Goal: Task Accomplishment & Management: Use online tool/utility

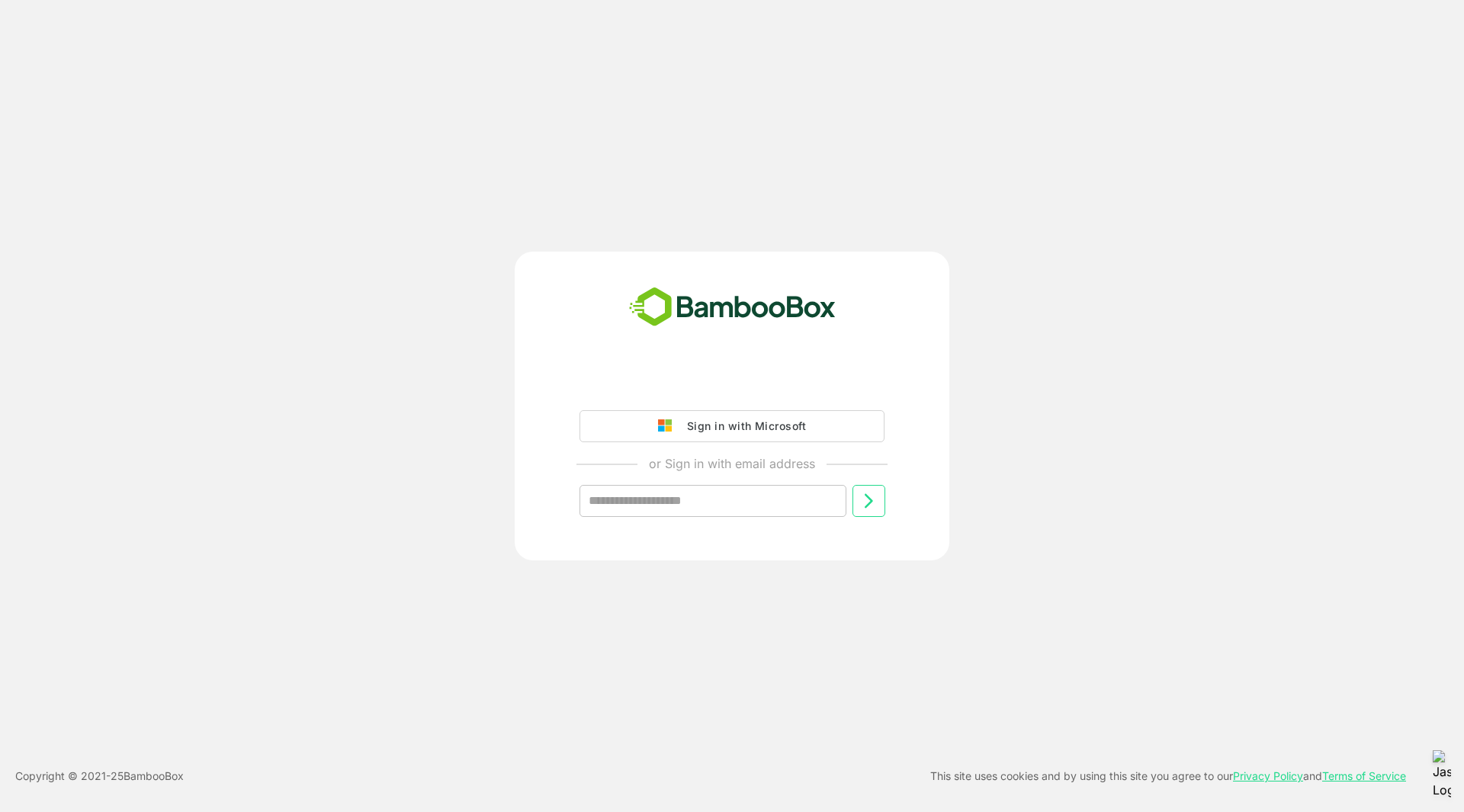
click at [747, 422] on div "Sign in with Microsoft" at bounding box center [743, 426] width 126 height 20
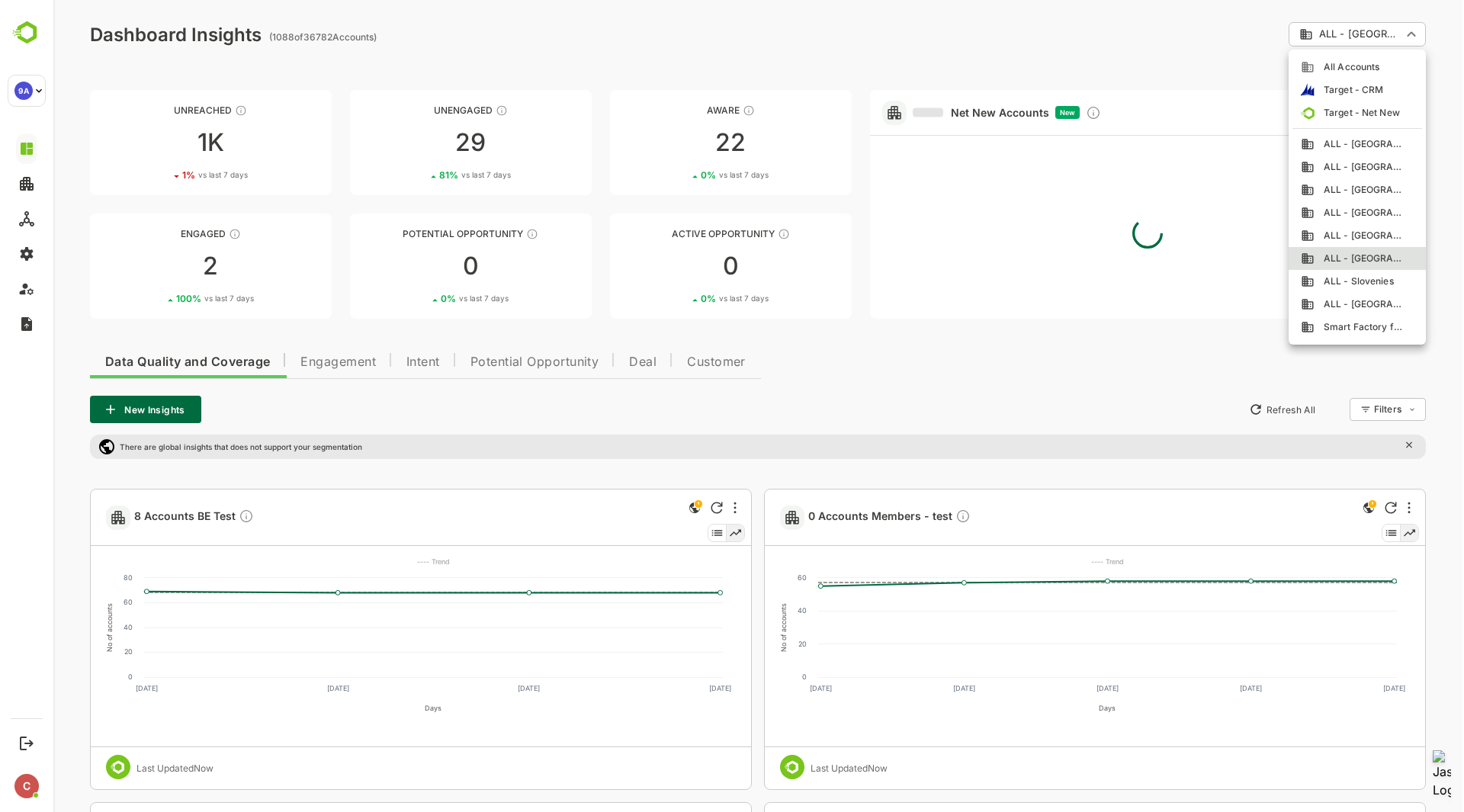
click at [1353, 279] on span "ALL - Slovenies" at bounding box center [1354, 281] width 79 height 14
type input "**********"
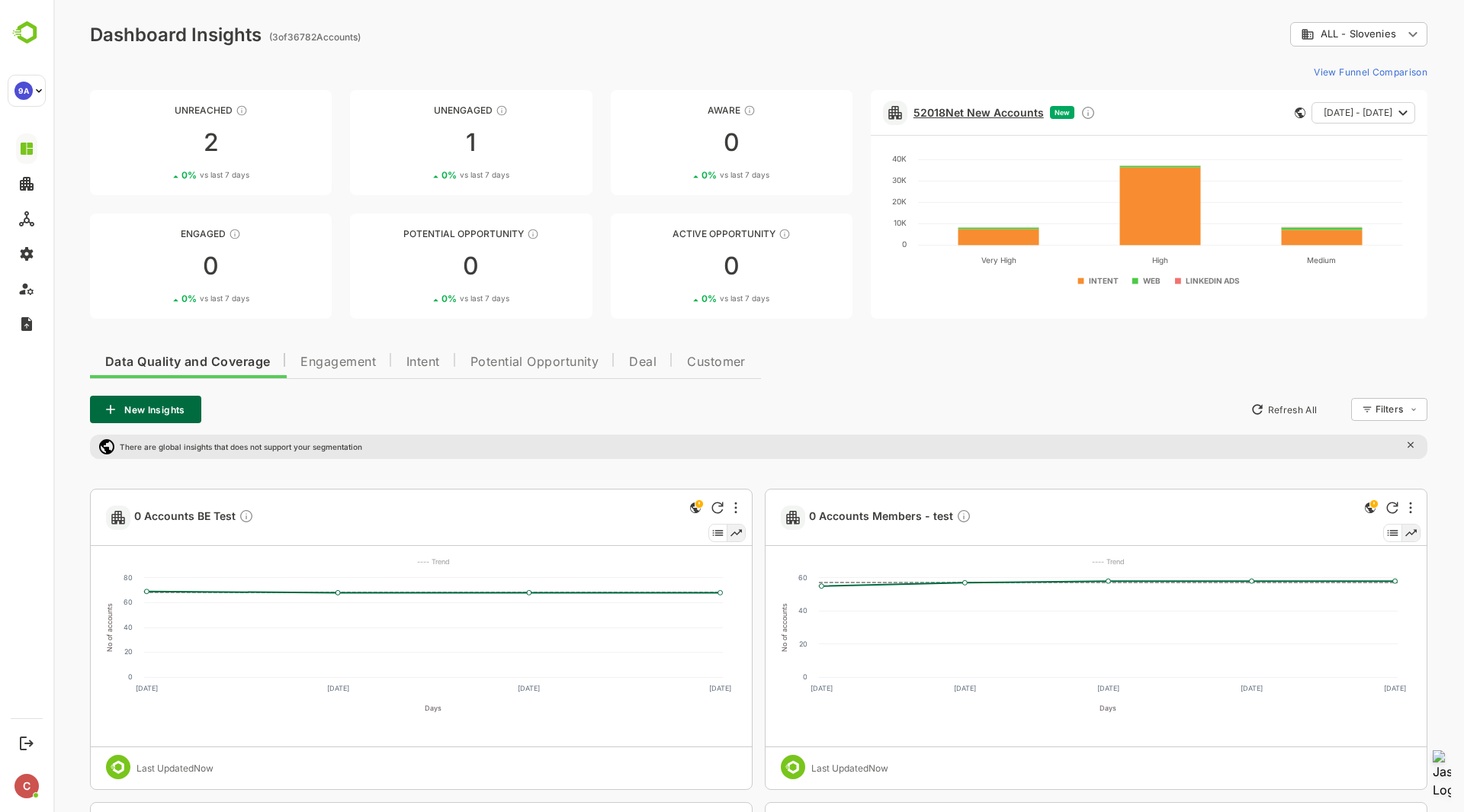
click at [970, 107] on link "52018 Net New Accounts" at bounding box center [978, 113] width 130 height 13
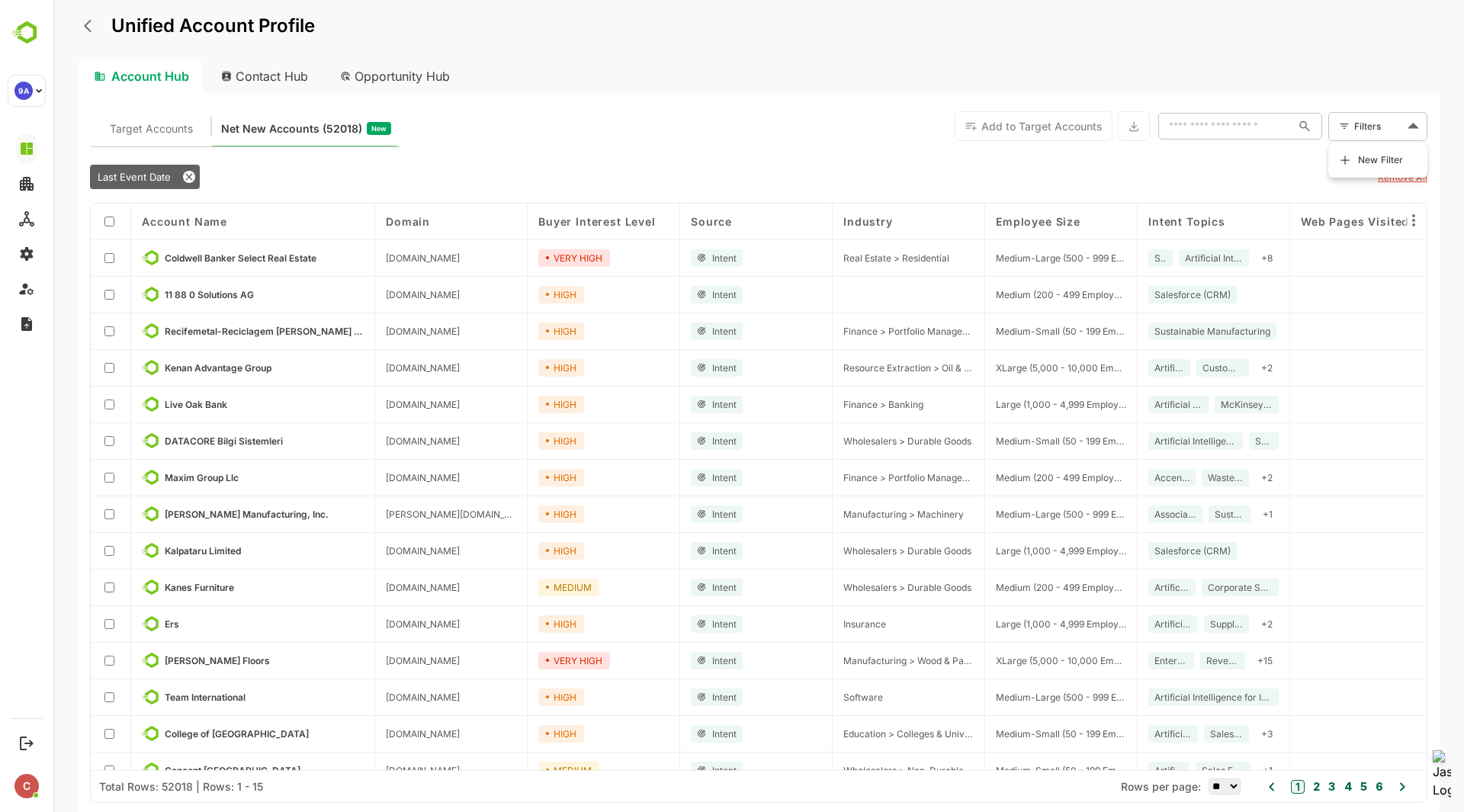
click at [1380, 131] on body "Unified Account Profile Account Hub Contact Hub Opportunity Hub Target Accounts…" at bounding box center [759, 406] width 1410 height 812
click at [1377, 152] on span "New Filter" at bounding box center [1380, 160] width 46 height 18
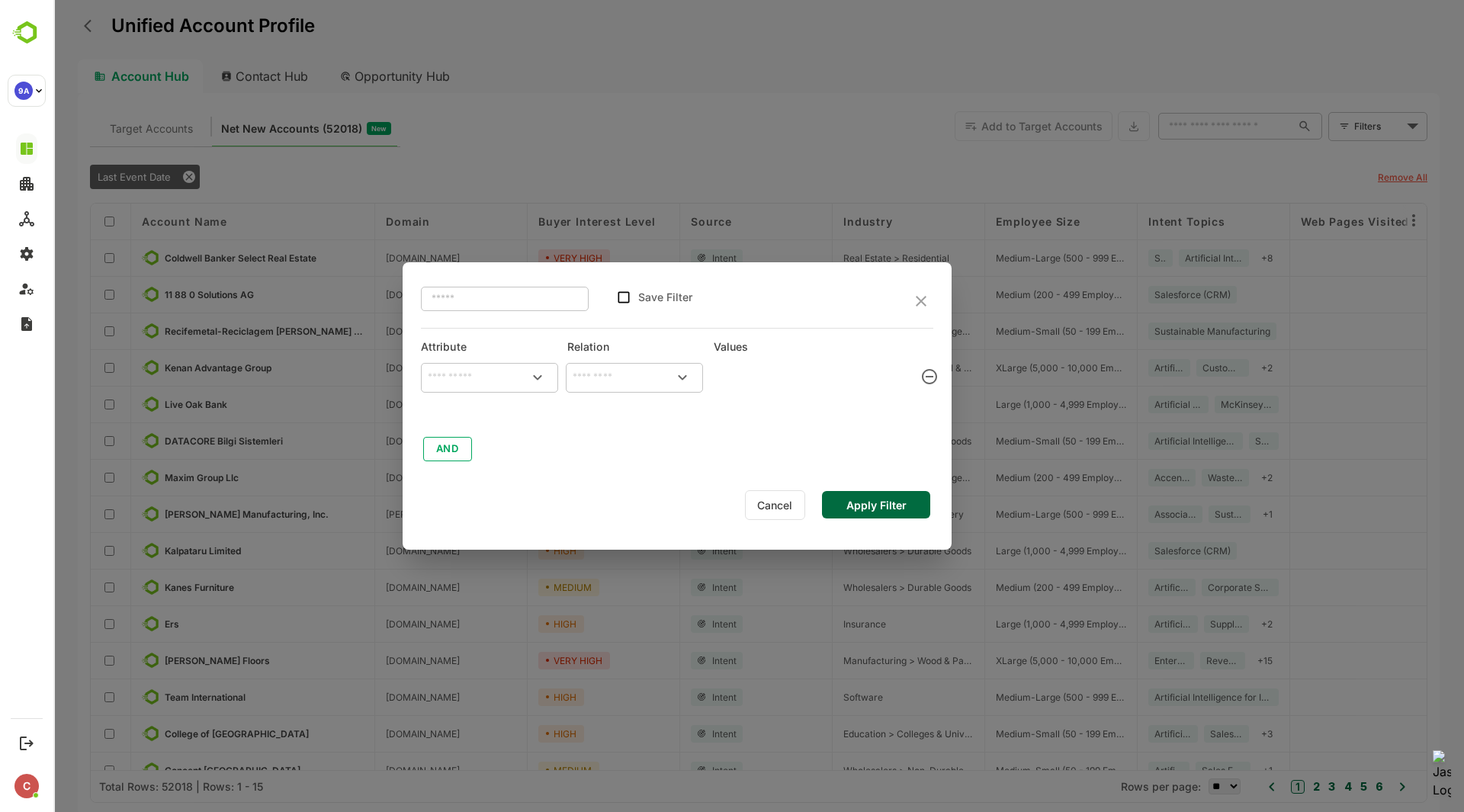
type input "**********"
type input "*******"
click at [458, 450] on button "AND" at bounding box center [447, 449] width 49 height 25
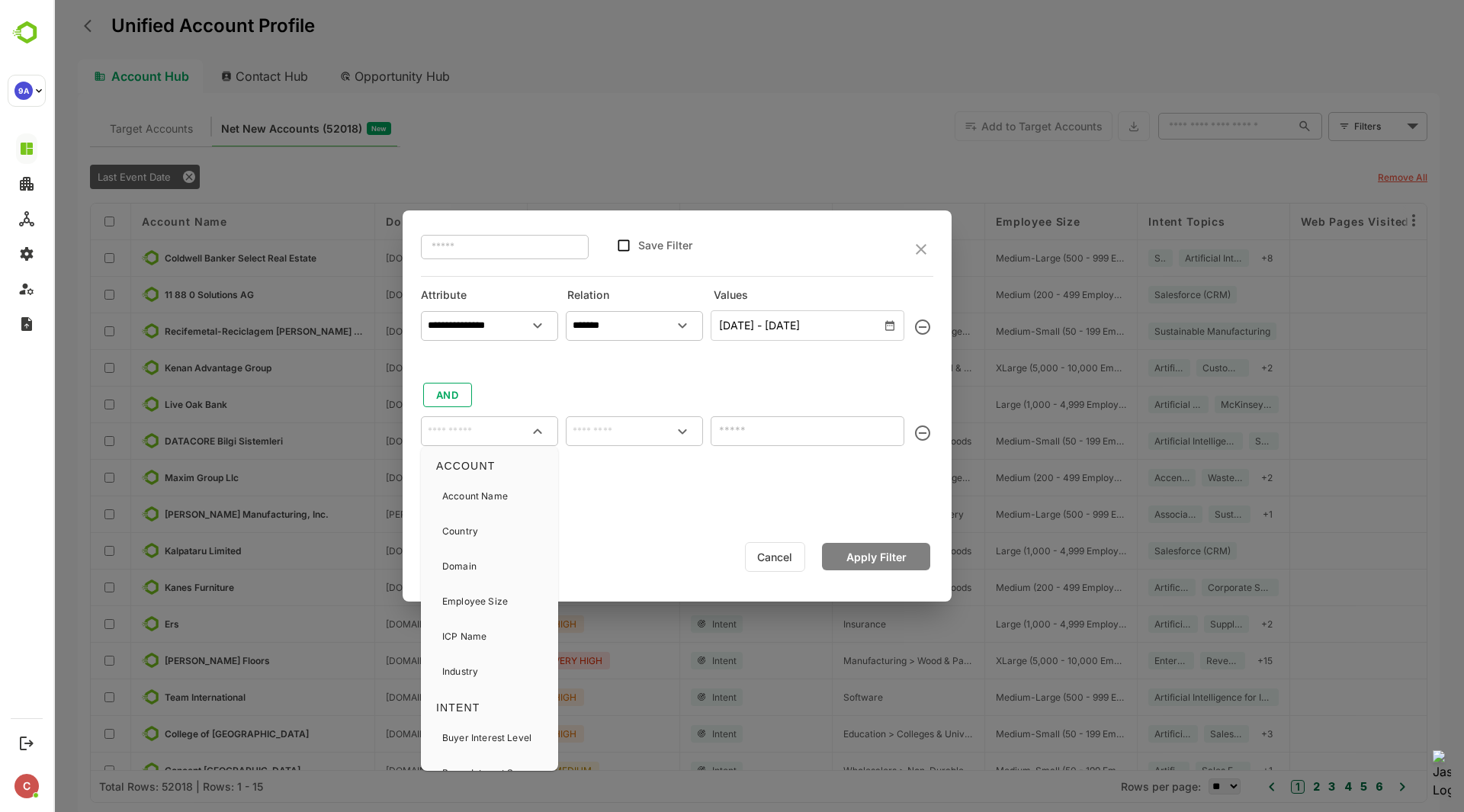
click at [466, 434] on input "text" at bounding box center [490, 431] width 131 height 23
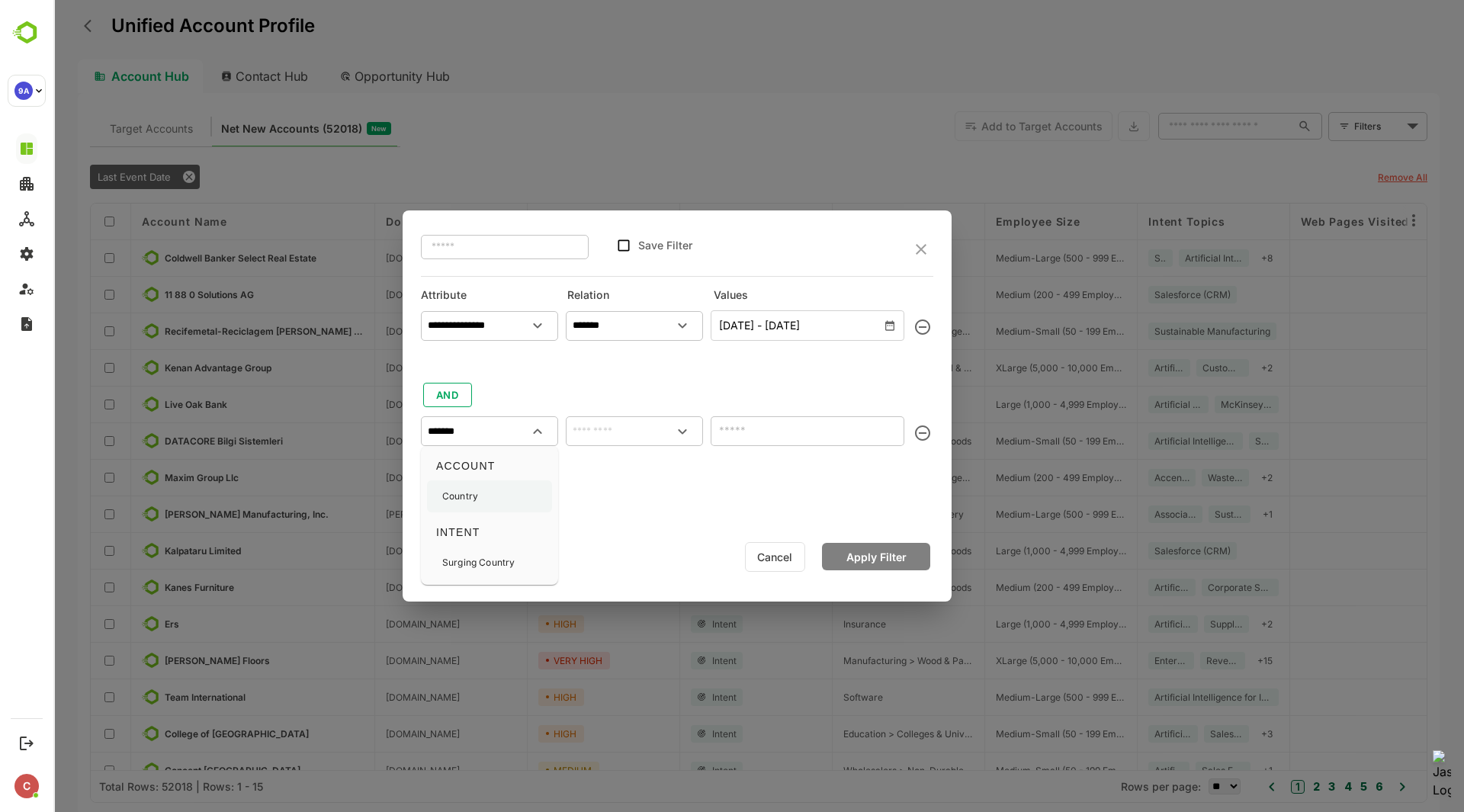
click at [466, 503] on p "Country" at bounding box center [460, 496] width 36 height 14
type input "*******"
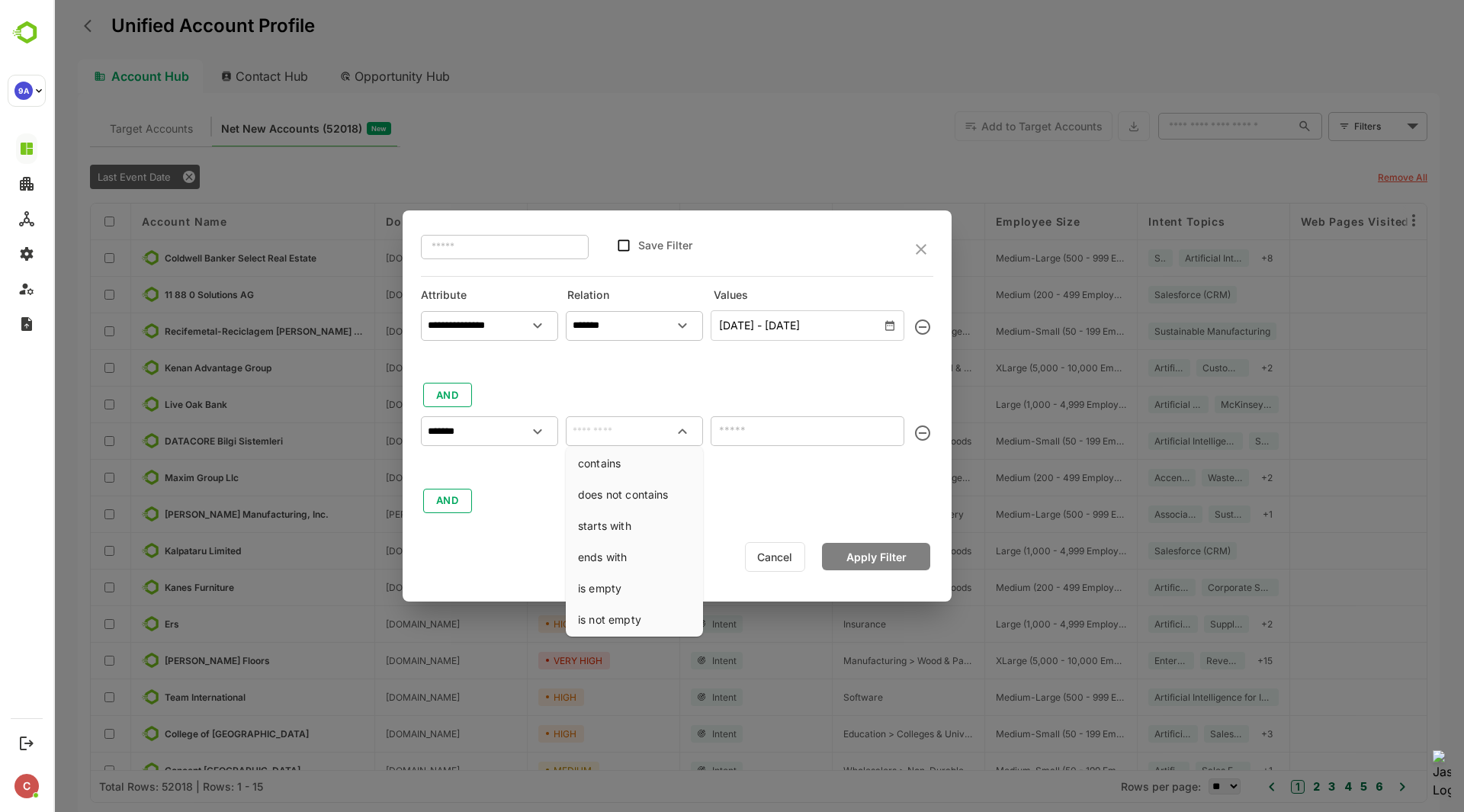
click at [601, 436] on input "text" at bounding box center [634, 431] width 131 height 23
click at [616, 463] on li "contains" at bounding box center [634, 462] width 131 height 28
type input "********"
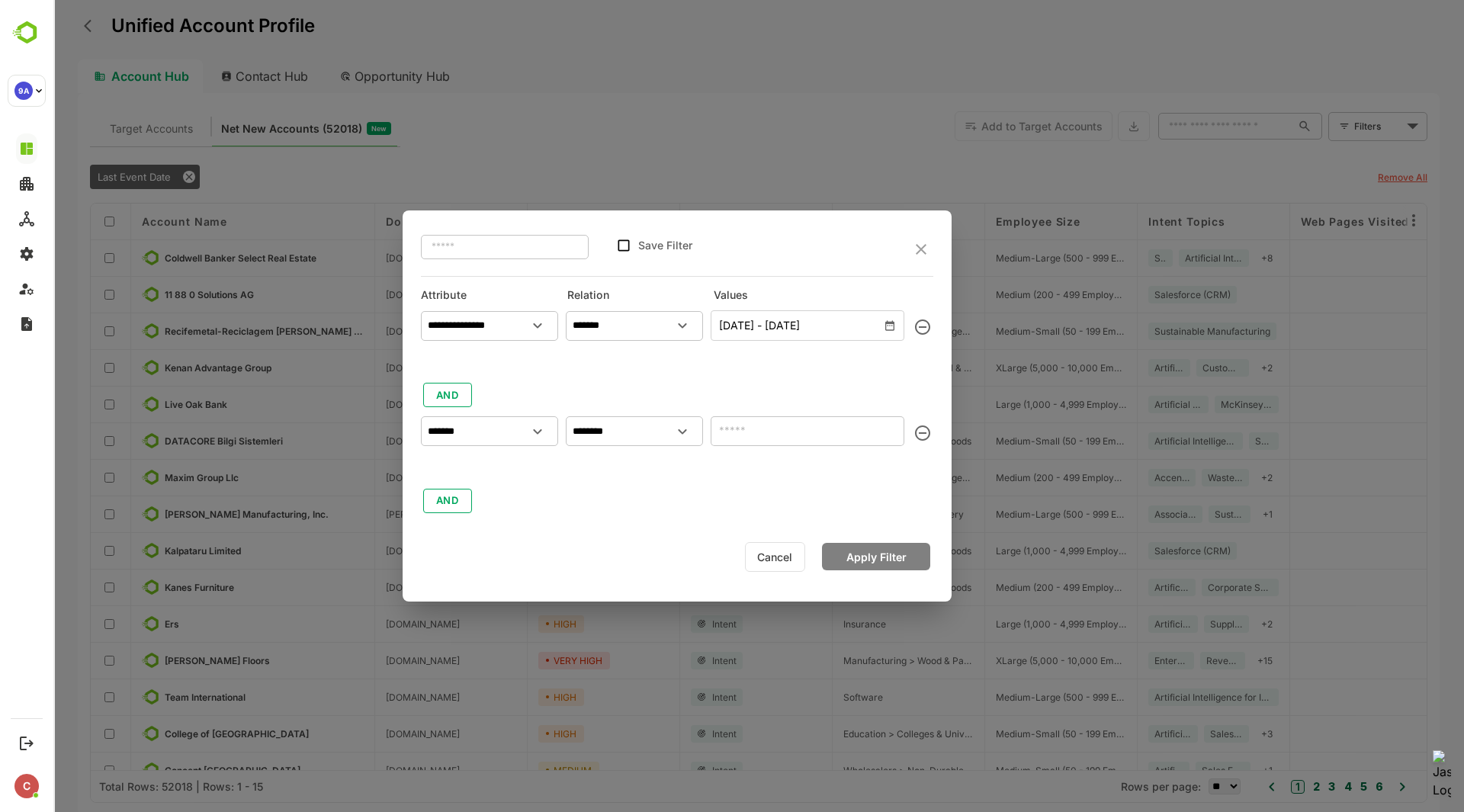
click at [749, 453] on div "**********" at bounding box center [677, 410] width 513 height 211
click at [756, 432] on input "text" at bounding box center [807, 430] width 194 height 30
type input "********"
click at [883, 565] on button "Apply Filter" at bounding box center [876, 557] width 109 height 27
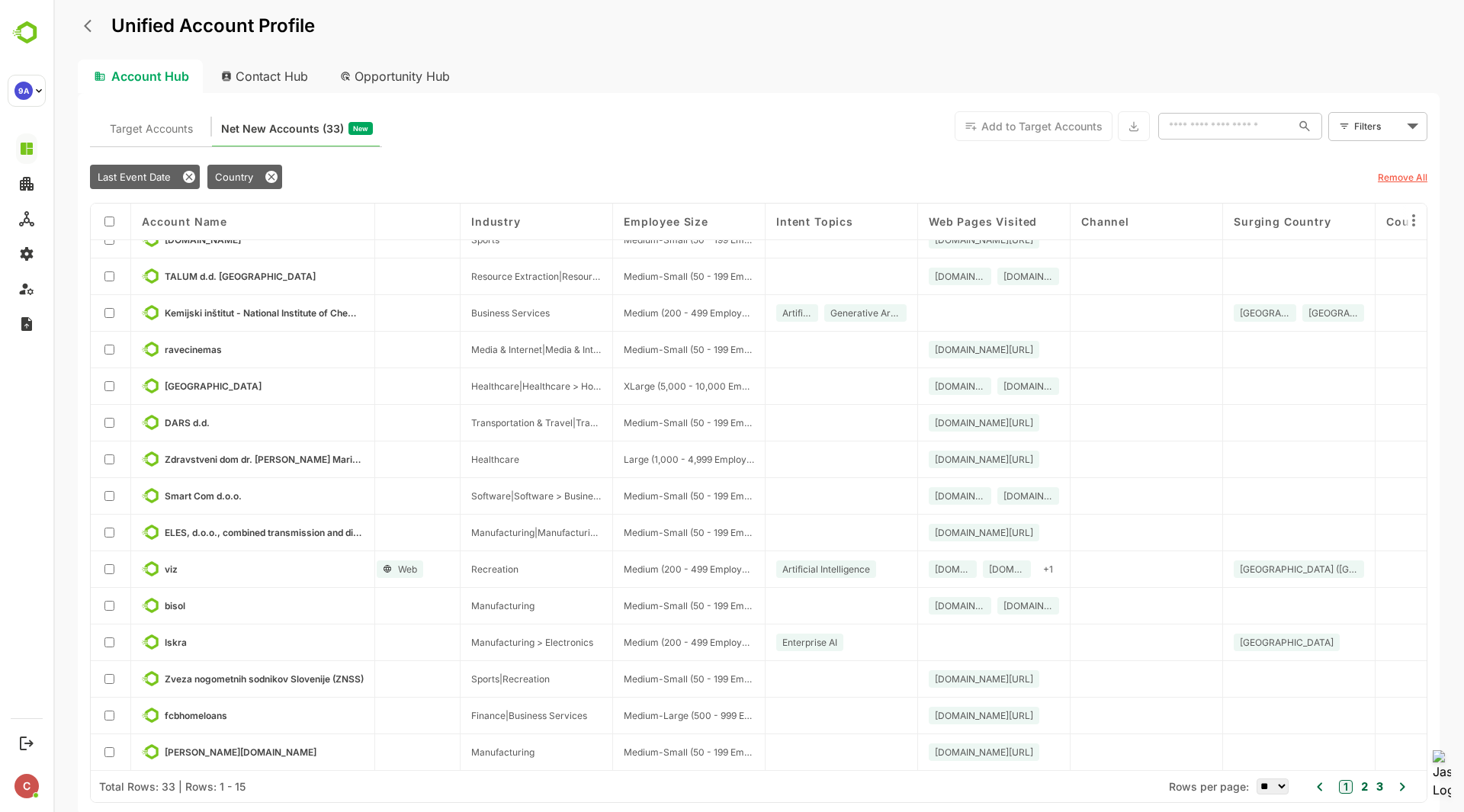
scroll to position [22, 0]
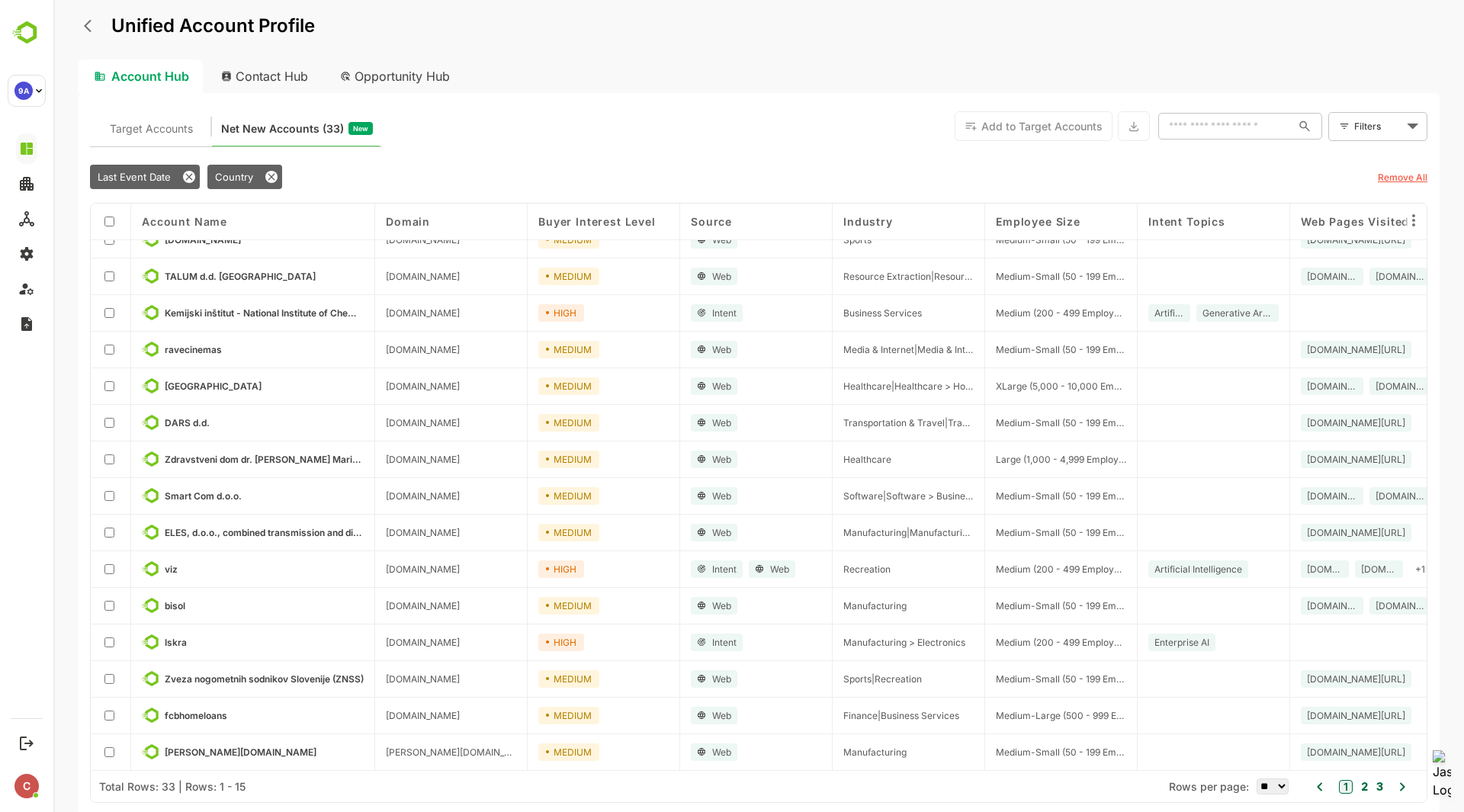
click at [1366, 782] on button "2" at bounding box center [1363, 786] width 10 height 17
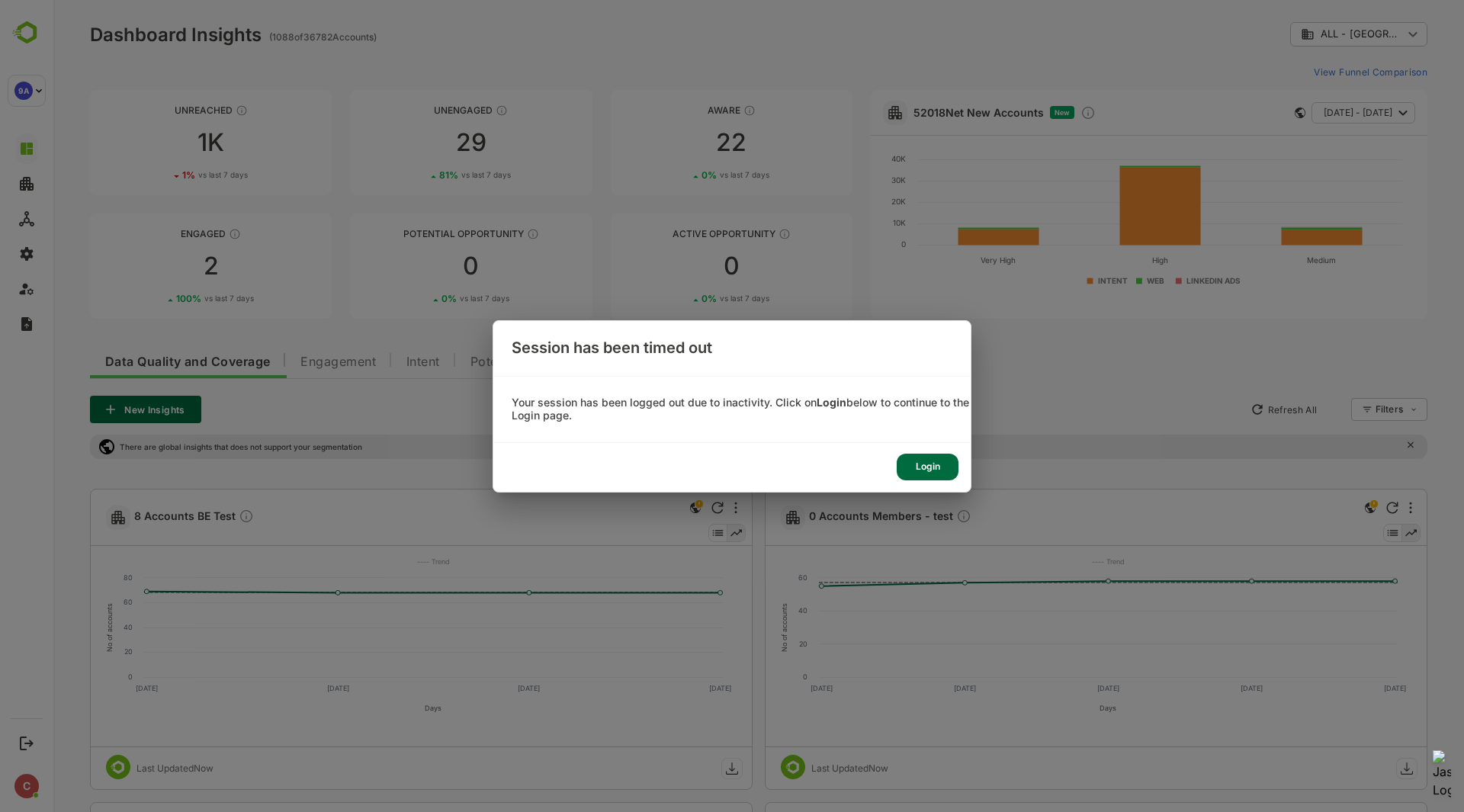
click at [938, 472] on div "Login" at bounding box center [927, 466] width 61 height 26
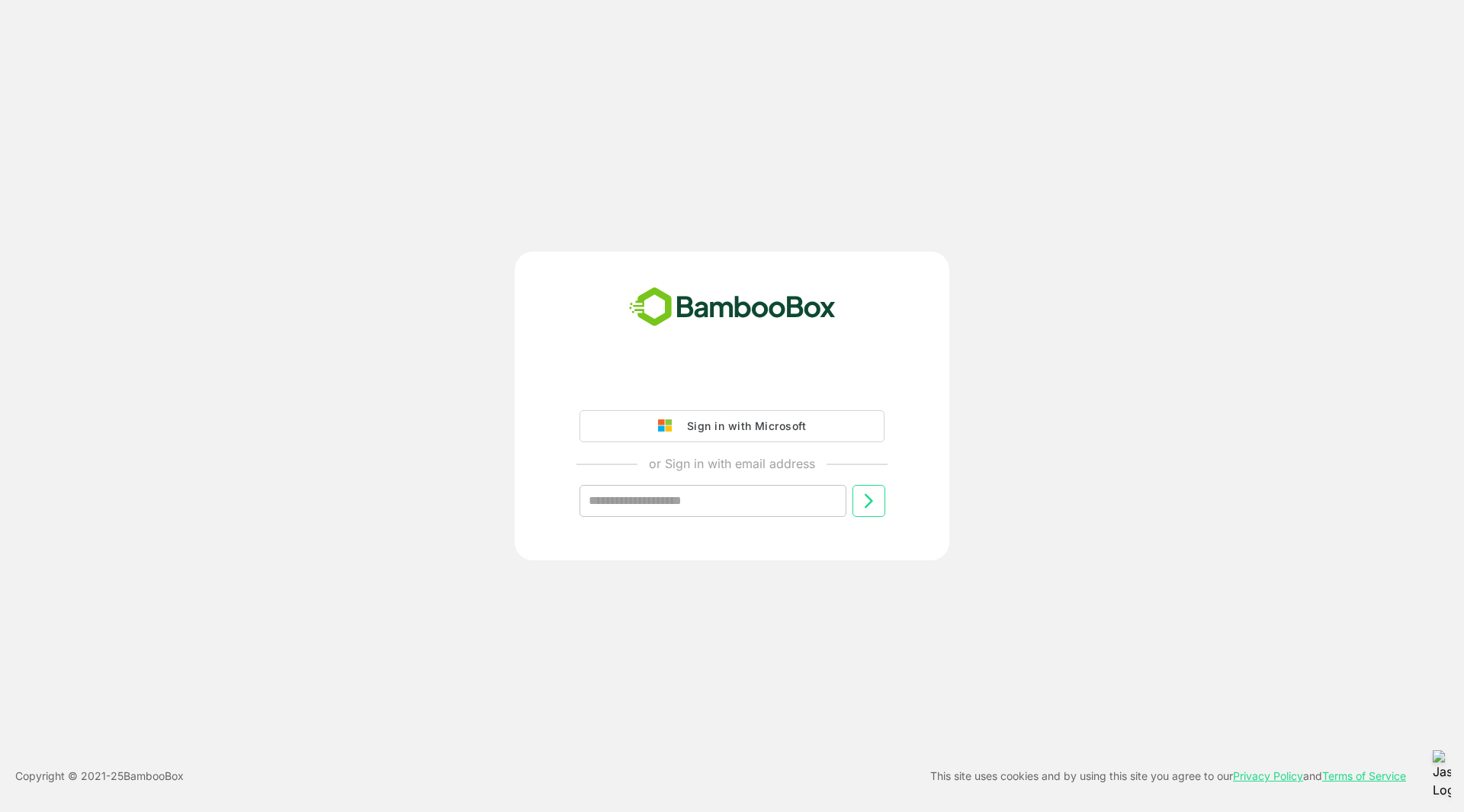
click at [741, 428] on div "Sign in with Microsoft" at bounding box center [743, 426] width 126 height 20
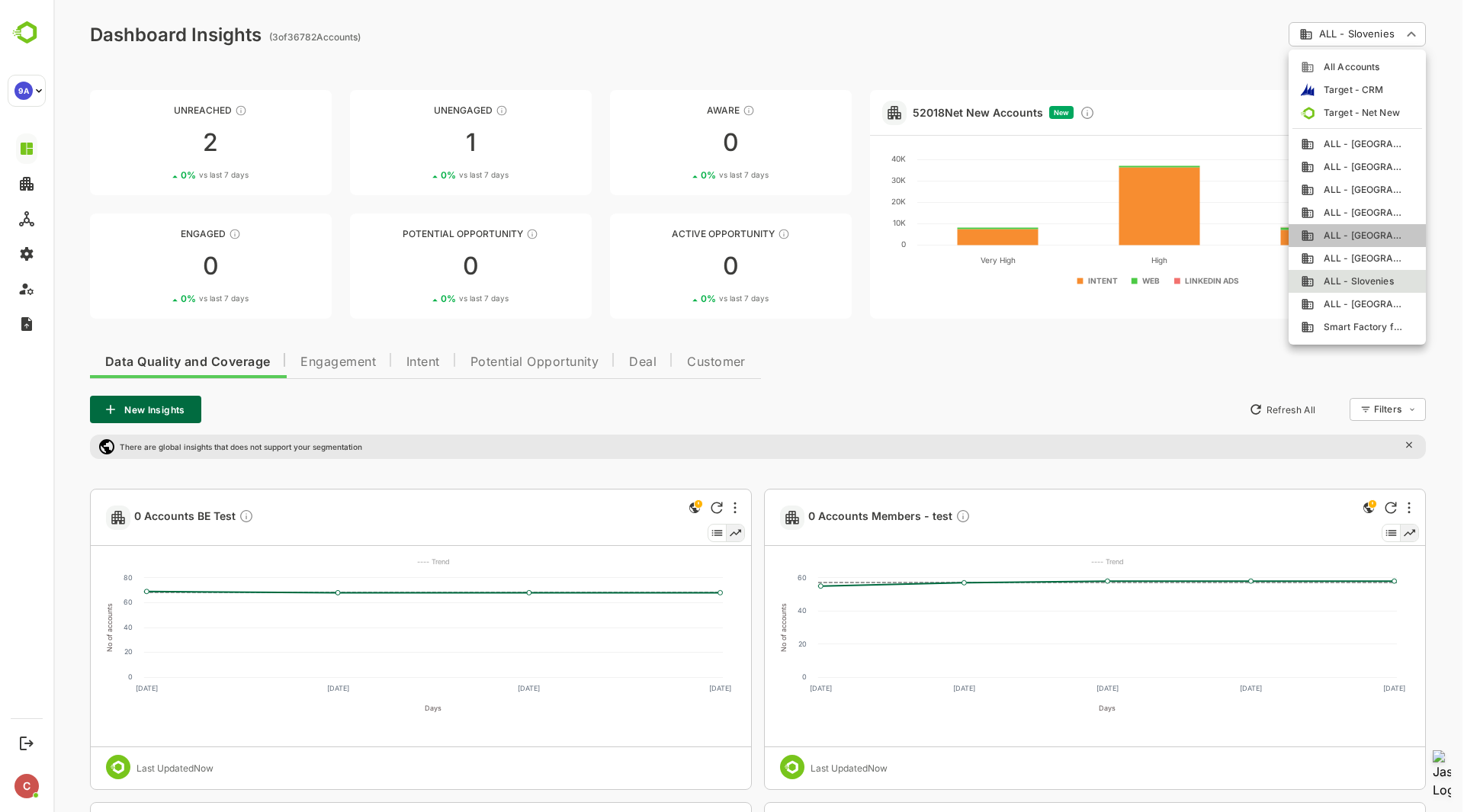
click at [1359, 233] on span "ALL - [GEOGRAPHIC_DATA]" at bounding box center [1359, 235] width 90 height 14
type input "**********"
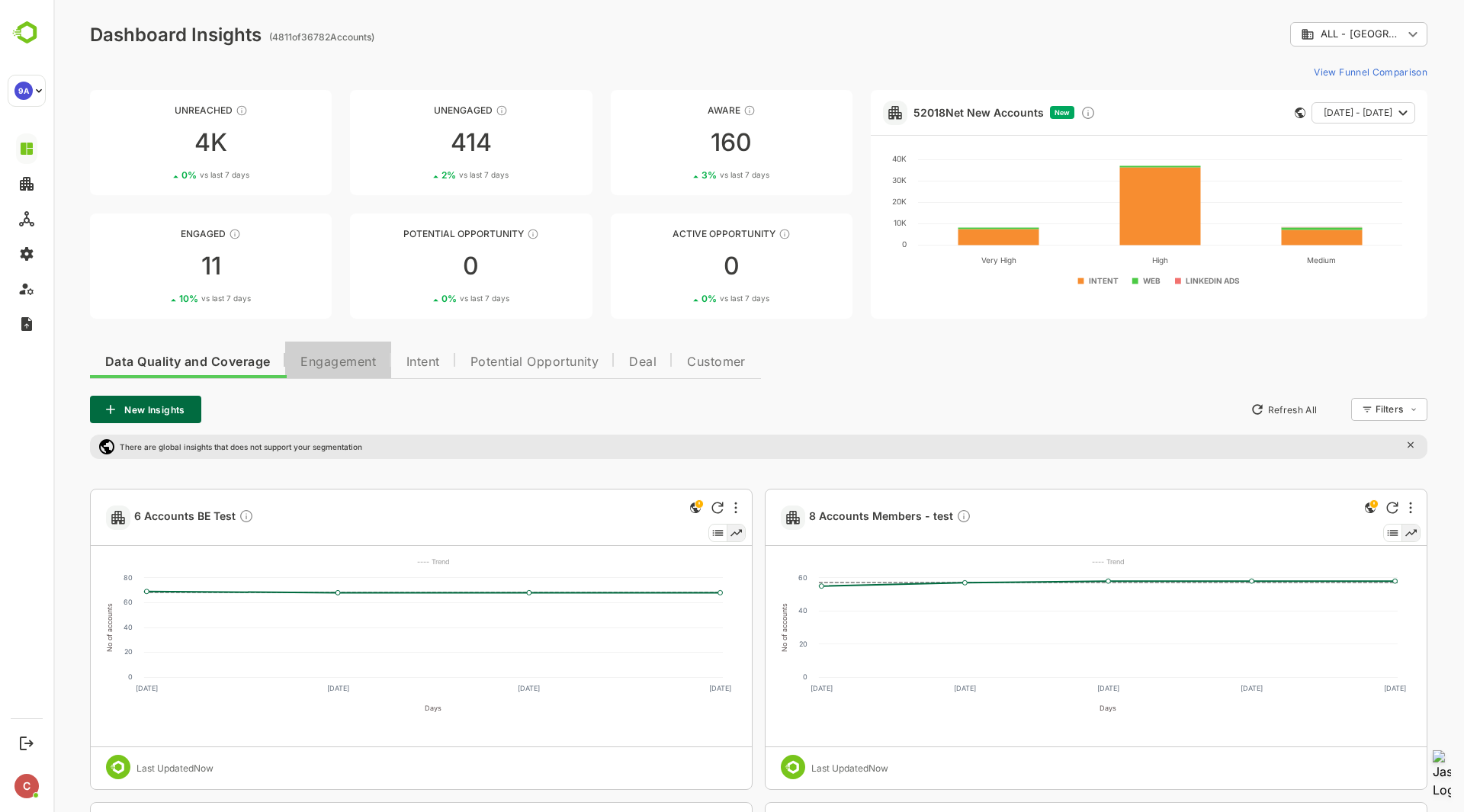
click at [354, 361] on span "Engagement" at bounding box center [338, 362] width 76 height 12
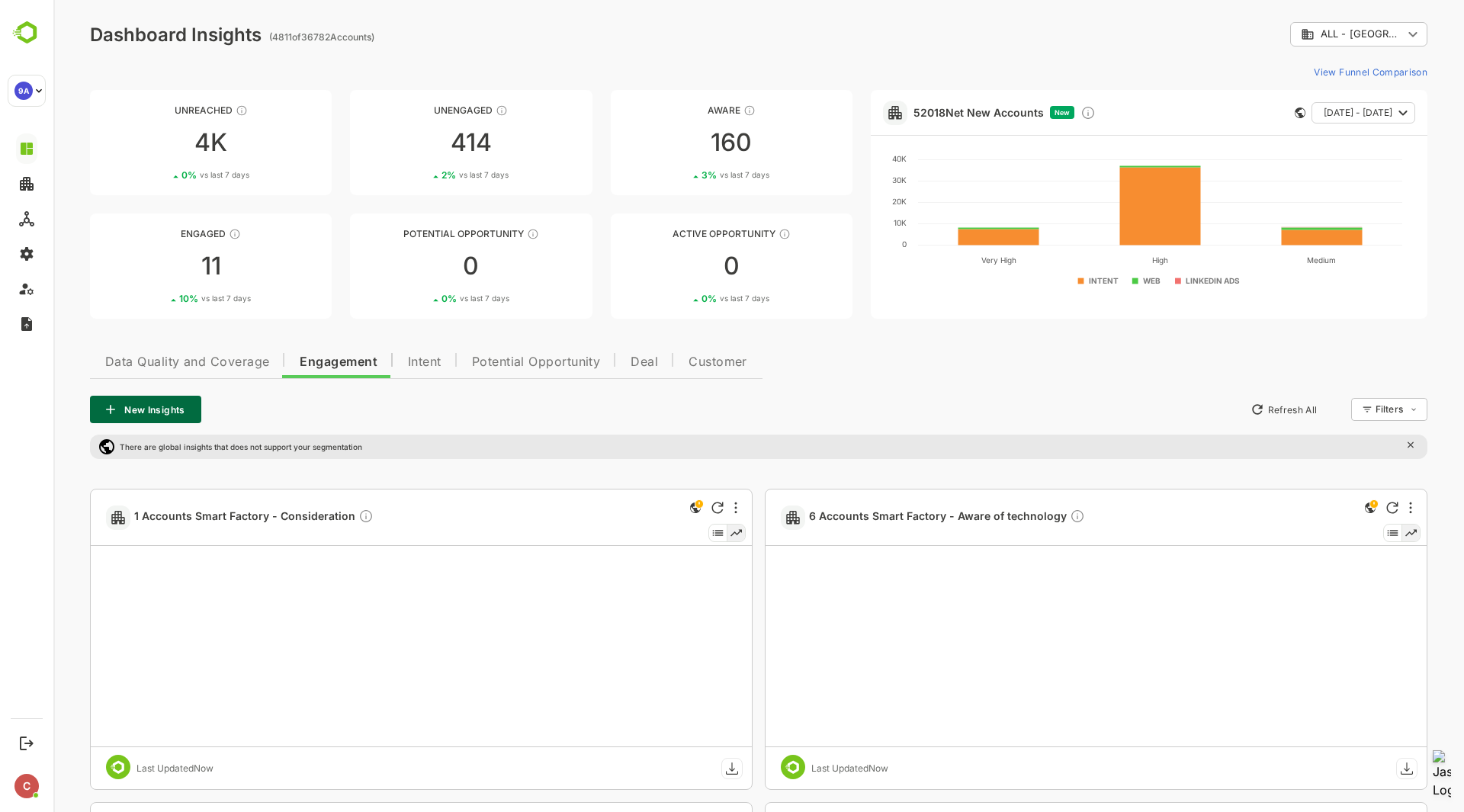
scroll to position [89, 0]
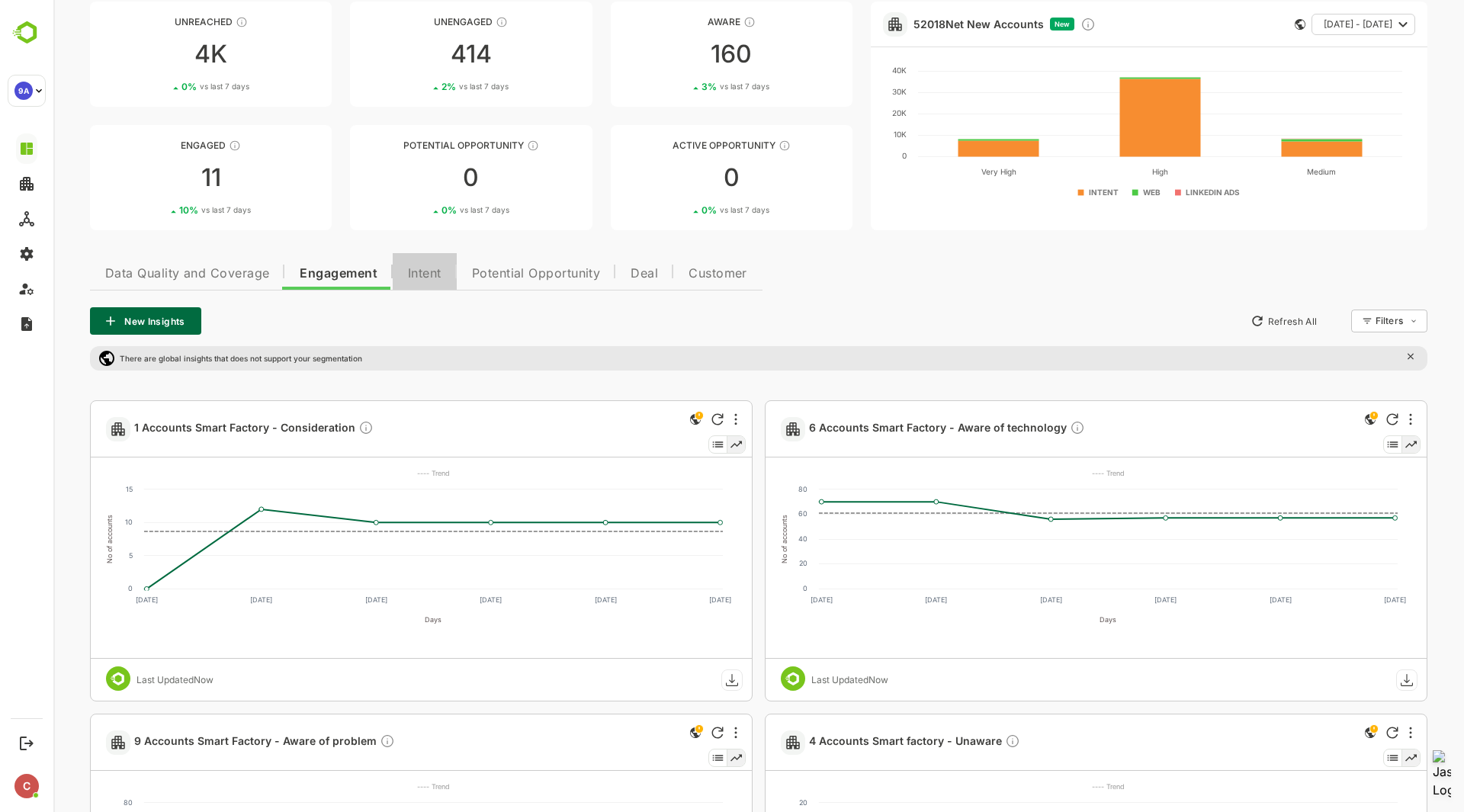
click at [428, 276] on span "Intent" at bounding box center [425, 273] width 34 height 12
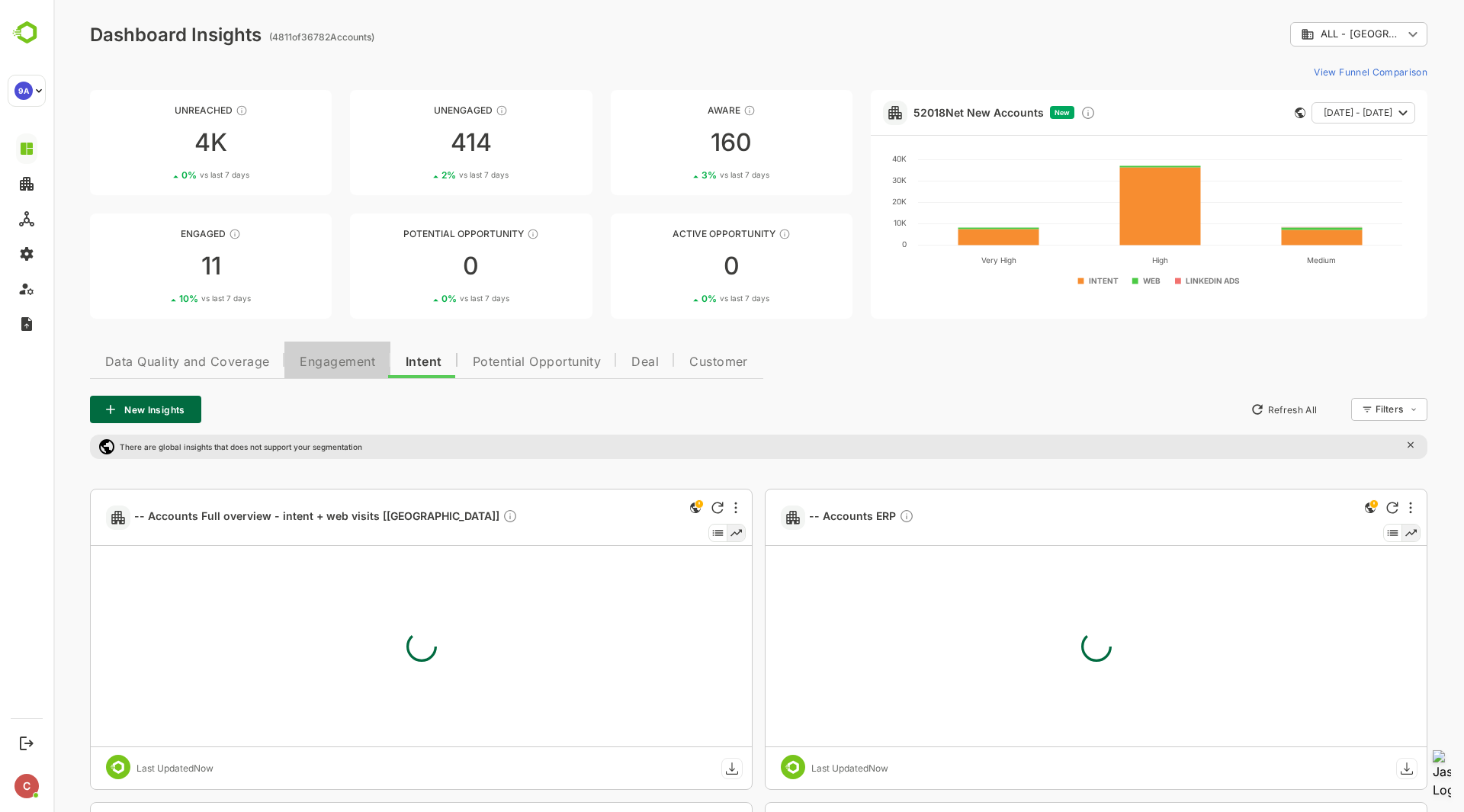
click at [327, 363] on span "Engagement" at bounding box center [337, 362] width 76 height 12
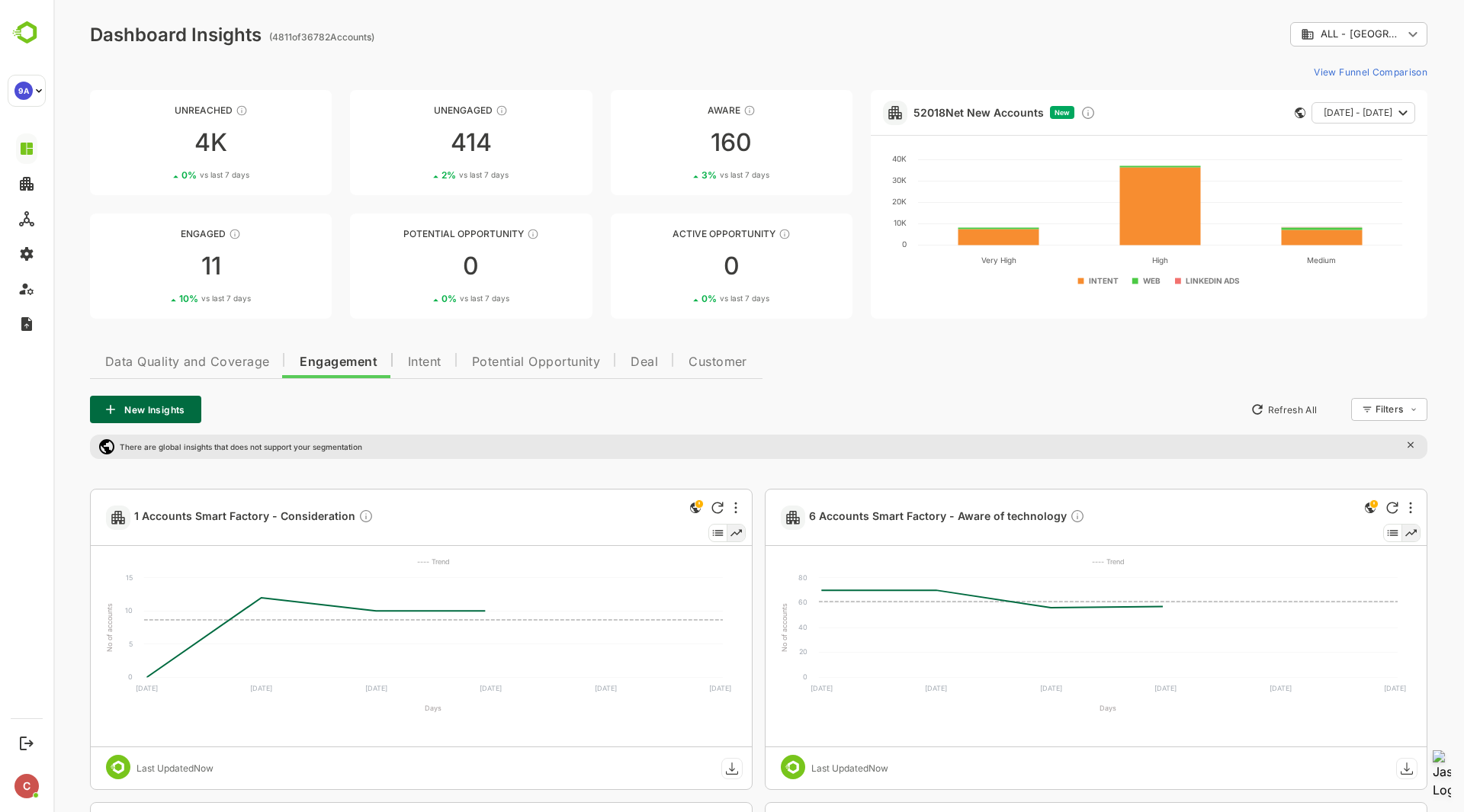
click at [263, 356] on span "Data Quality and Coverage" at bounding box center [187, 362] width 164 height 12
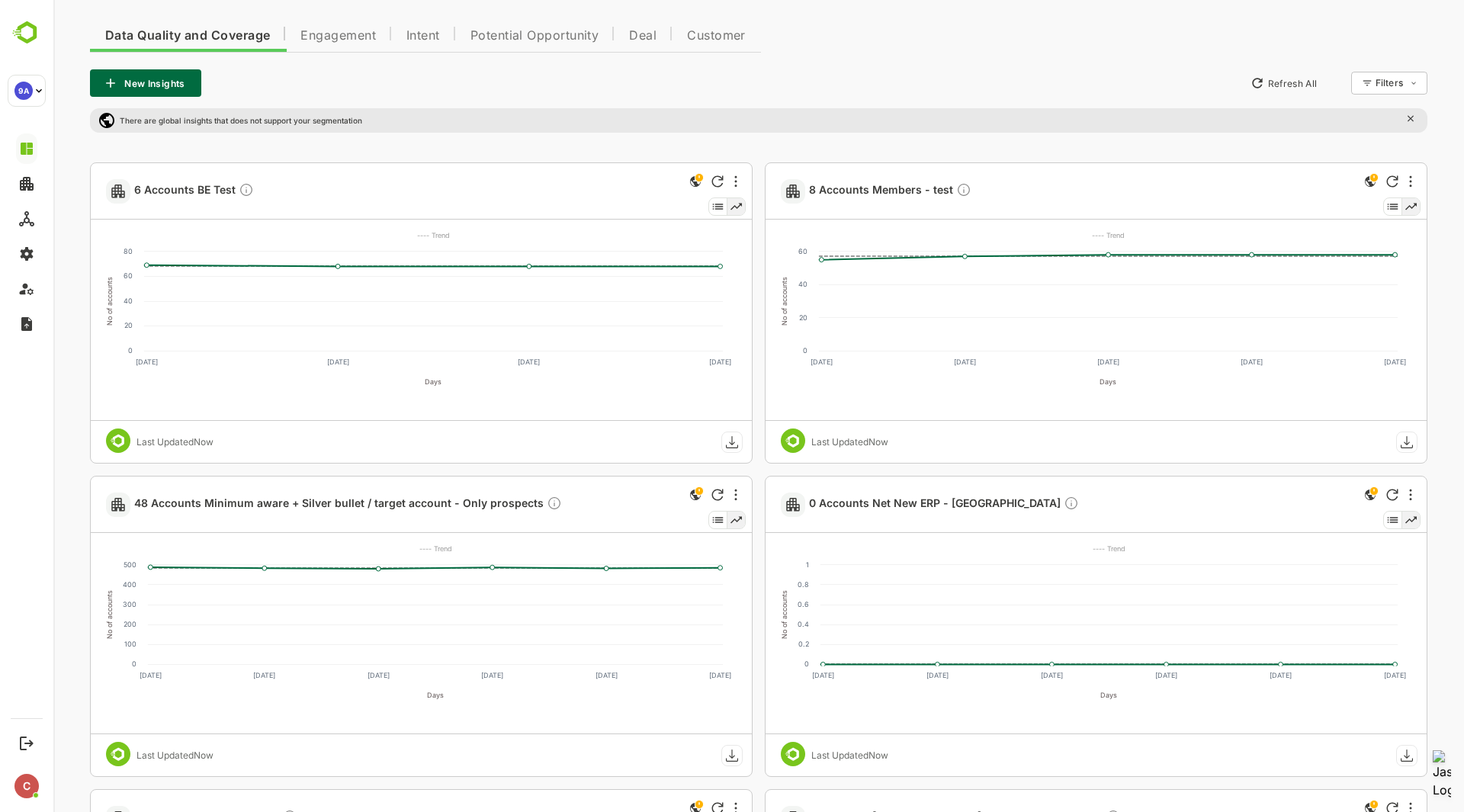
scroll to position [300, 0]
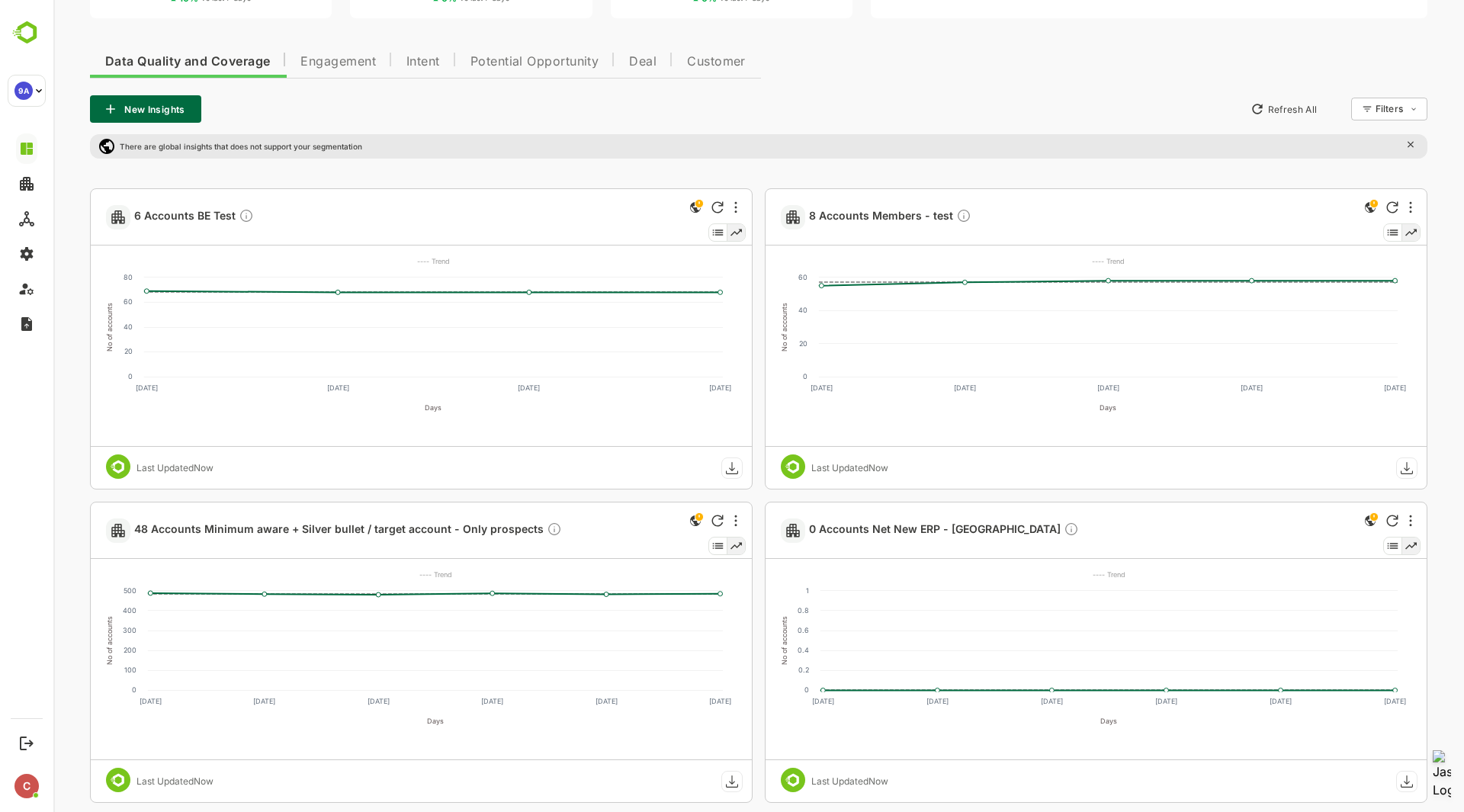
click at [355, 50] on button "Engagement" at bounding box center [338, 60] width 106 height 37
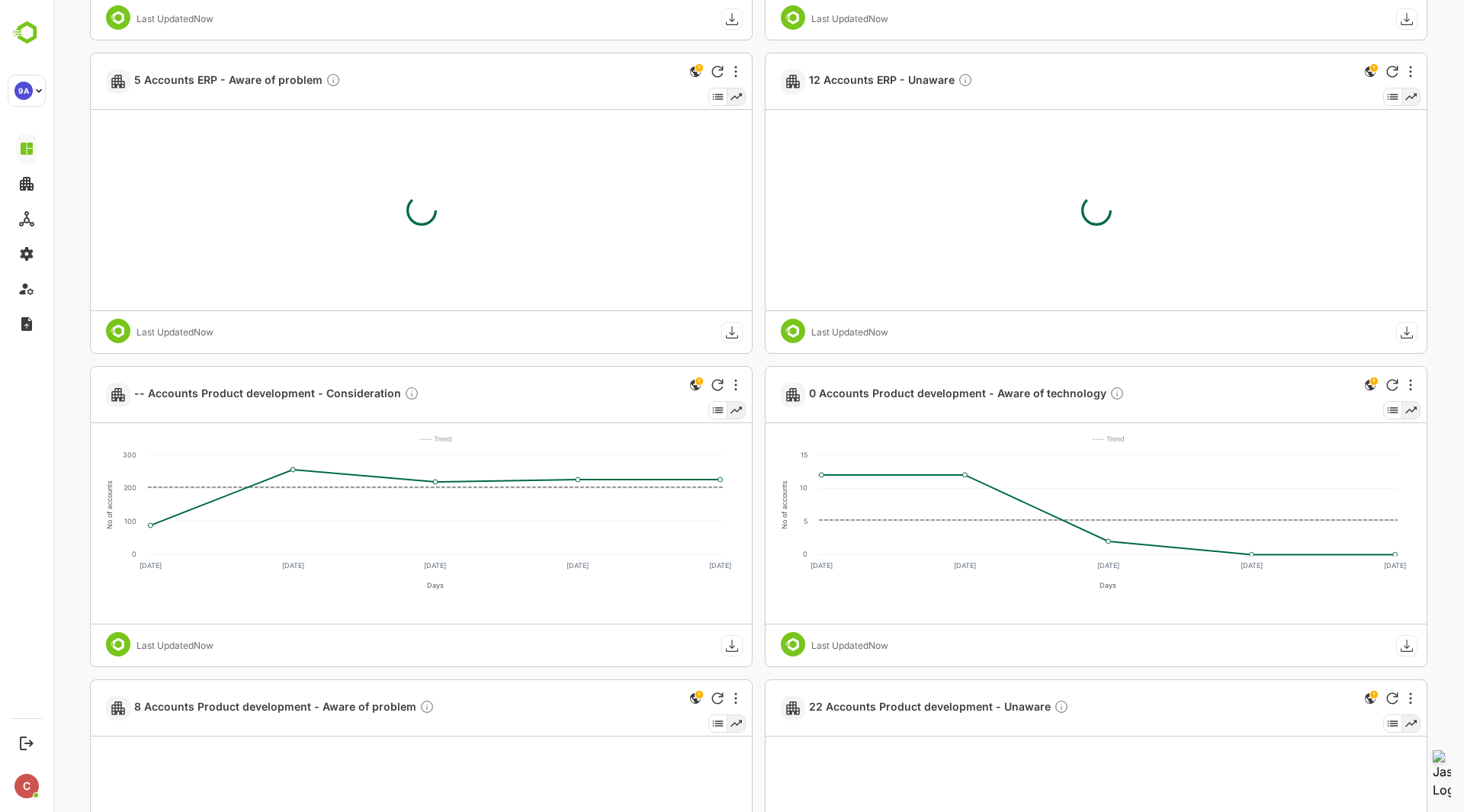
scroll to position [2004, 0]
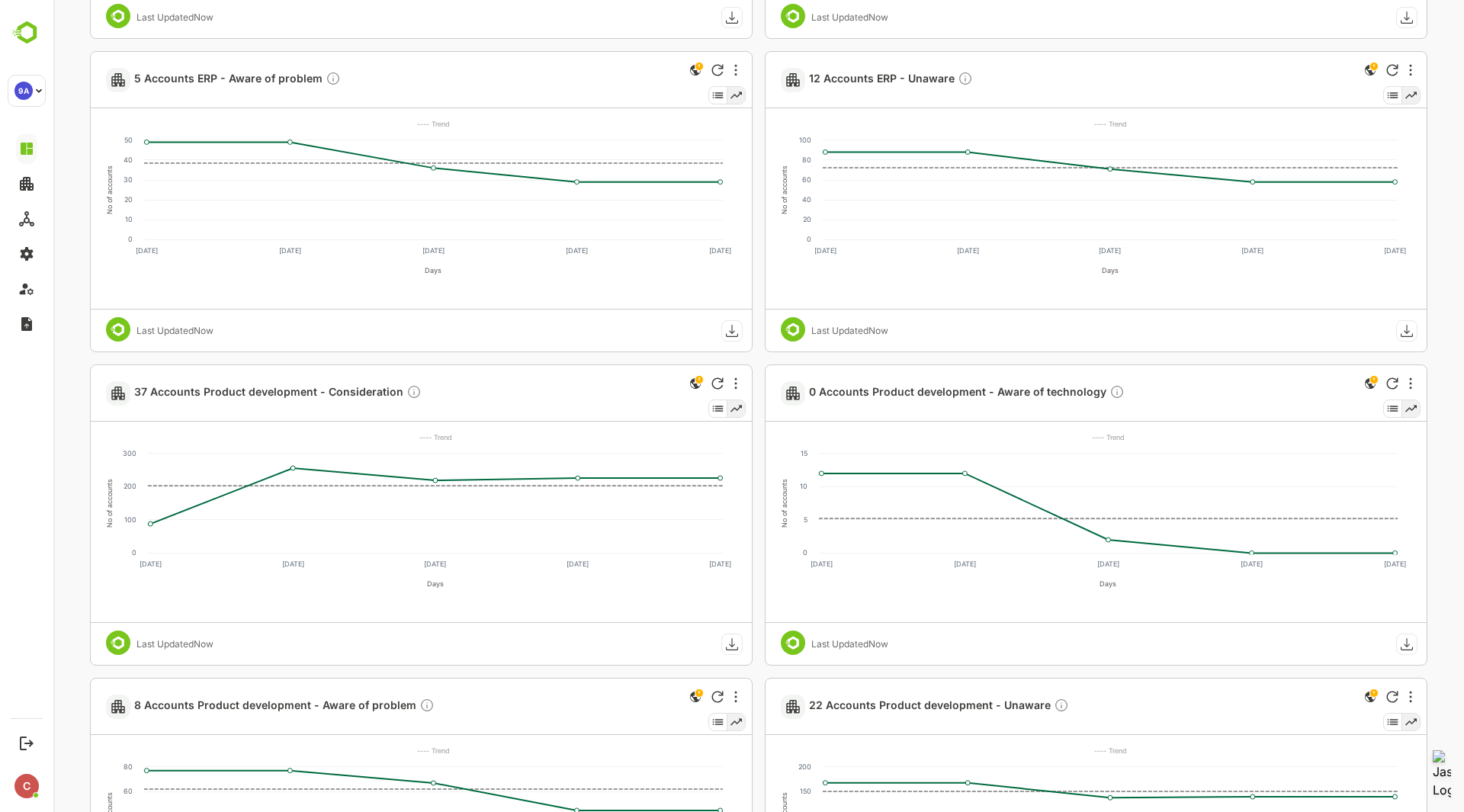
click at [757, 355] on div "1 Accounts Smart Factory - Consideration No of accounts 0 5 10 15 Days [DATE] A…" at bounding box center [759, 77] width 1338 height 3187
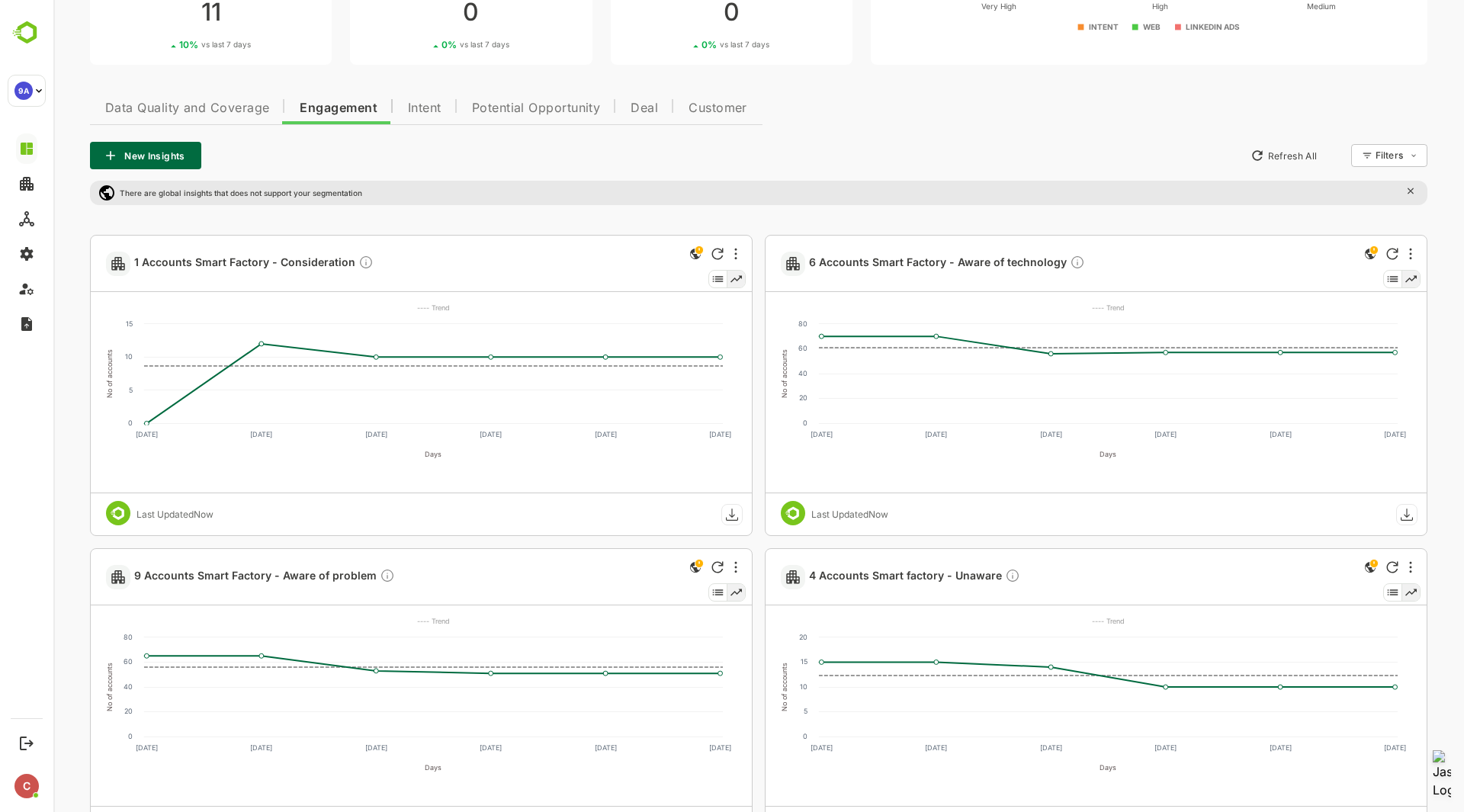
scroll to position [181, 0]
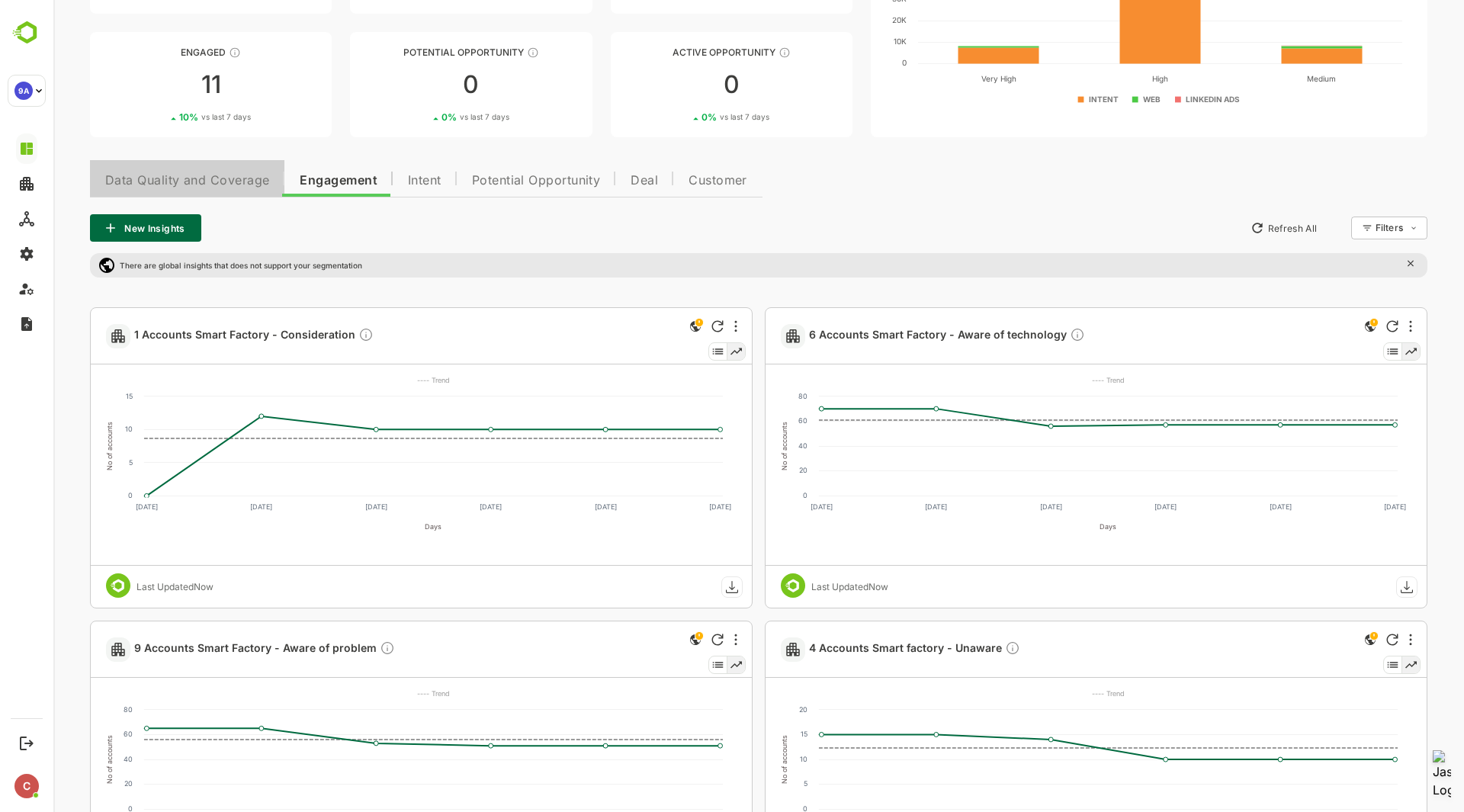
click at [266, 171] on button "Data Quality and Coverage" at bounding box center [187, 179] width 194 height 37
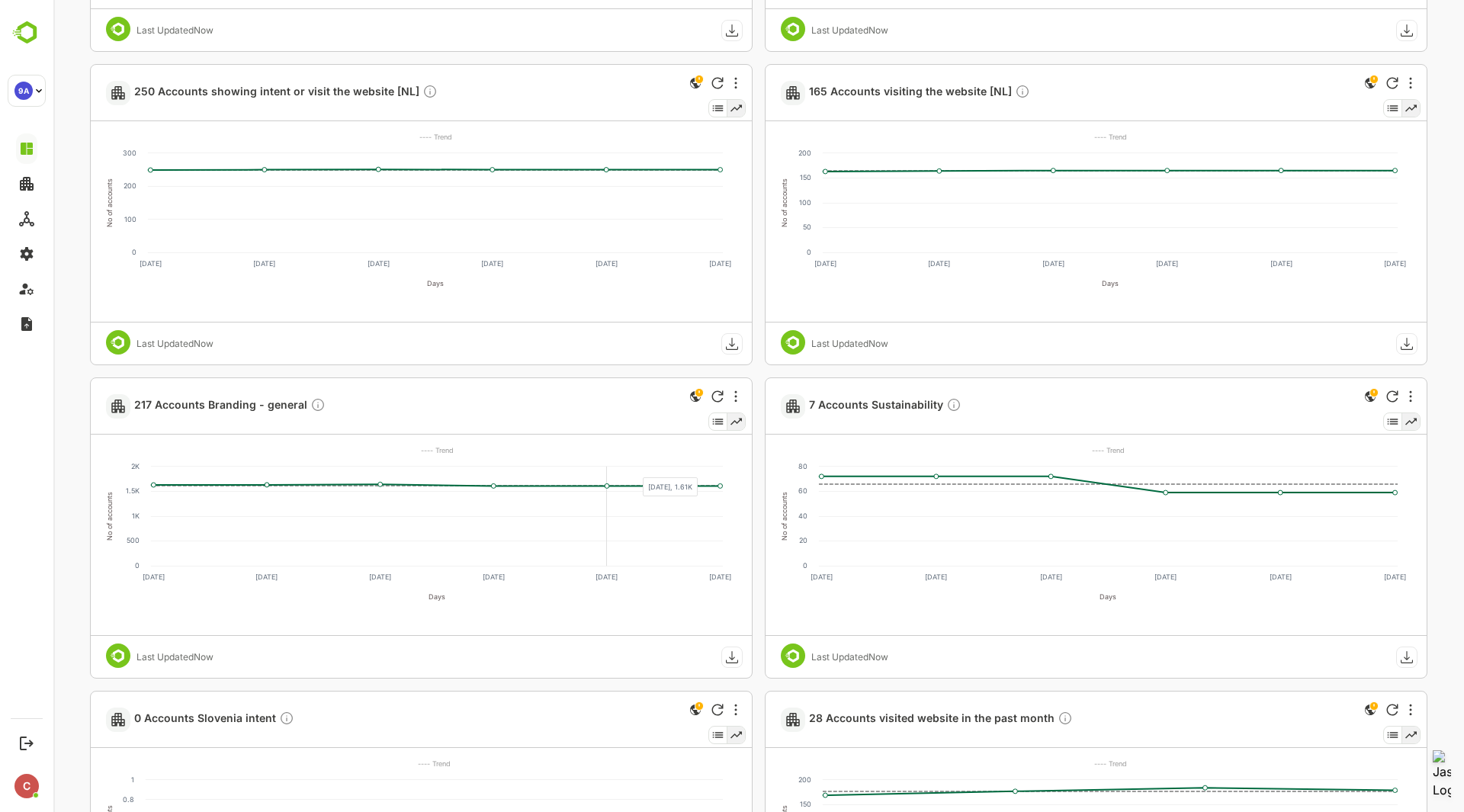
scroll to position [1365, 0]
click at [1404, 80] on div at bounding box center [1410, 82] width 18 height 18
click at [938, 92] on div at bounding box center [759, 406] width 1410 height 812
click at [1410, 80] on div at bounding box center [1410, 82] width 18 height 18
click at [961, 60] on div at bounding box center [759, 406] width 1410 height 812
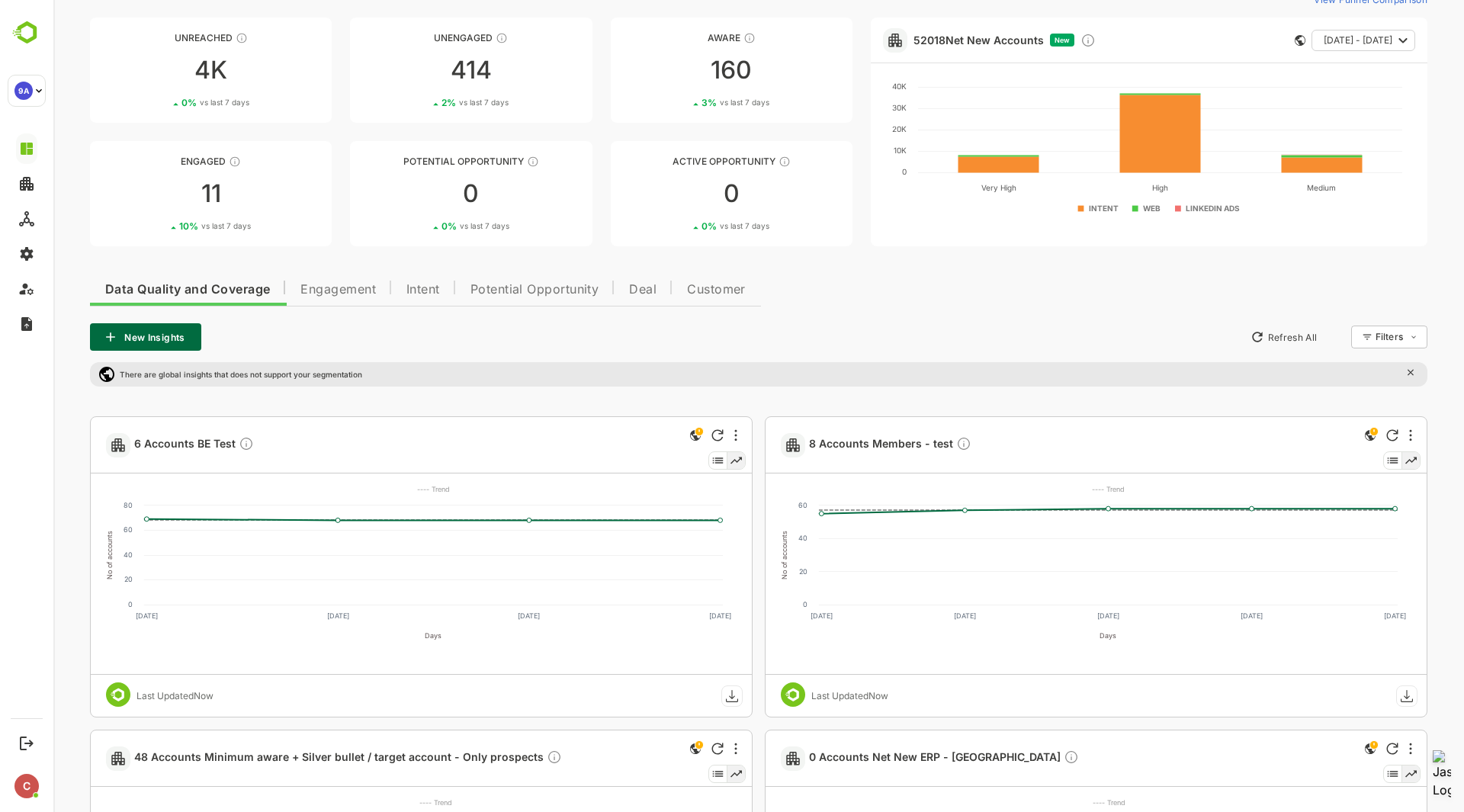
scroll to position [69, 0]
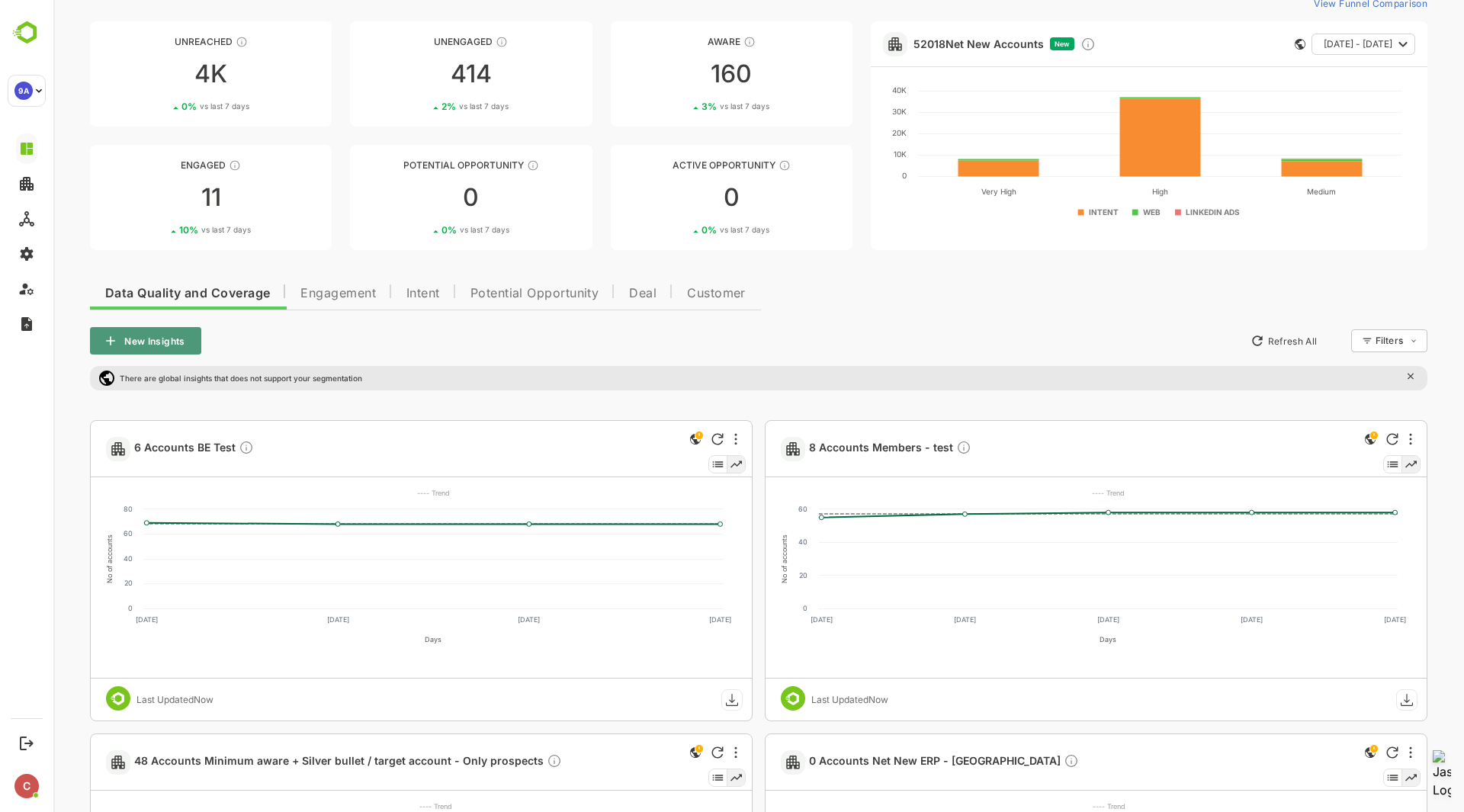
click at [129, 346] on button "New Insights" at bounding box center [145, 341] width 111 height 27
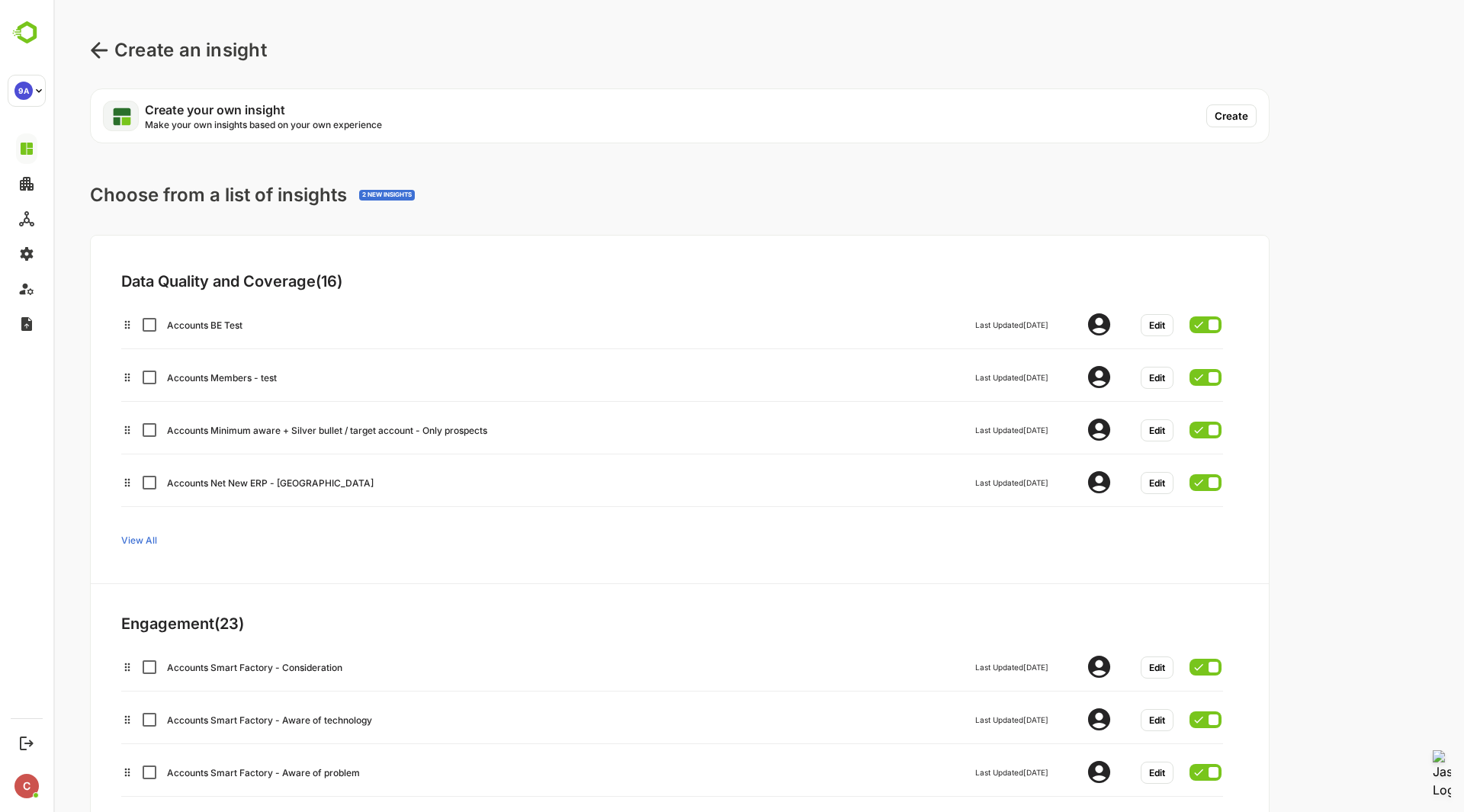
click at [1236, 109] on button "Create" at bounding box center [1231, 116] width 50 height 23
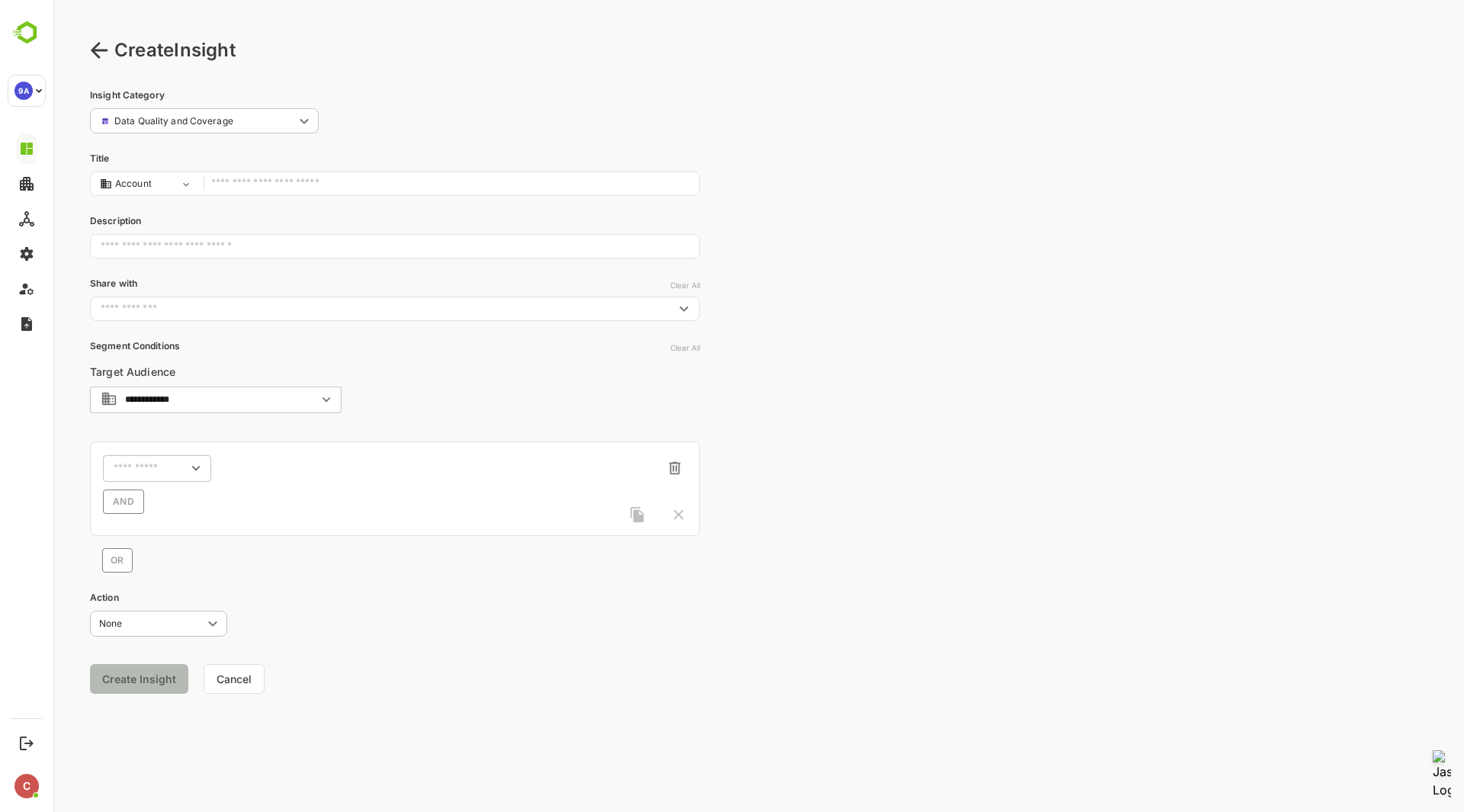
click at [360, 185] on input "text" at bounding box center [451, 184] width 481 height 21
click at [170, 471] on div "​" at bounding box center [157, 468] width 109 height 27
type input "**********"
type input "*"
click at [164, 471] on input "text" at bounding box center [147, 469] width 68 height 11
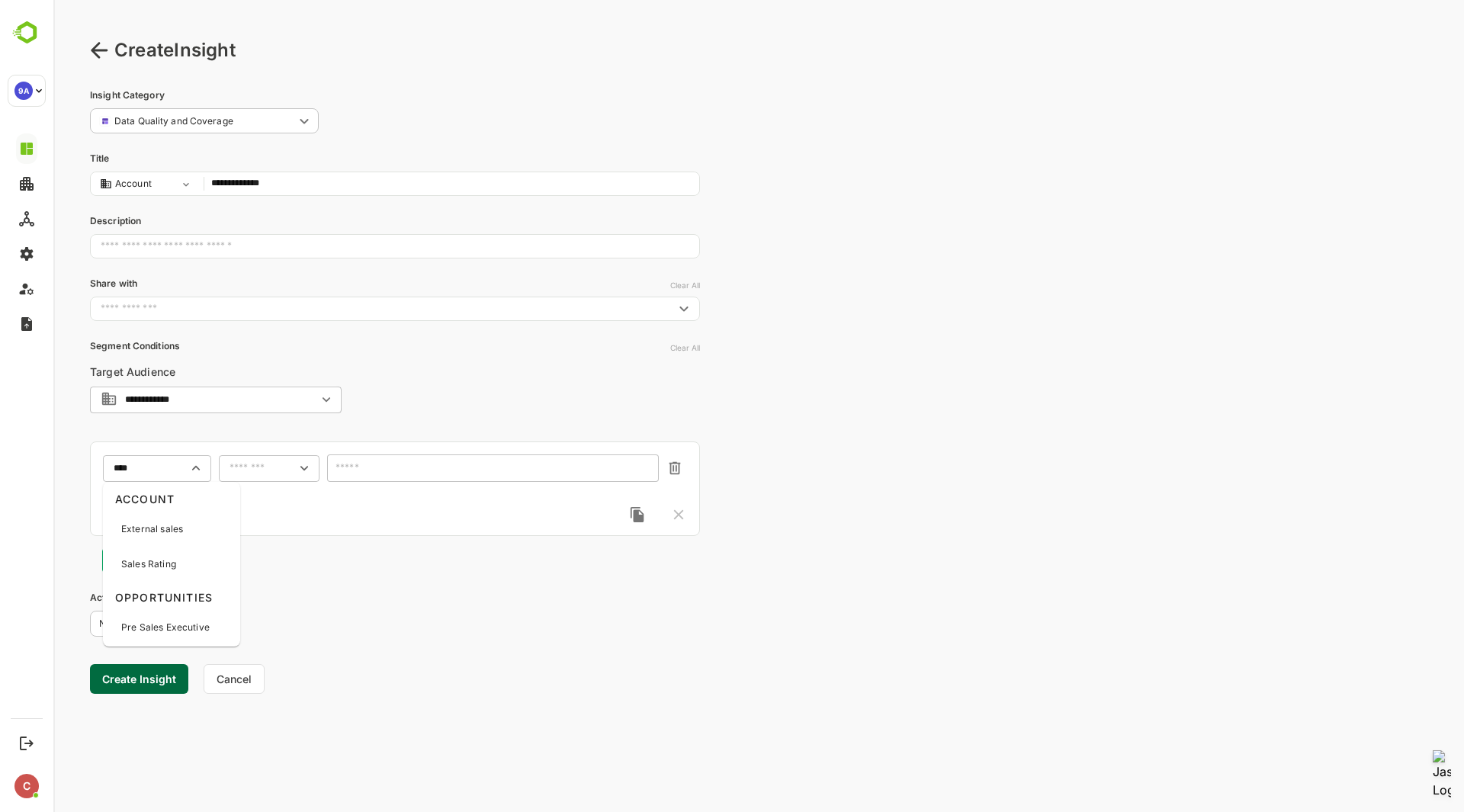
type input "*****"
click at [168, 571] on p "Sales Rating" at bounding box center [149, 564] width 55 height 14
click at [265, 476] on div "​" at bounding box center [269, 468] width 101 height 27
click at [271, 489] on li "includes" at bounding box center [269, 496] width 94 height 23
type input "********"
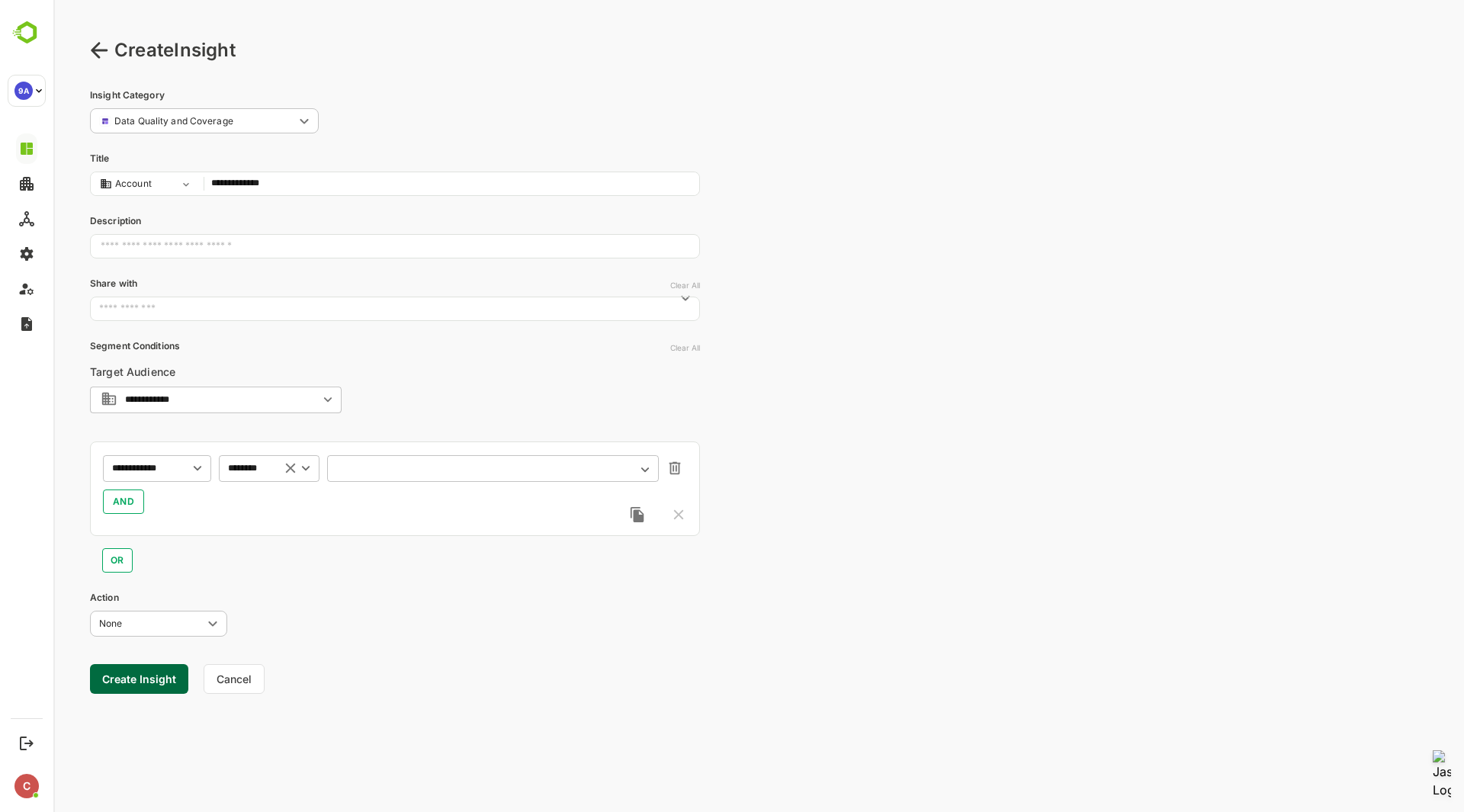
click at [433, 461] on div "​" at bounding box center [493, 468] width 331 height 27
click at [637, 472] on icon "Open" at bounding box center [645, 469] width 17 height 17
click at [421, 366] on div "Prospect" at bounding box center [492, 366] width 298 height 18
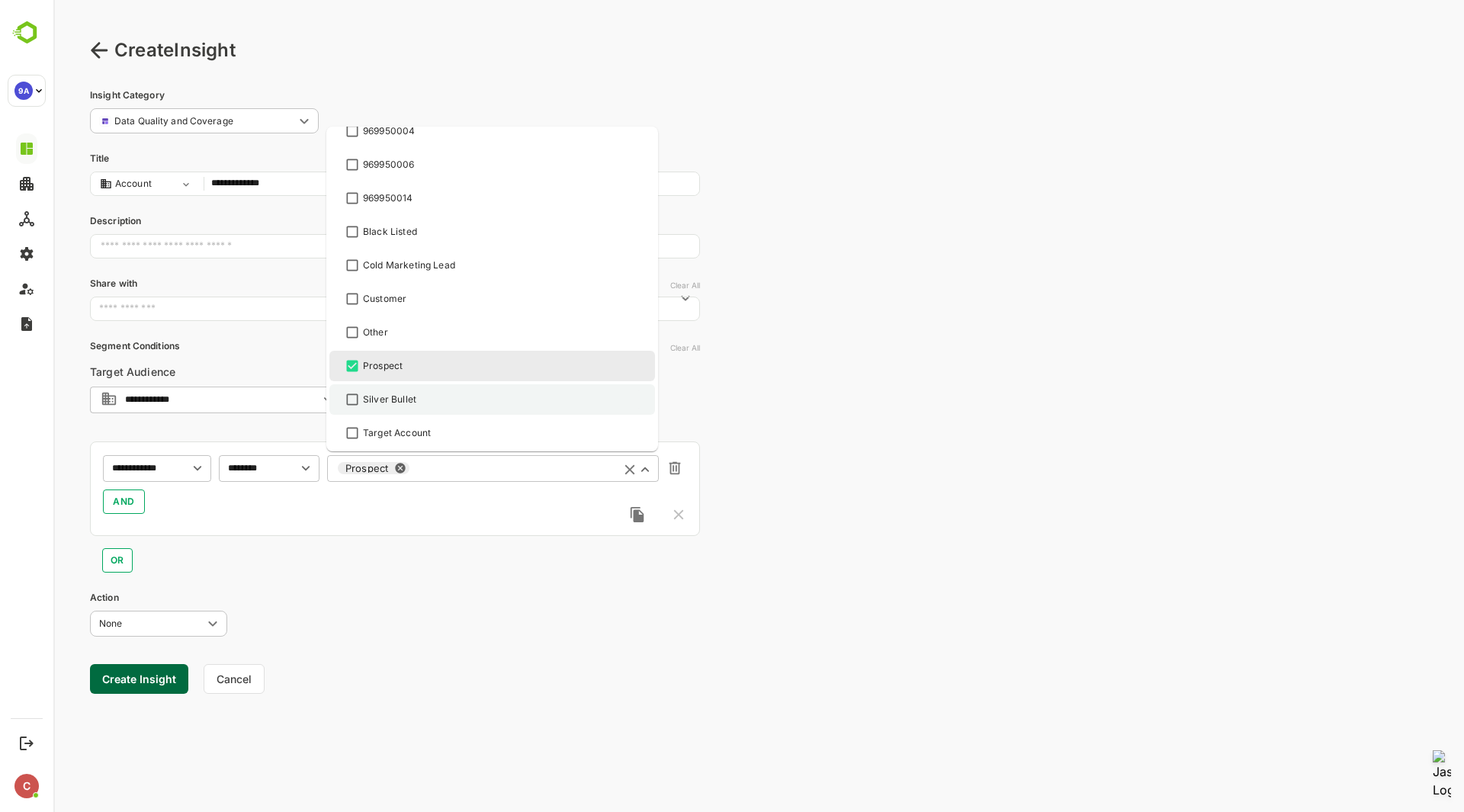
click at [416, 395] on div "Silver Bullet" at bounding box center [492, 399] width 298 height 18
click at [415, 419] on li "Target Account" at bounding box center [492, 433] width 326 height 30
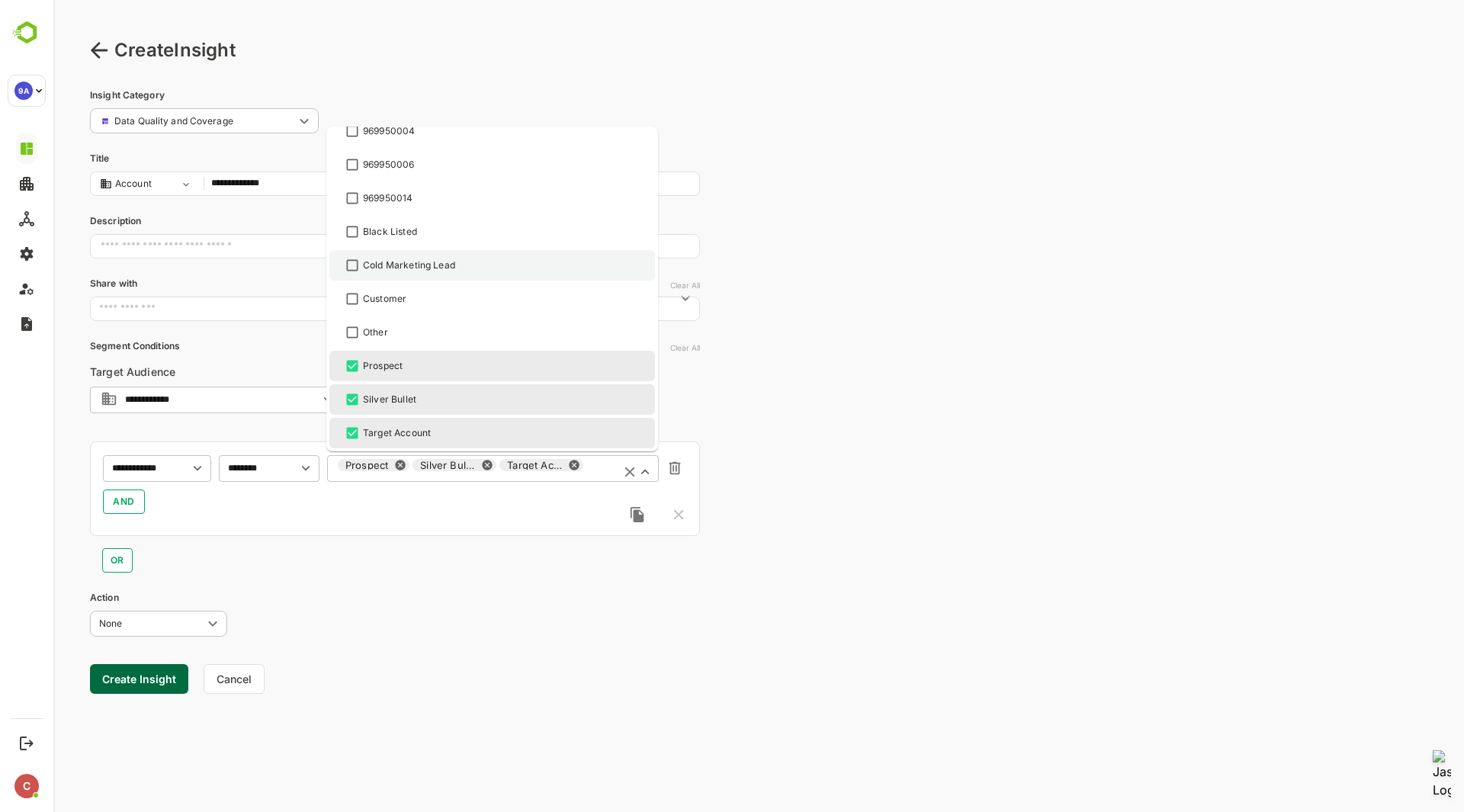
click at [395, 261] on div "Cold Marketing Lead" at bounding box center [409, 265] width 93 height 14
click at [437, 560] on div "OR" at bounding box center [395, 554] width 610 height 37
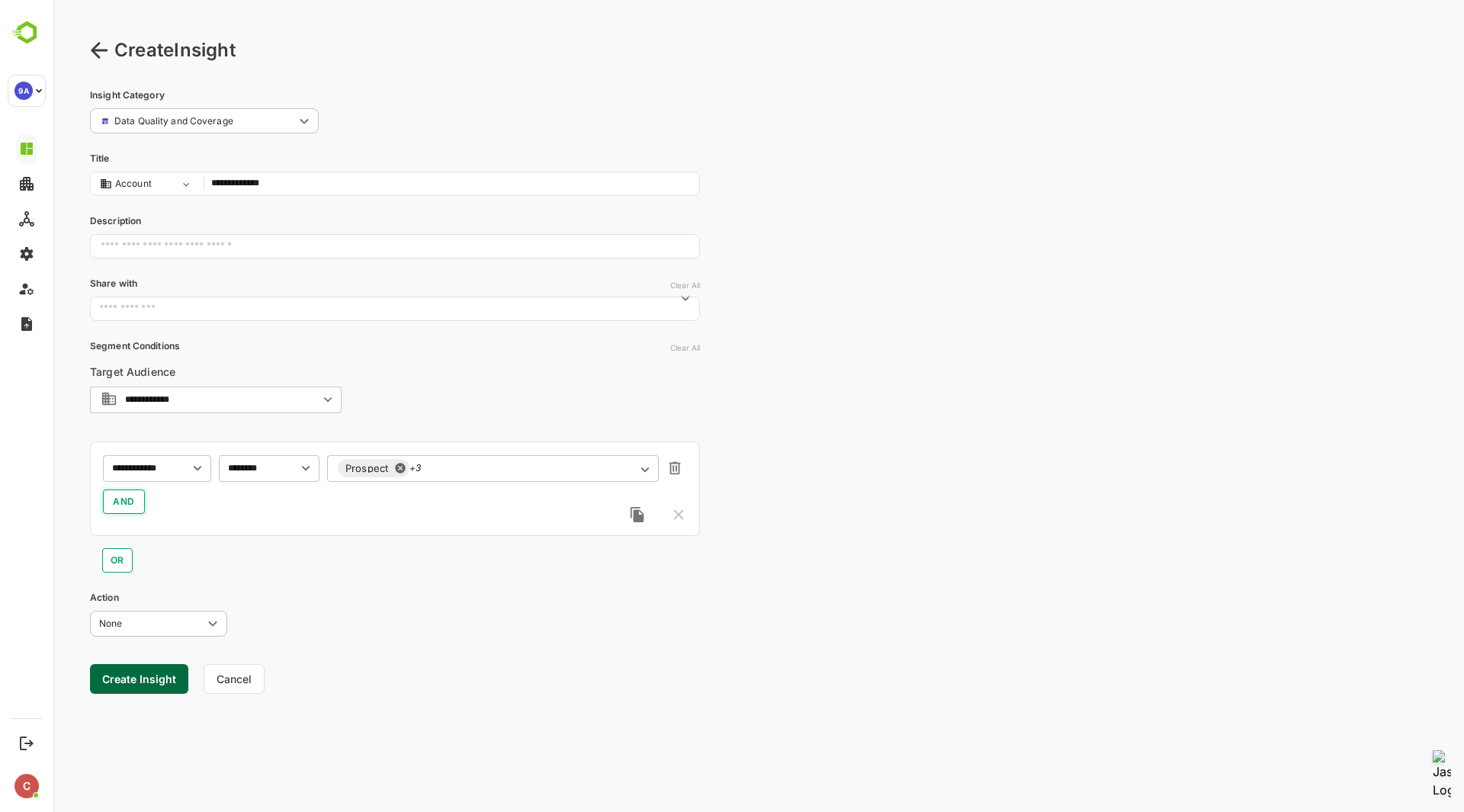
click at [137, 502] on button "AND" at bounding box center [124, 501] width 42 height 25
click at [141, 535] on input "text" at bounding box center [135, 535] width 54 height 18
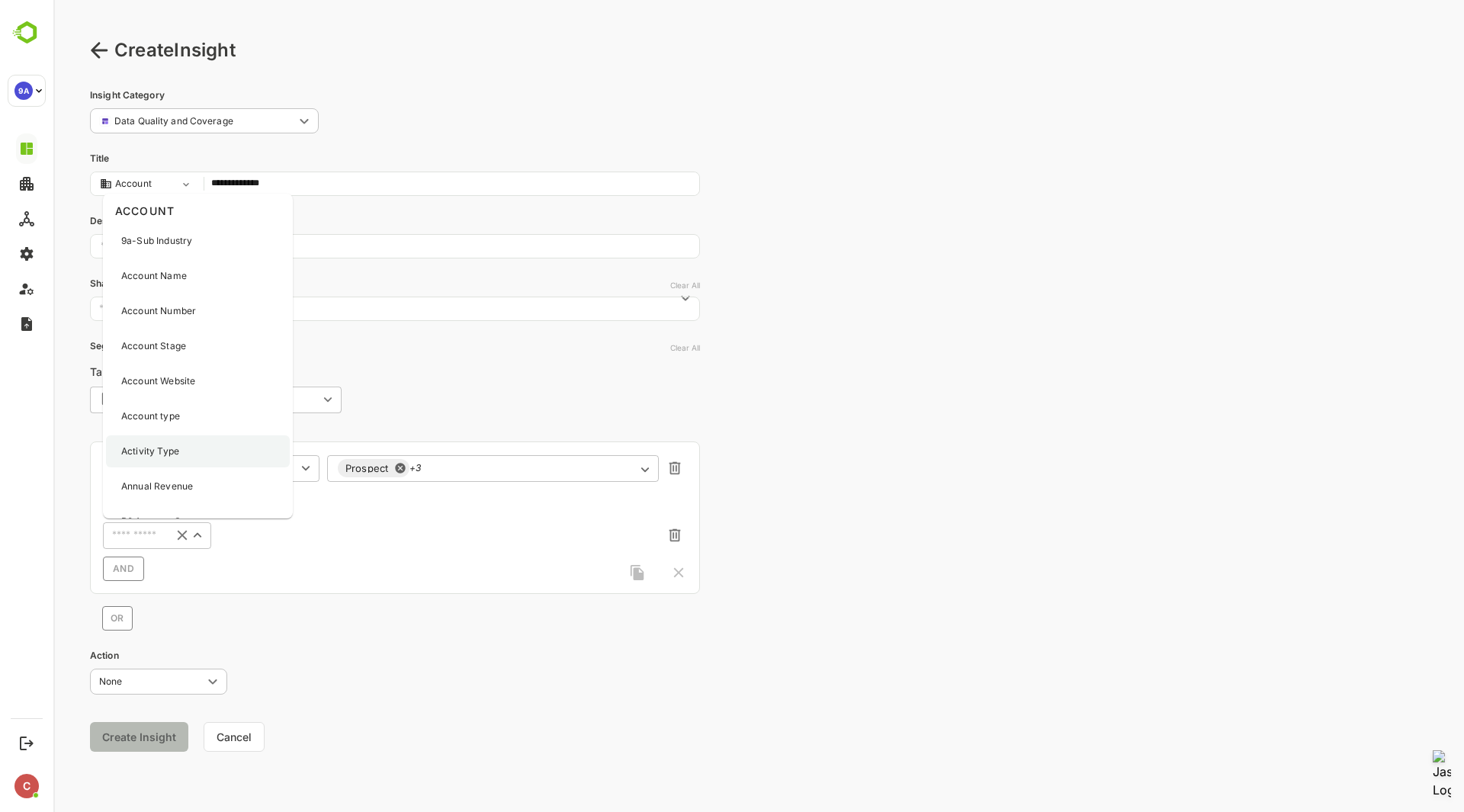
click at [196, 452] on div "Activity Type" at bounding box center [198, 451] width 184 height 32
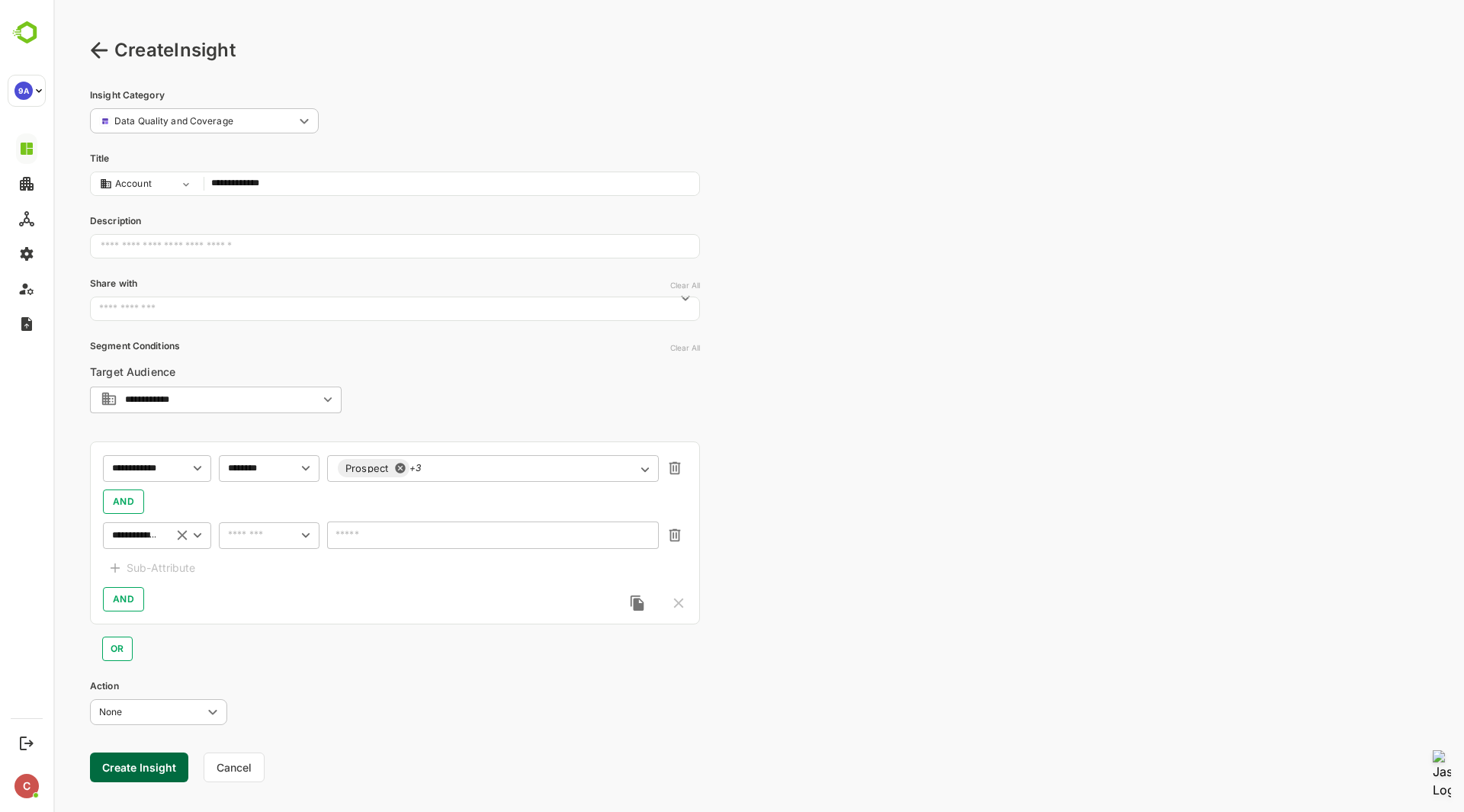
click at [191, 530] on icon "Open" at bounding box center [197, 535] width 17 height 17
click at [211, 411] on div "Account type" at bounding box center [198, 416] width 184 height 32
click at [264, 533] on input "text" at bounding box center [247, 535] width 46 height 18
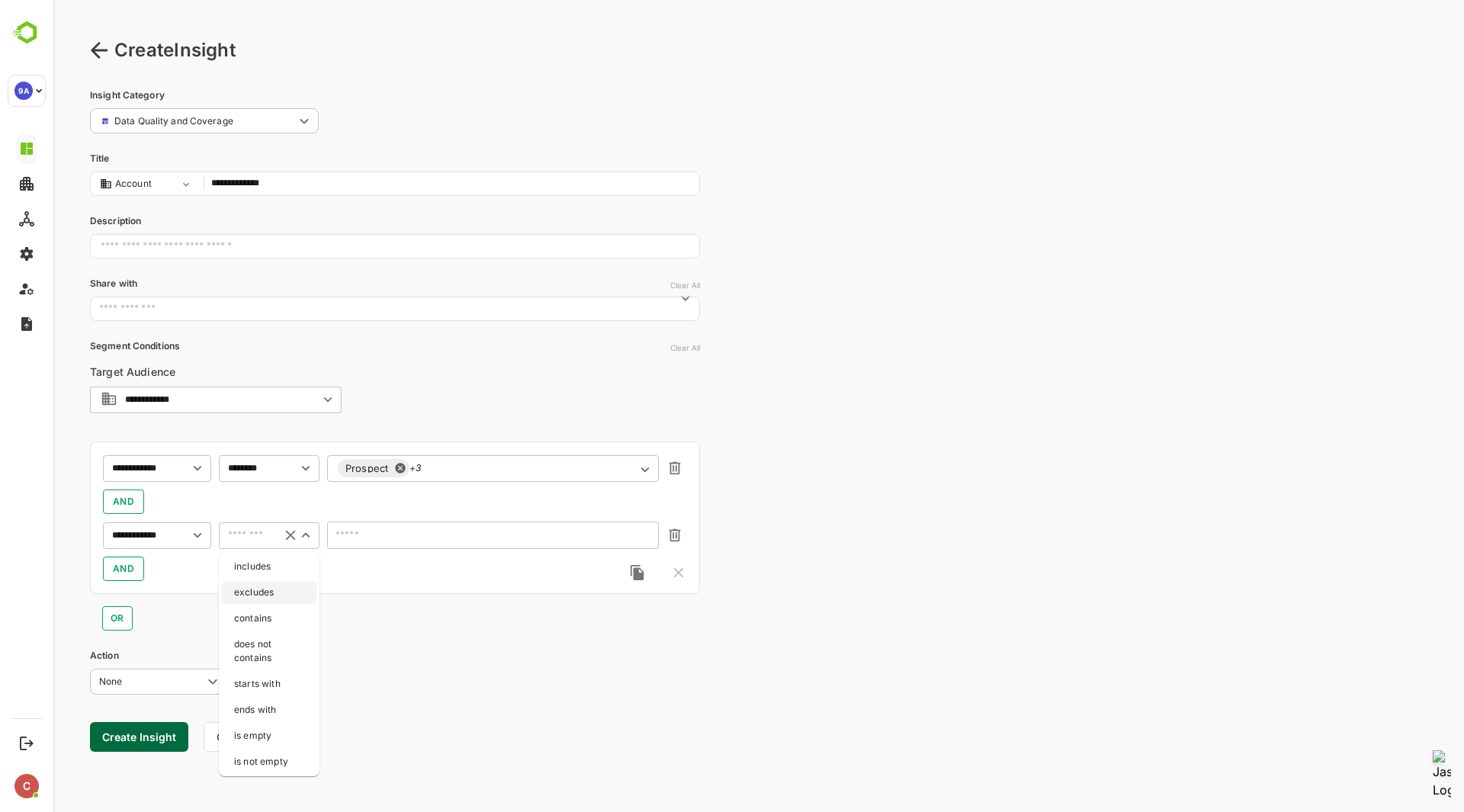
click at [267, 592] on li "excludes" at bounding box center [269, 592] width 94 height 23
type input "********"
click at [427, 538] on input "text" at bounding box center [483, 536] width 292 height 11
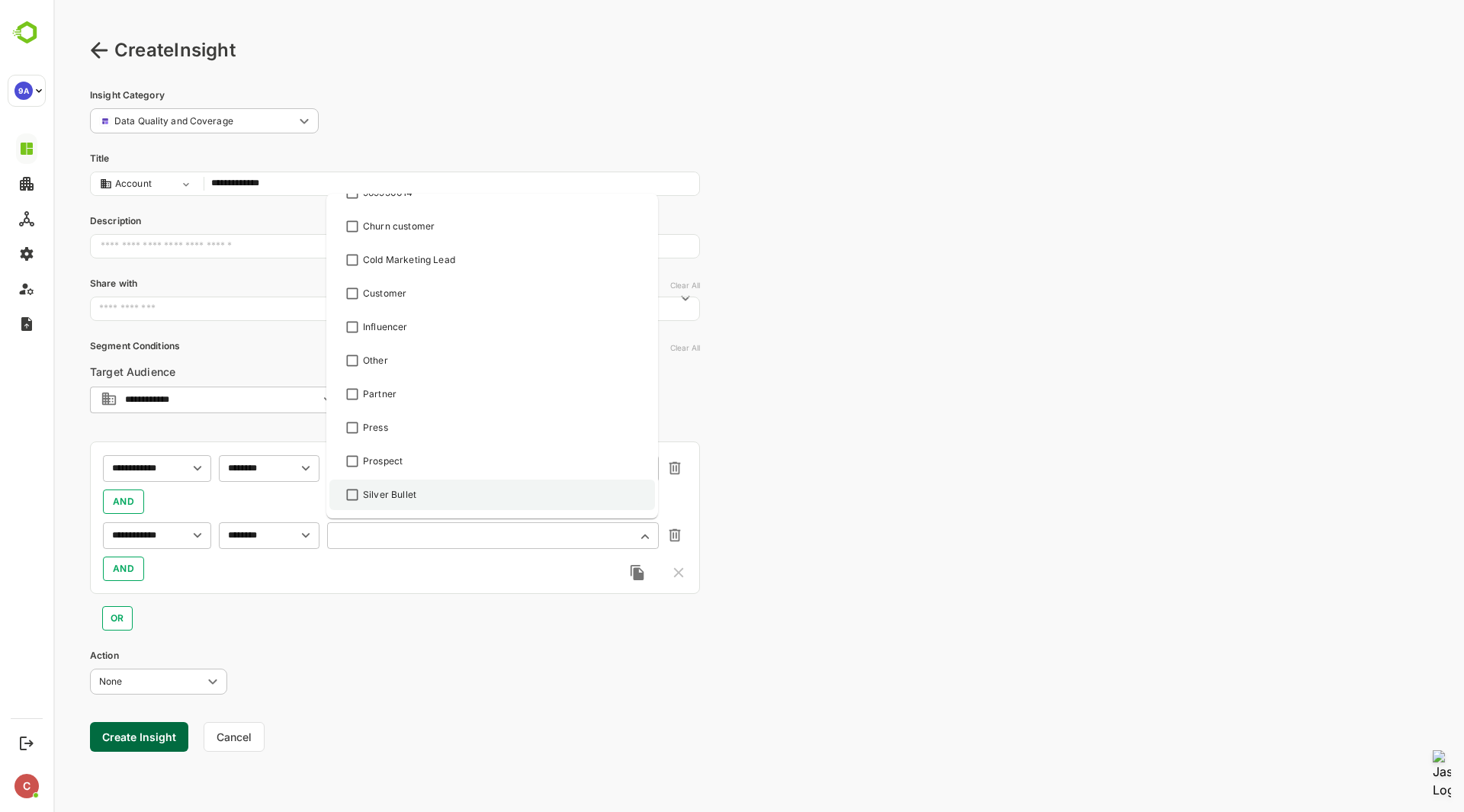
scroll to position [251, 0]
click at [448, 320] on li "Influencer" at bounding box center [492, 330] width 326 height 30
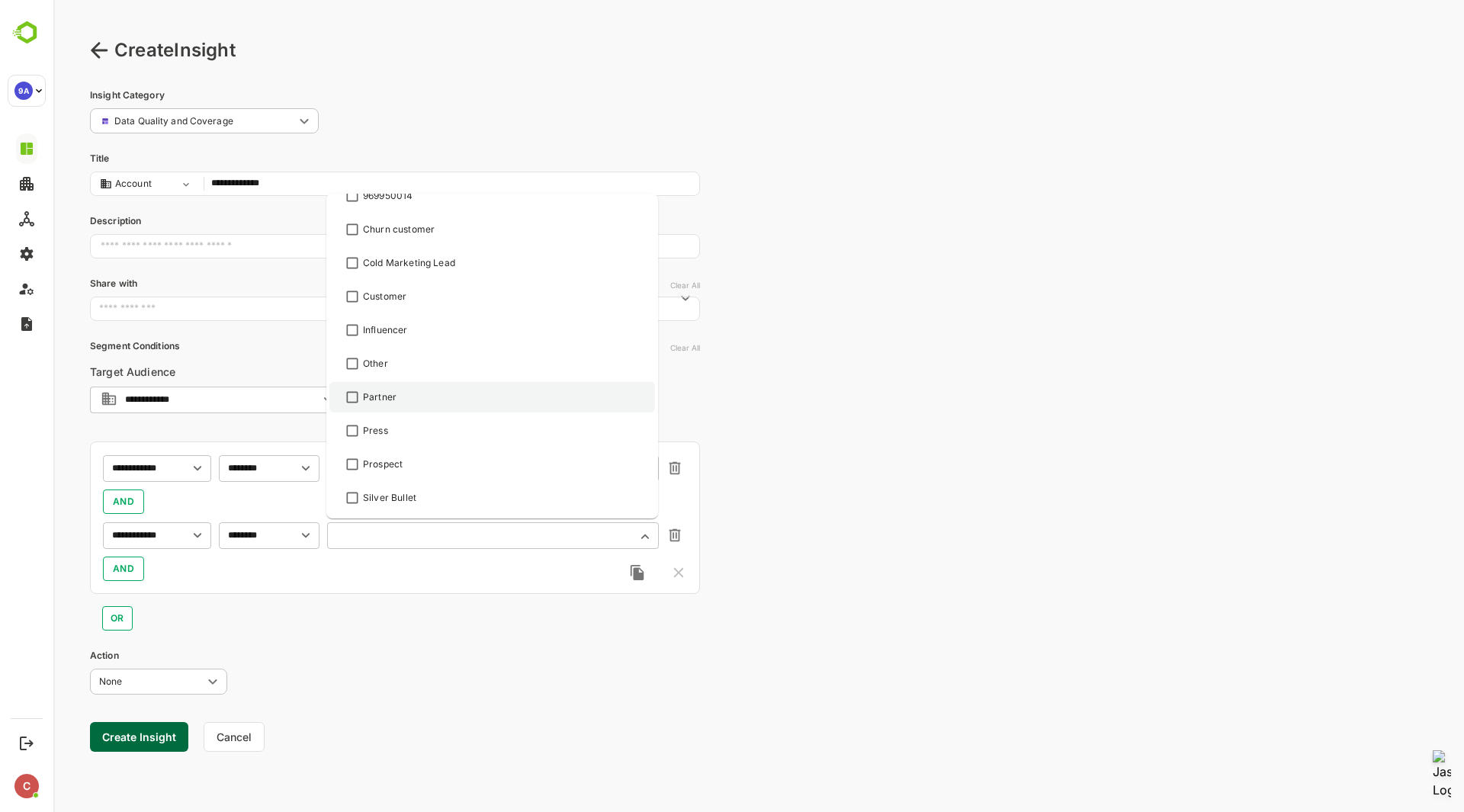
click at [422, 395] on div "Partner" at bounding box center [492, 397] width 298 height 18
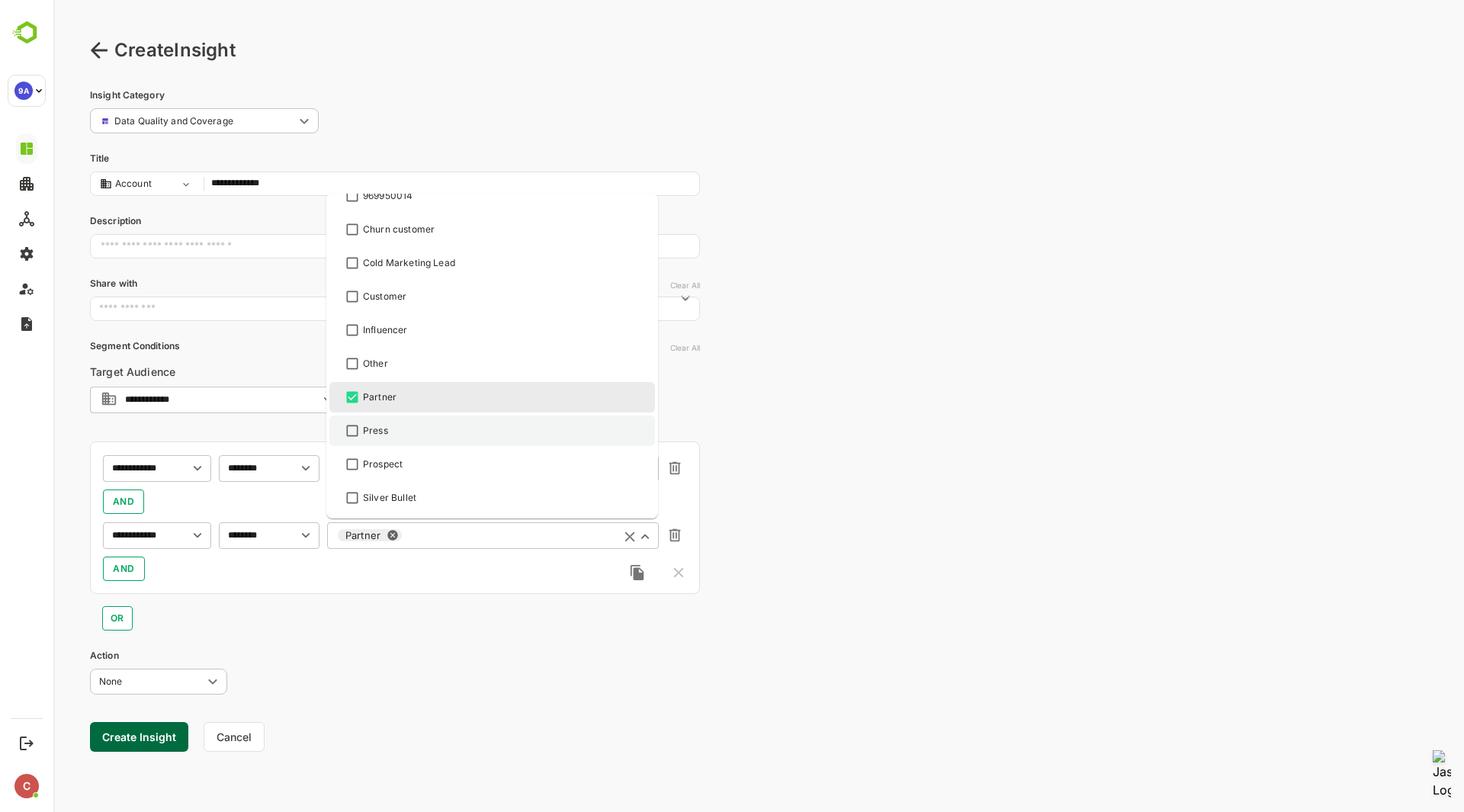
click at [414, 433] on div "Press" at bounding box center [492, 430] width 298 height 18
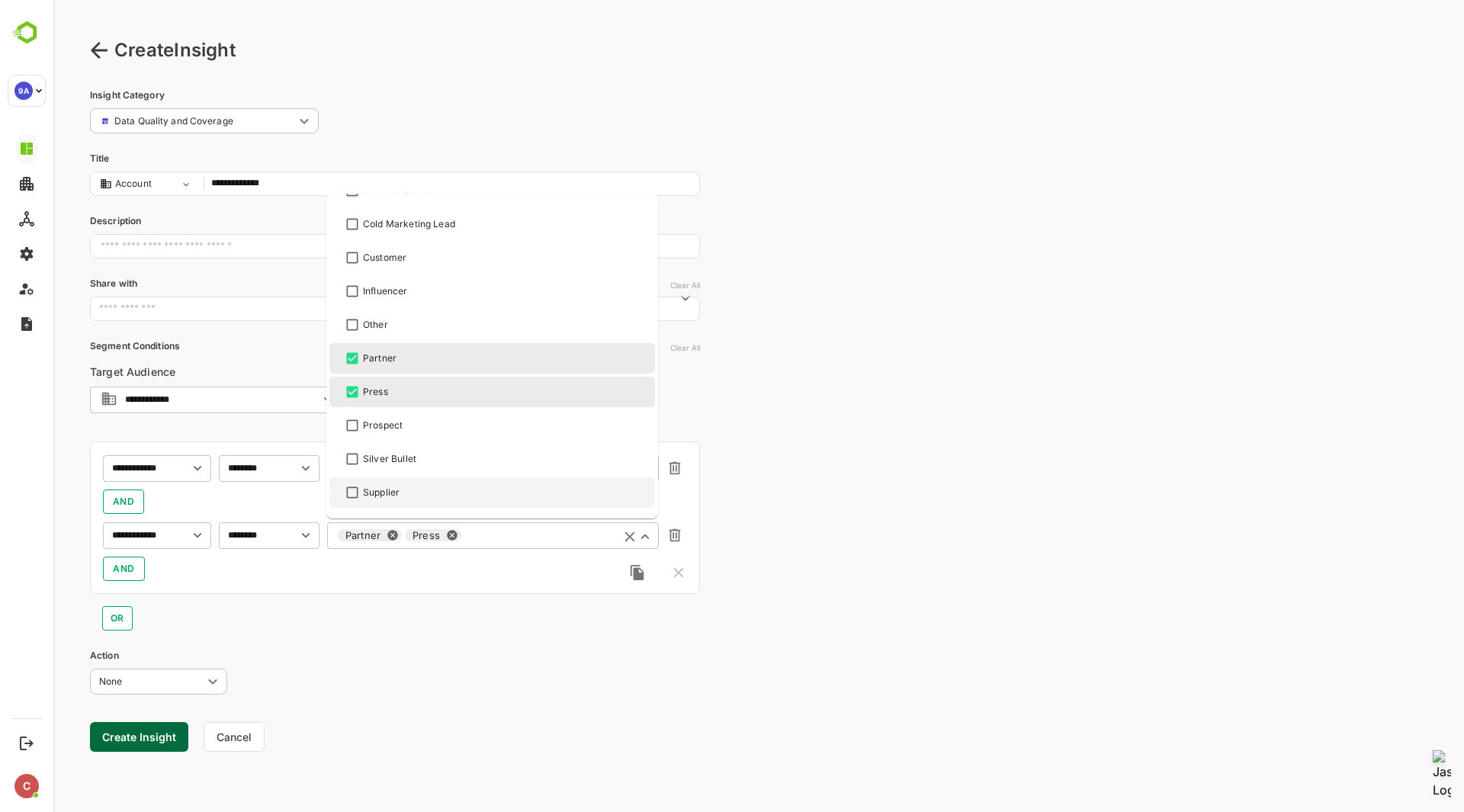
scroll to position [315, 0]
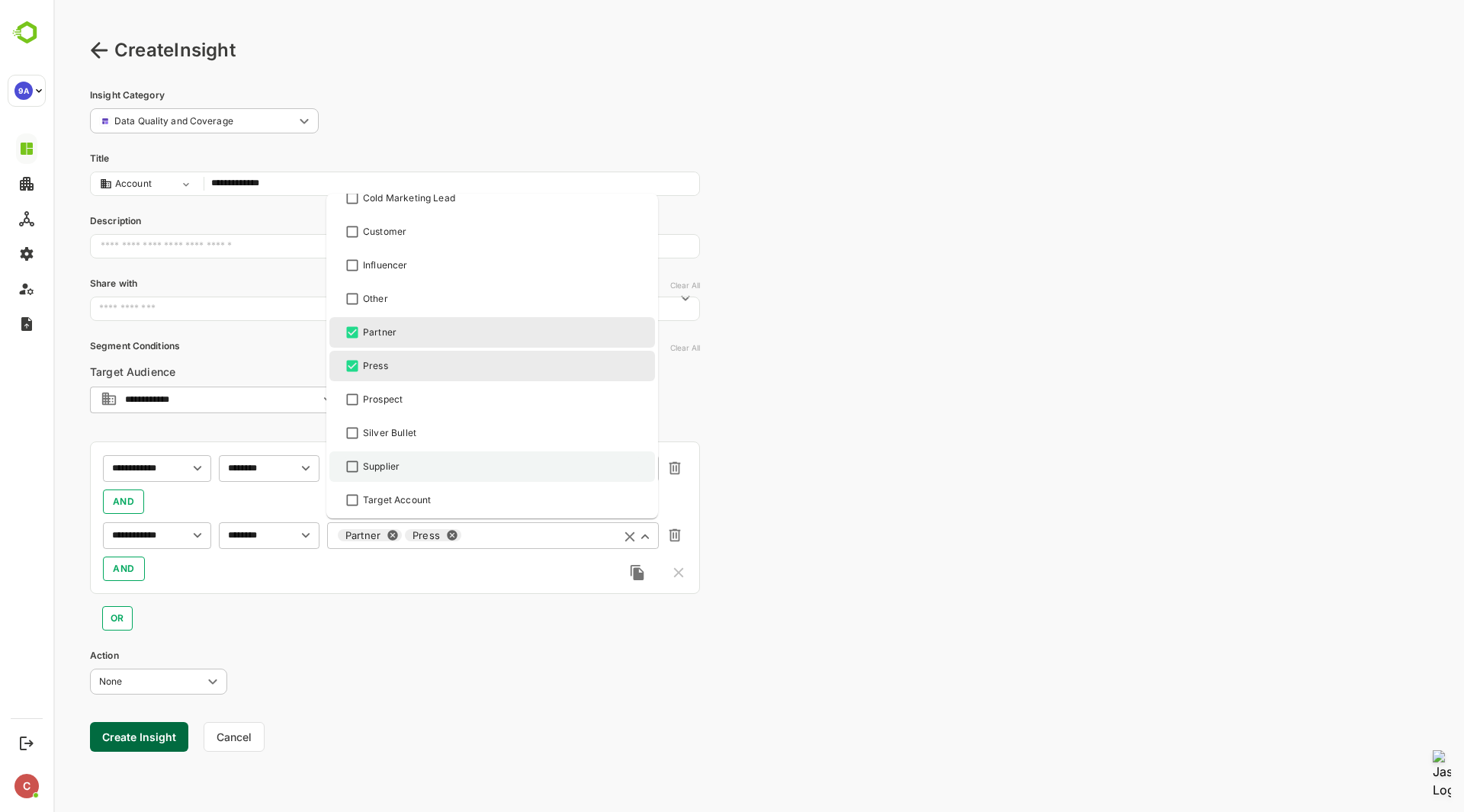
click at [456, 464] on div "Supplier" at bounding box center [492, 466] width 298 height 18
click at [438, 602] on div "OR" at bounding box center [395, 612] width 610 height 37
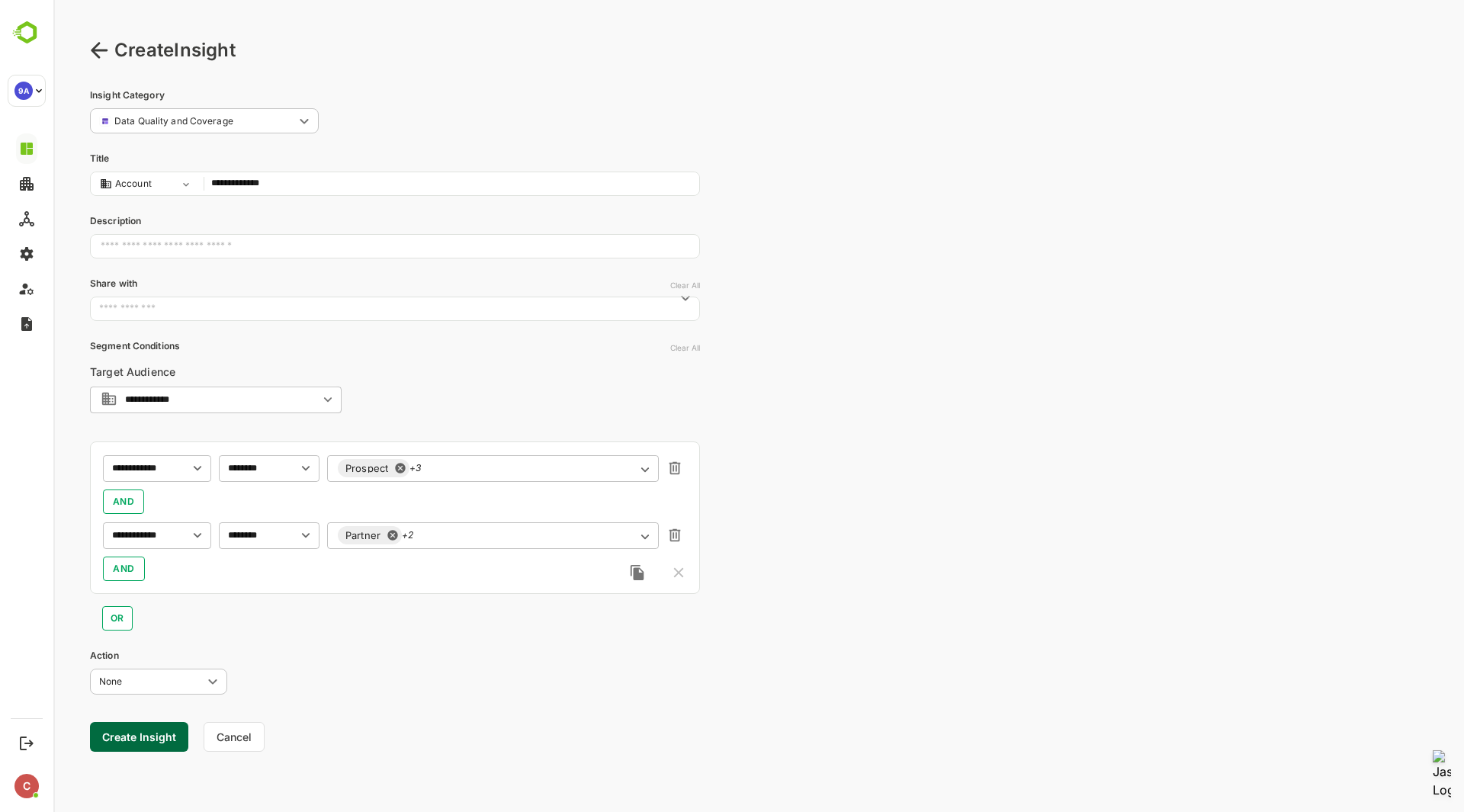
click at [757, 565] on div "**********" at bounding box center [759, 406] width 1410 height 812
click at [125, 568] on span "AND" at bounding box center [124, 568] width 22 height 18
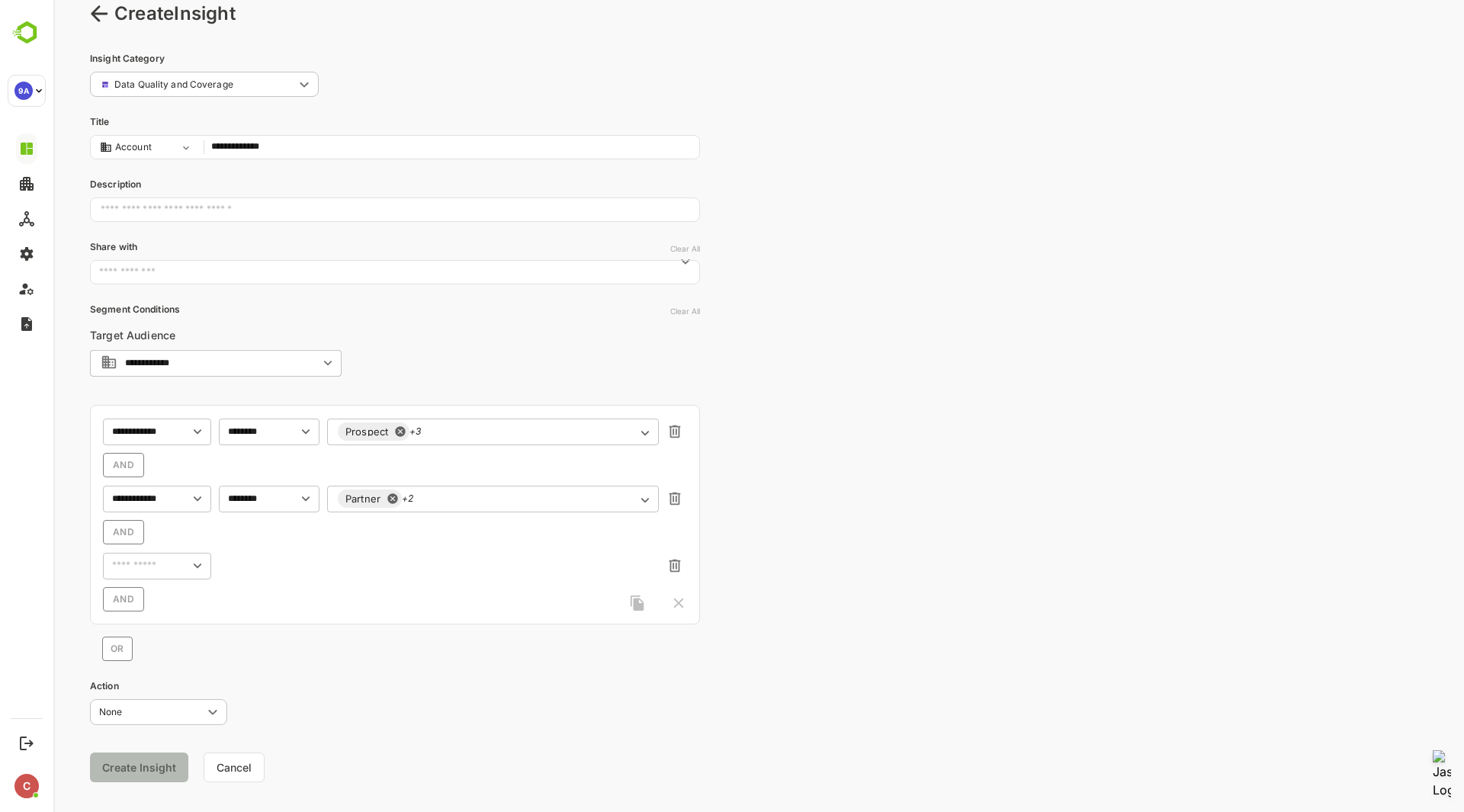
scroll to position [59, 0]
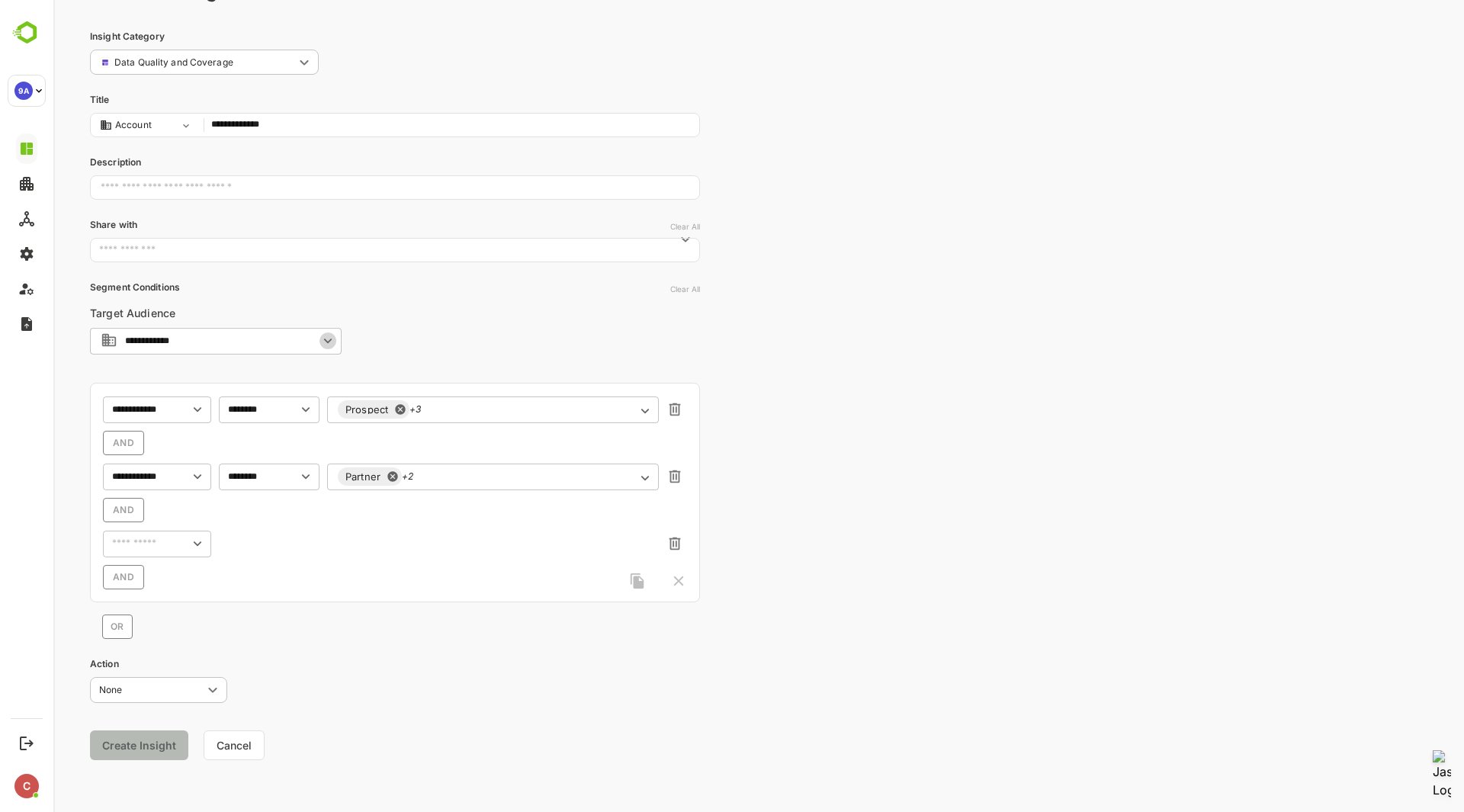
click at [322, 339] on icon "Open" at bounding box center [327, 340] width 17 height 17
click at [327, 338] on icon "Close" at bounding box center [327, 341] width 17 height 17
click at [151, 547] on input "text" at bounding box center [135, 543] width 54 height 18
type input "*****"
click at [178, 679] on div "Intent Topics" at bounding box center [172, 678] width 131 height 32
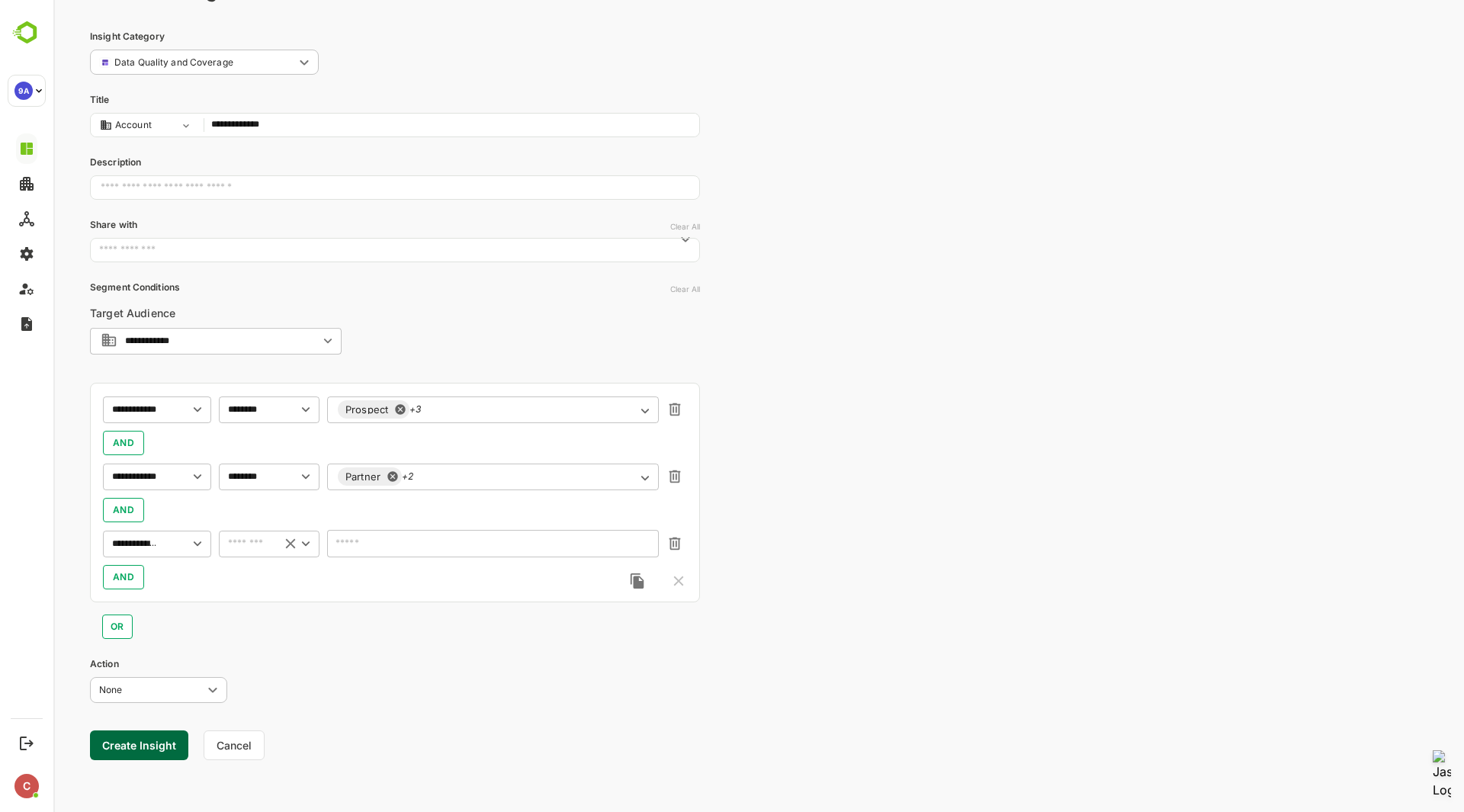
click at [275, 549] on div "​" at bounding box center [269, 544] width 101 height 27
click at [266, 575] on li "includes" at bounding box center [269, 575] width 94 height 23
type input "********"
click at [426, 545] on input "text" at bounding box center [483, 544] width 292 height 11
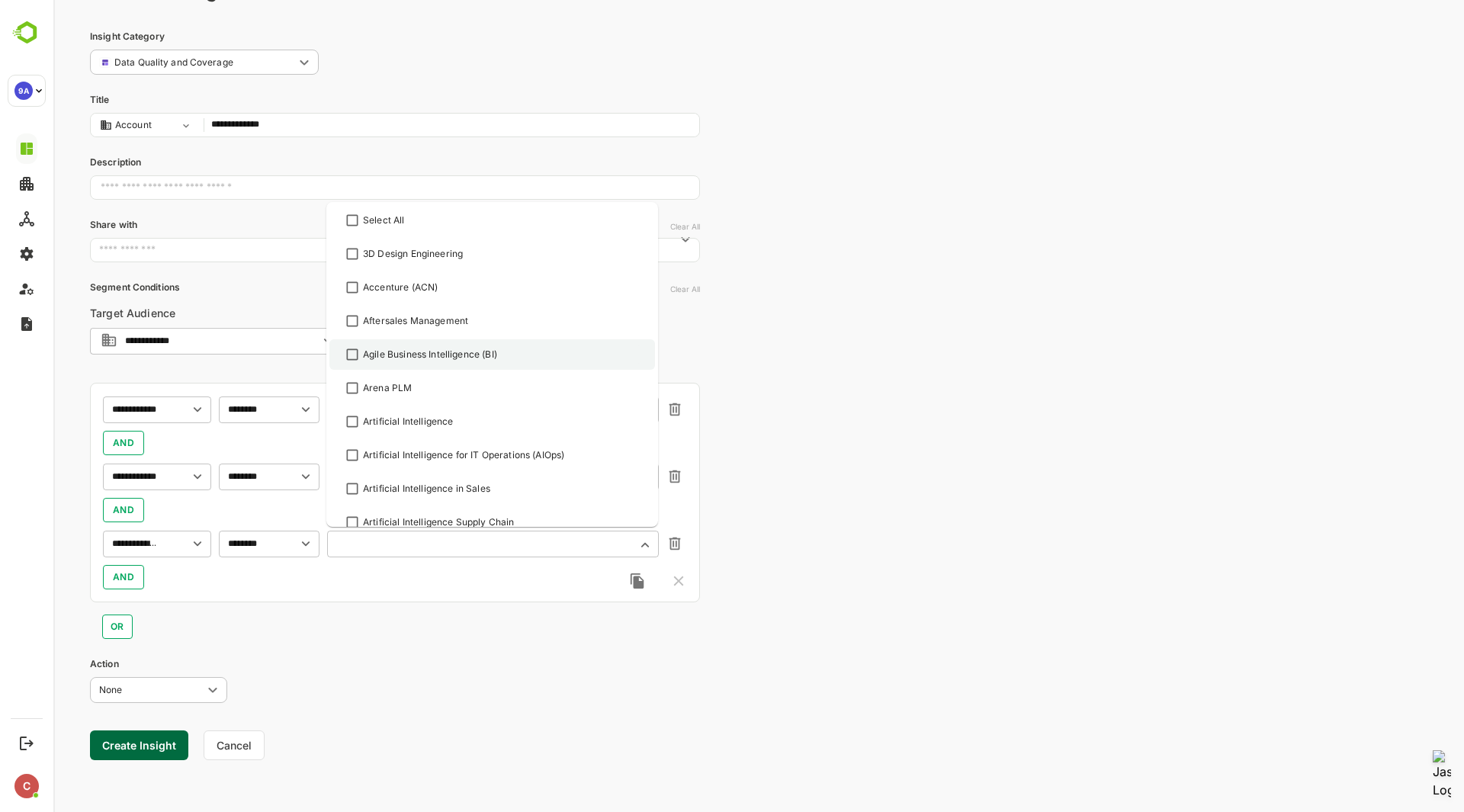
click at [458, 357] on div "Agile Business Intelligence (BI)" at bounding box center [430, 354] width 134 height 14
click at [433, 424] on div "Artificial Intelligence" at bounding box center [407, 421] width 90 height 14
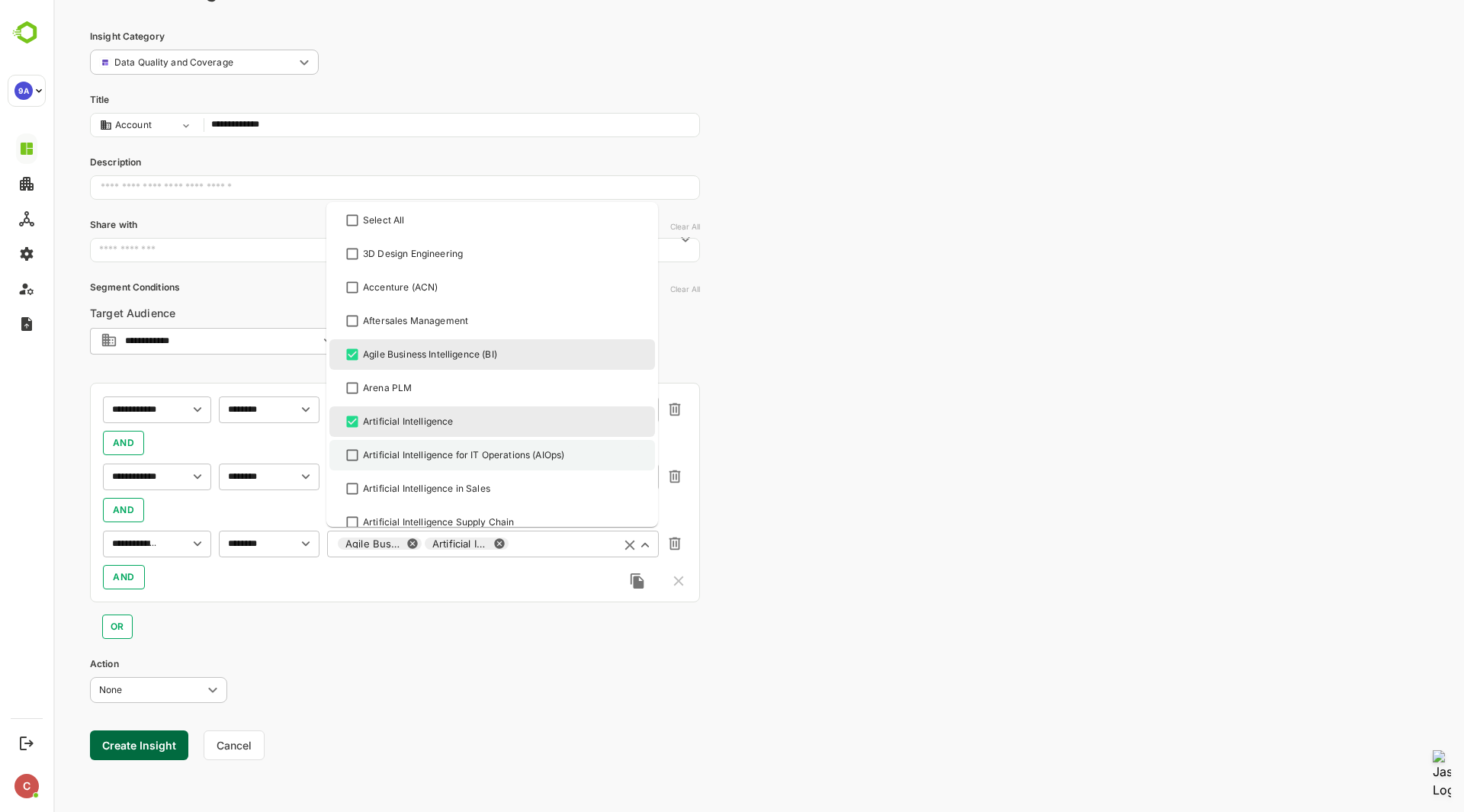
click at [430, 458] on div "Artificial Intelligence for IT Operations (AIOps)" at bounding box center [463, 454] width 201 height 14
click at [427, 488] on div "Artificial Intelligence in Sales" at bounding box center [426, 488] width 127 height 14
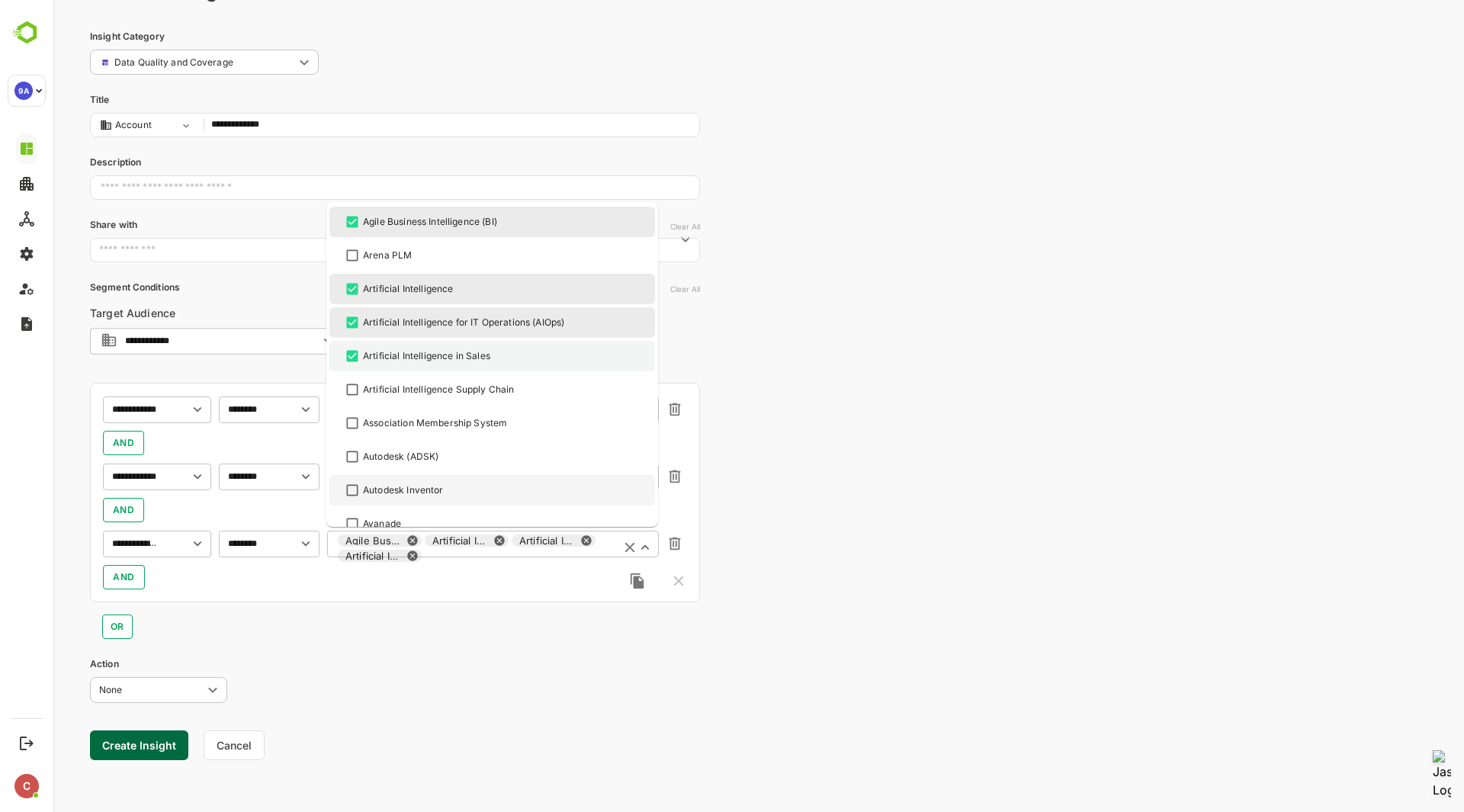
scroll to position [134, 0]
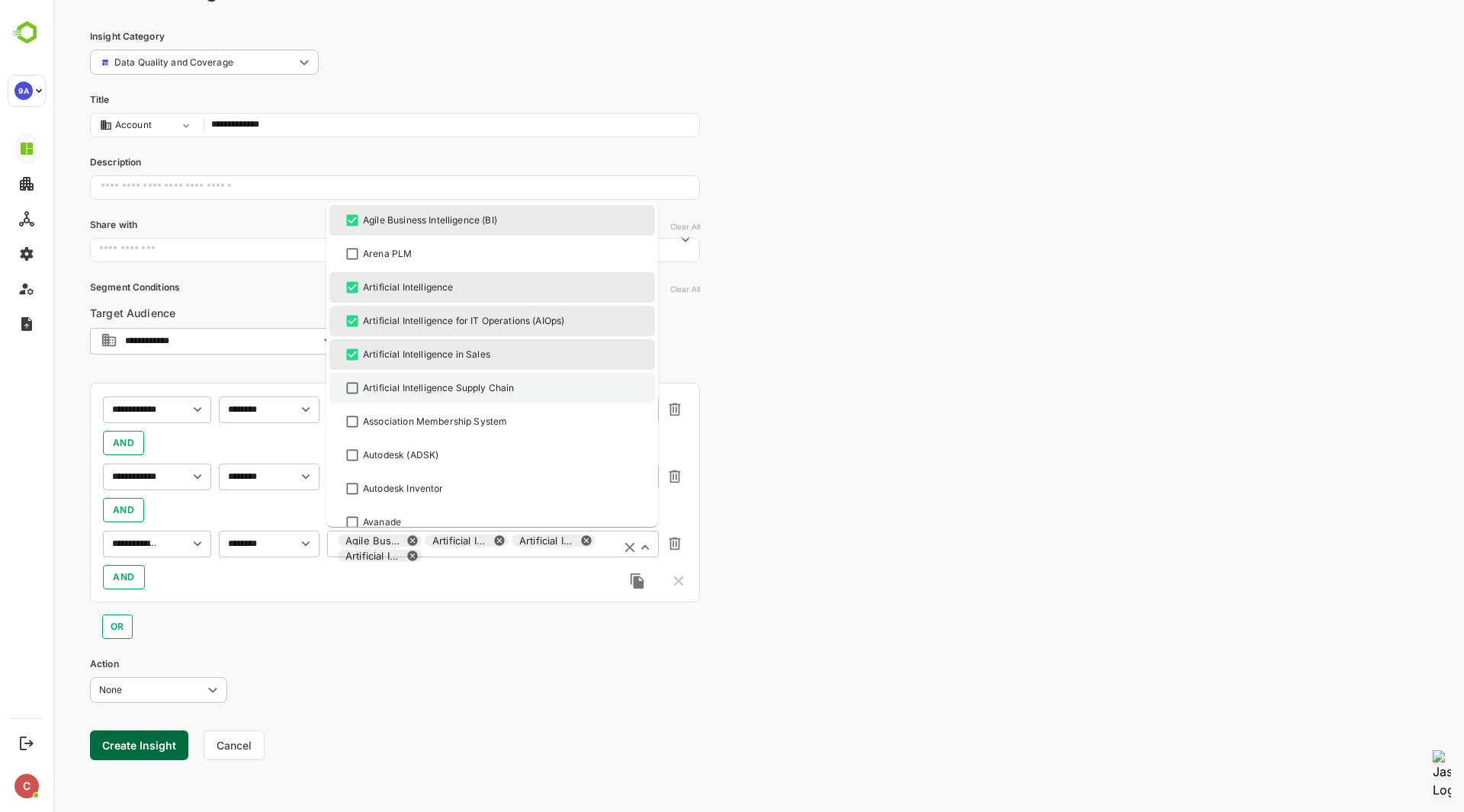
click at [421, 384] on div "Artificial Intelligence Supply Chain" at bounding box center [438, 387] width 151 height 14
click at [419, 427] on div "Association Membership System" at bounding box center [434, 421] width 144 height 14
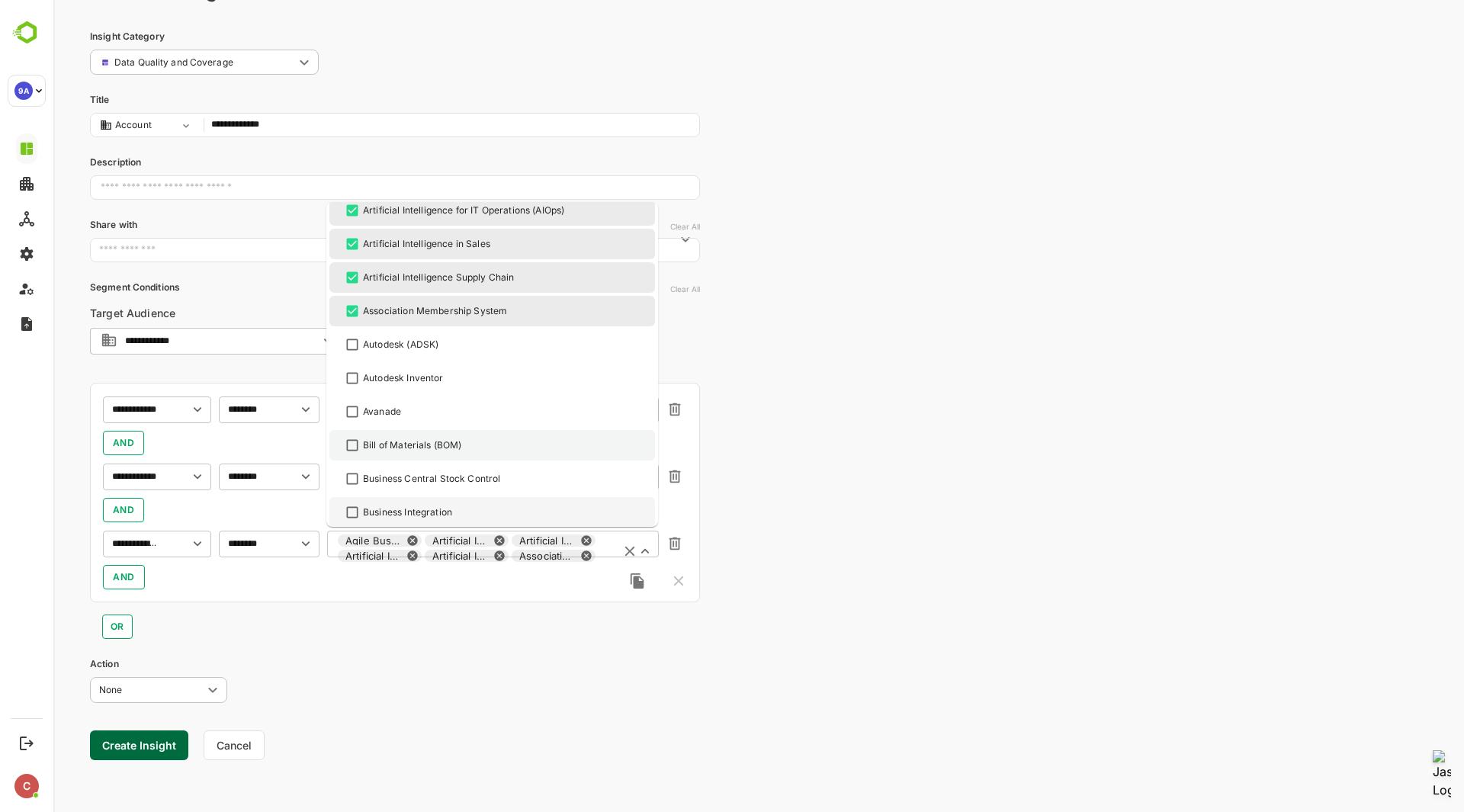
scroll to position [245, 0]
click at [307, 541] on icon "Open" at bounding box center [305, 543] width 17 height 17
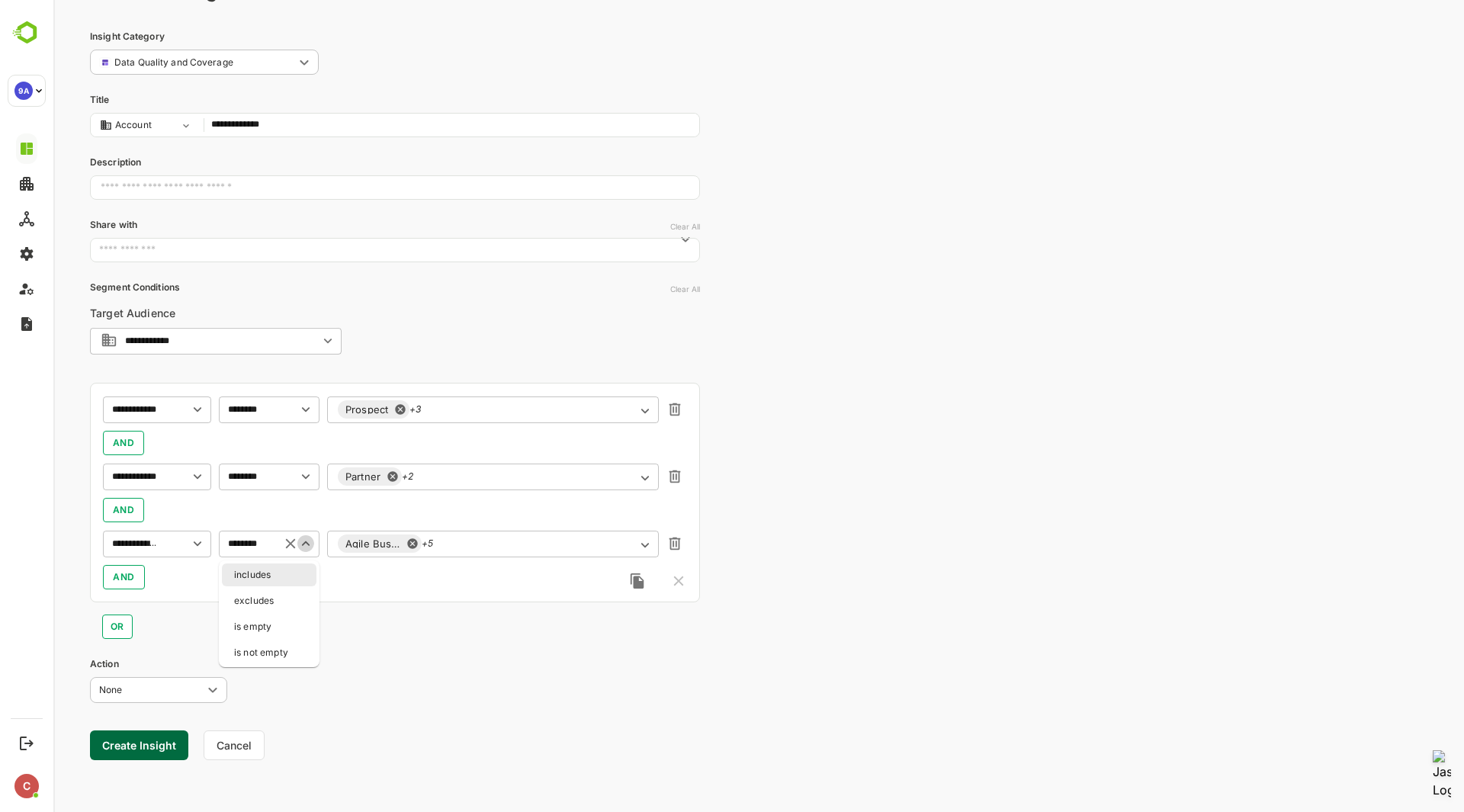
click at [307, 541] on icon "Close" at bounding box center [305, 543] width 17 height 17
click at [307, 541] on icon "Open" at bounding box center [305, 543] width 17 height 17
click at [307, 541] on icon "Close" at bounding box center [305, 543] width 17 height 17
click at [491, 543] on div "Agile Business Intelligence (BI) +5 ​" at bounding box center [493, 544] width 331 height 27
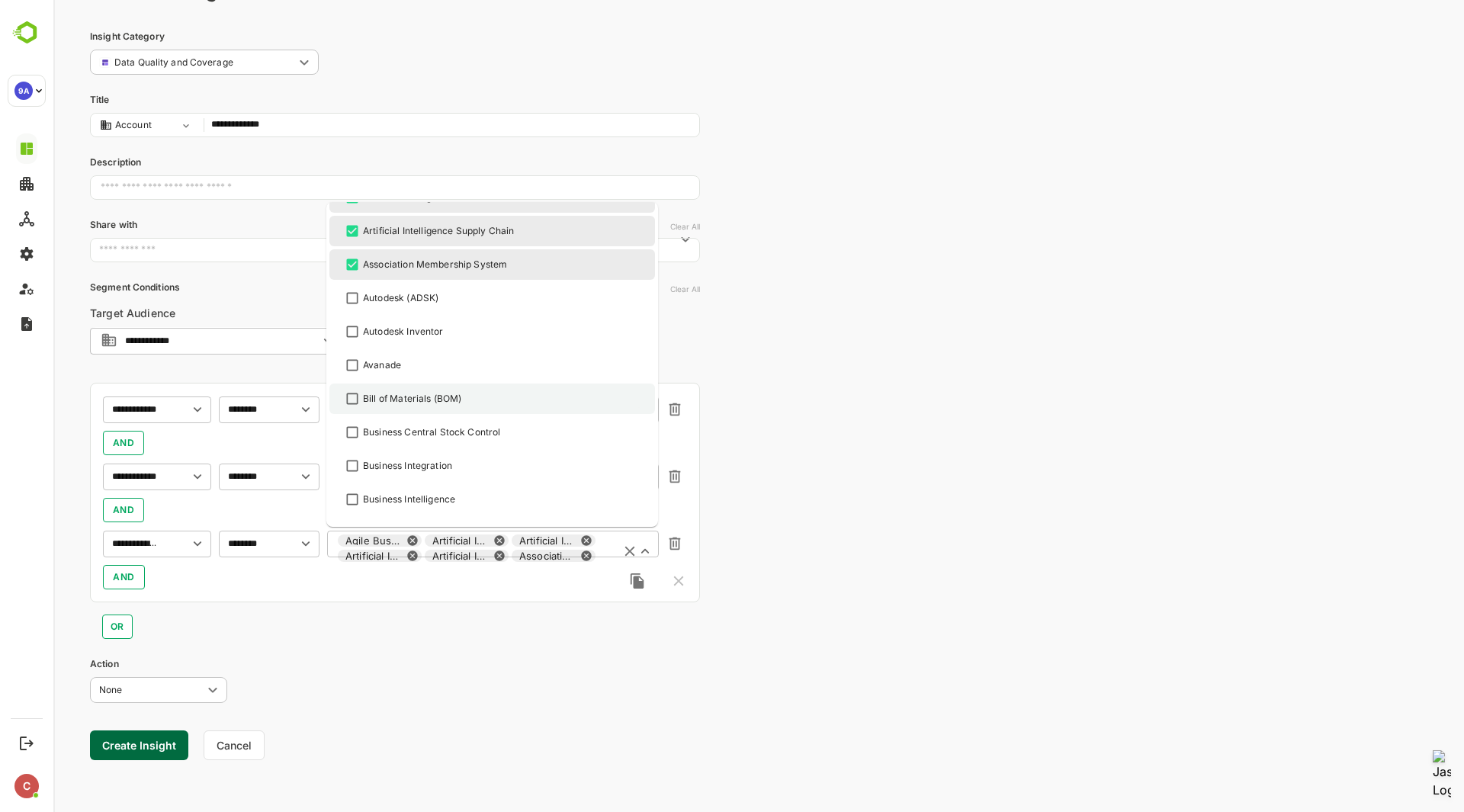
scroll to position [295, 0]
click at [471, 435] on div "Business Central Stock Control" at bounding box center [431, 429] width 138 height 14
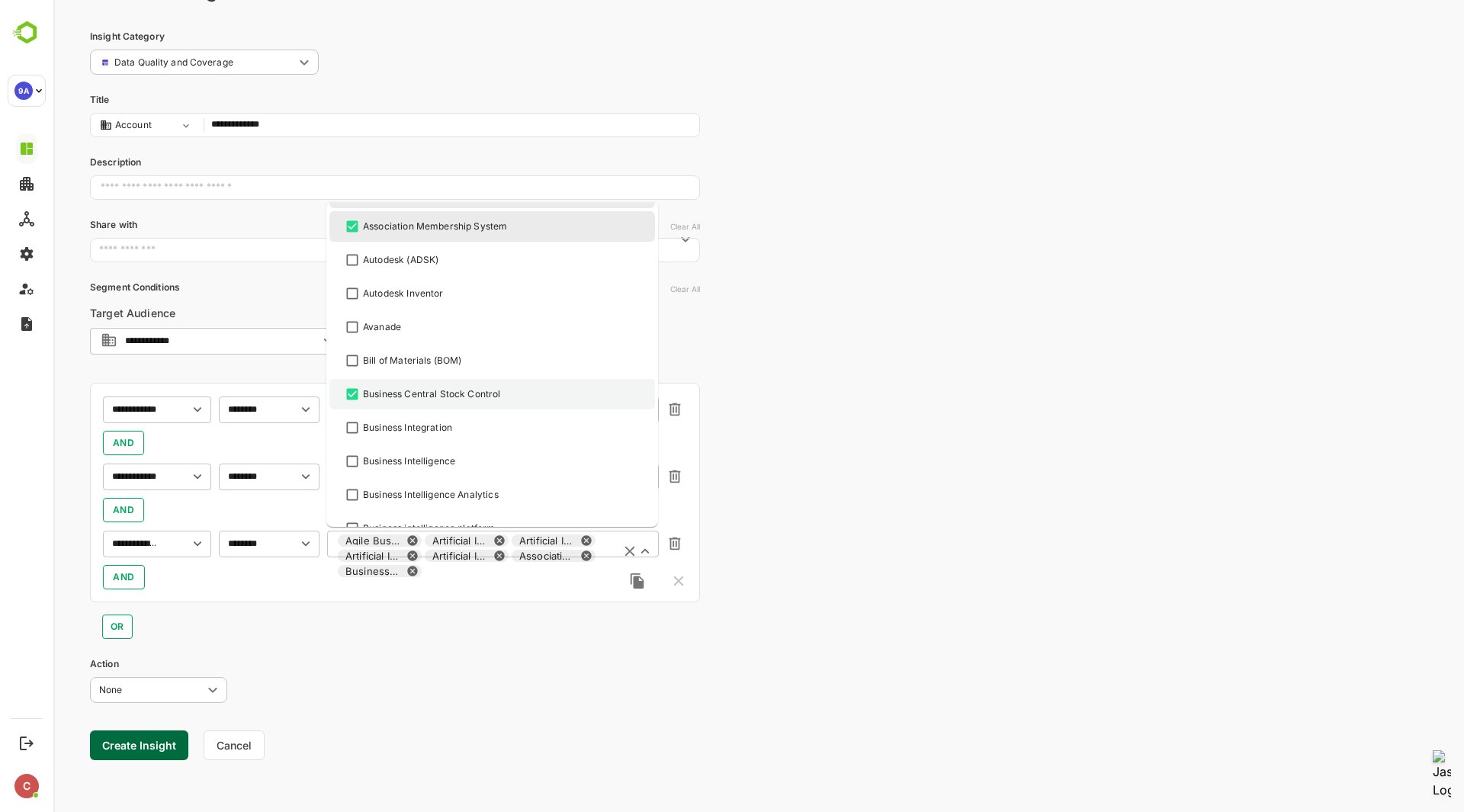
scroll to position [332, 0]
click at [471, 435] on li "Business Integration" at bounding box center [492, 425] width 326 height 30
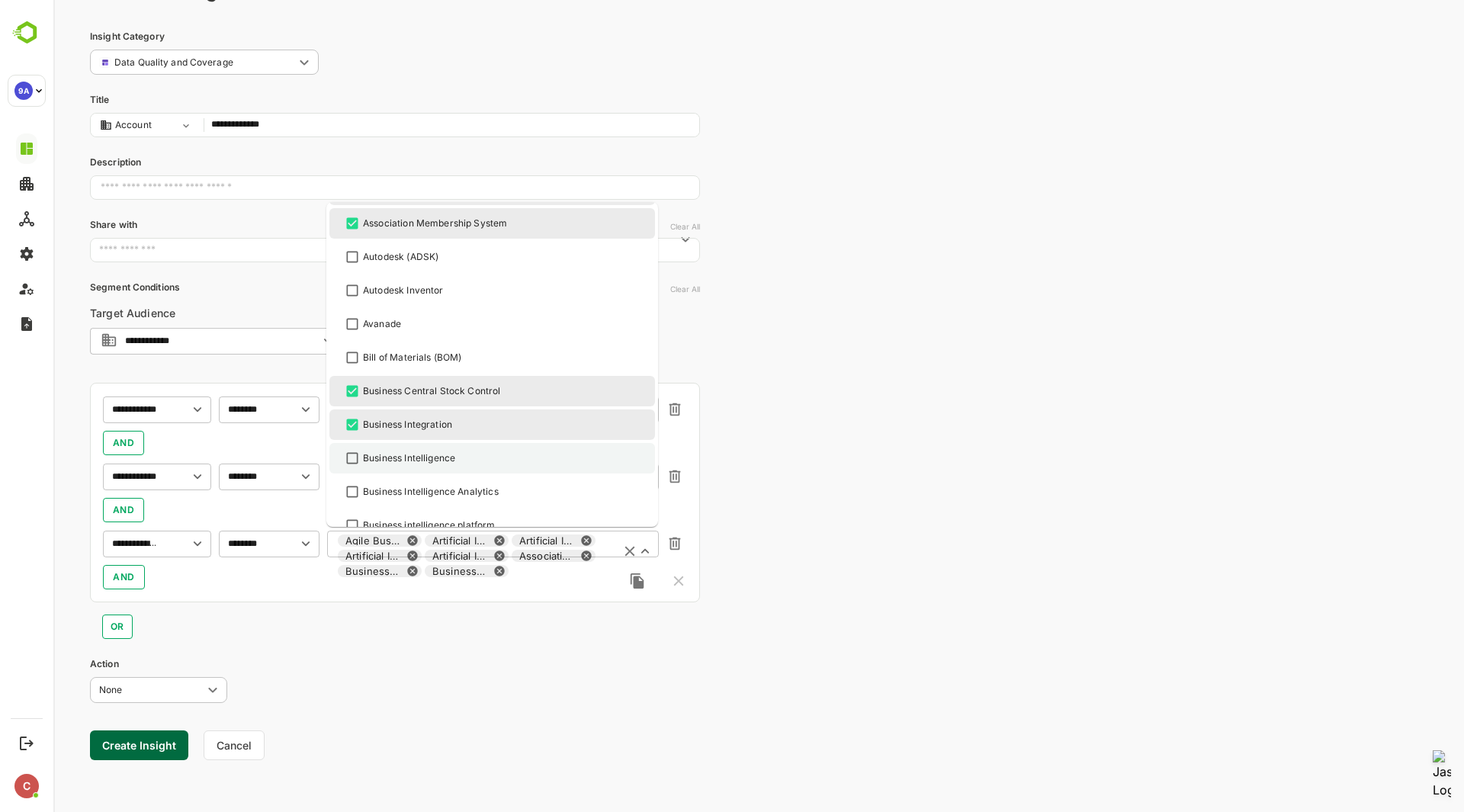
click at [469, 463] on div "Business Intelligence" at bounding box center [492, 457] width 298 height 18
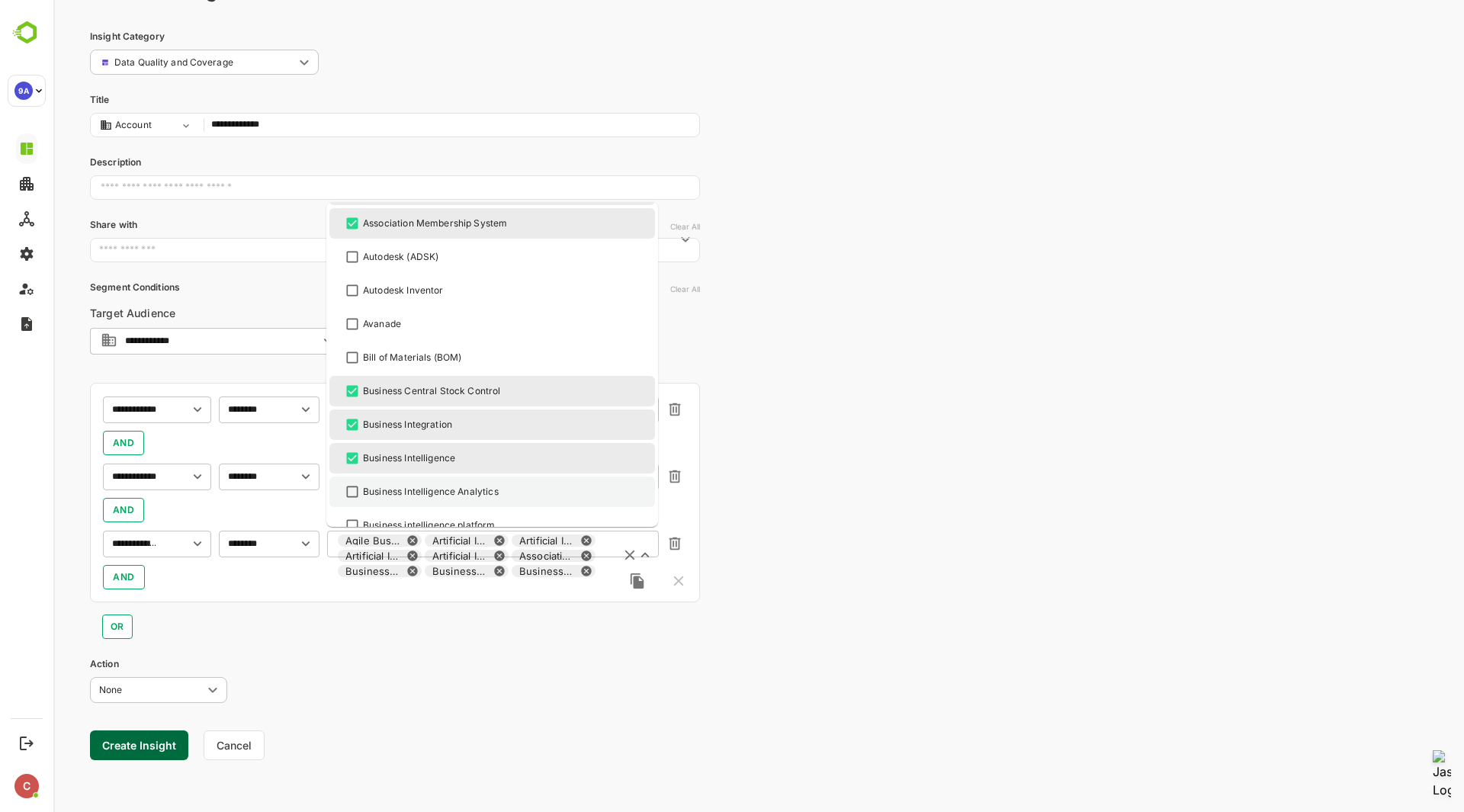
click at [466, 491] on div "Business Intelligence Analytics" at bounding box center [430, 491] width 136 height 14
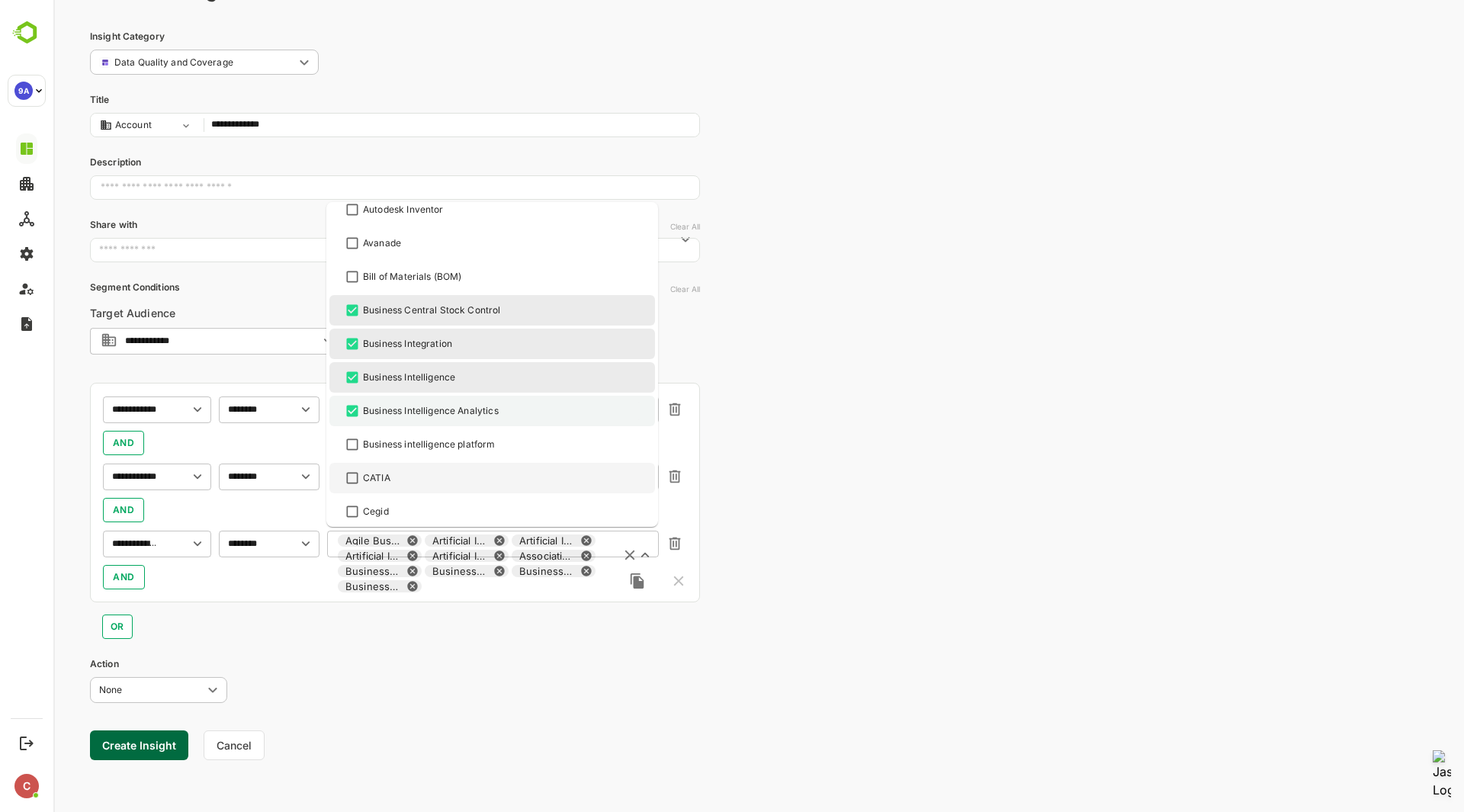
scroll to position [414, 0]
click at [474, 445] on div "Business intelligence platform" at bounding box center [429, 442] width 133 height 14
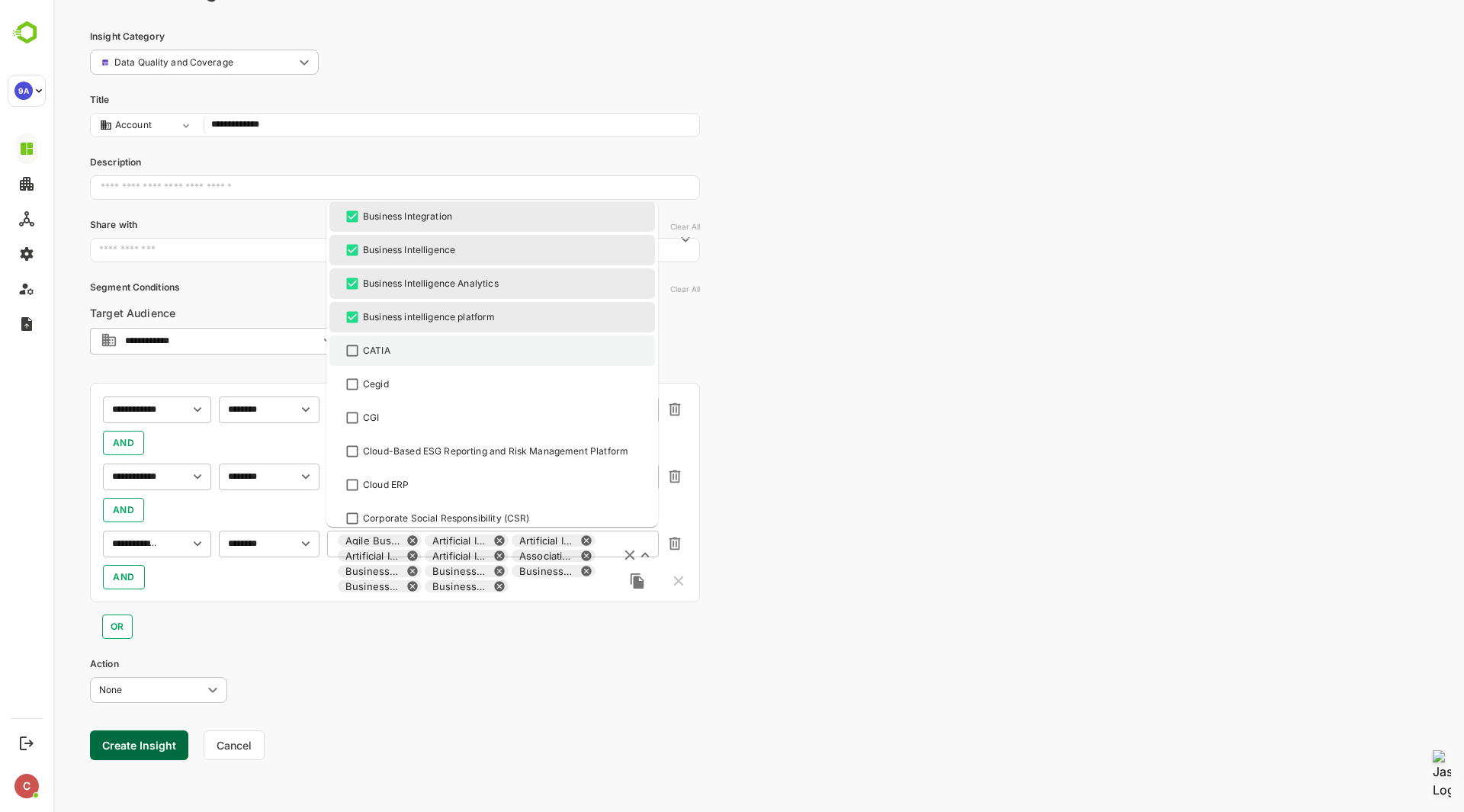
scroll to position [542, 0]
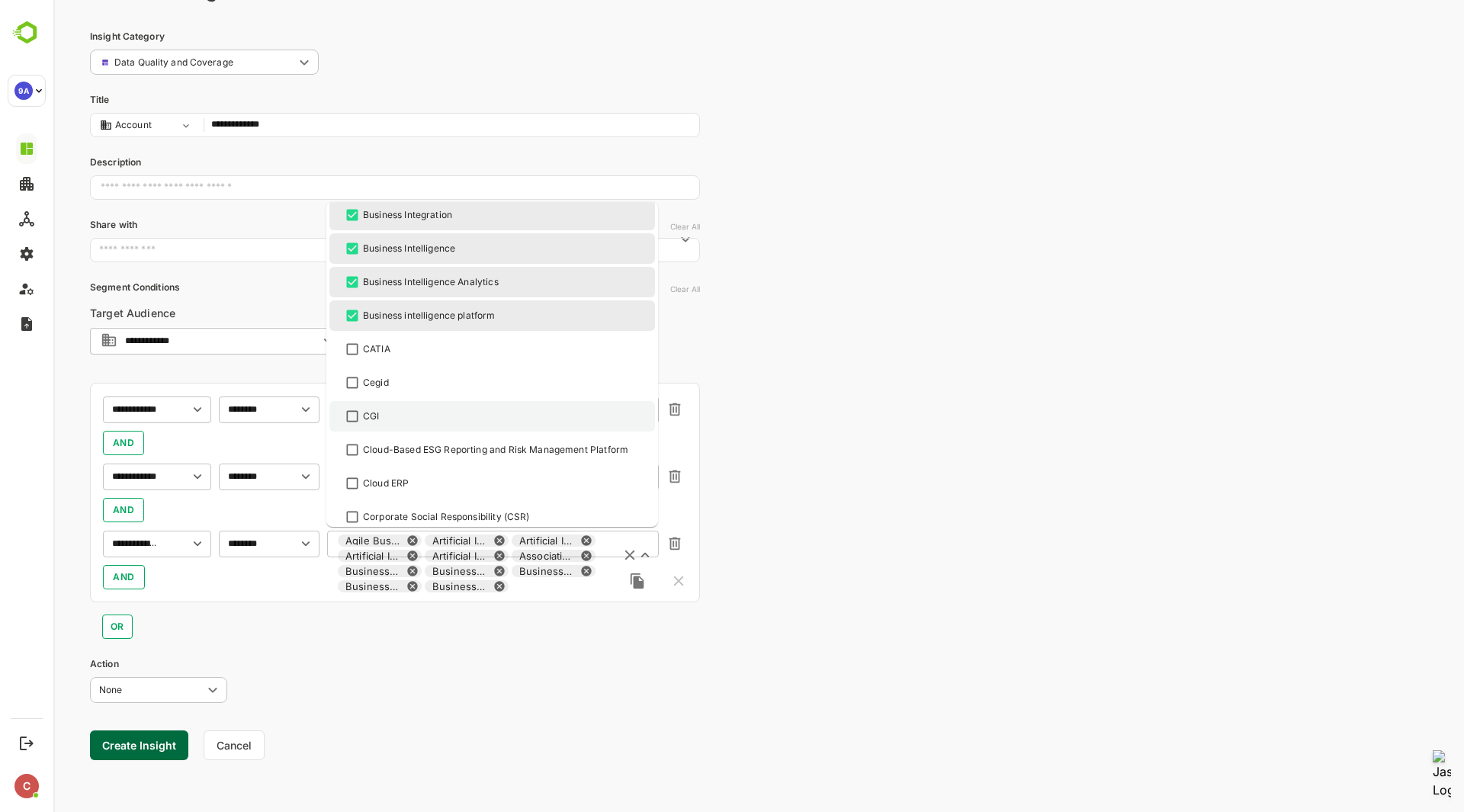
click at [478, 414] on div "CGI" at bounding box center [492, 416] width 298 height 18
click at [477, 416] on div "CGI" at bounding box center [492, 416] width 298 height 18
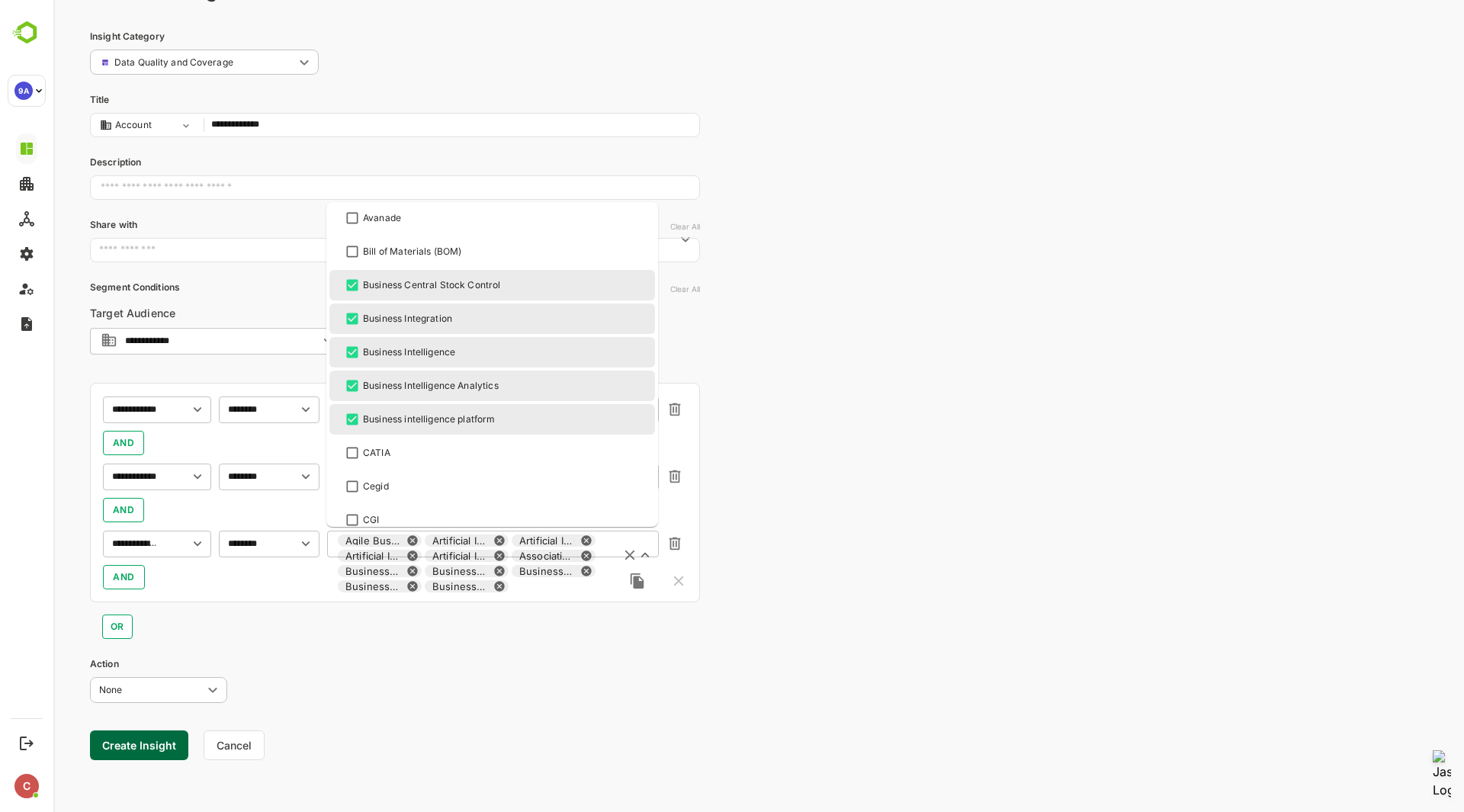
scroll to position [435, 0]
click at [450, 250] on div "Bill of Materials (BOM)" at bounding box center [411, 254] width 98 height 14
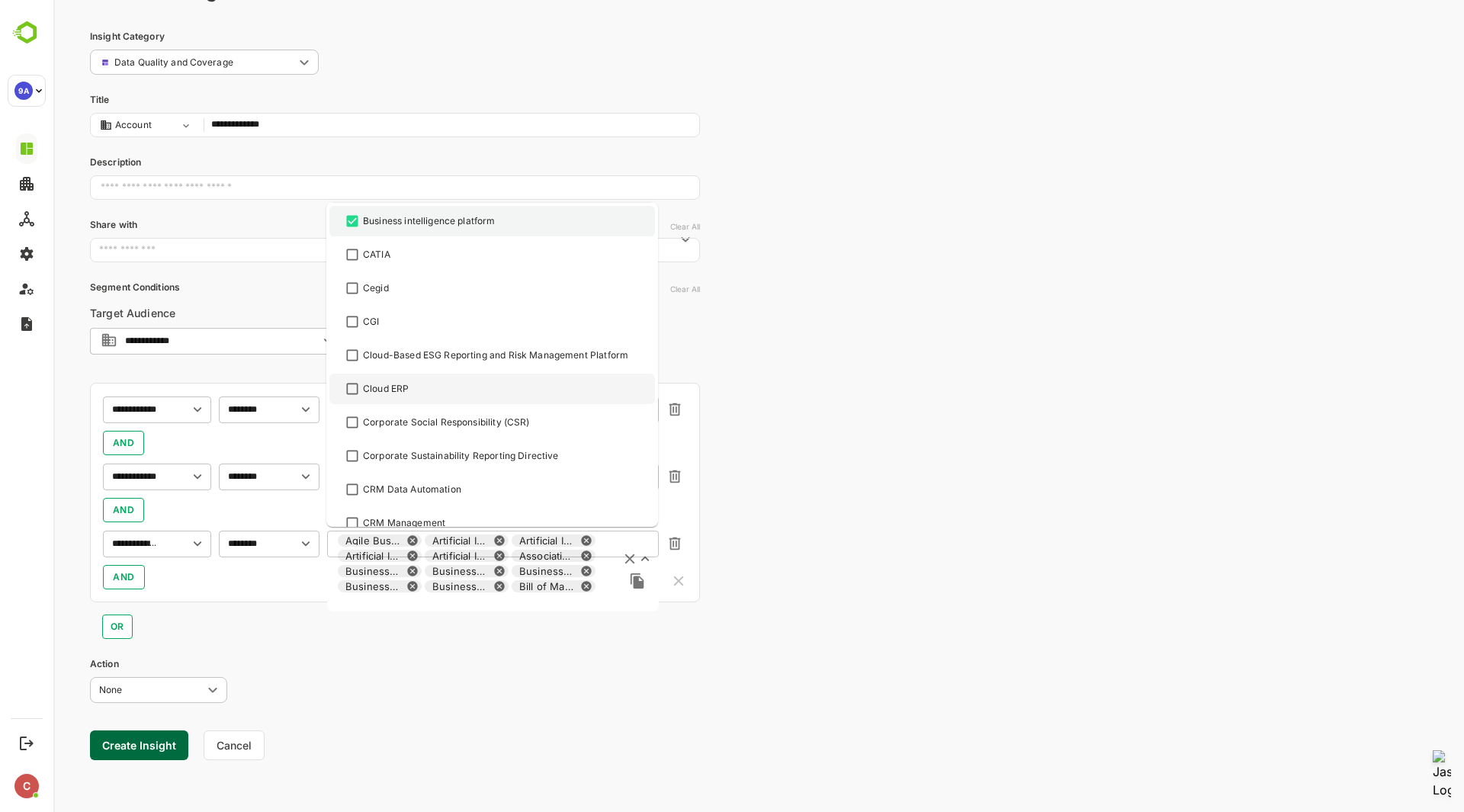
scroll to position [637, 0]
click at [447, 385] on div "Cloud ERP" at bounding box center [492, 388] width 298 height 18
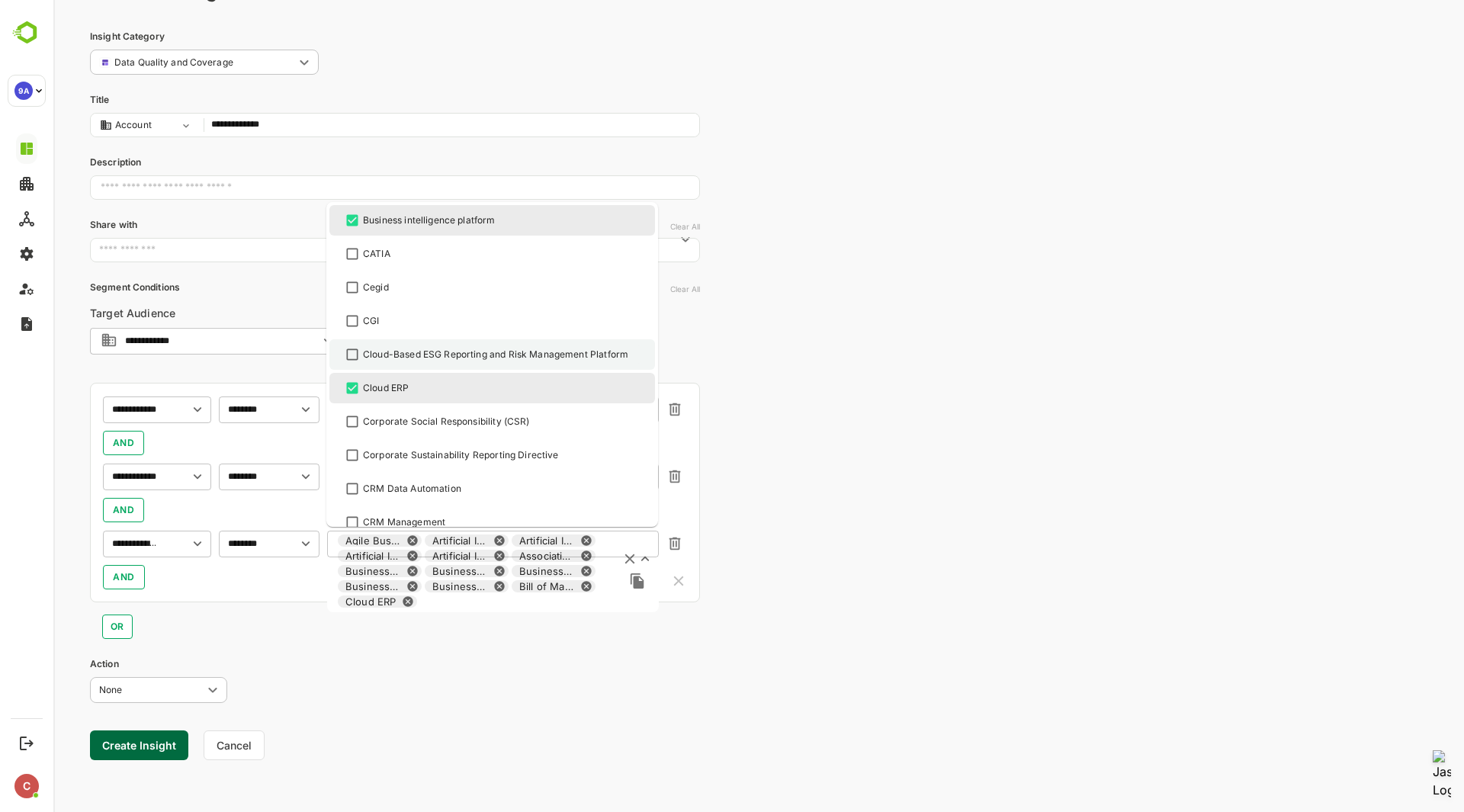
click at [461, 358] on div "Cloud-Based ESG Reporting and Risk Management Platform" at bounding box center [495, 354] width 265 height 14
click at [449, 425] on div "Corporate Social Responsibility (CSR)" at bounding box center [446, 421] width 167 height 14
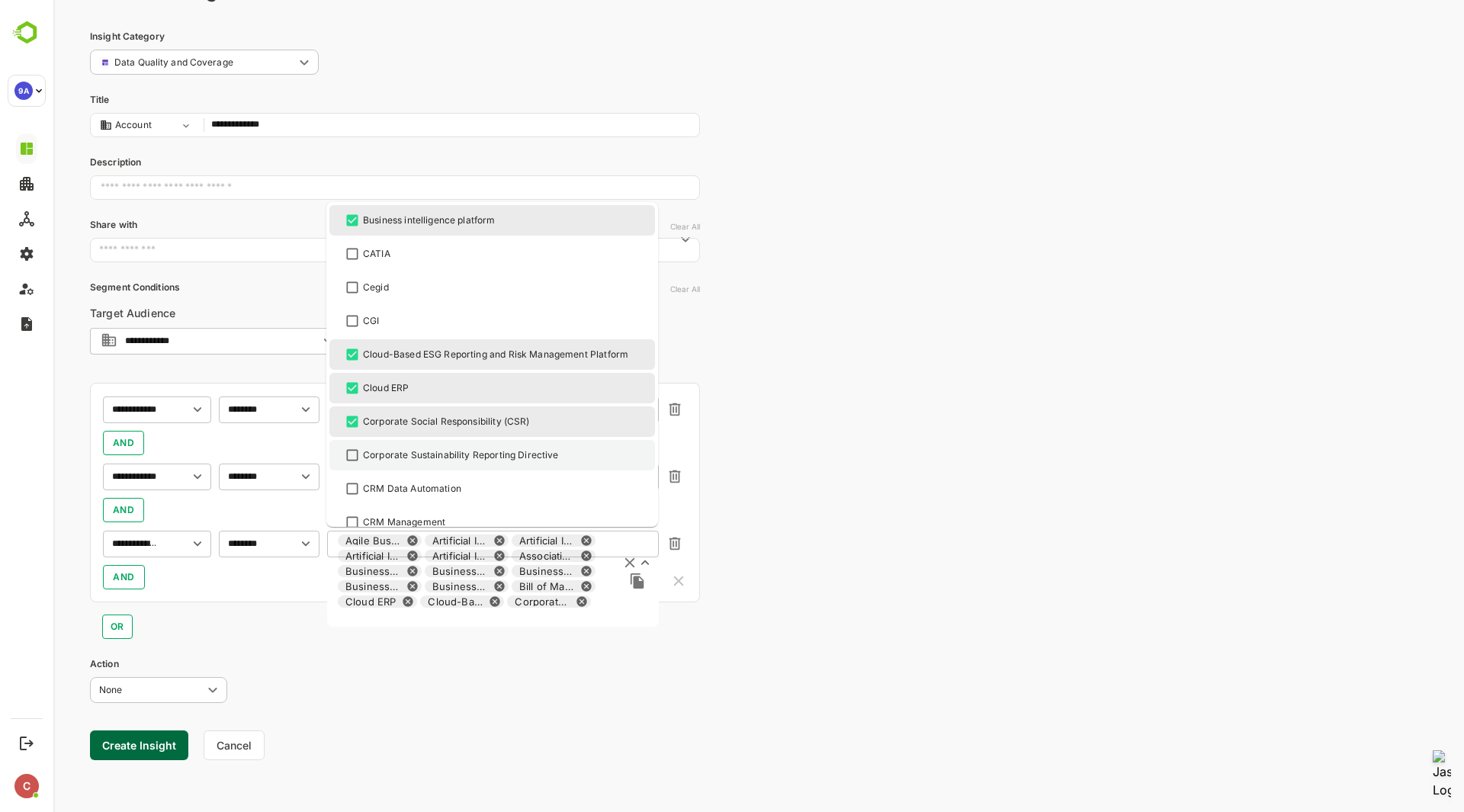
click at [446, 459] on div "Corporate Sustainability Reporting Directive" at bounding box center [460, 454] width 196 height 14
click at [439, 493] on div "CRM Data Automation" at bounding box center [411, 488] width 98 height 14
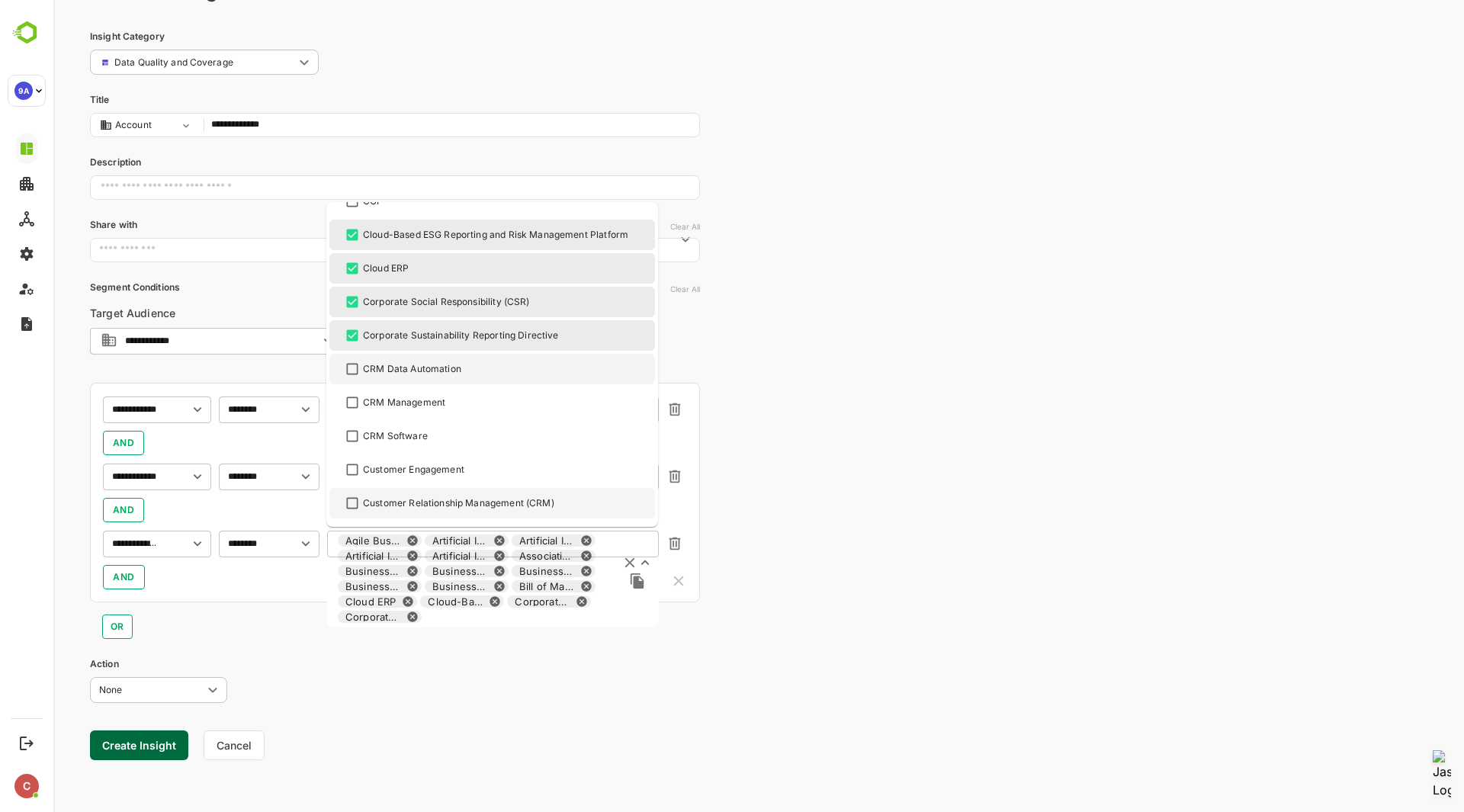
scroll to position [758, 0]
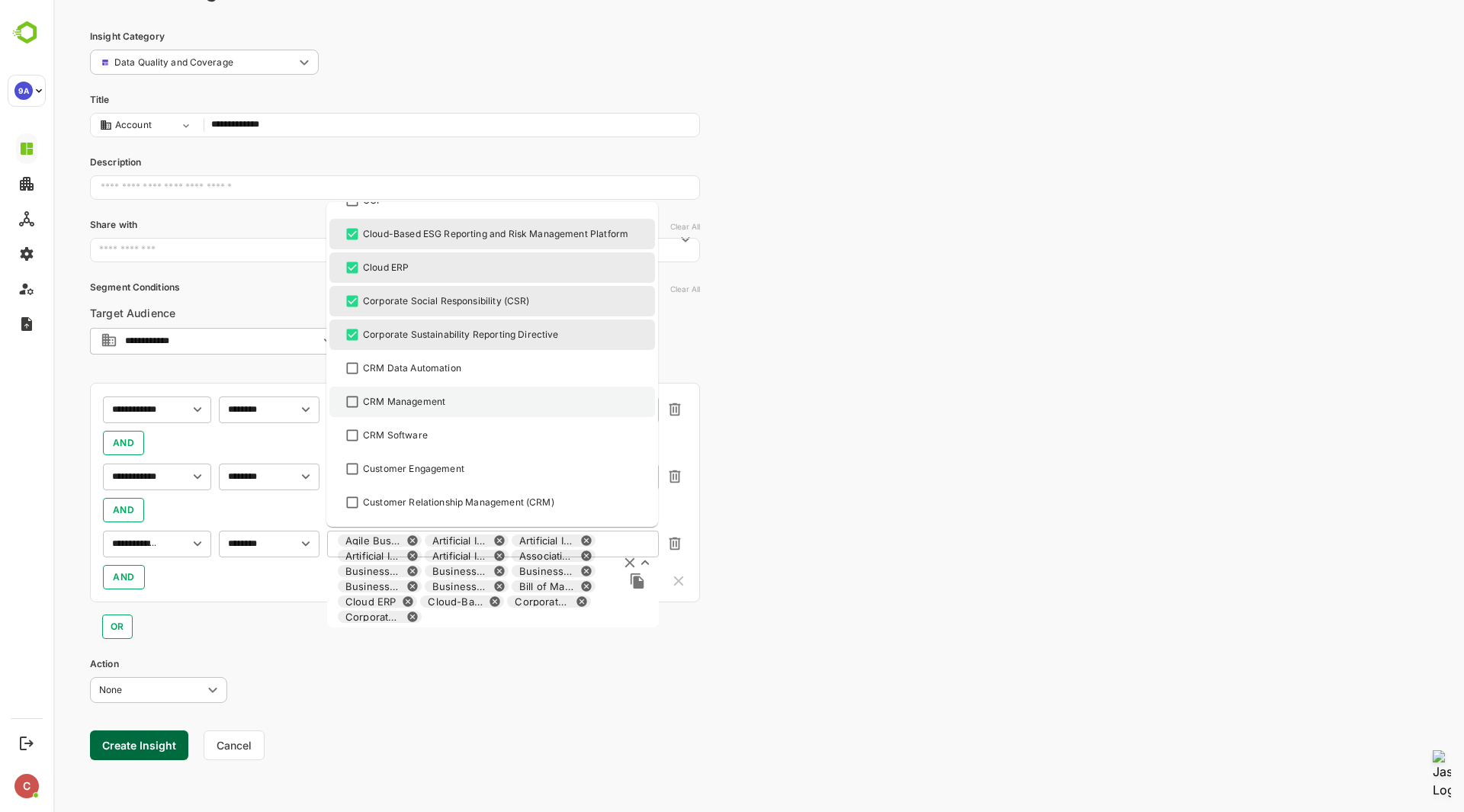
click at [430, 406] on div "CRM Management" at bounding box center [403, 402] width 82 height 14
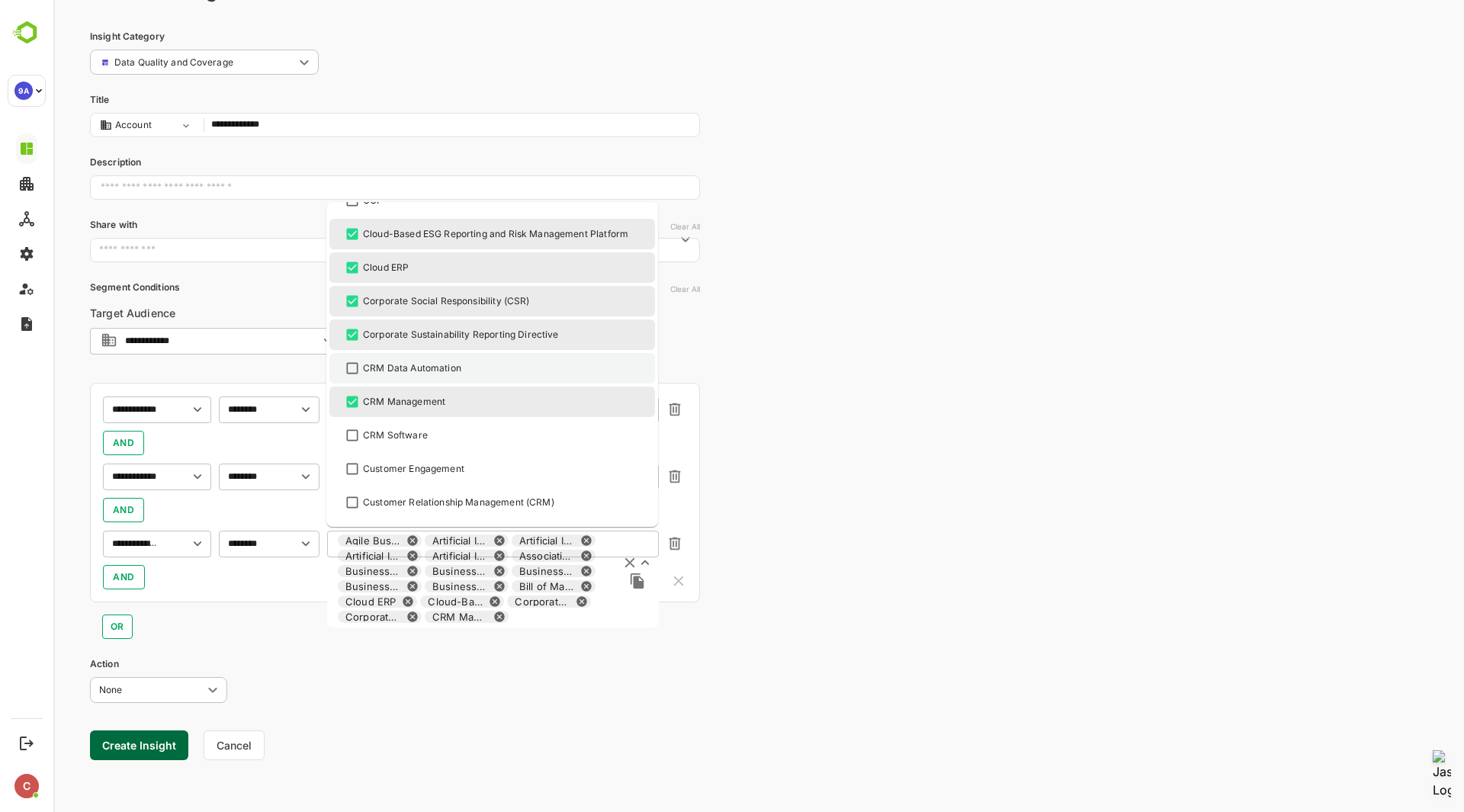
click at [428, 371] on div "CRM Data Automation" at bounding box center [411, 368] width 98 height 14
click at [415, 446] on li "CRM Software" at bounding box center [492, 435] width 326 height 30
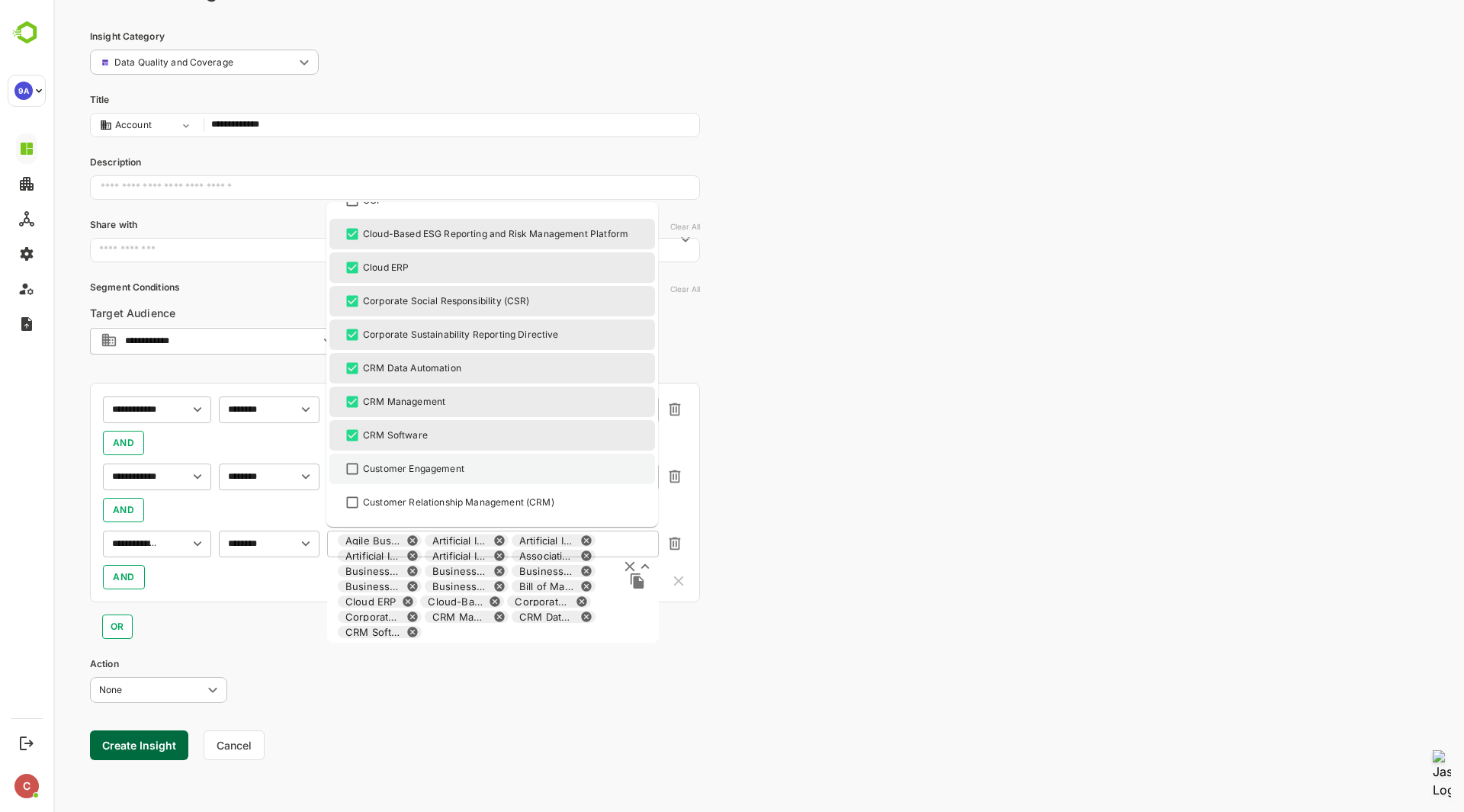
click at [415, 467] on div "Customer Engagement" at bounding box center [413, 469] width 101 height 14
click at [414, 493] on div "Customer Relationship Management (CRM)" at bounding box center [492, 502] width 298 height 18
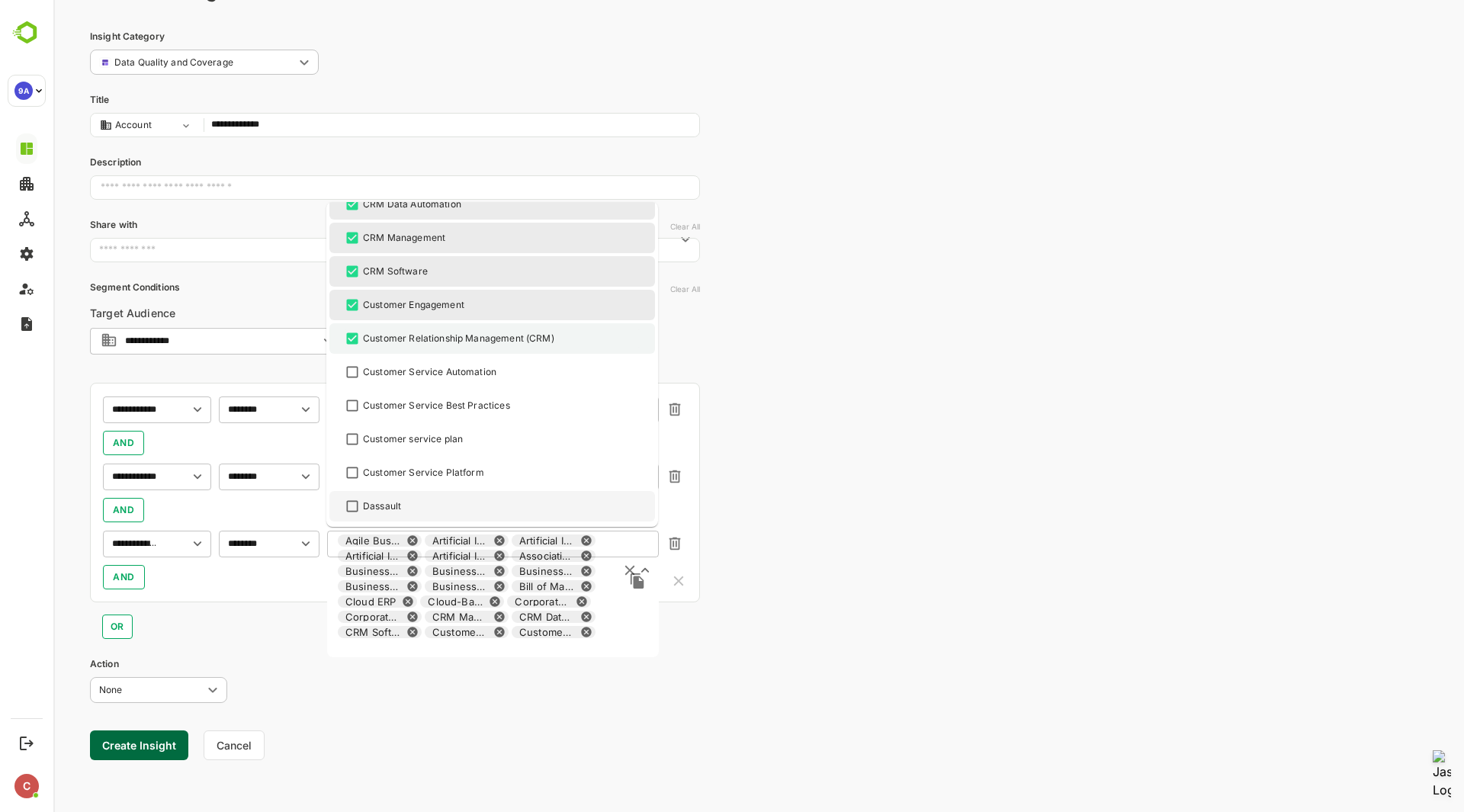
scroll to position [925, 0]
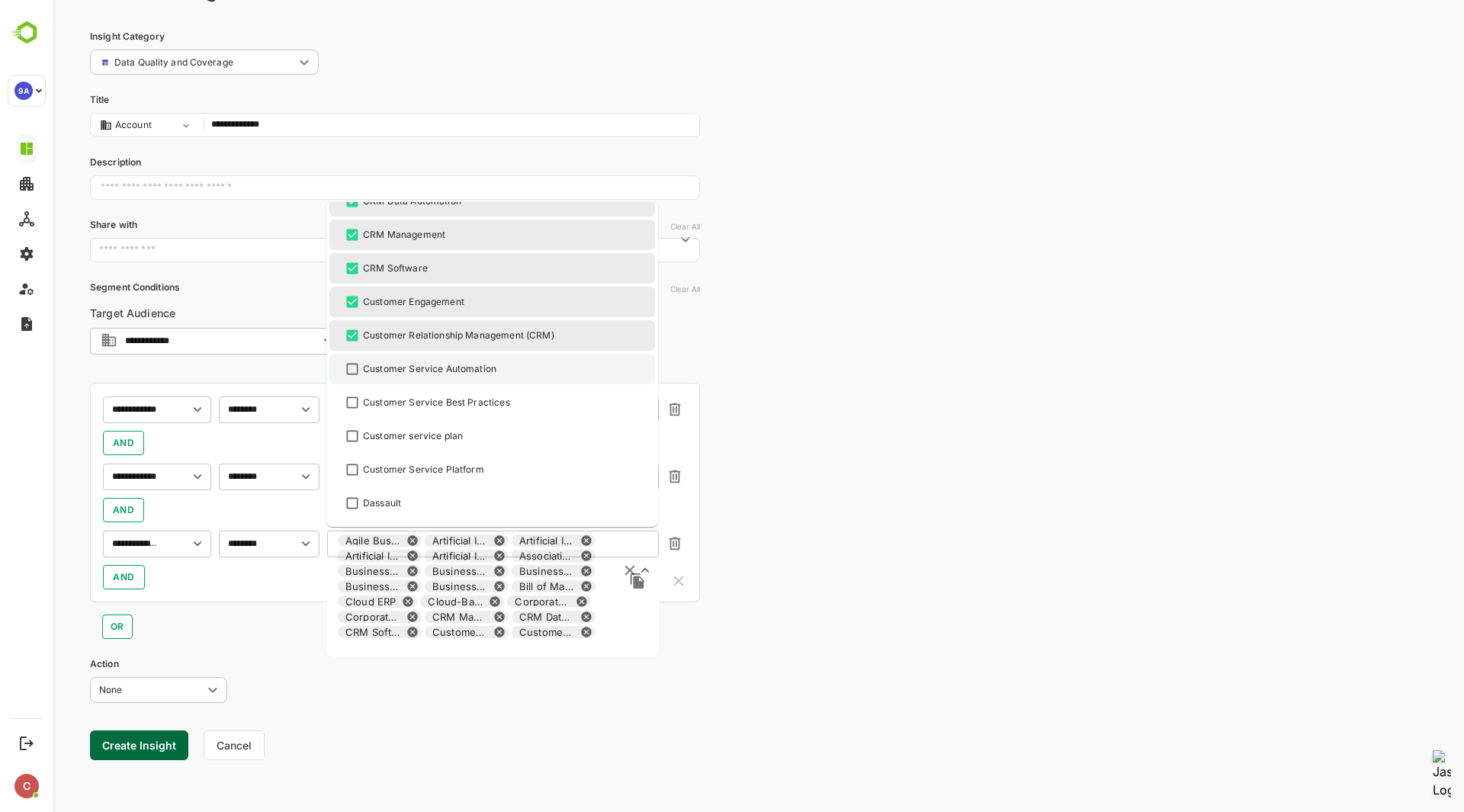
click at [437, 368] on div "Customer Service Automation" at bounding box center [429, 369] width 133 height 14
click at [426, 422] on li "Customer service plan" at bounding box center [492, 436] width 326 height 30
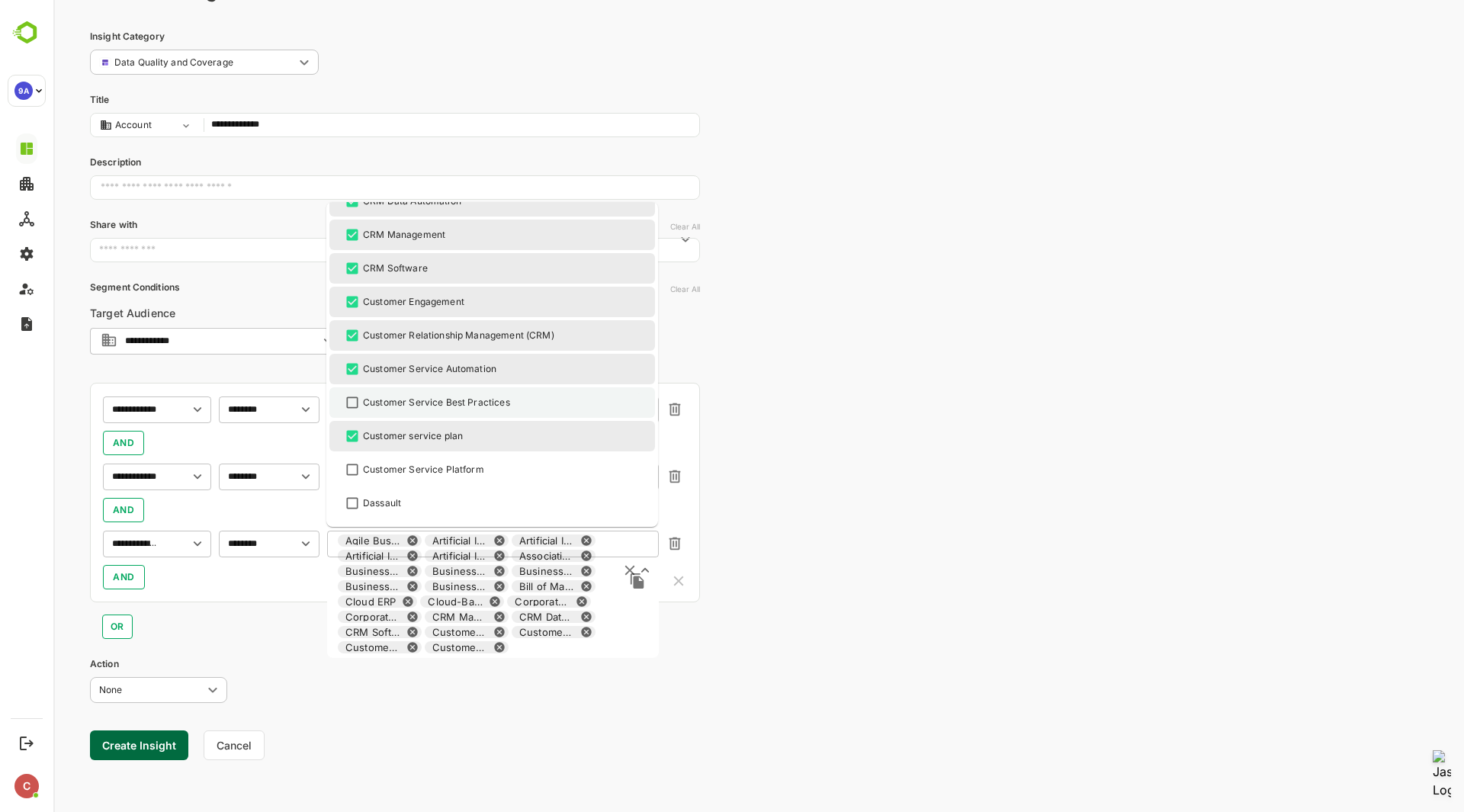
click at [434, 397] on div "Customer Service Best Practices" at bounding box center [436, 402] width 147 height 14
click at [421, 467] on div "Customer Service Platform" at bounding box center [423, 469] width 121 height 14
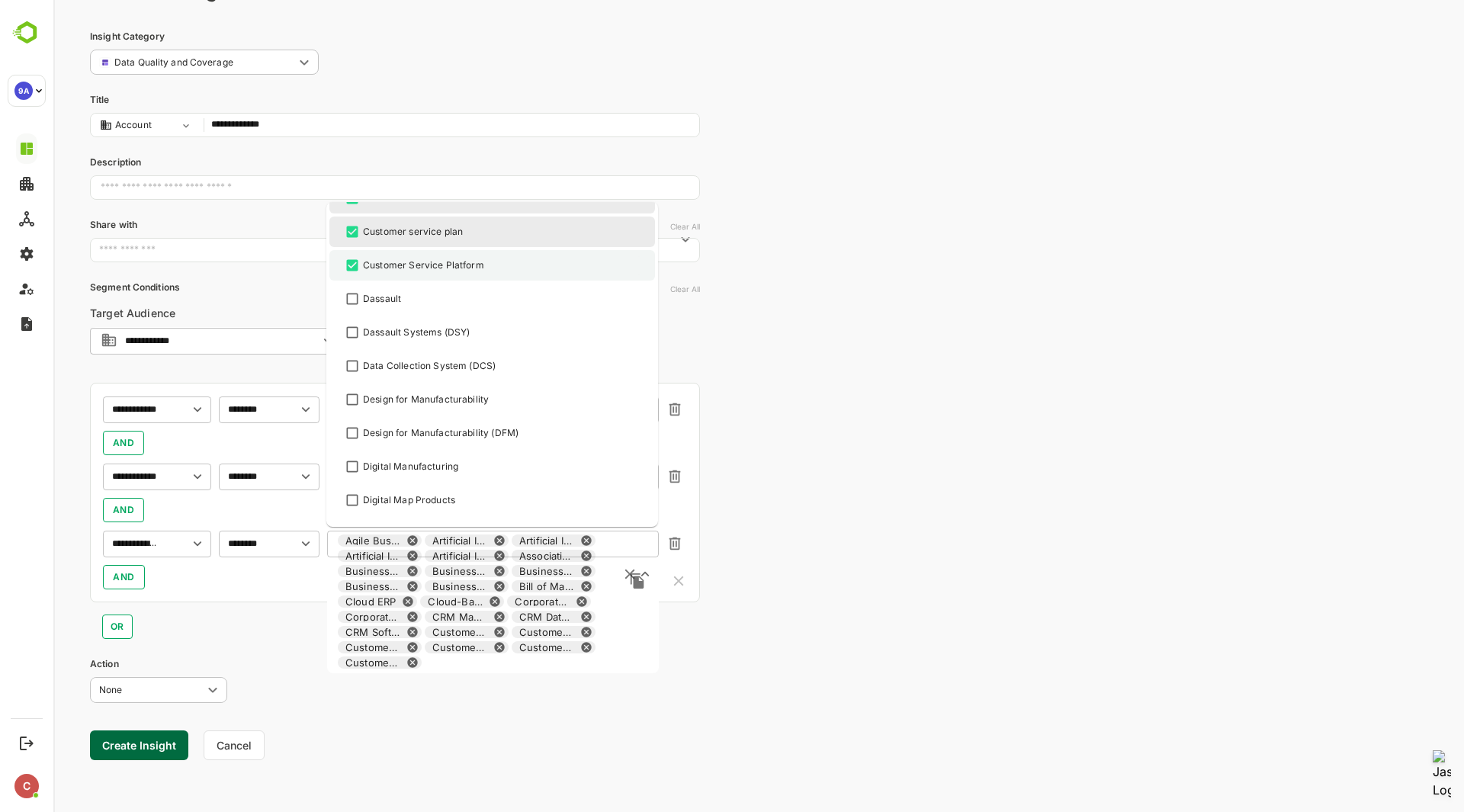
scroll to position [1133, 0]
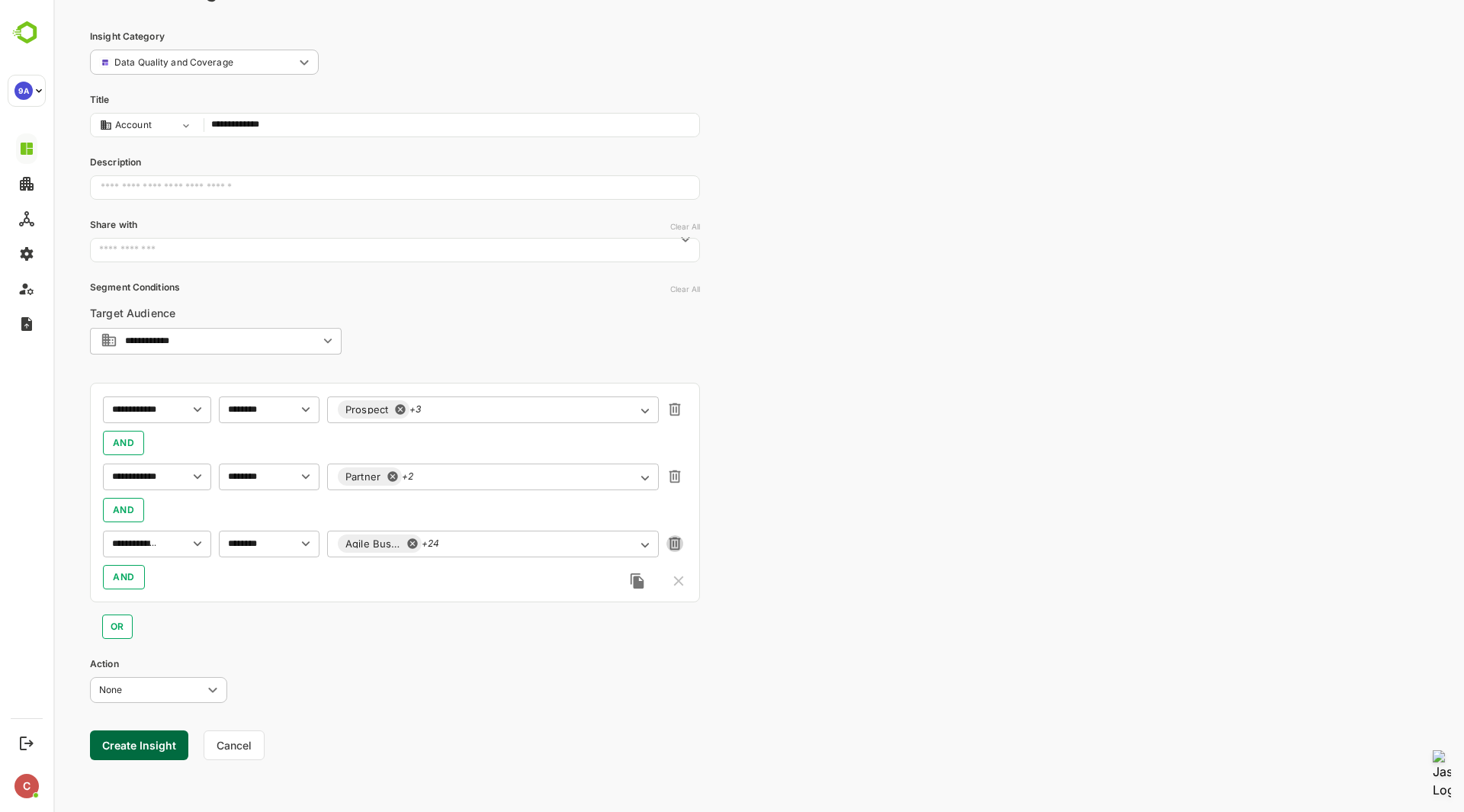
click at [674, 543] on icon "button" at bounding box center [675, 544] width 11 height 13
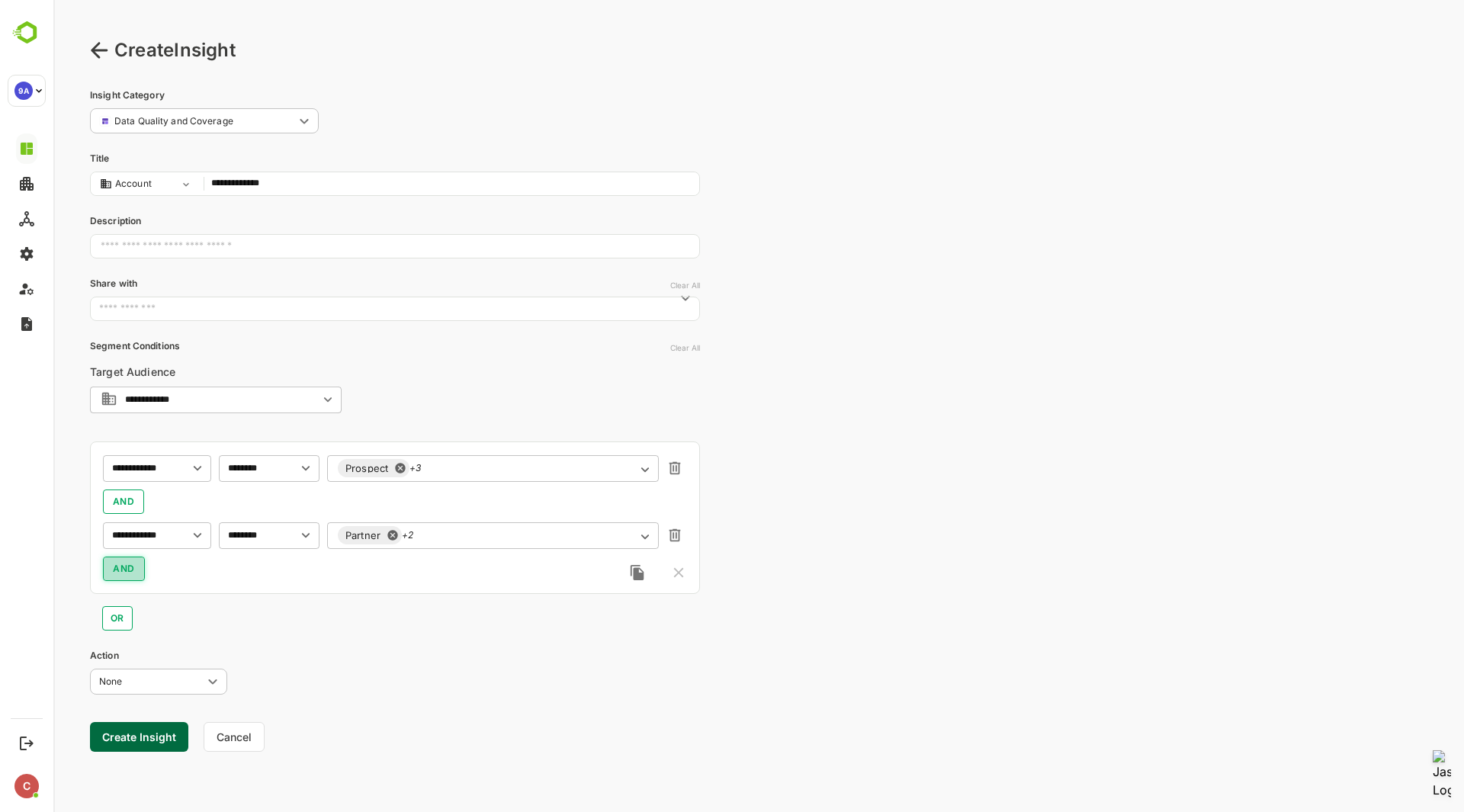
click at [137, 560] on button "AND" at bounding box center [124, 568] width 42 height 25
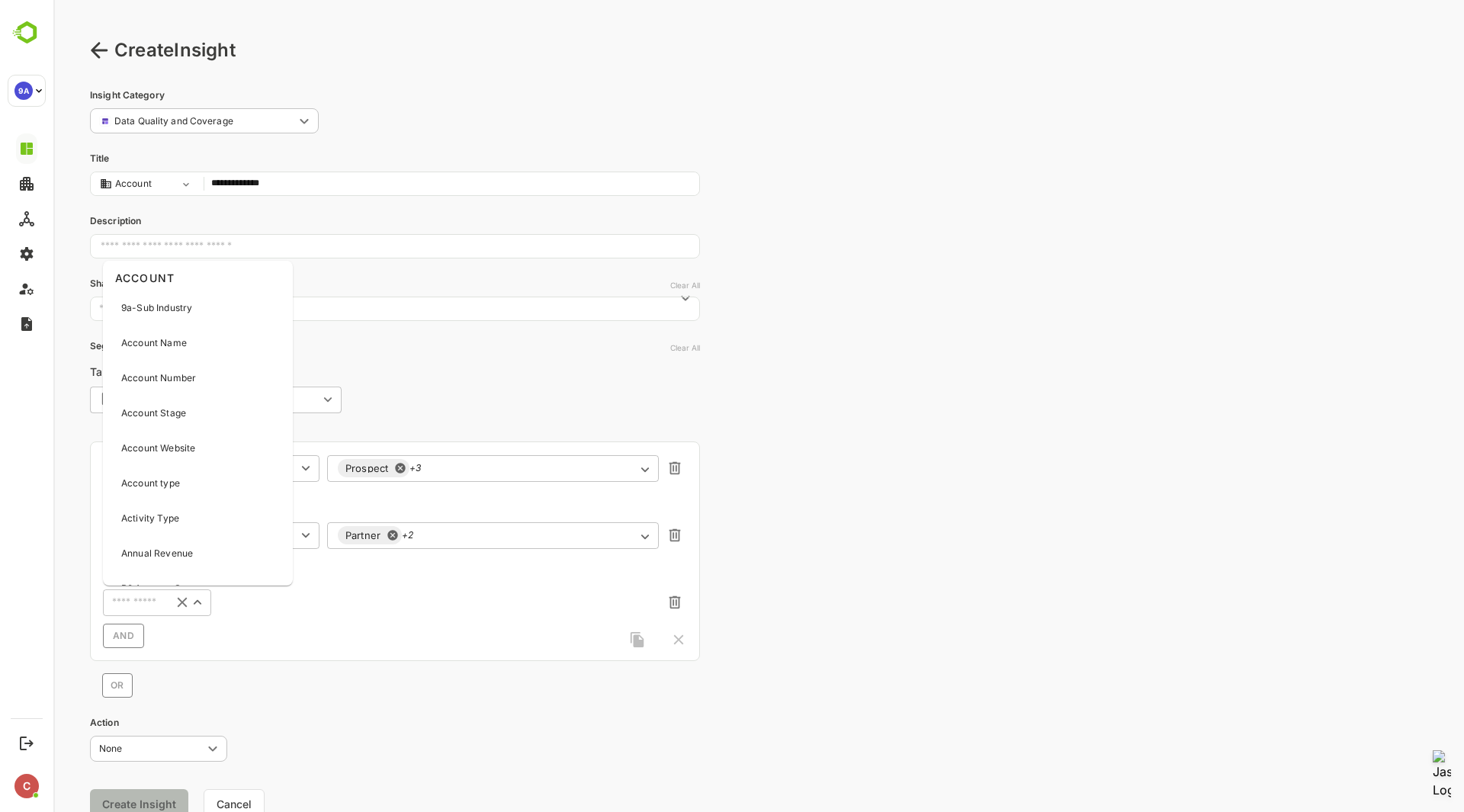
click at [145, 601] on input "text" at bounding box center [135, 602] width 54 height 18
type input "**"
click at [174, 469] on div "Intent Topics" at bounding box center [173, 477] width 133 height 32
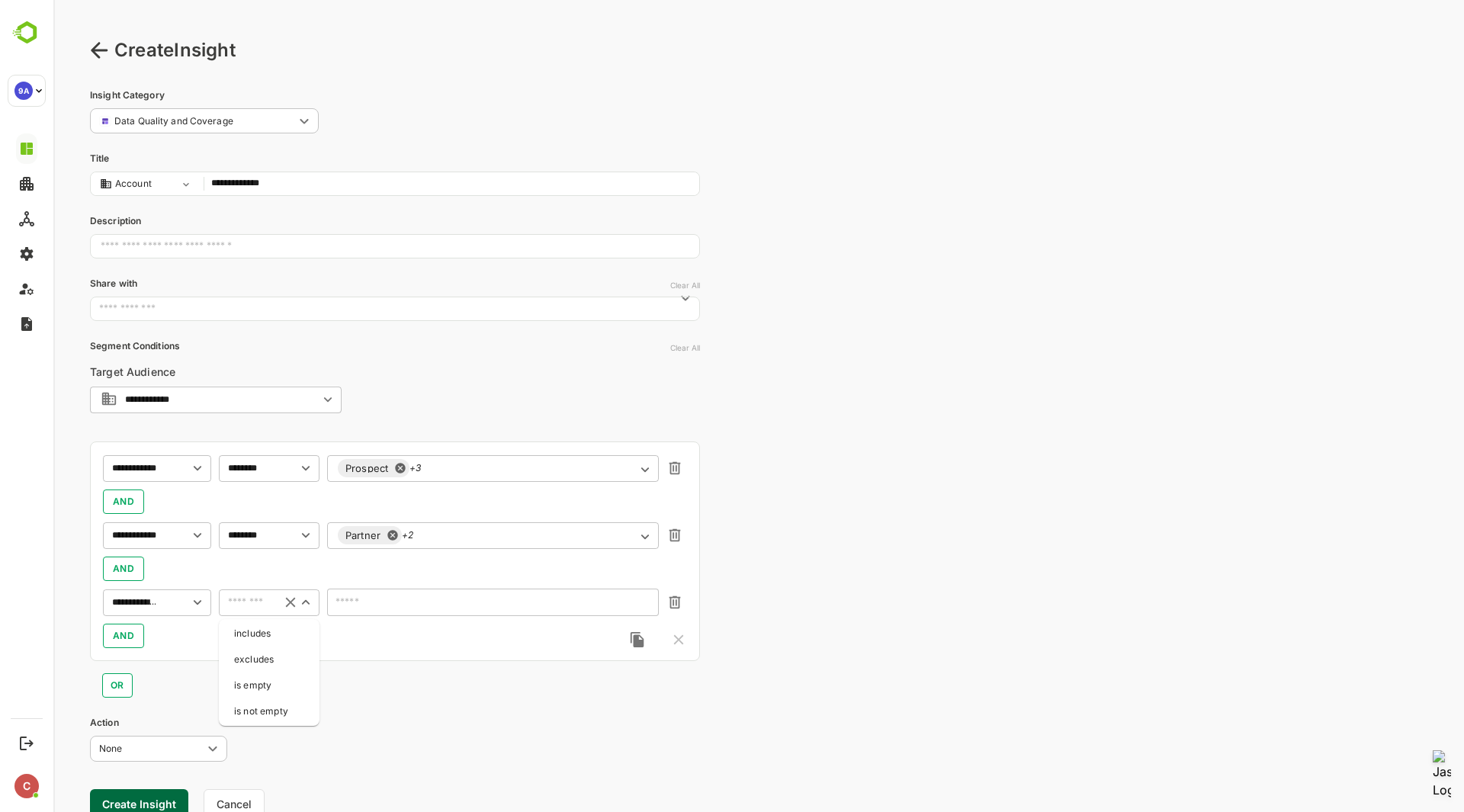
click at [256, 602] on input "text" at bounding box center [247, 602] width 46 height 18
click at [280, 711] on li "is not empty" at bounding box center [269, 711] width 94 height 23
type input "**********"
click at [792, 525] on div "**********" at bounding box center [759, 435] width 1410 height 870
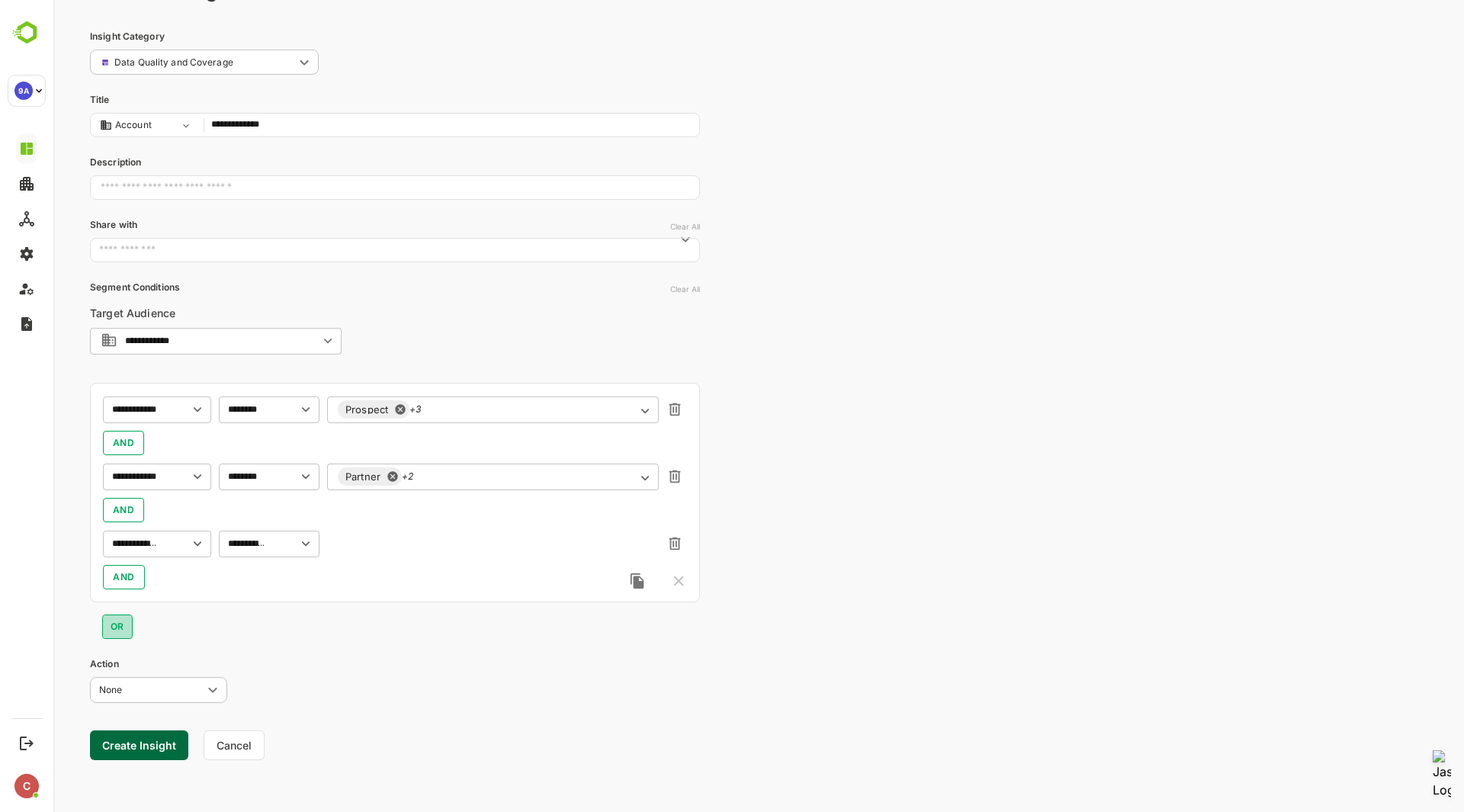
click at [118, 628] on span "OR" at bounding box center [117, 626] width 10 height 18
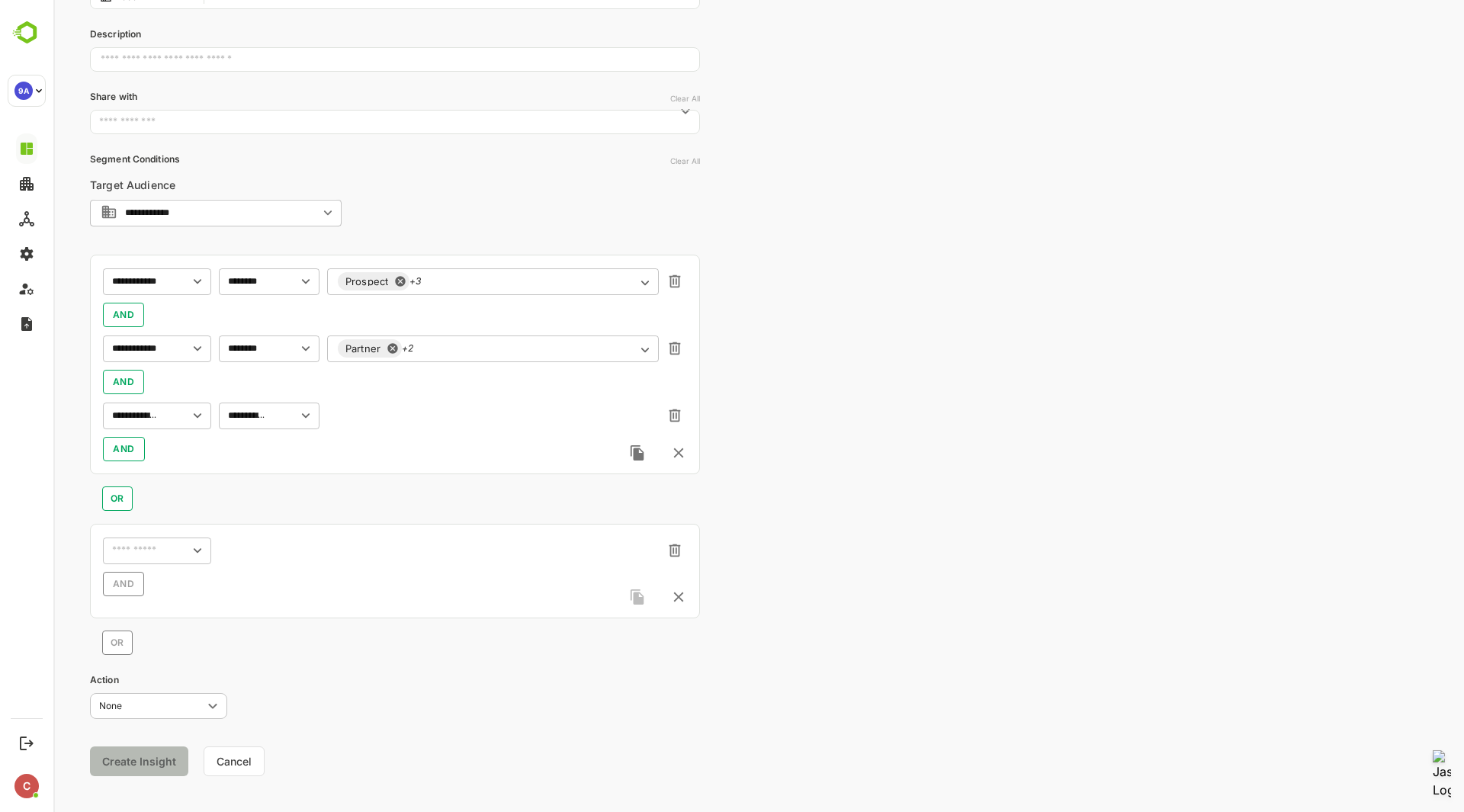
scroll to position [188, 0]
click at [144, 545] on input "text" at bounding box center [135, 549] width 54 height 18
type input "***"
click at [173, 649] on p "Sales Rating" at bounding box center [149, 648] width 55 height 14
click at [255, 545] on input "text" at bounding box center [247, 549] width 46 height 18
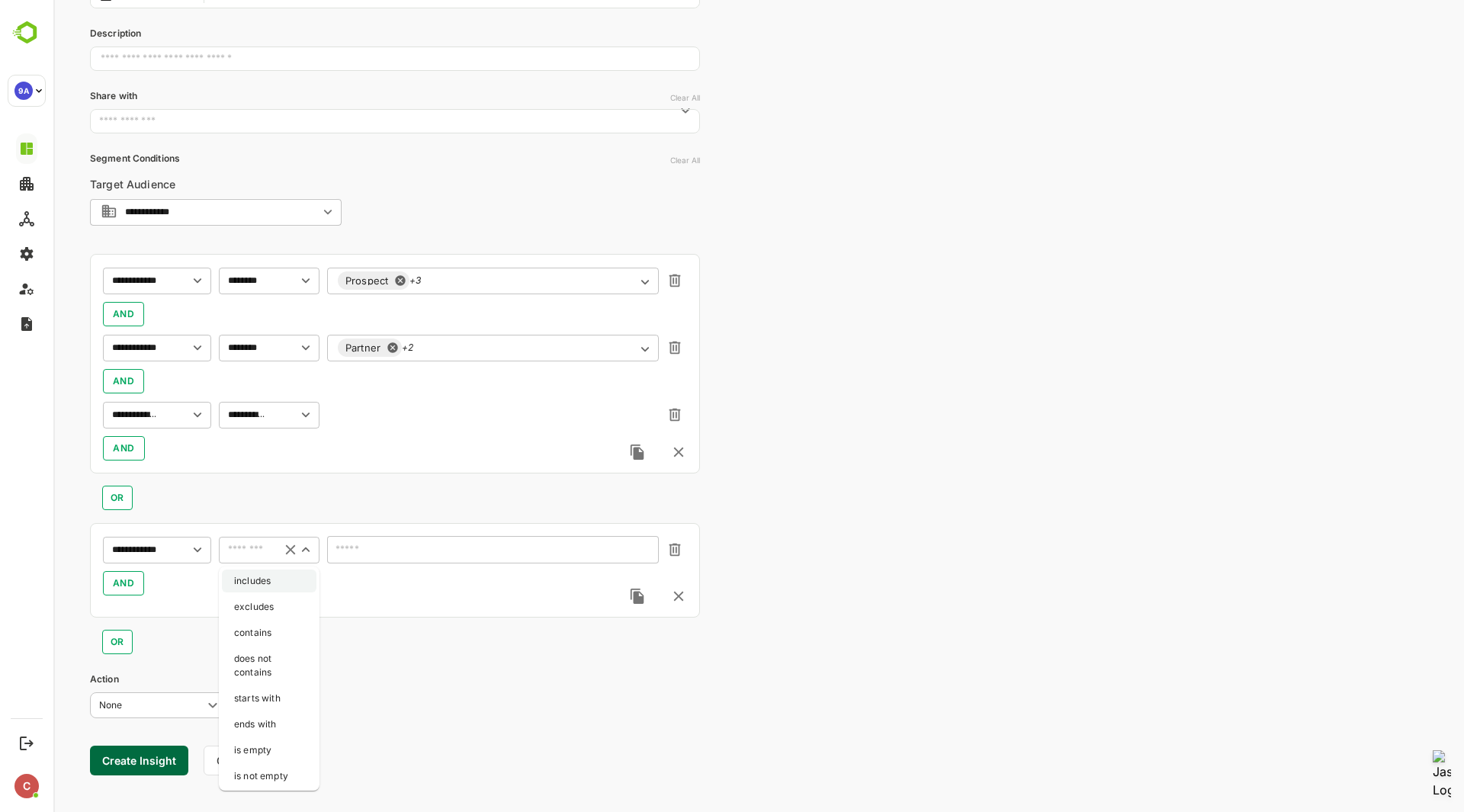
click at [261, 580] on li "includes" at bounding box center [269, 580] width 94 height 23
type input "********"
click at [431, 536] on div "​" at bounding box center [493, 549] width 331 height 27
click at [649, 553] on icon "Open" at bounding box center [645, 551] width 17 height 17
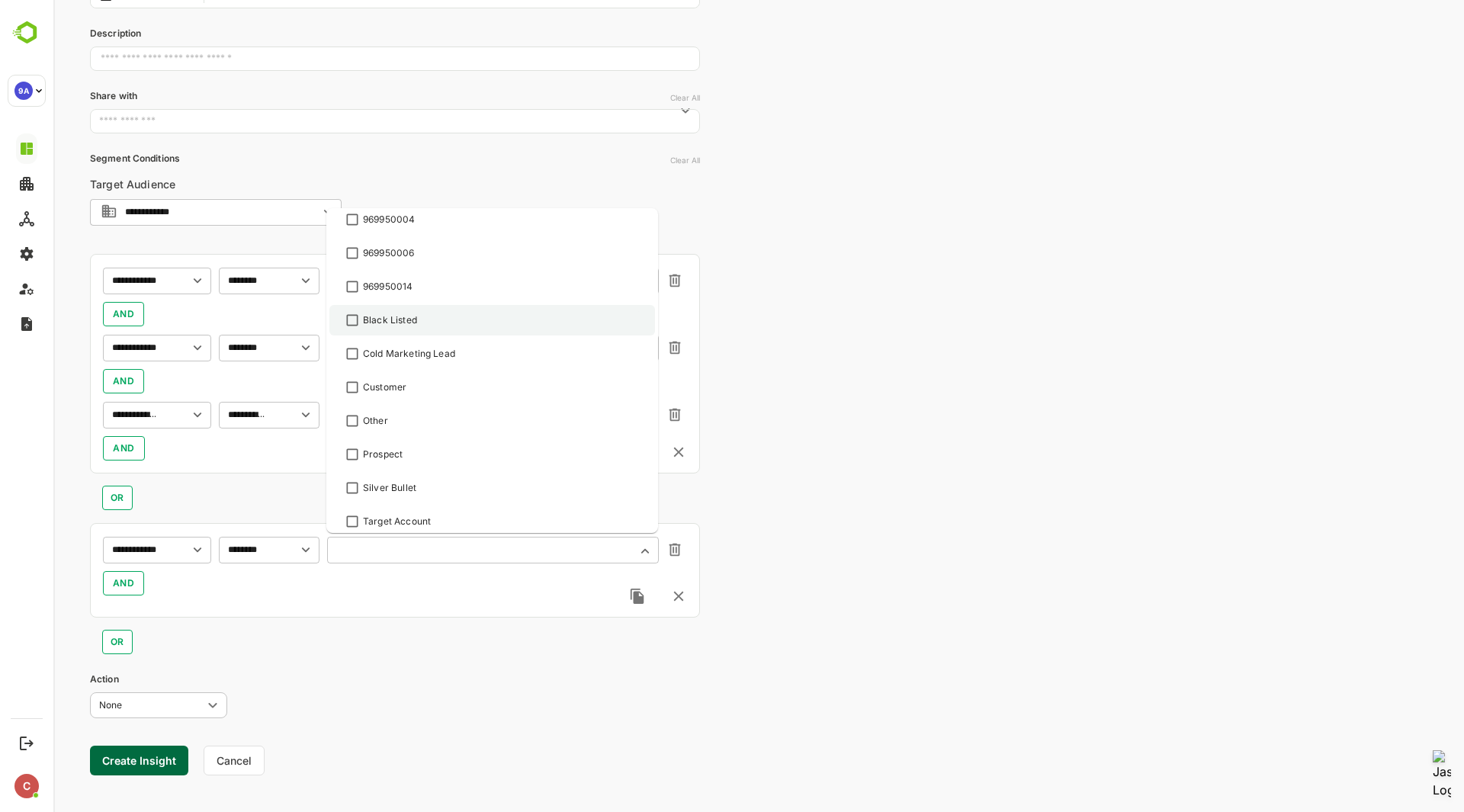
scroll to position [181, 0]
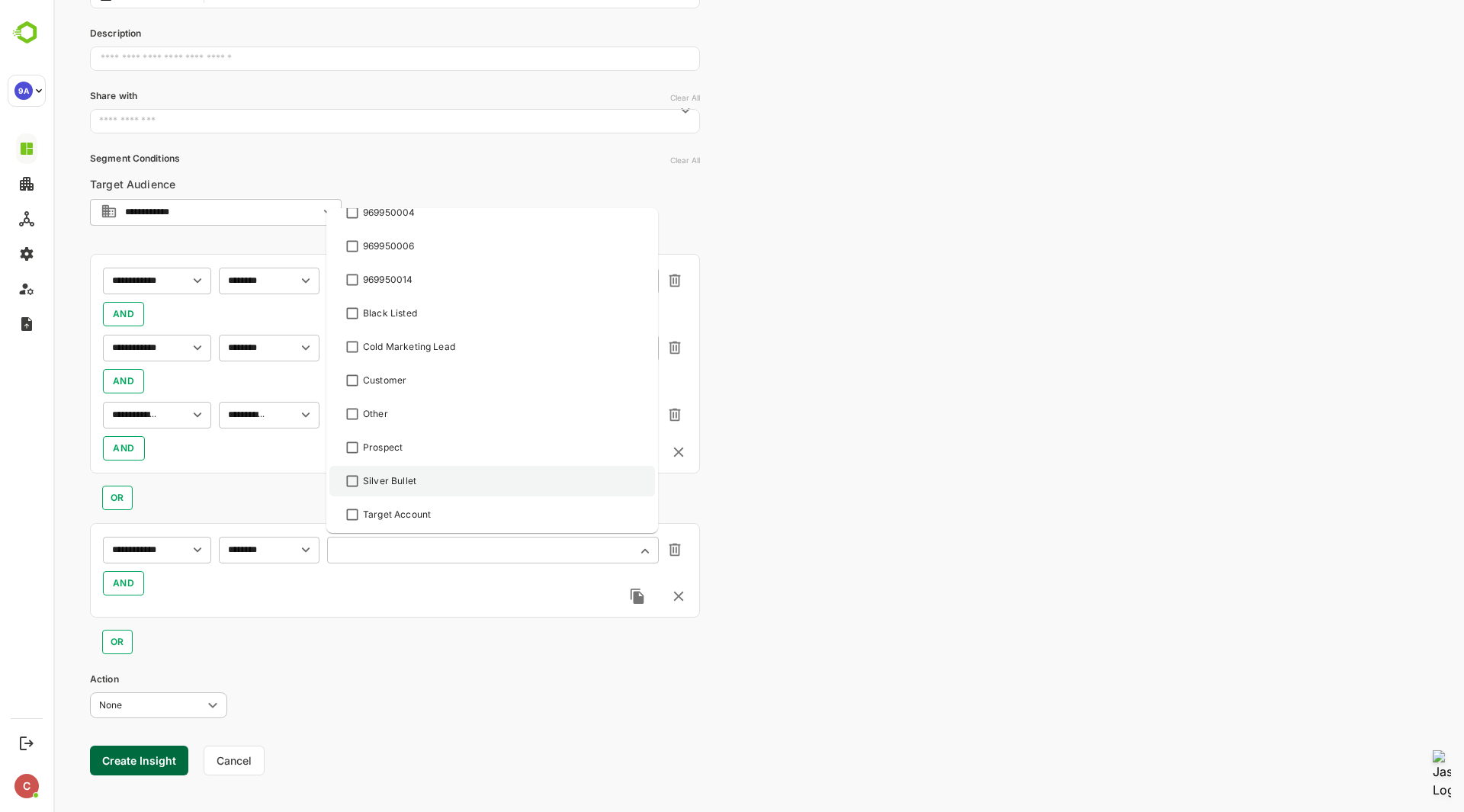
click at [461, 478] on div "Silver Bullet" at bounding box center [492, 481] width 298 height 18
click at [447, 509] on div "Target Account" at bounding box center [492, 514] width 298 height 18
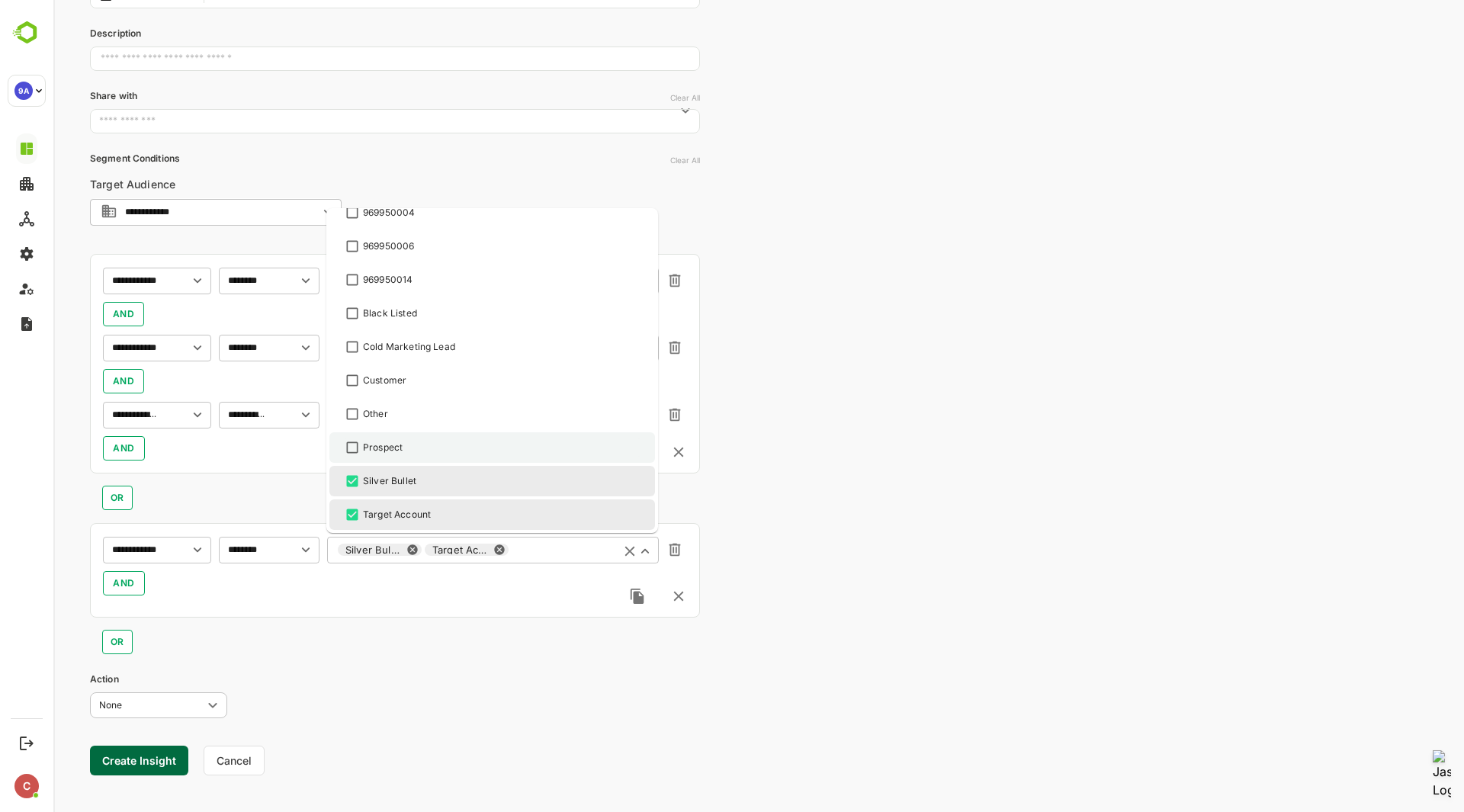
click at [446, 445] on div "Prospect" at bounding box center [492, 447] width 298 height 18
click at [454, 386] on div "Customer" at bounding box center [492, 380] width 298 height 18
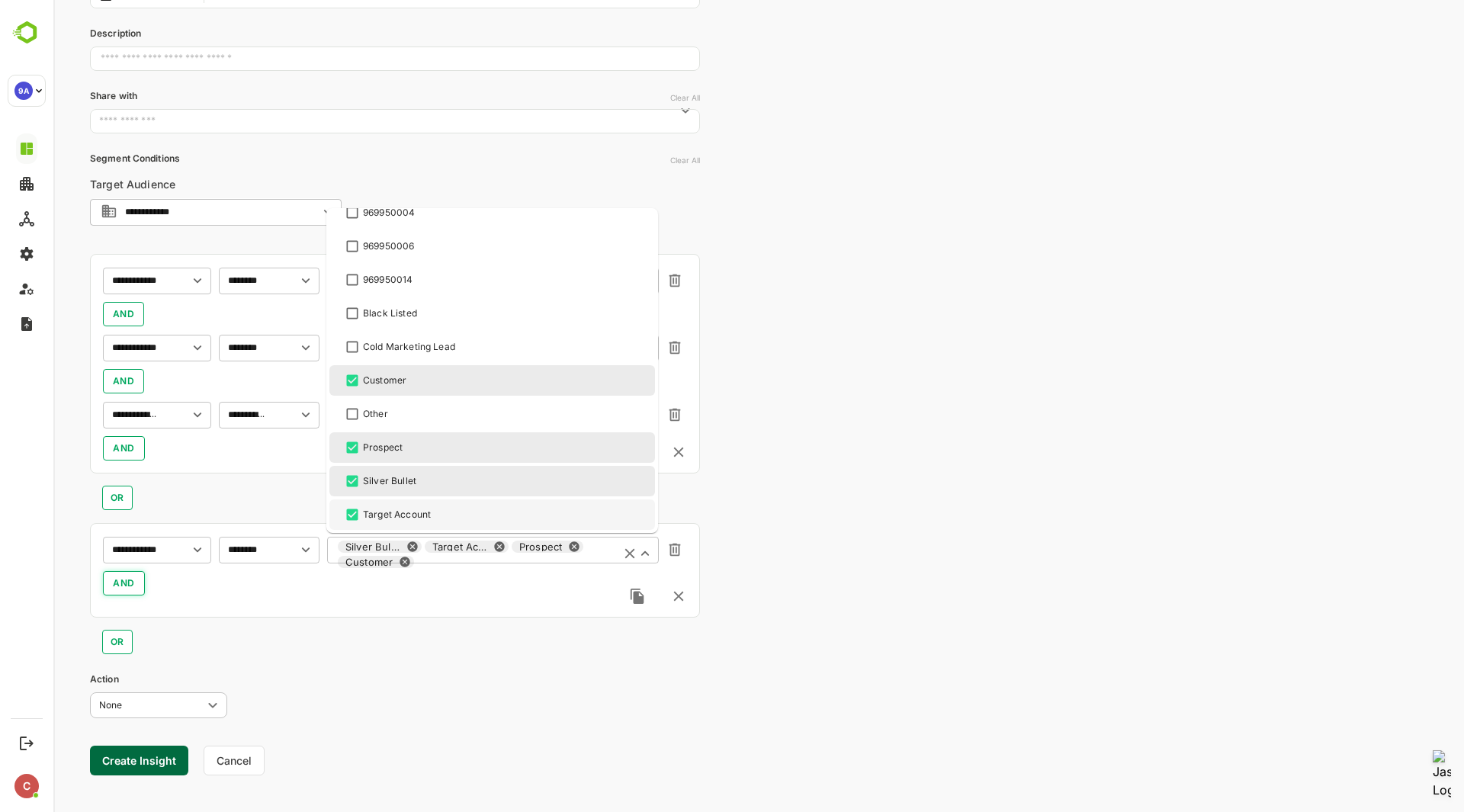
click at [117, 581] on span "AND" at bounding box center [124, 583] width 22 height 18
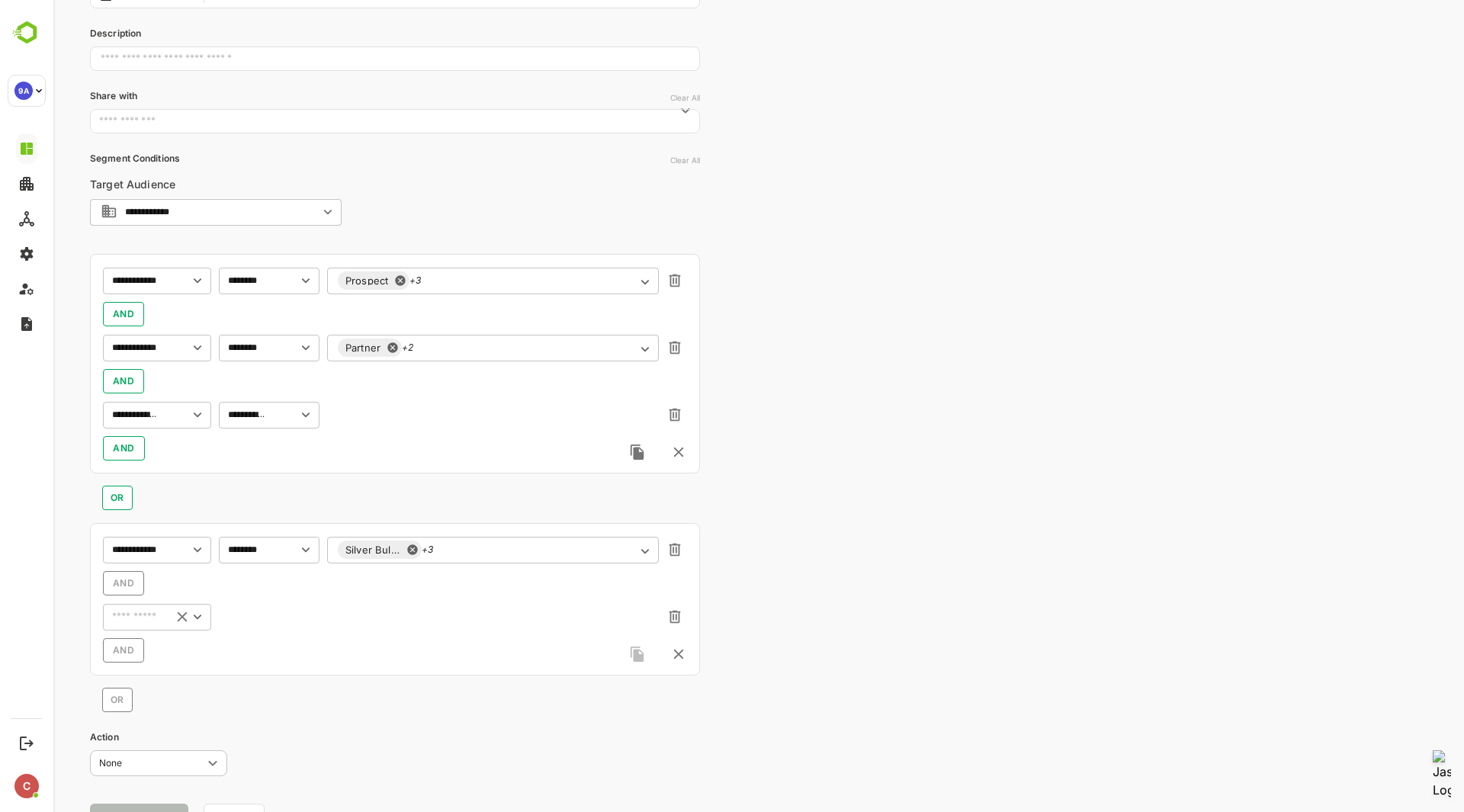
click at [137, 614] on input "text" at bounding box center [135, 616] width 54 height 18
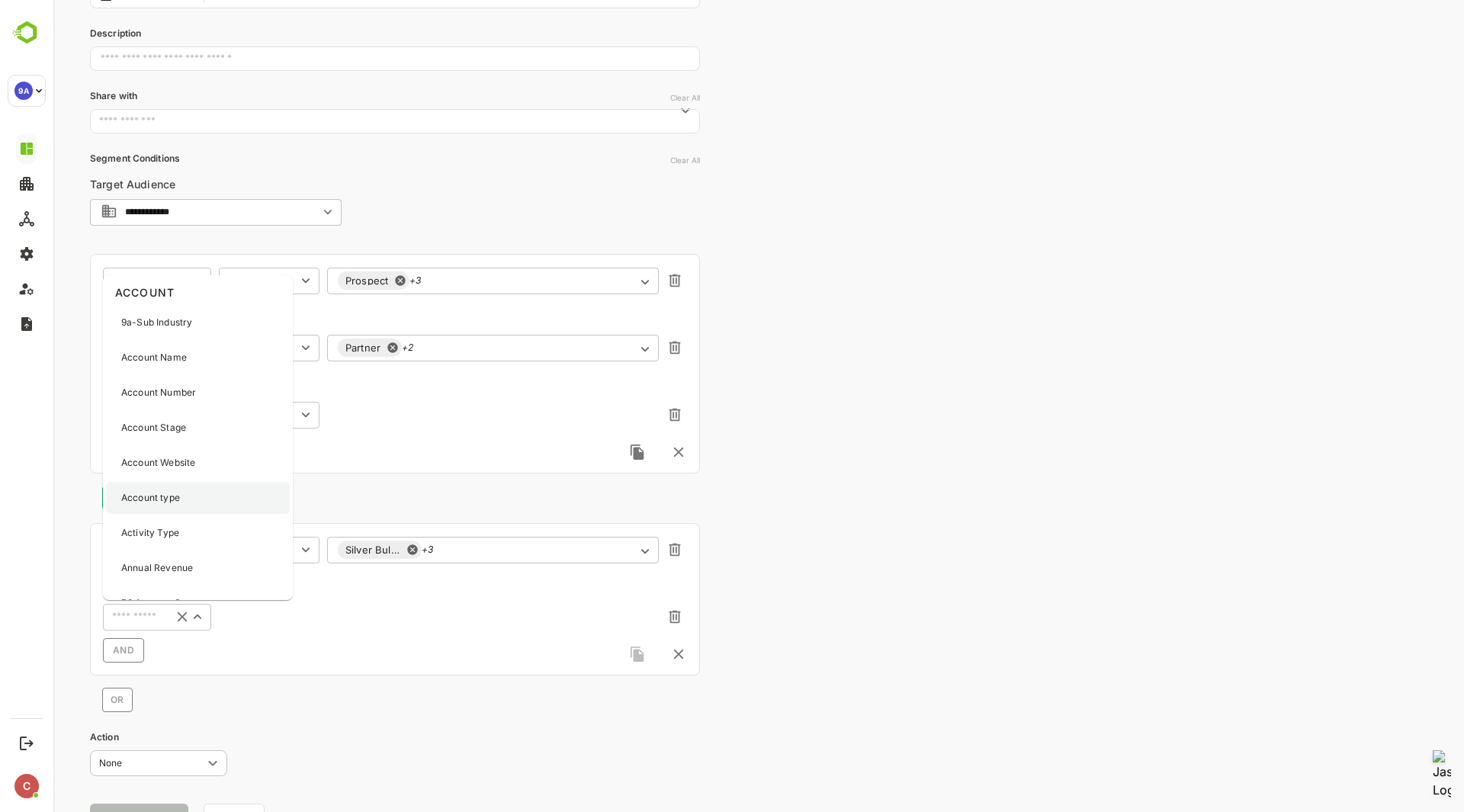
click at [197, 498] on div "Account type" at bounding box center [198, 497] width 184 height 32
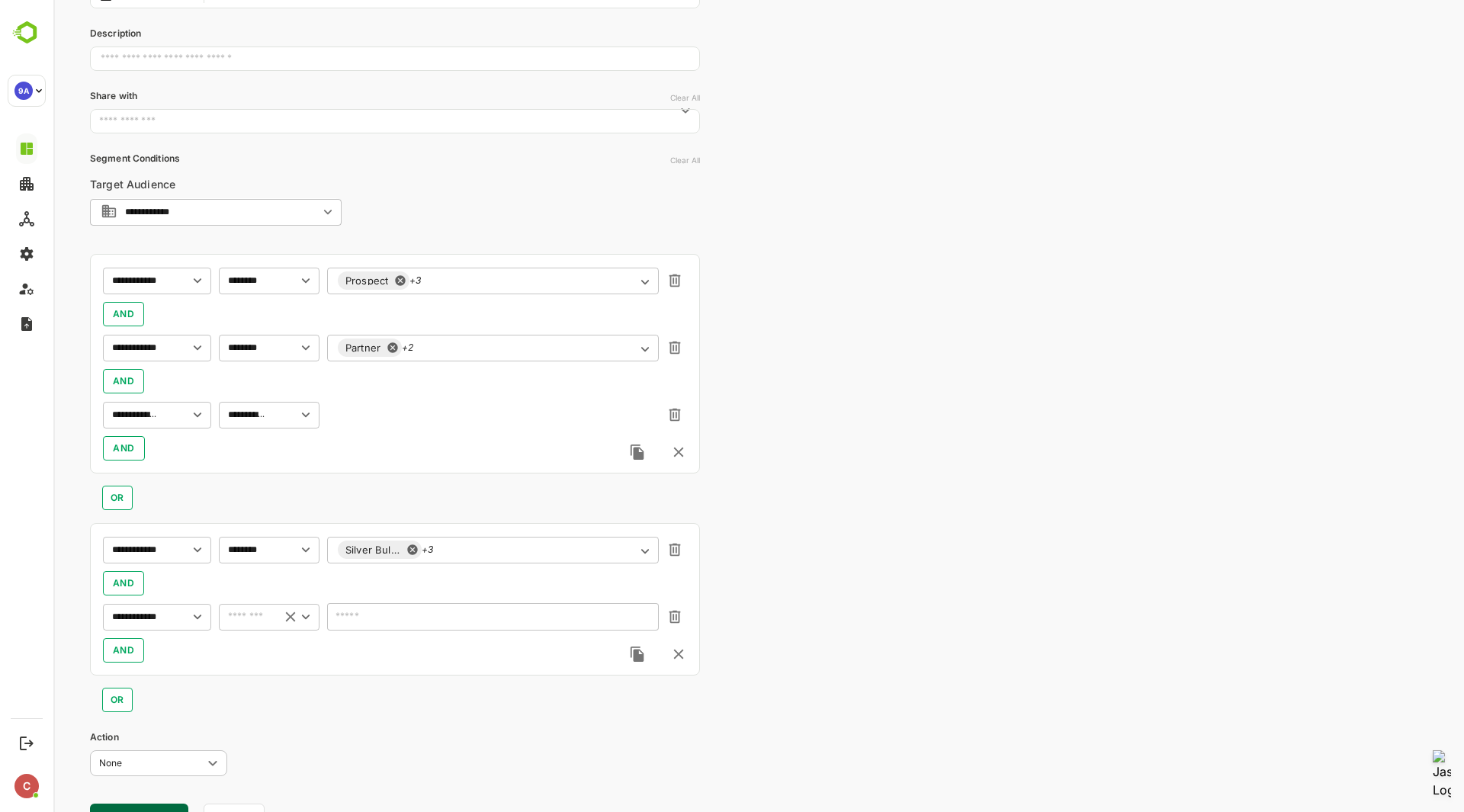
click at [255, 612] on input "text" at bounding box center [247, 616] width 46 height 18
click at [264, 416] on li "excludes" at bounding box center [269, 416] width 94 height 23
type input "********"
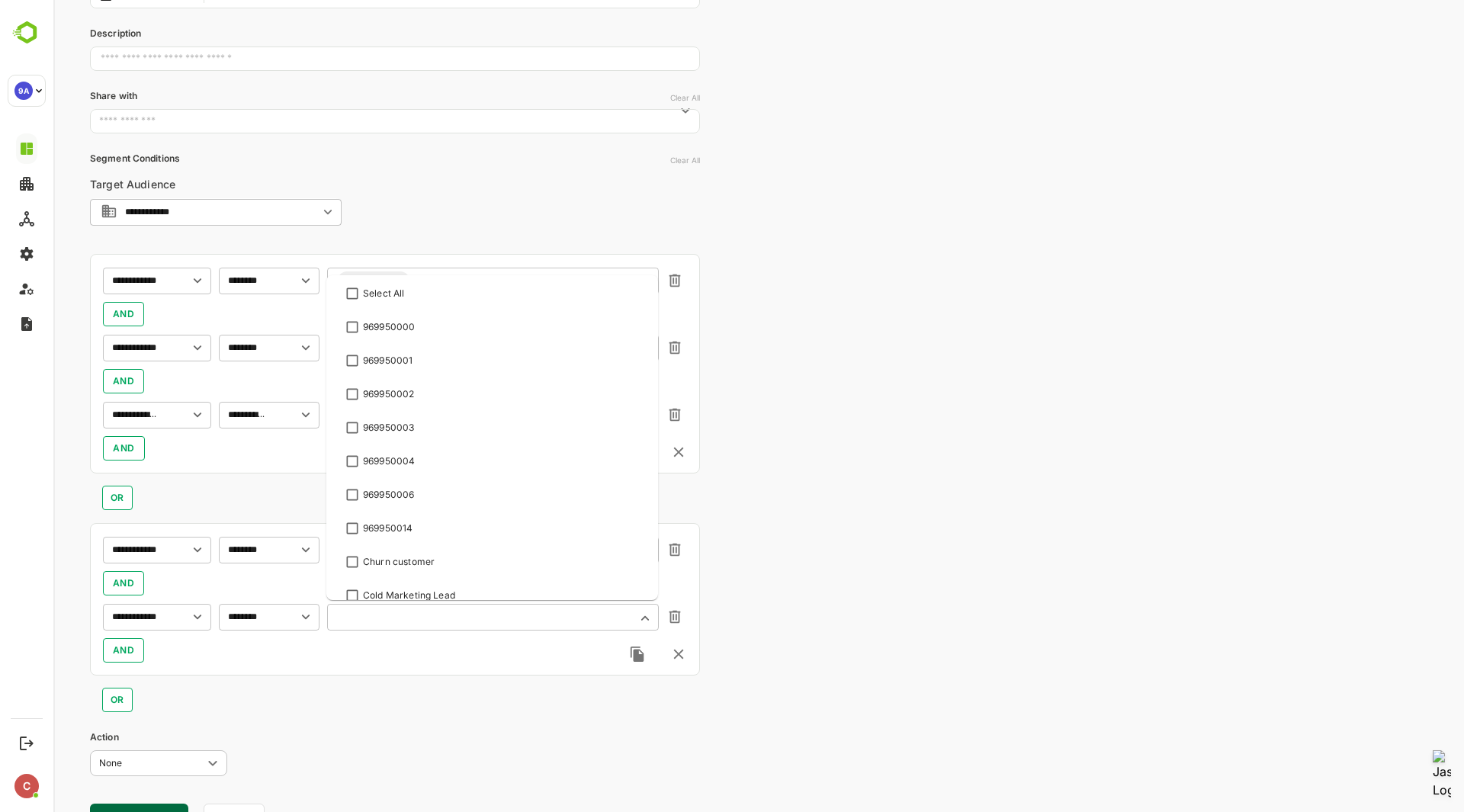
click at [389, 612] on input "text" at bounding box center [483, 617] width 292 height 11
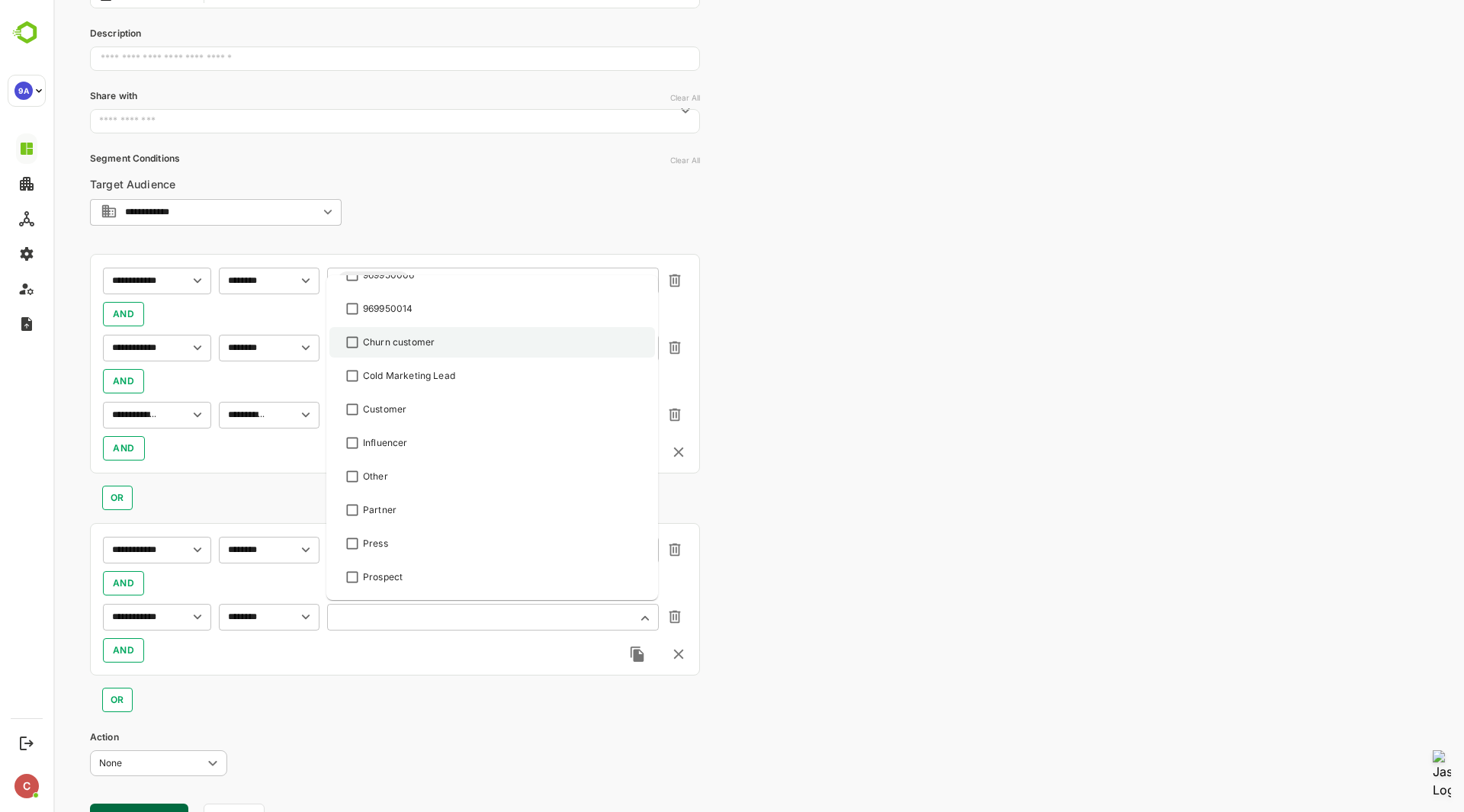
scroll to position [315, 0]
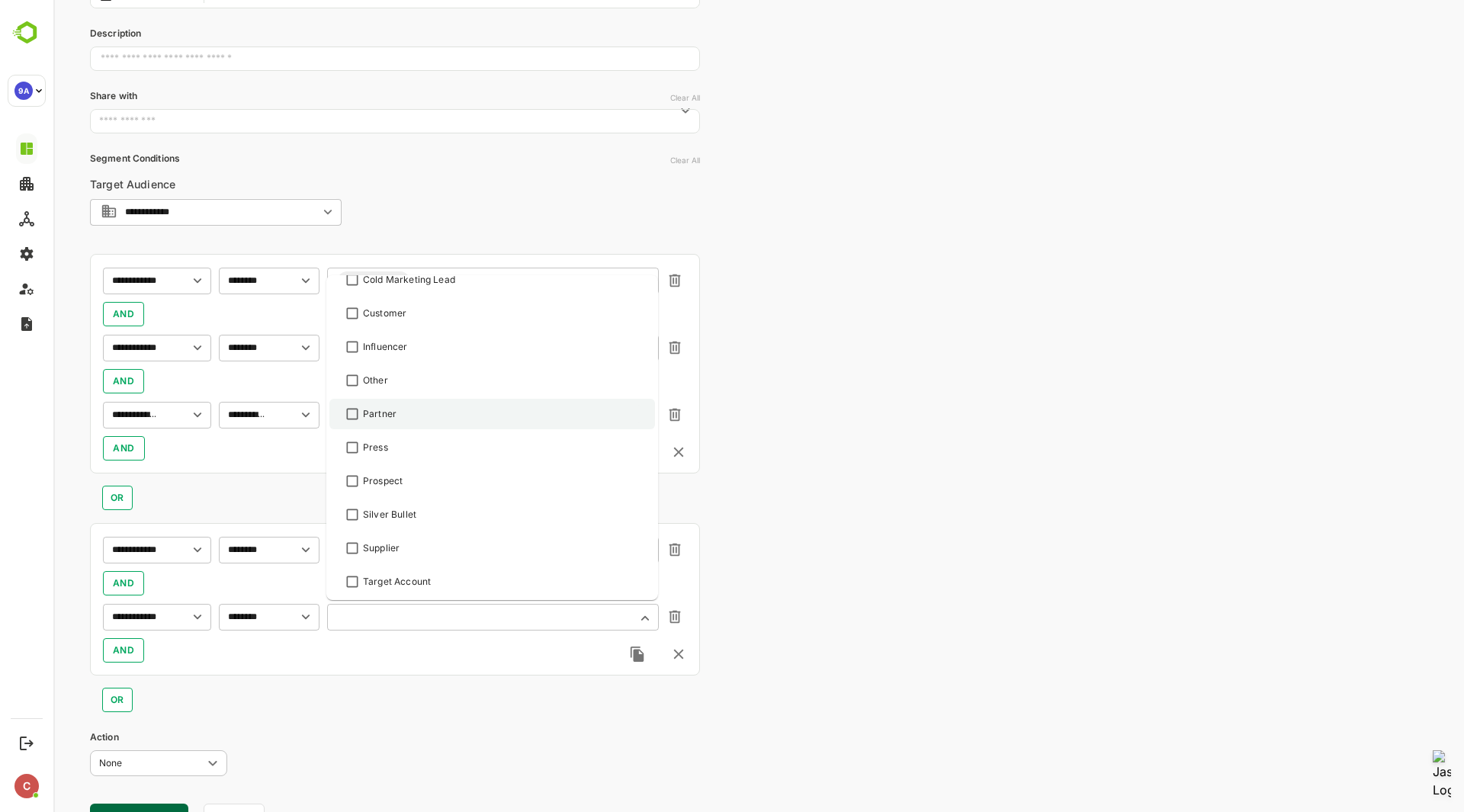
click at [419, 415] on div "Partner" at bounding box center [492, 414] width 298 height 18
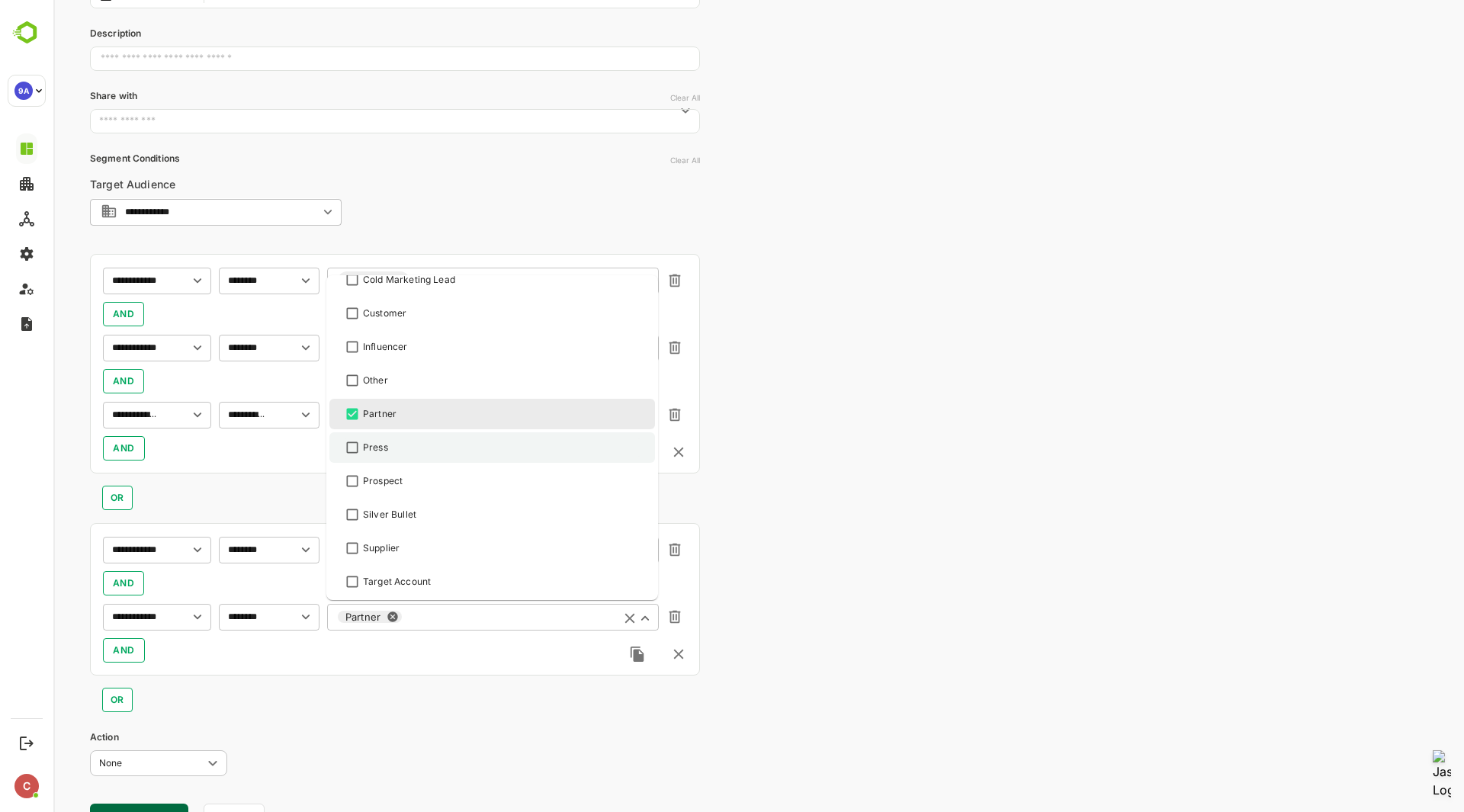
click at [415, 453] on div "Press" at bounding box center [492, 447] width 298 height 18
click at [405, 551] on div "Supplier" at bounding box center [492, 548] width 298 height 18
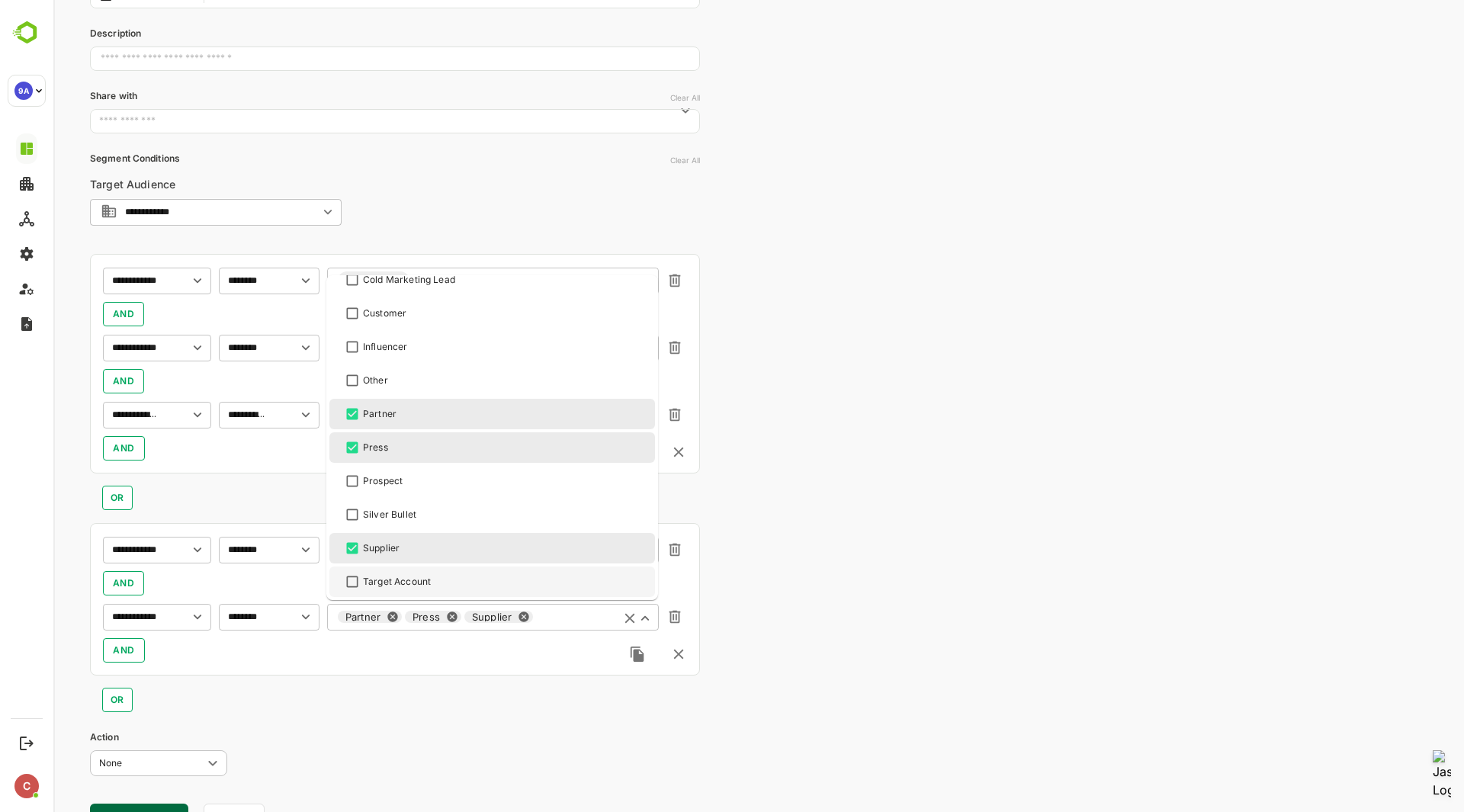
click at [366, 695] on div "OR" at bounding box center [395, 694] width 610 height 37
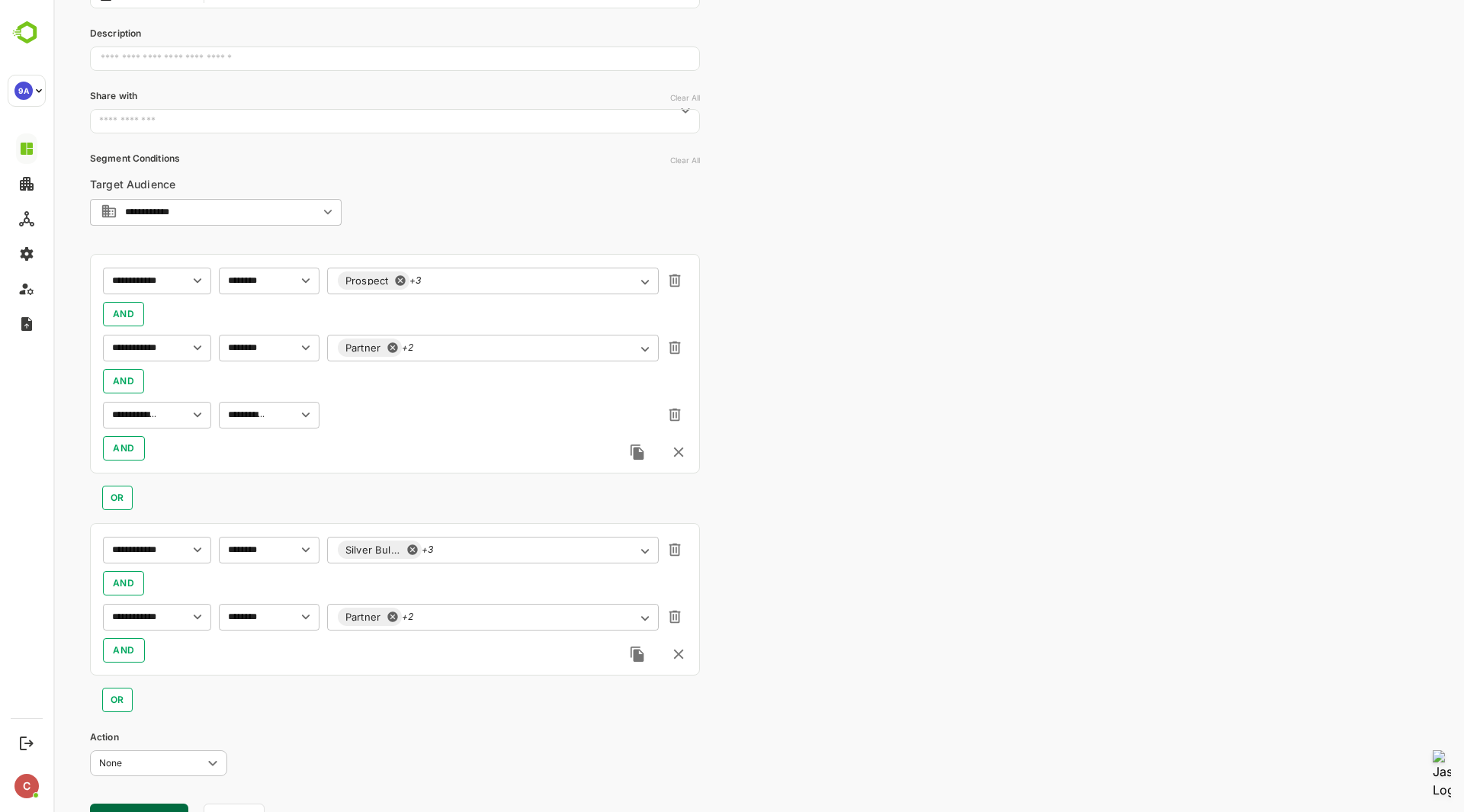
scroll to position [261, 0]
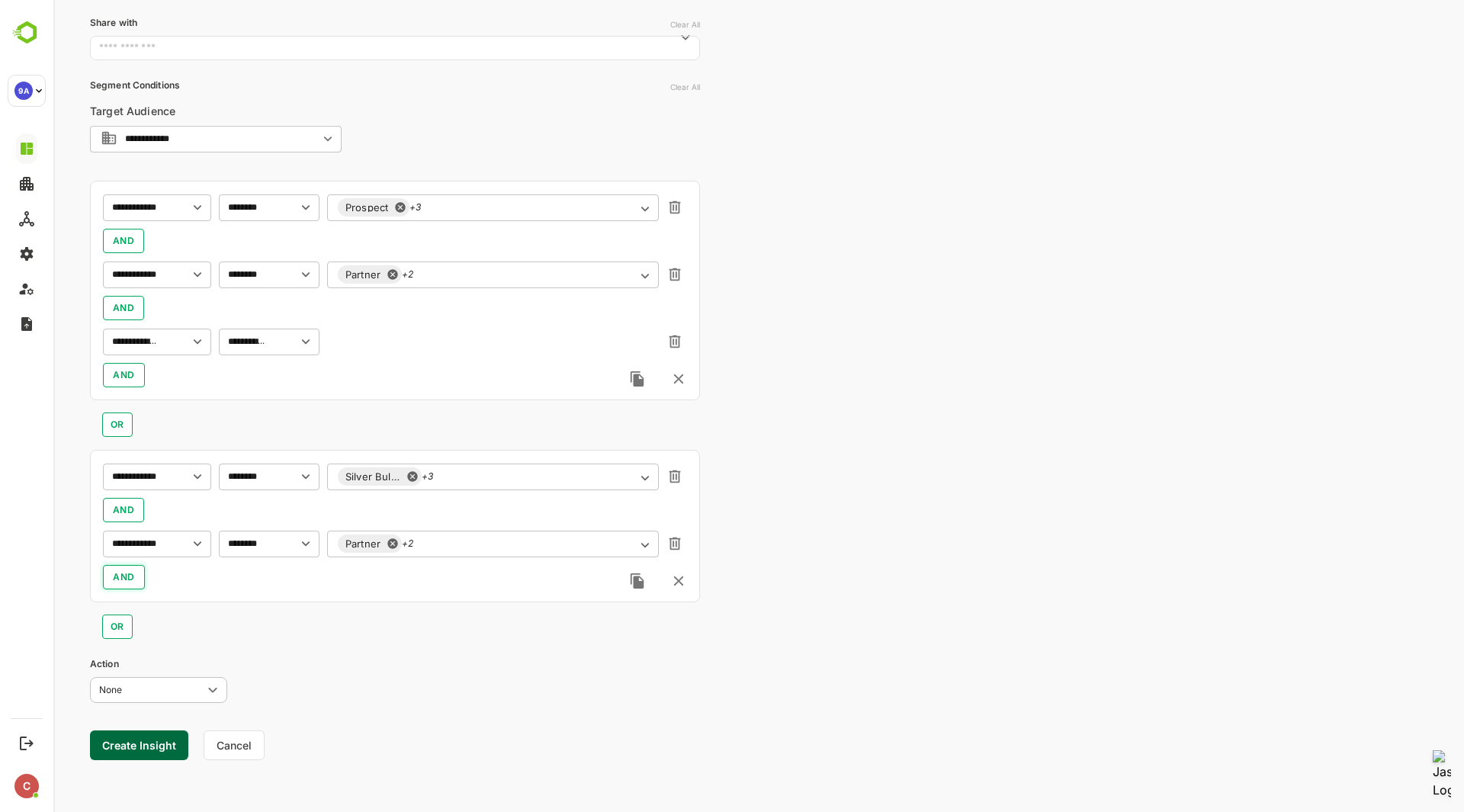
click at [129, 580] on span "AND" at bounding box center [124, 576] width 22 height 18
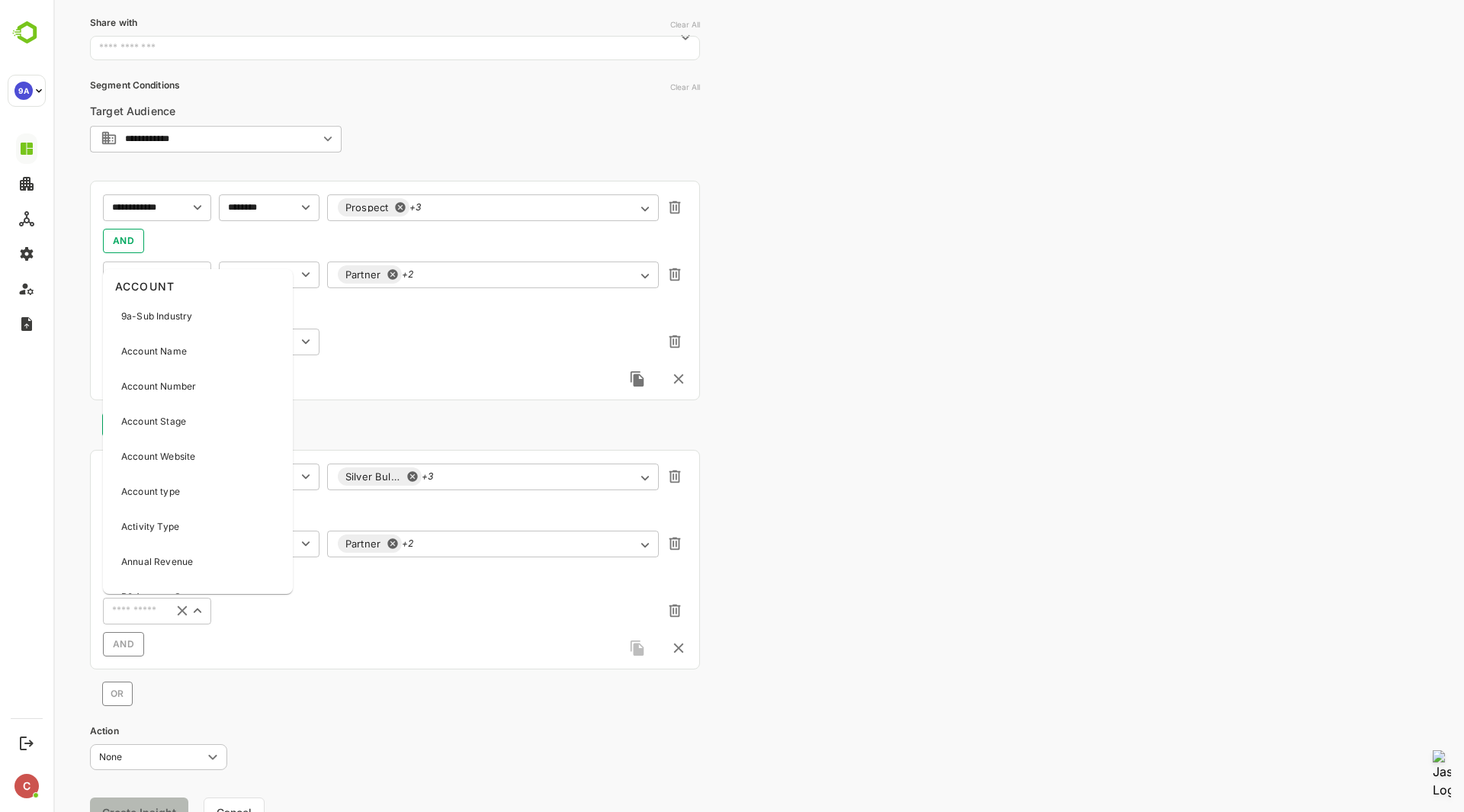
click at [149, 612] on input "text" at bounding box center [135, 610] width 54 height 18
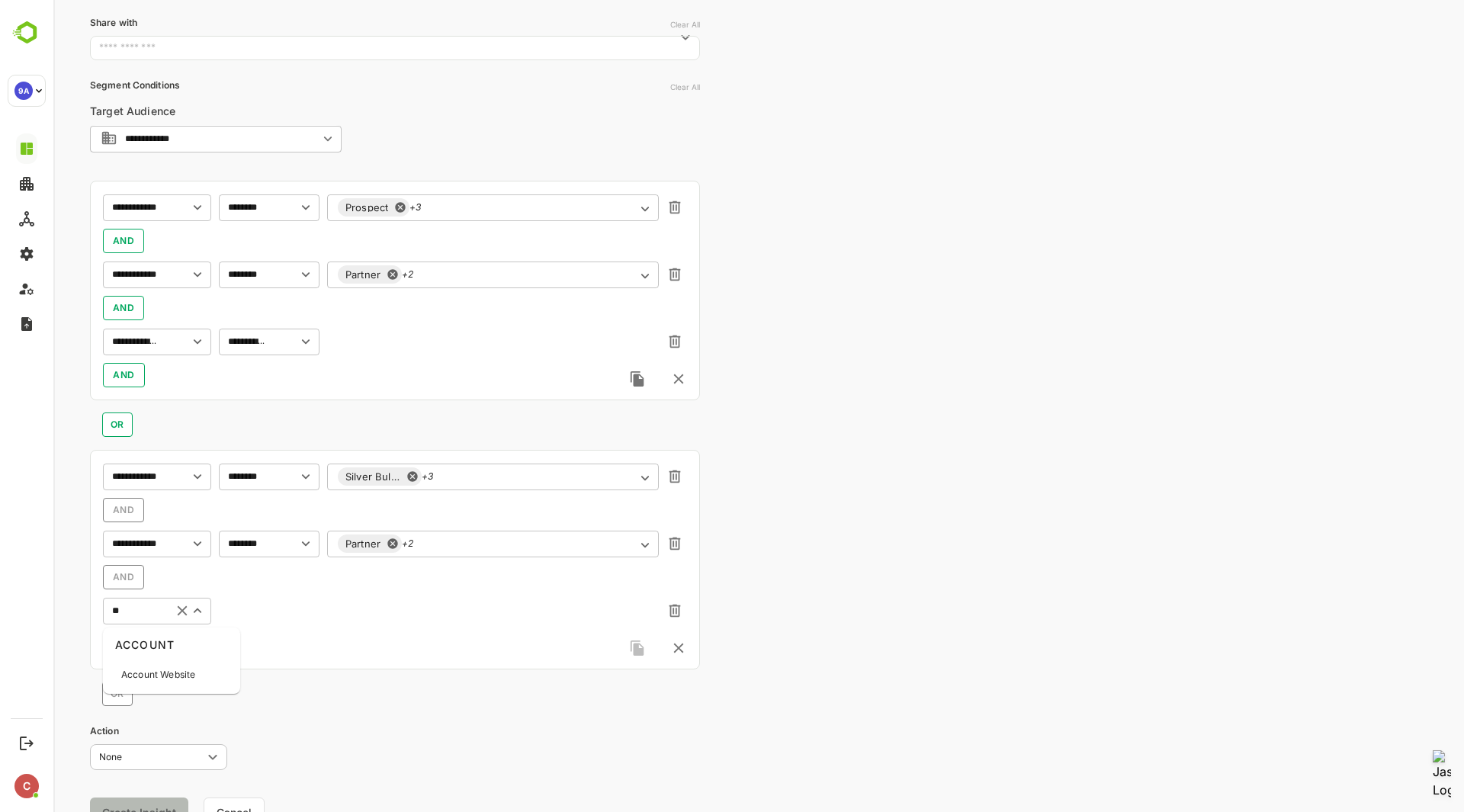
type input "*"
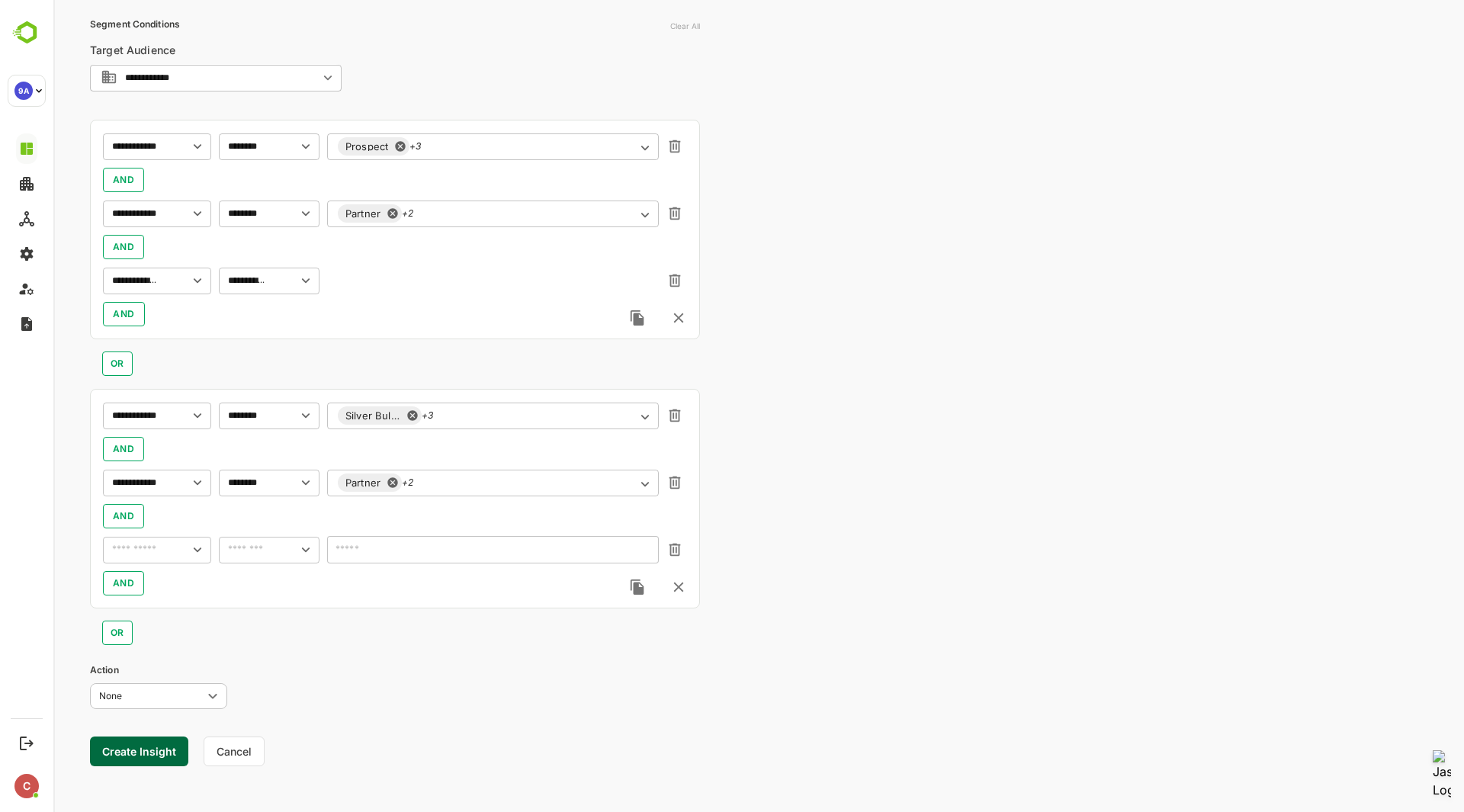
scroll to position [328, 0]
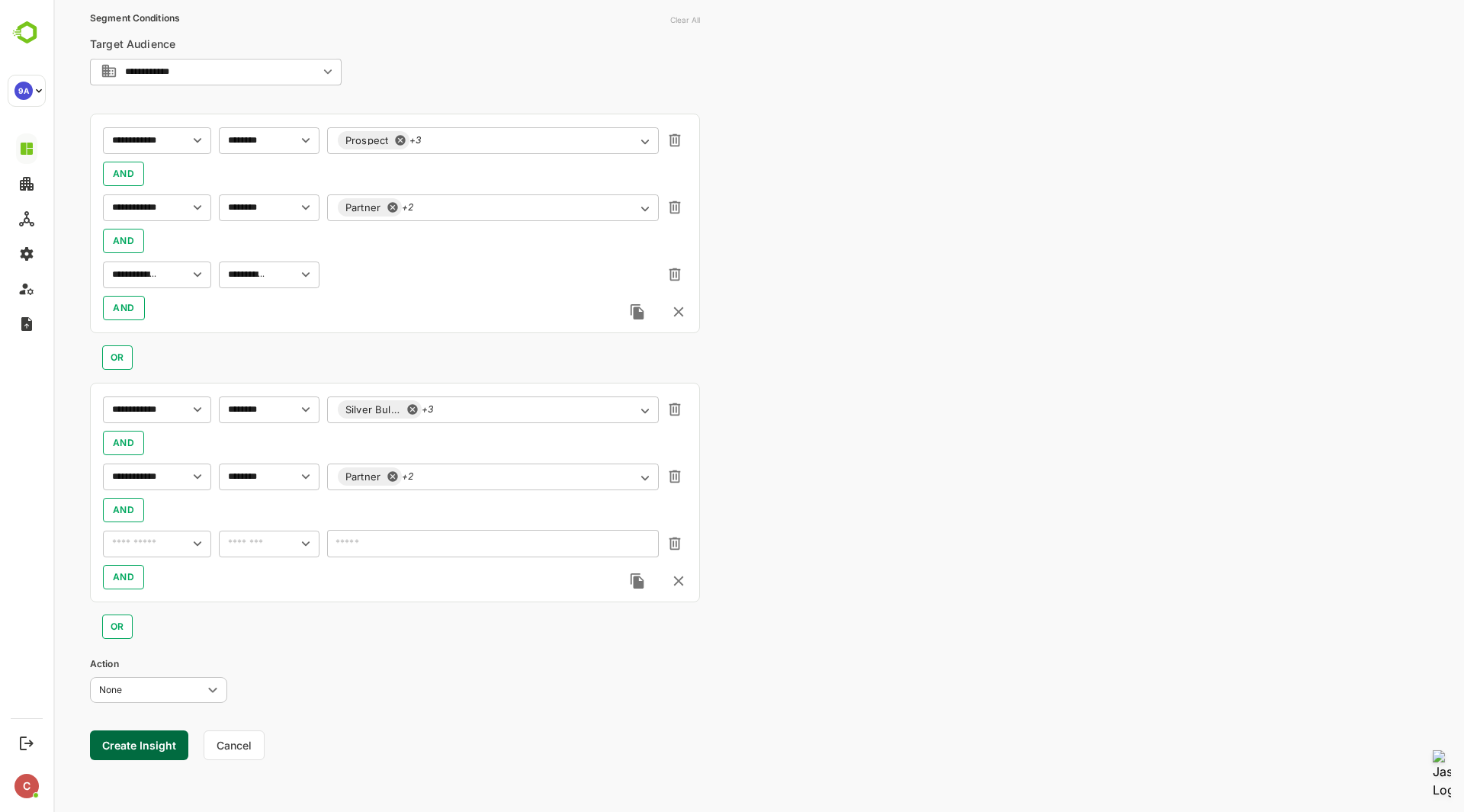
click at [134, 551] on input "text" at bounding box center [145, 543] width 74 height 18
type input "**********"
click at [155, 602] on p "Activity Type" at bounding box center [150, 607] width 58 height 14
click at [264, 551] on input "text" at bounding box center [247, 543] width 46 height 18
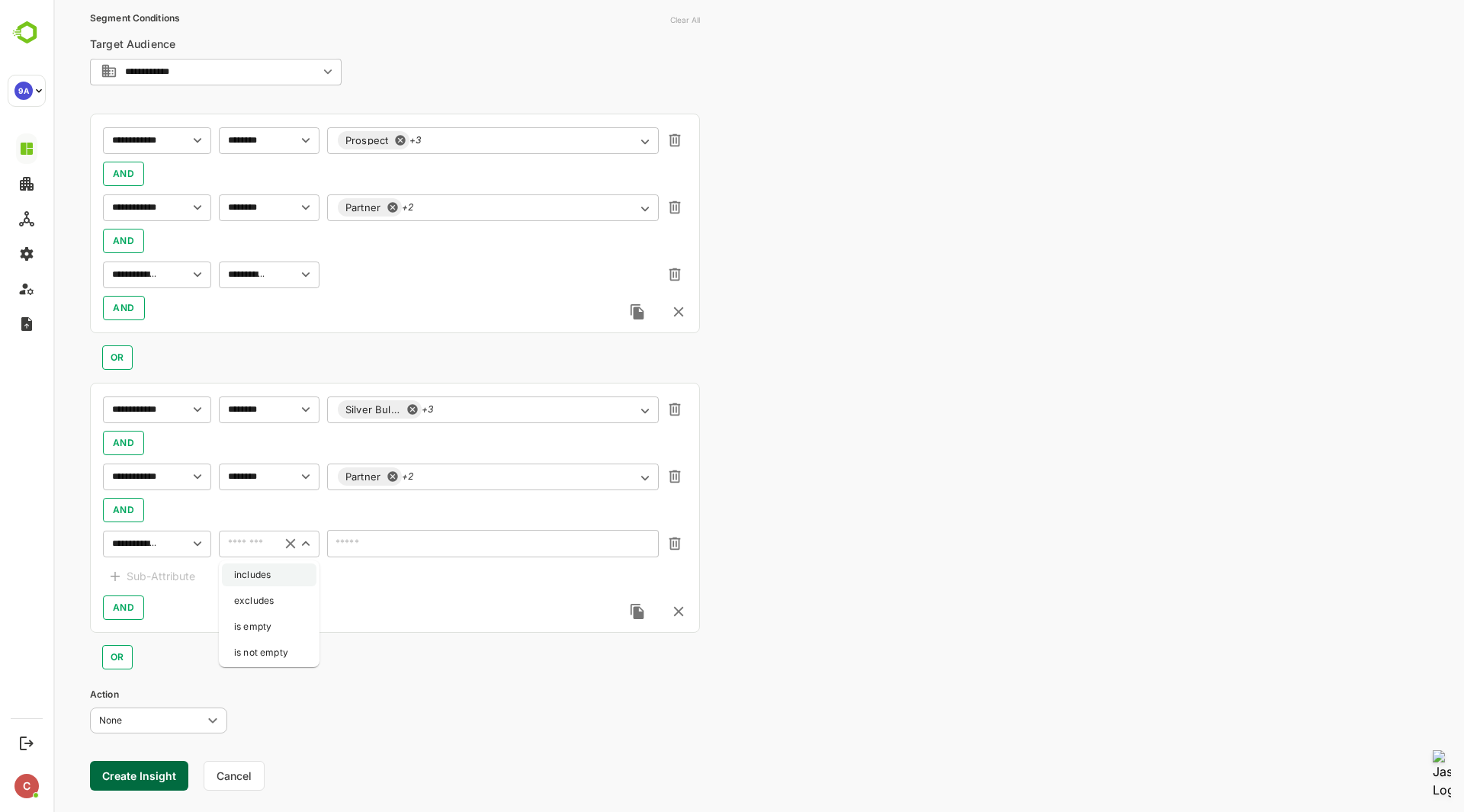
click at [264, 576] on li "includes" at bounding box center [269, 575] width 94 height 23
type input "********"
click at [376, 555] on div "​" at bounding box center [493, 544] width 331 height 27
click at [646, 547] on icon "Open" at bounding box center [645, 545] width 8 height 5
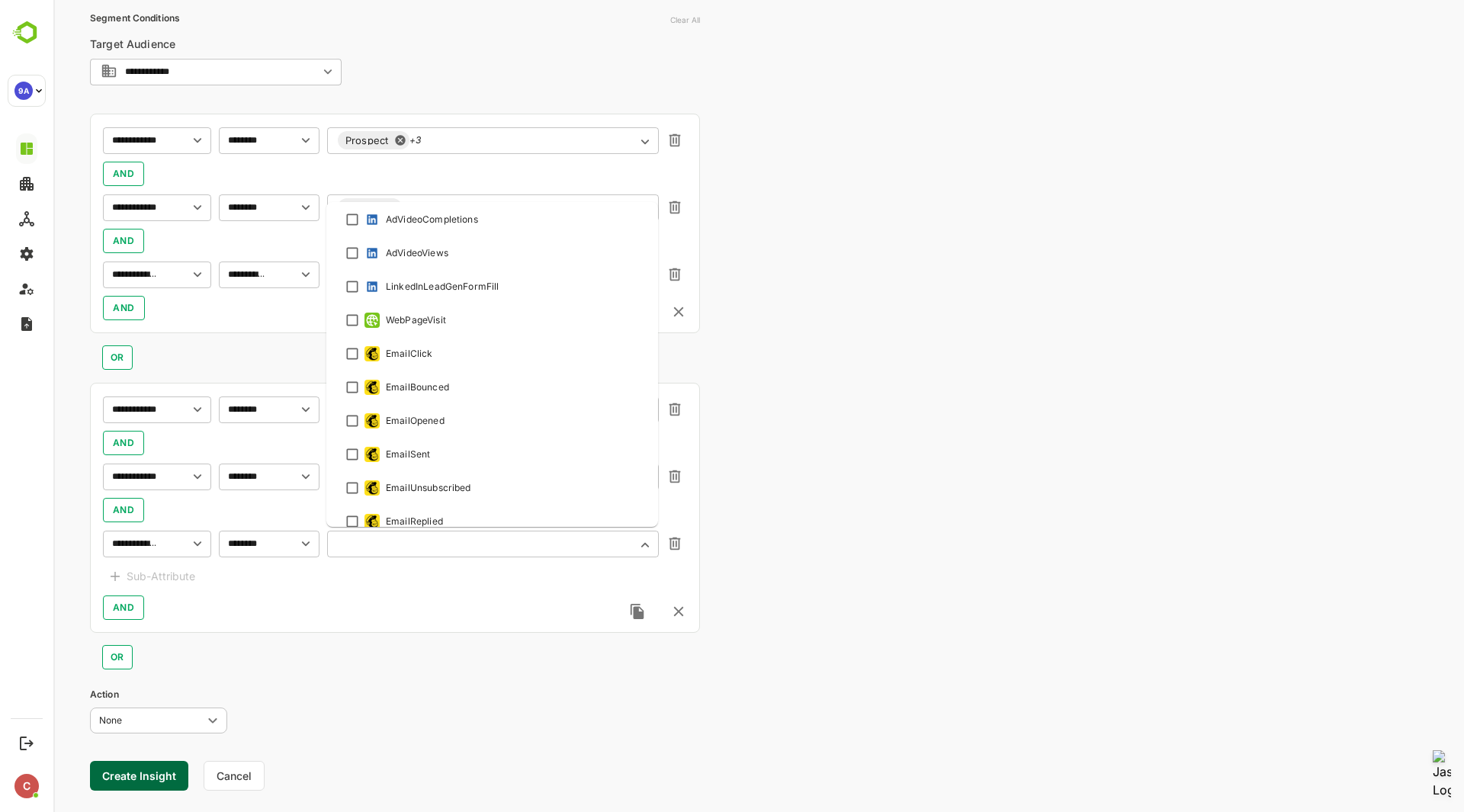
scroll to position [535, 0]
click at [464, 320] on div "WebPageVisit" at bounding box center [492, 322] width 298 height 18
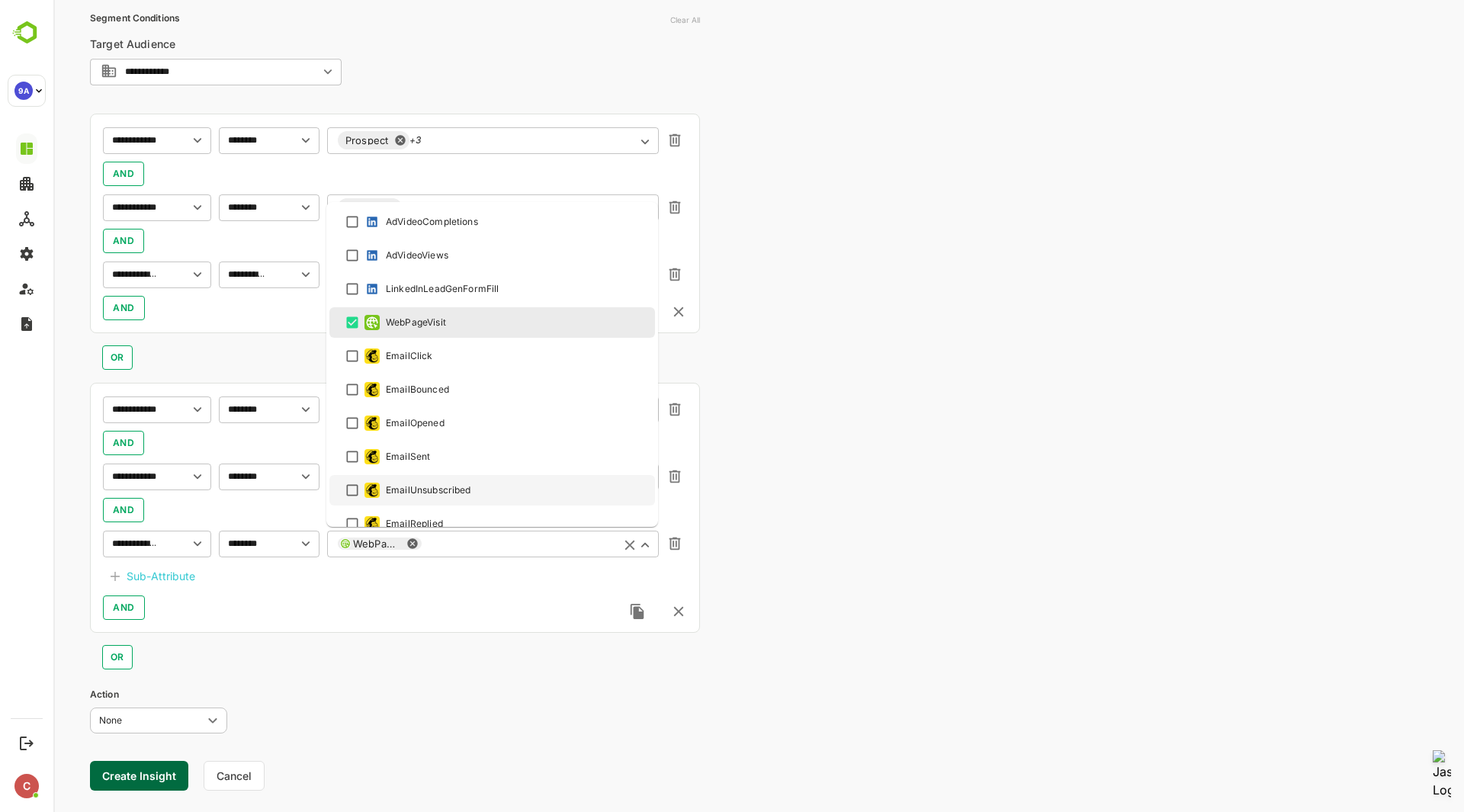
click at [363, 573] on div "**********" at bounding box center [395, 507] width 610 height 250
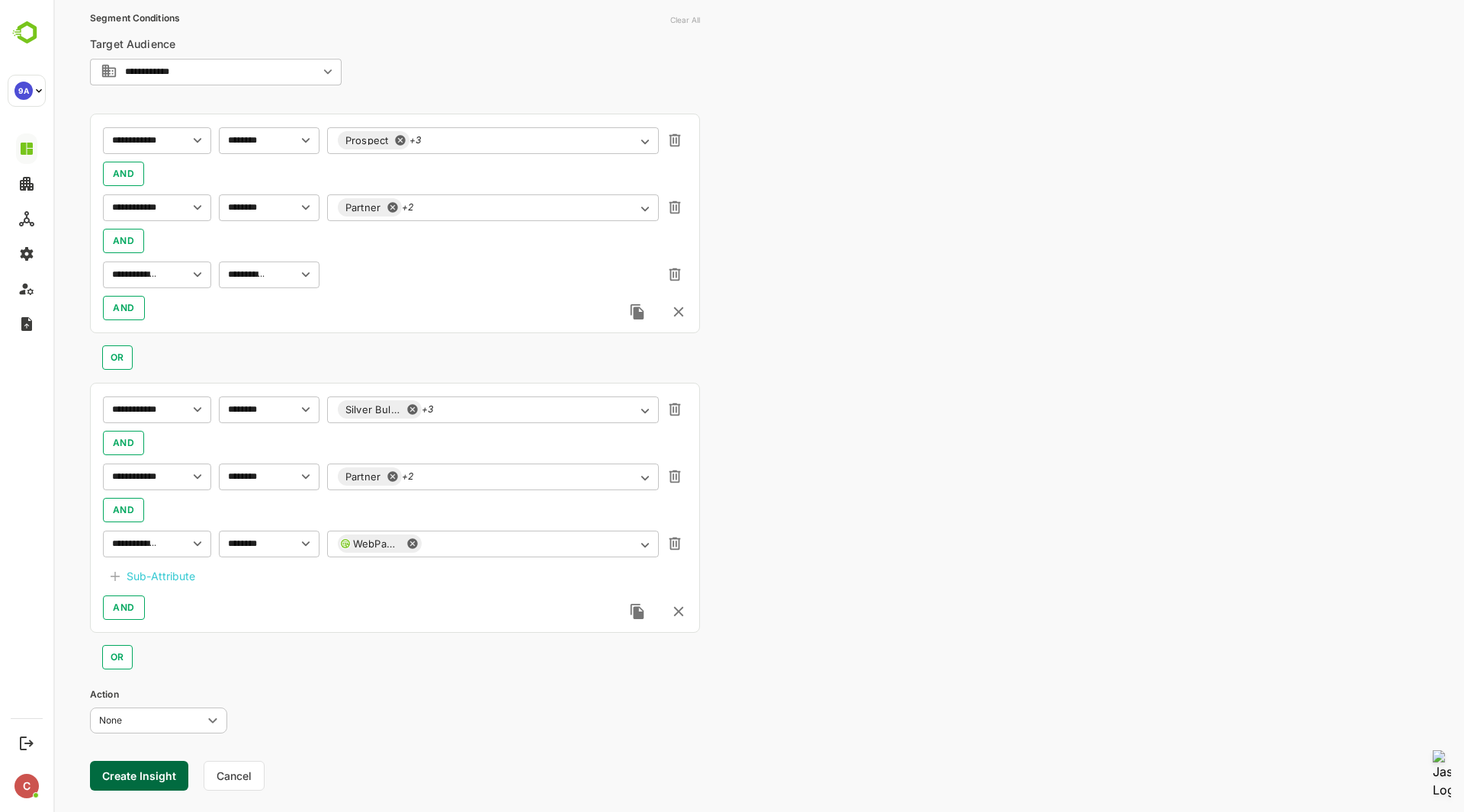
click at [176, 576] on div "Sub-Attribute" at bounding box center [161, 576] width 69 height 18
click at [178, 580] on input "text" at bounding box center [165, 579] width 58 height 18
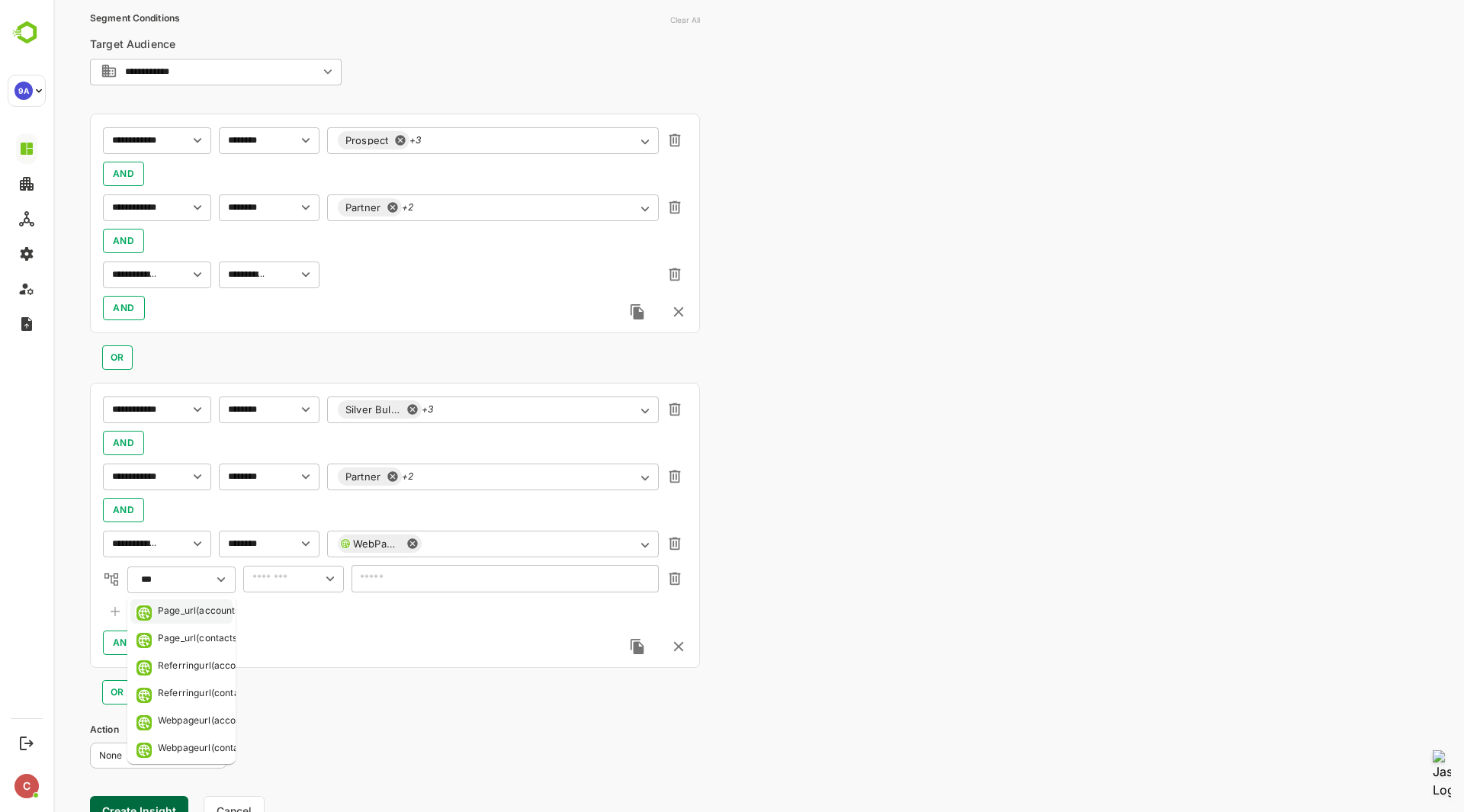
click at [181, 609] on div "Page_url(accounts)" at bounding box center [200, 611] width 85 height 15
type input "**********"
click at [270, 576] on input "text" at bounding box center [271, 578] width 46 height 18
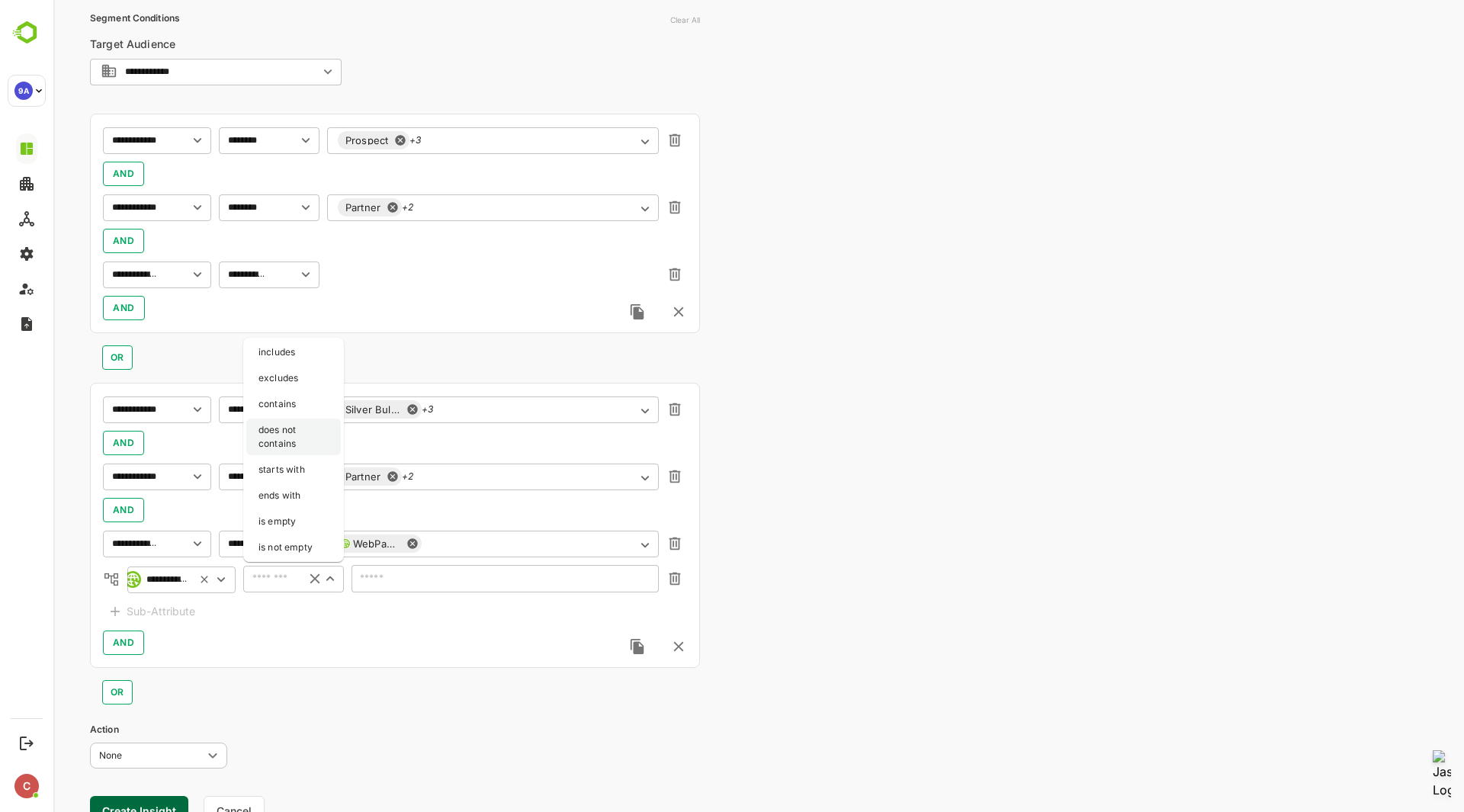
click at [293, 434] on li "does not contains" at bounding box center [293, 437] width 94 height 37
type input "**********"
click at [425, 592] on input "text" at bounding box center [505, 579] width 307 height 27
click at [430, 582] on input "text" at bounding box center [505, 579] width 307 height 27
paste input "**********"
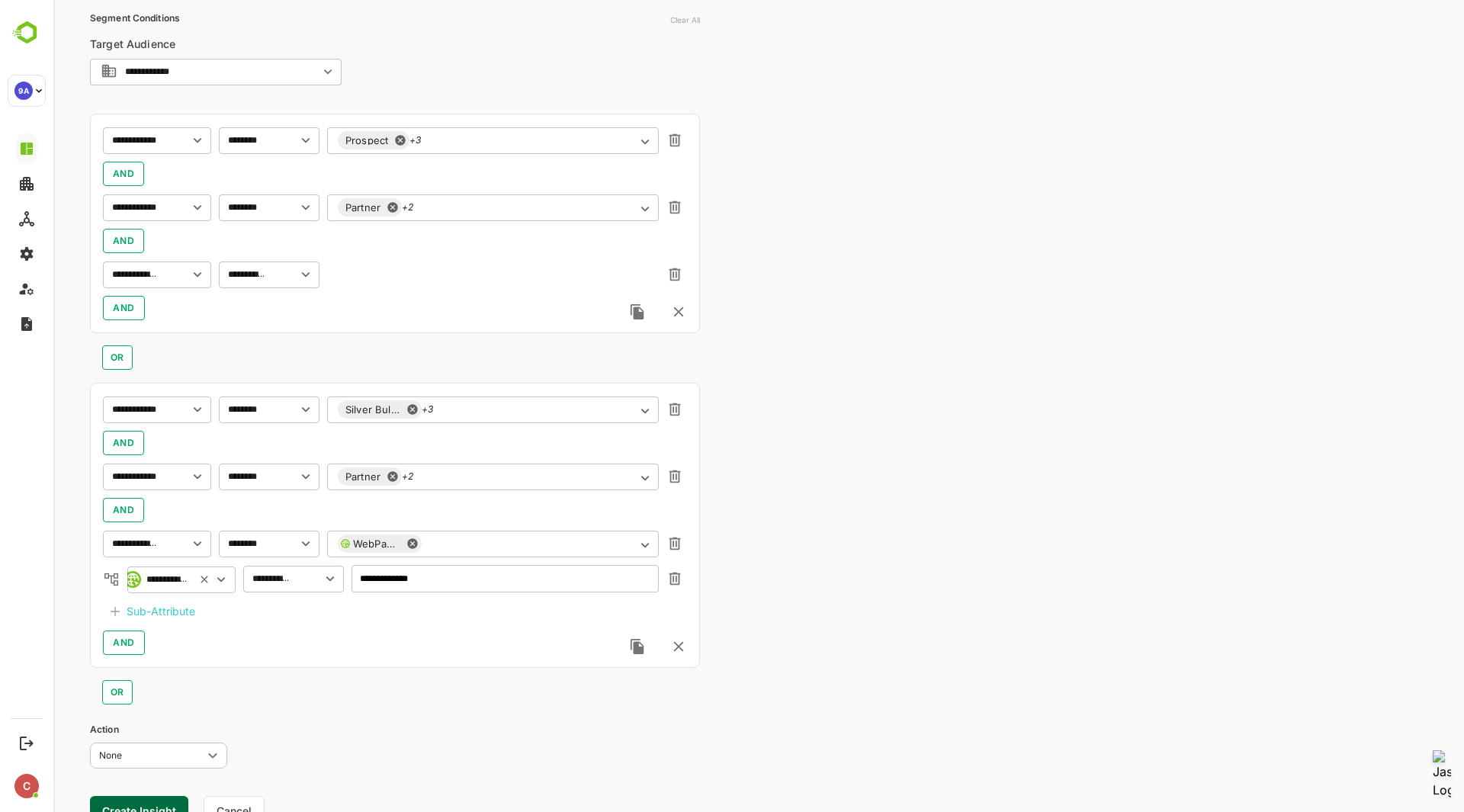
type input "**********"
click at [830, 588] on div "**********" at bounding box center [759, 275] width 1410 height 1206
click at [430, 580] on input "**********" at bounding box center [505, 579] width 307 height 27
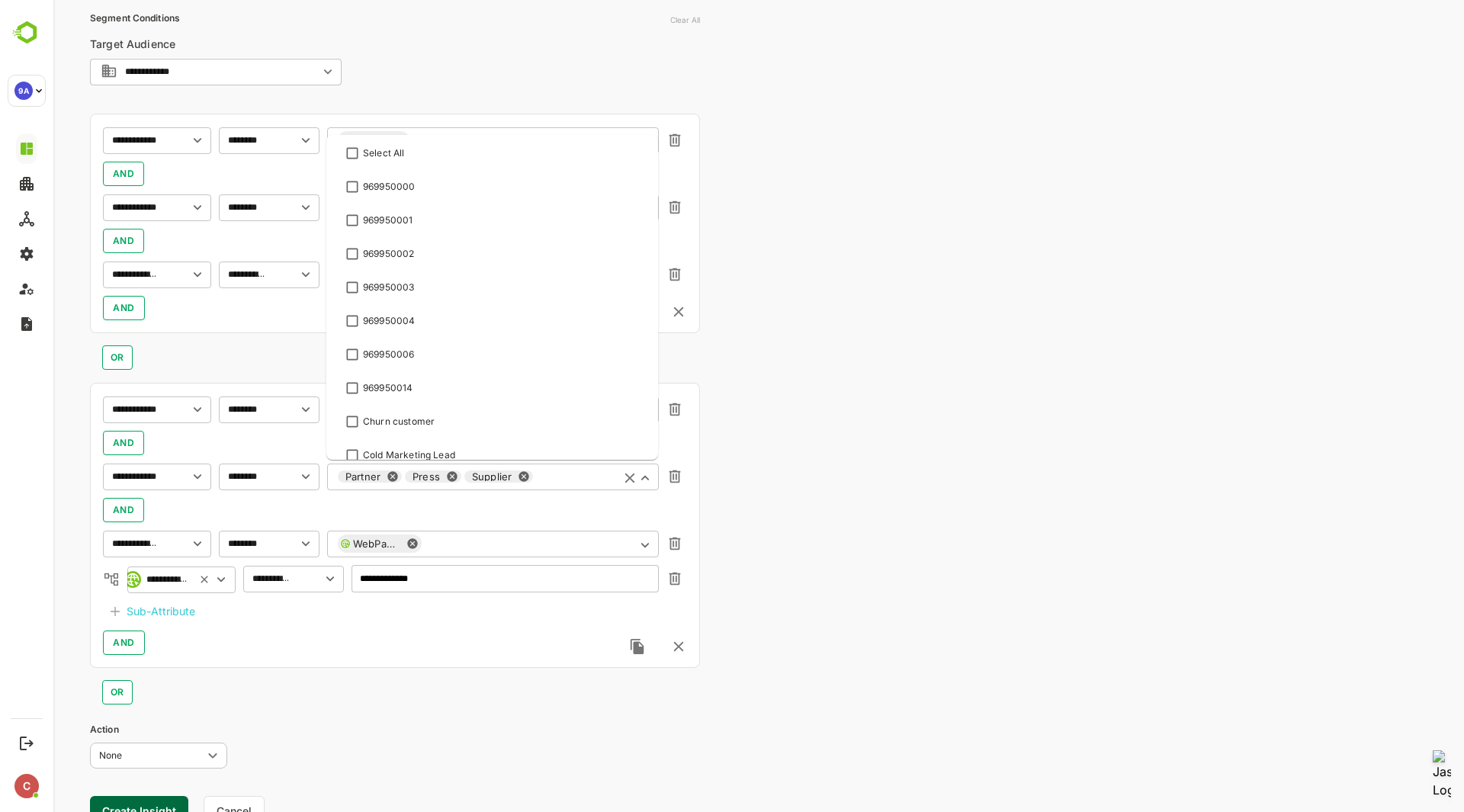
scroll to position [148, 0]
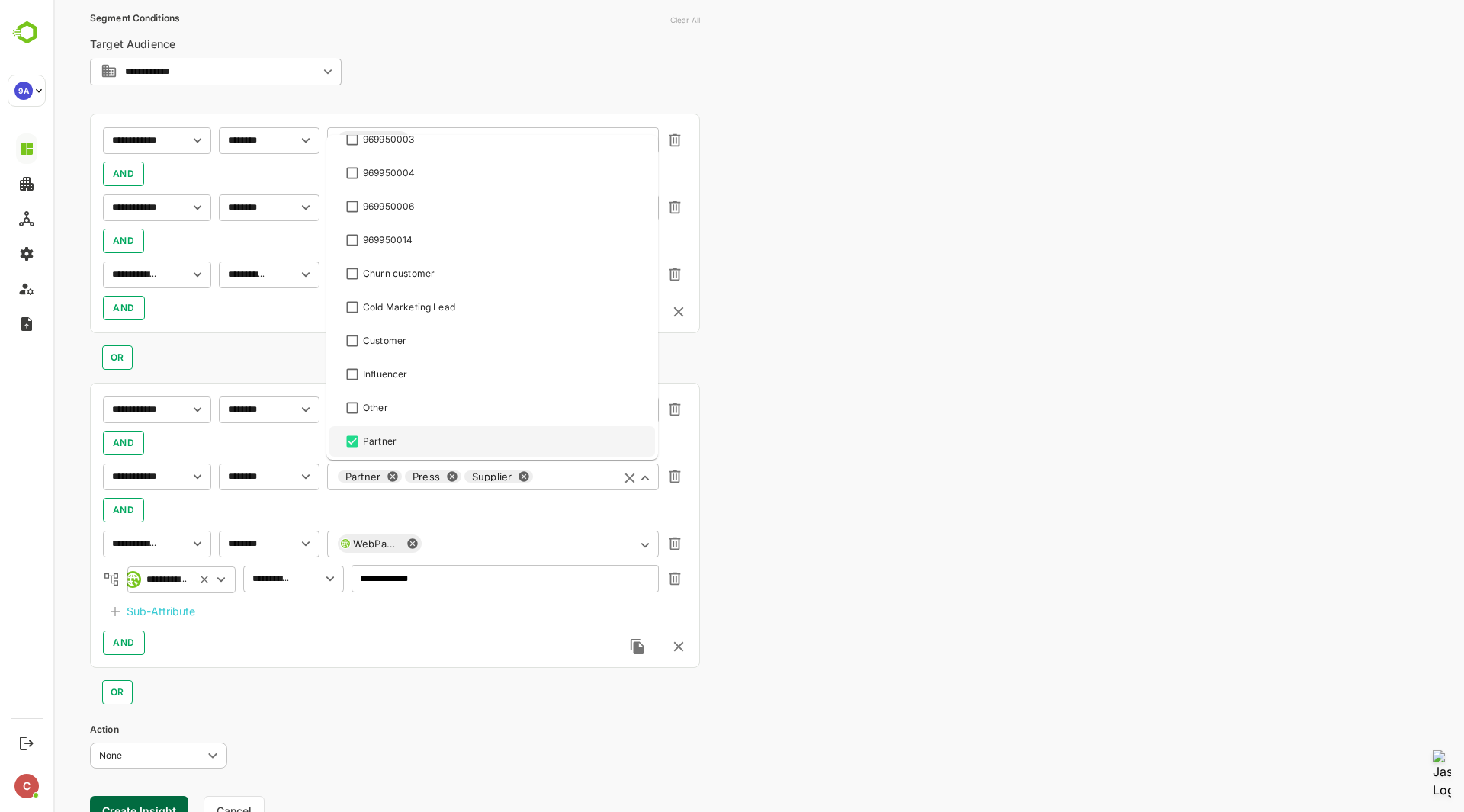
click at [436, 477] on div "Partner Press Supplier ​" at bounding box center [493, 477] width 331 height 27
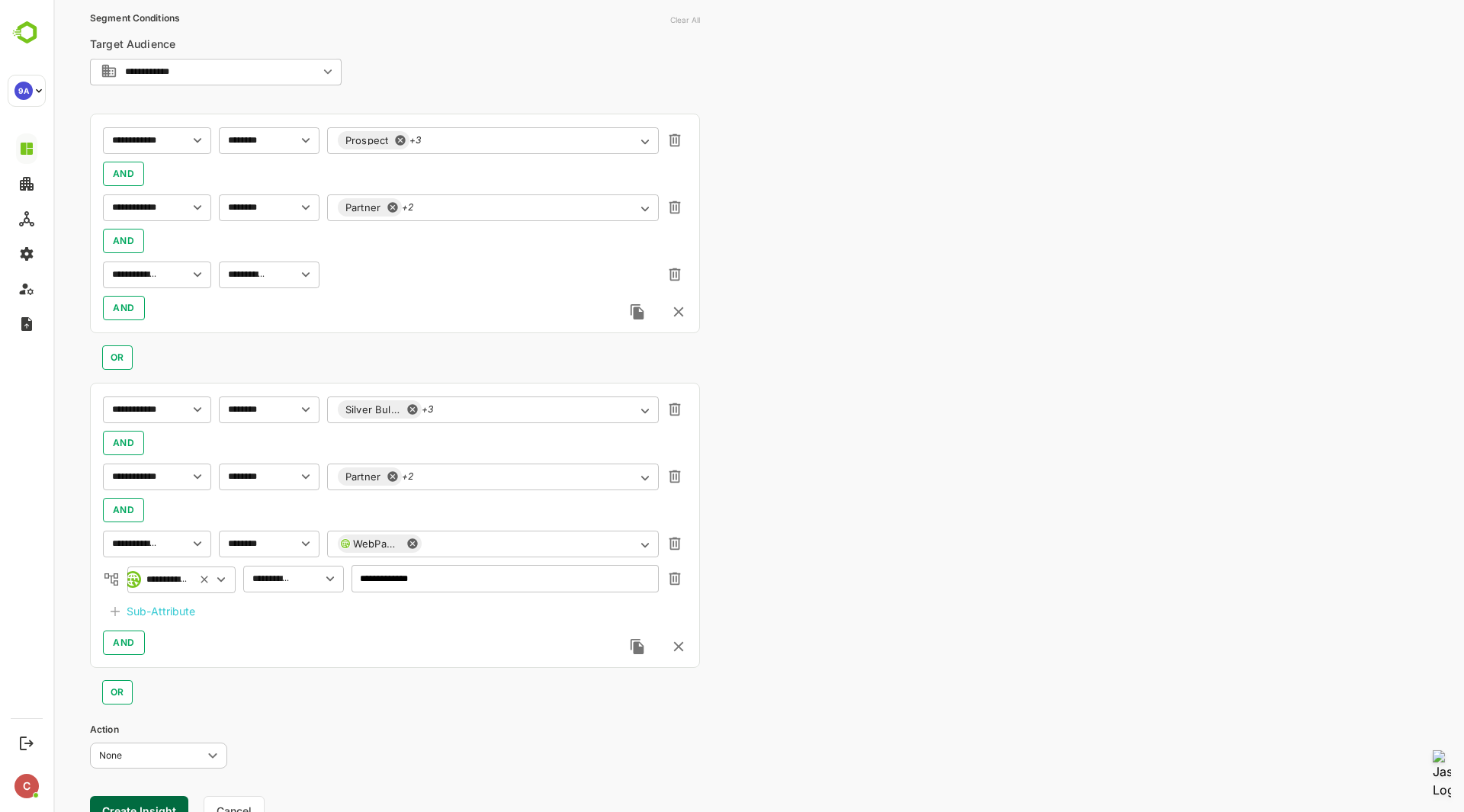
click at [824, 465] on div "**********" at bounding box center [759, 275] width 1410 height 1206
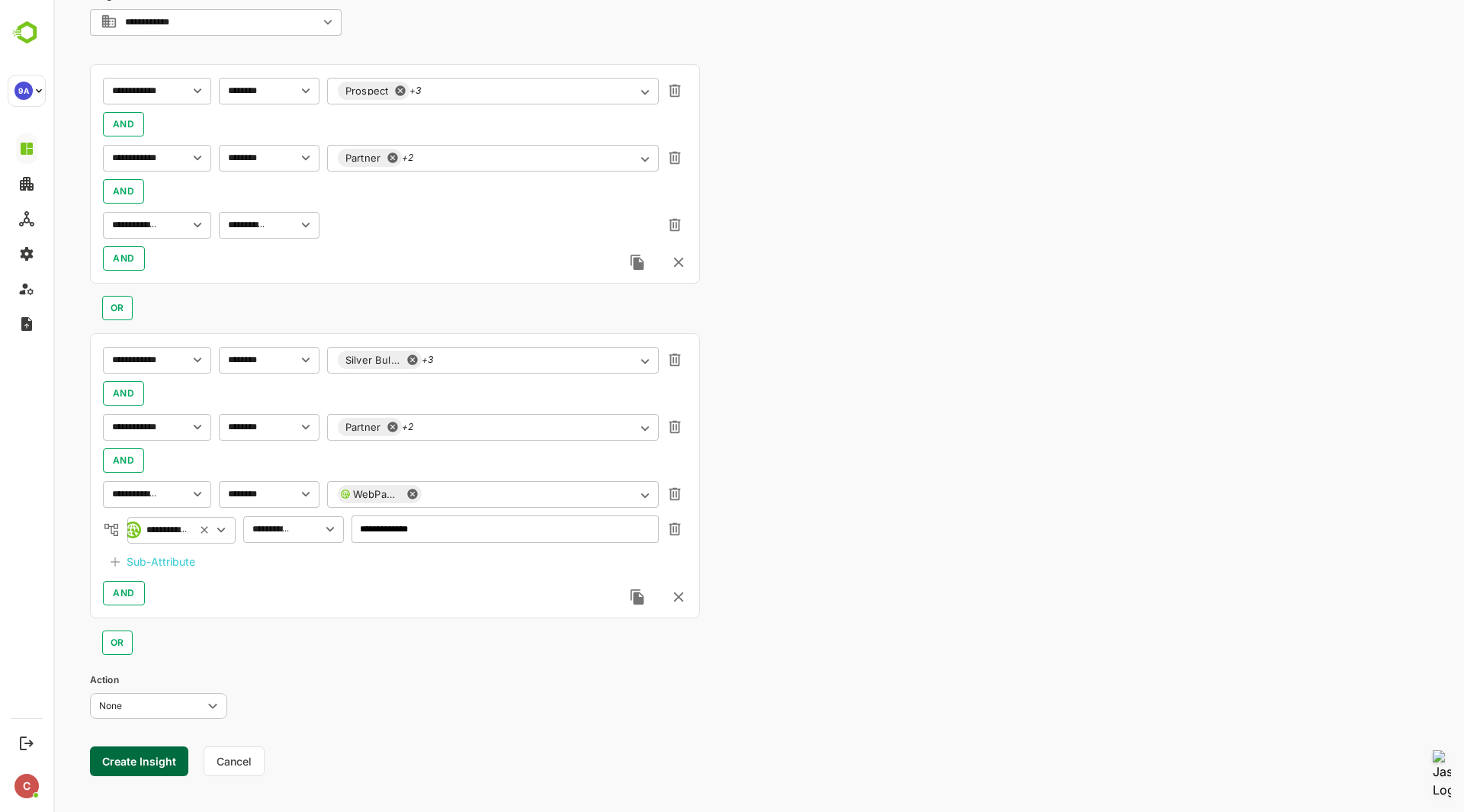
scroll to position [376, 0]
click at [150, 762] on button "Create Insight" at bounding box center [139, 762] width 98 height 30
click at [279, 764] on link "View" at bounding box center [284, 764] width 34 height 18
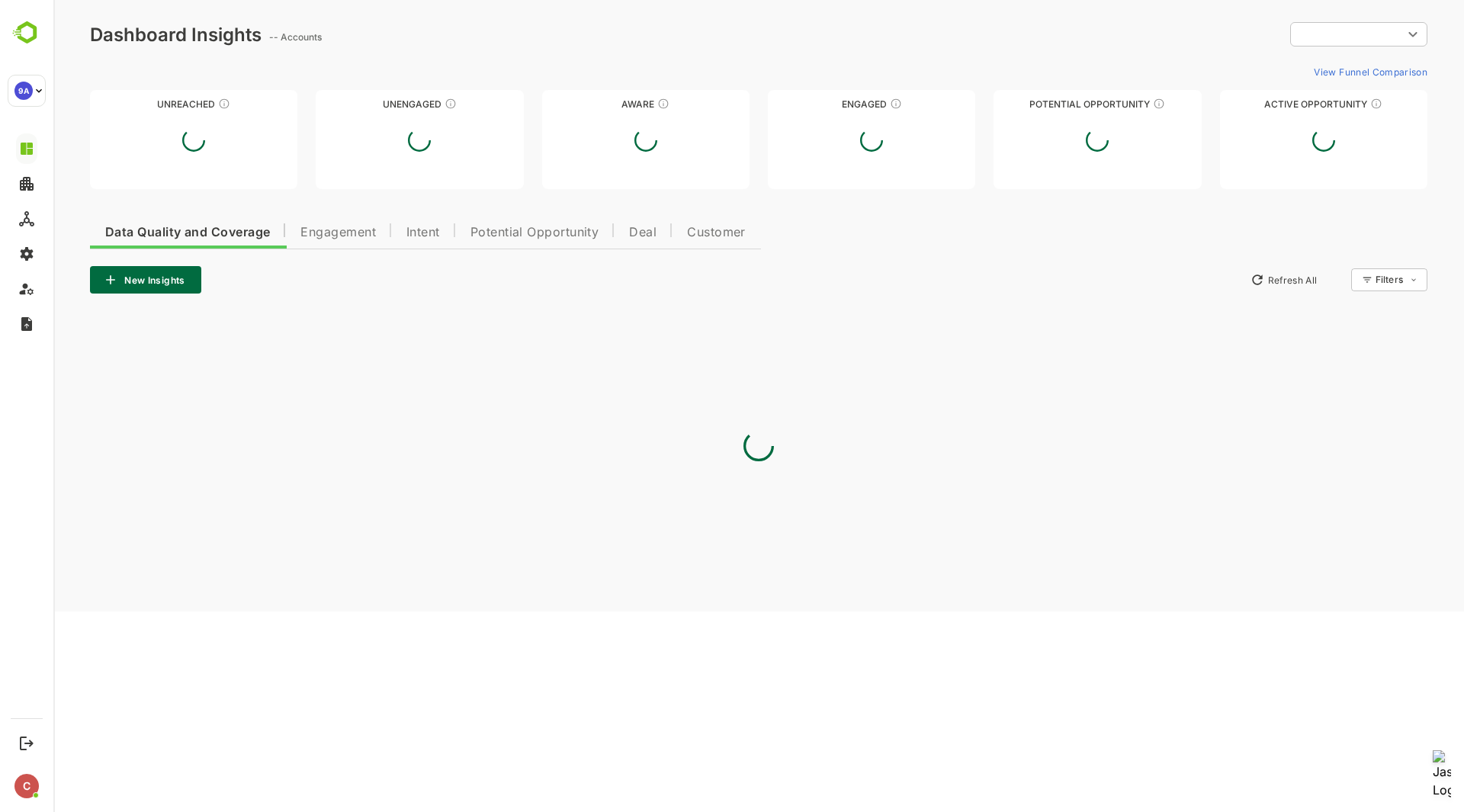
scroll to position [0, 0]
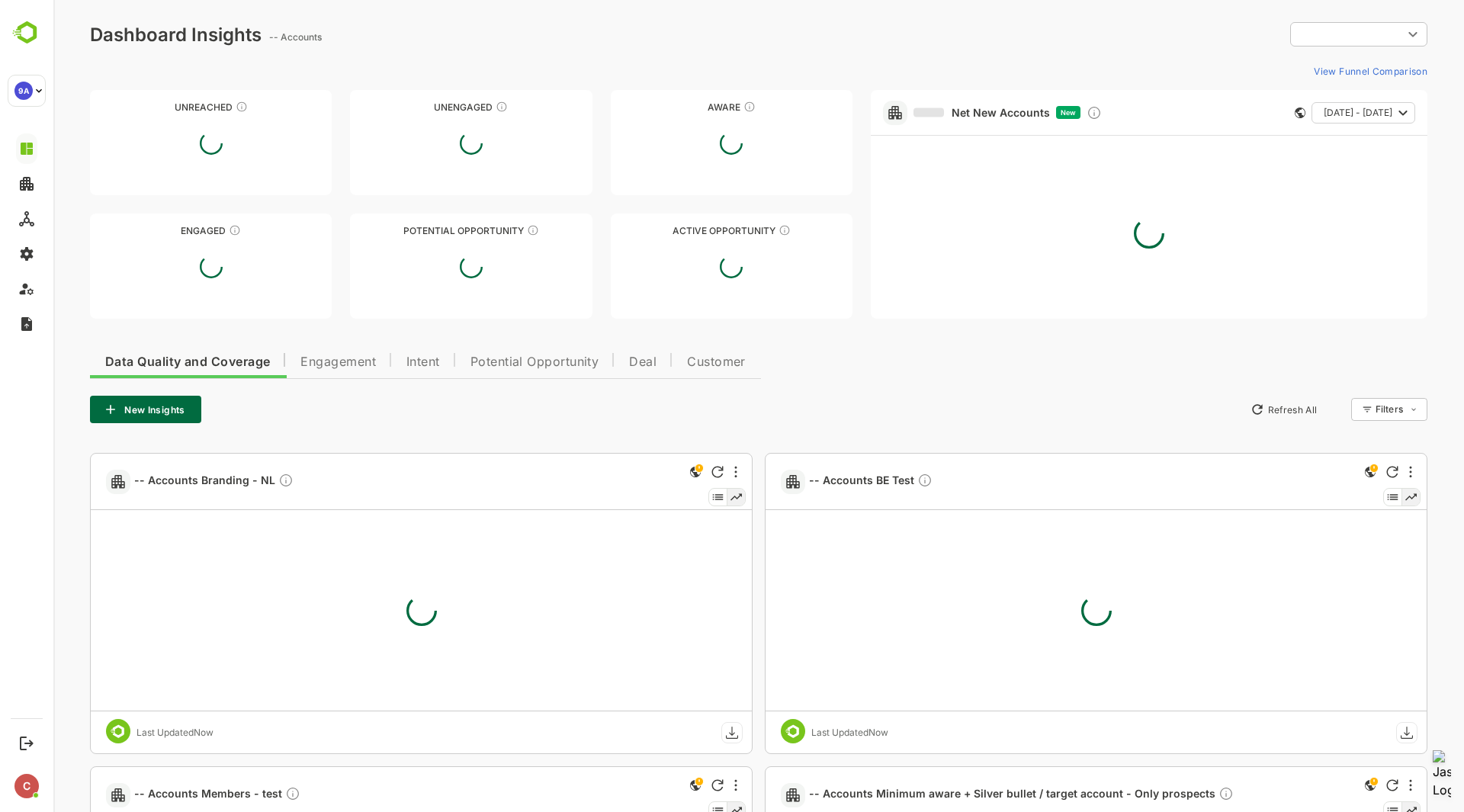
type input "**********"
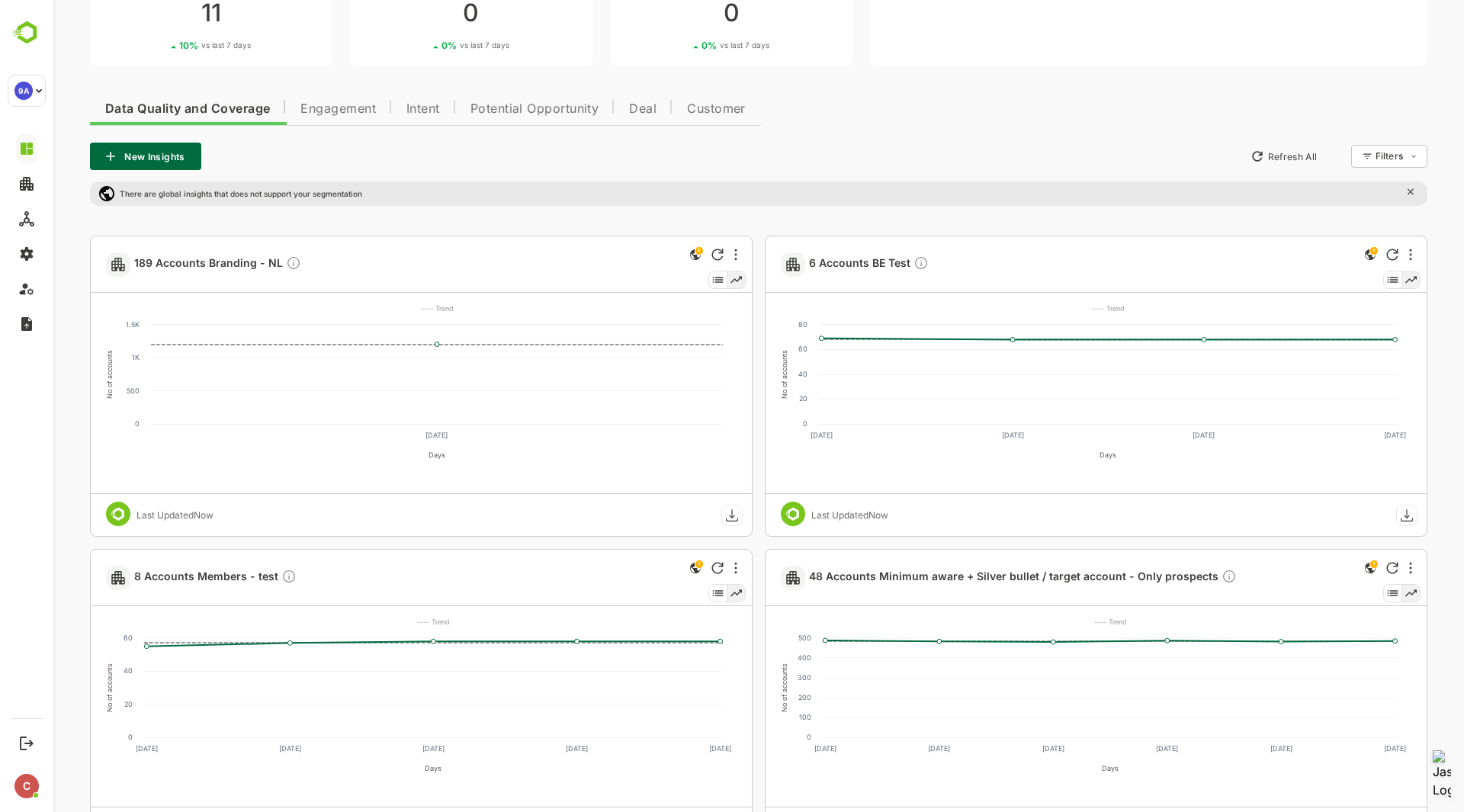
scroll to position [263, 0]
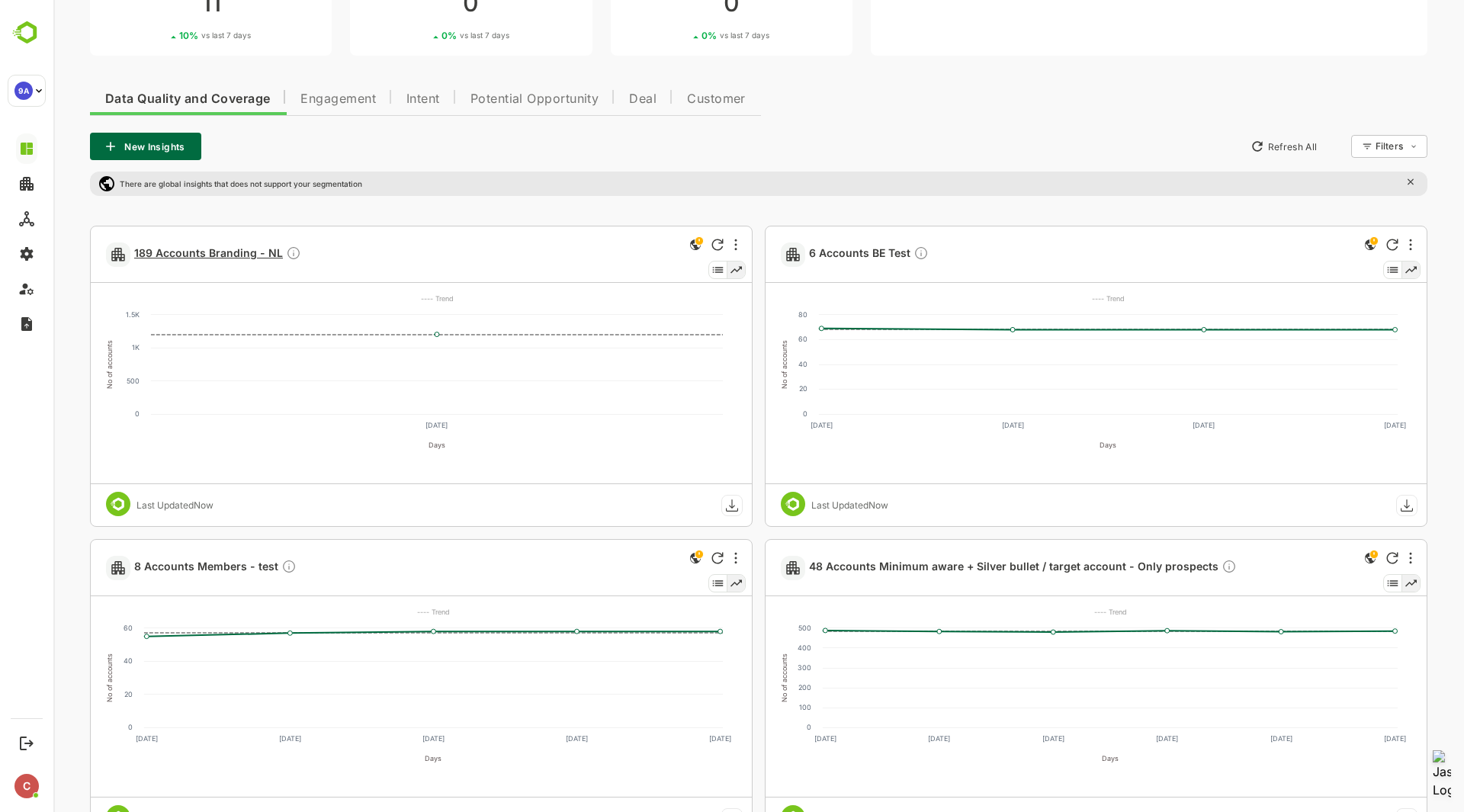
click at [213, 255] on span "189 Accounts Branding - NL" at bounding box center [217, 254] width 167 height 18
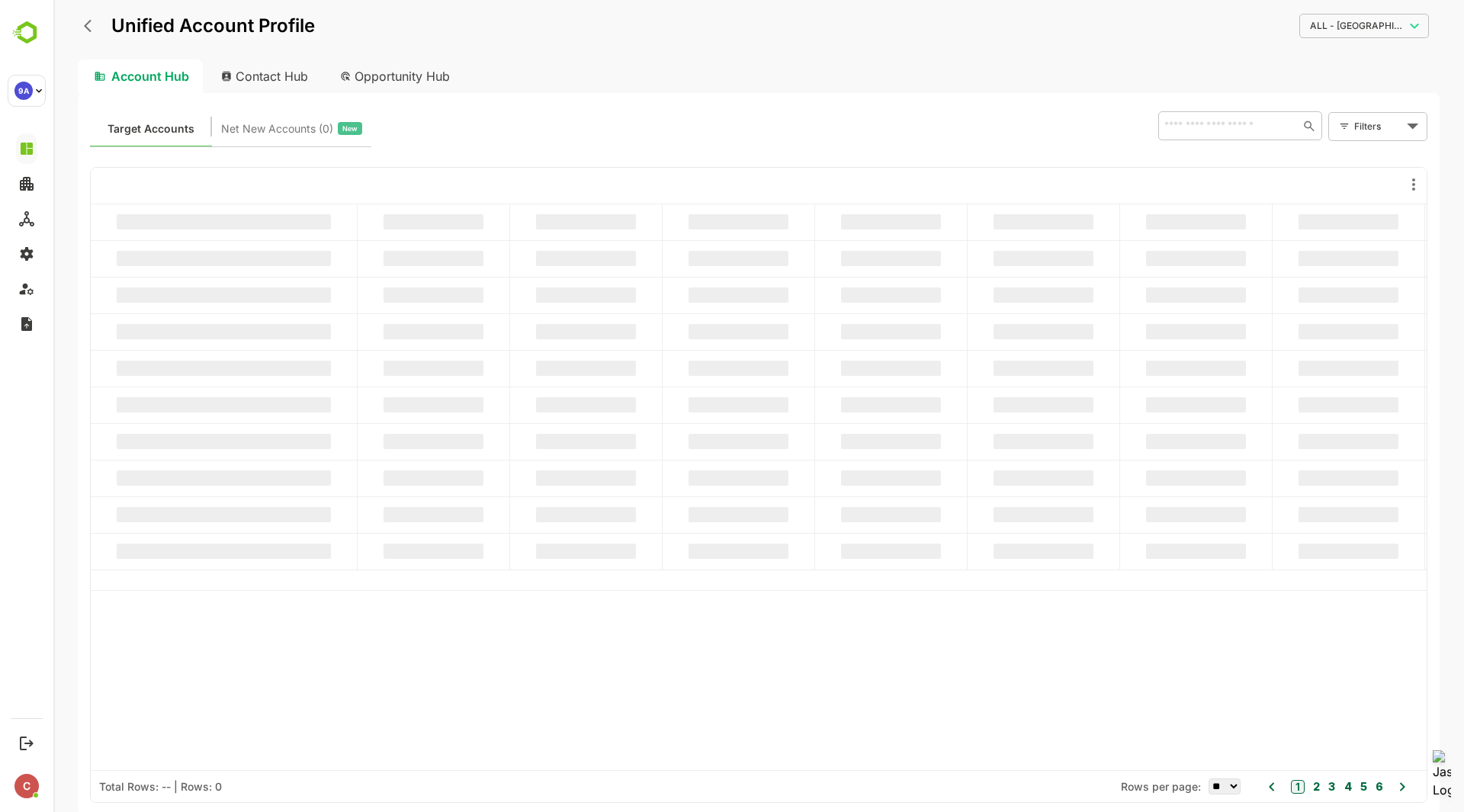
scroll to position [0, 0]
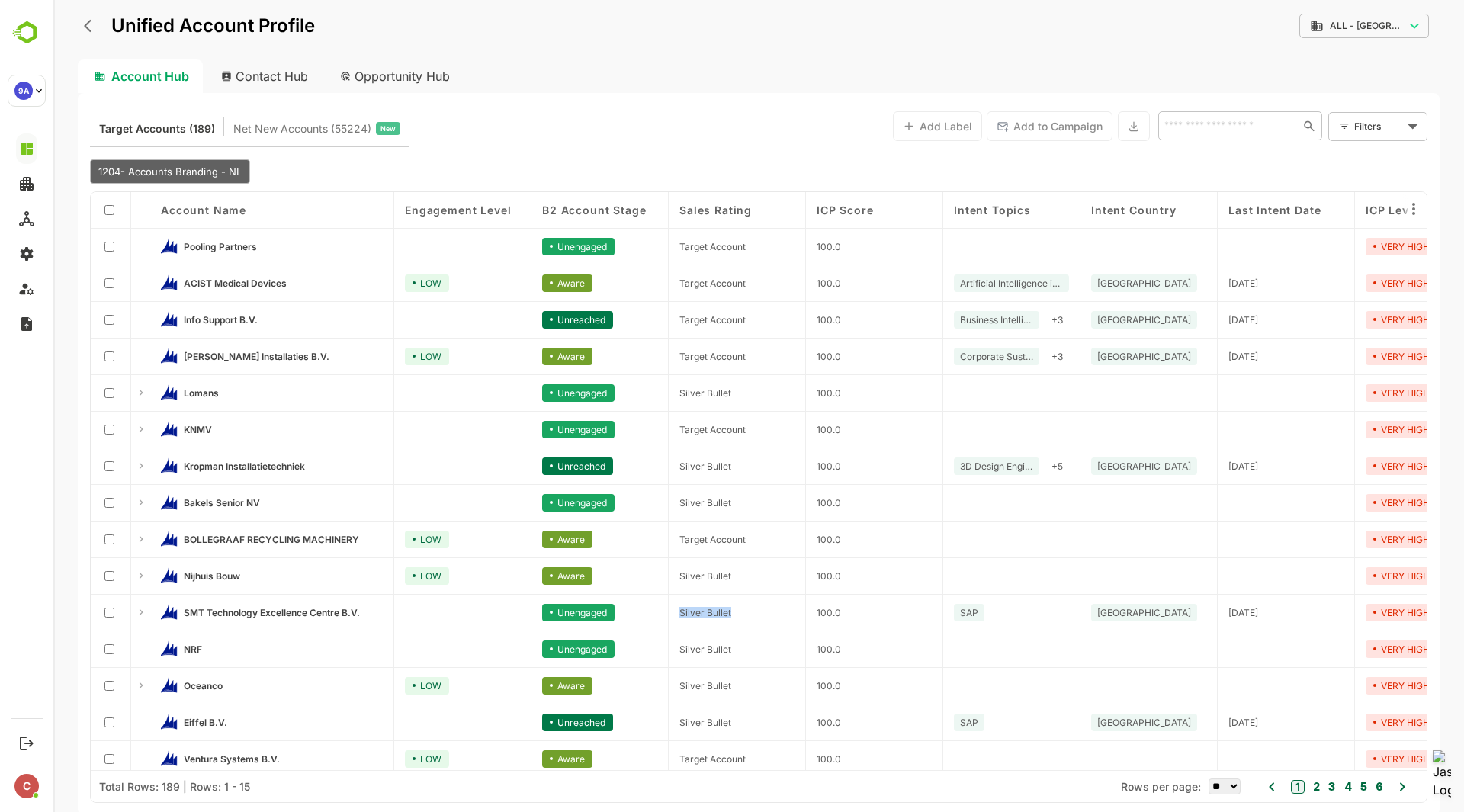
drag, startPoint x: 681, startPoint y: 612, endPoint x: 770, endPoint y: 601, distance: 89.7
click at [770, 601] on div "Silver Bullet" at bounding box center [737, 613] width 137 height 37
click at [729, 613] on span "Silver Bullet" at bounding box center [705, 612] width 52 height 11
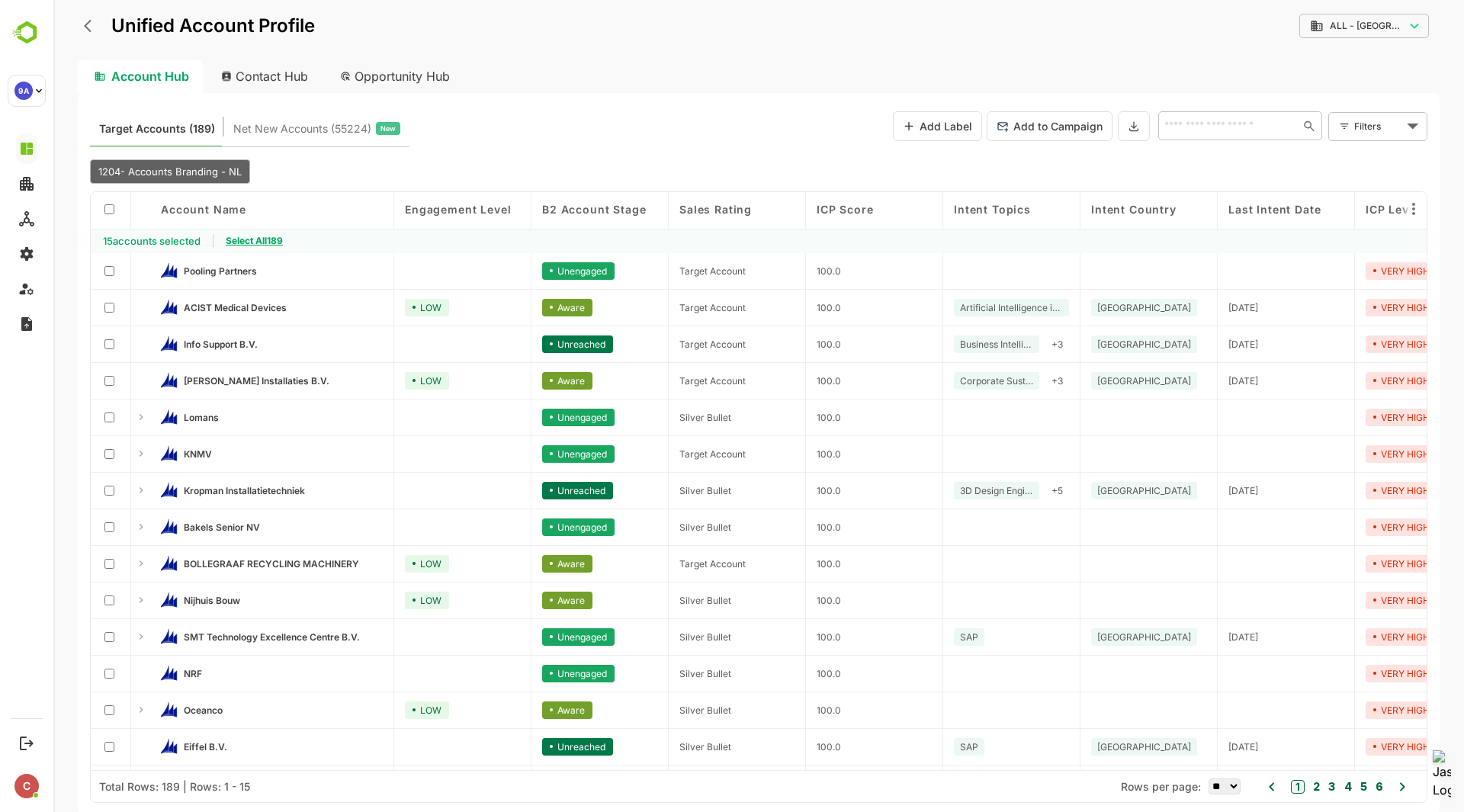
click at [271, 239] on span "Select All 189" at bounding box center [255, 240] width 58 height 11
click at [1039, 124] on button "Add to Campaign" at bounding box center [1050, 125] width 126 height 30
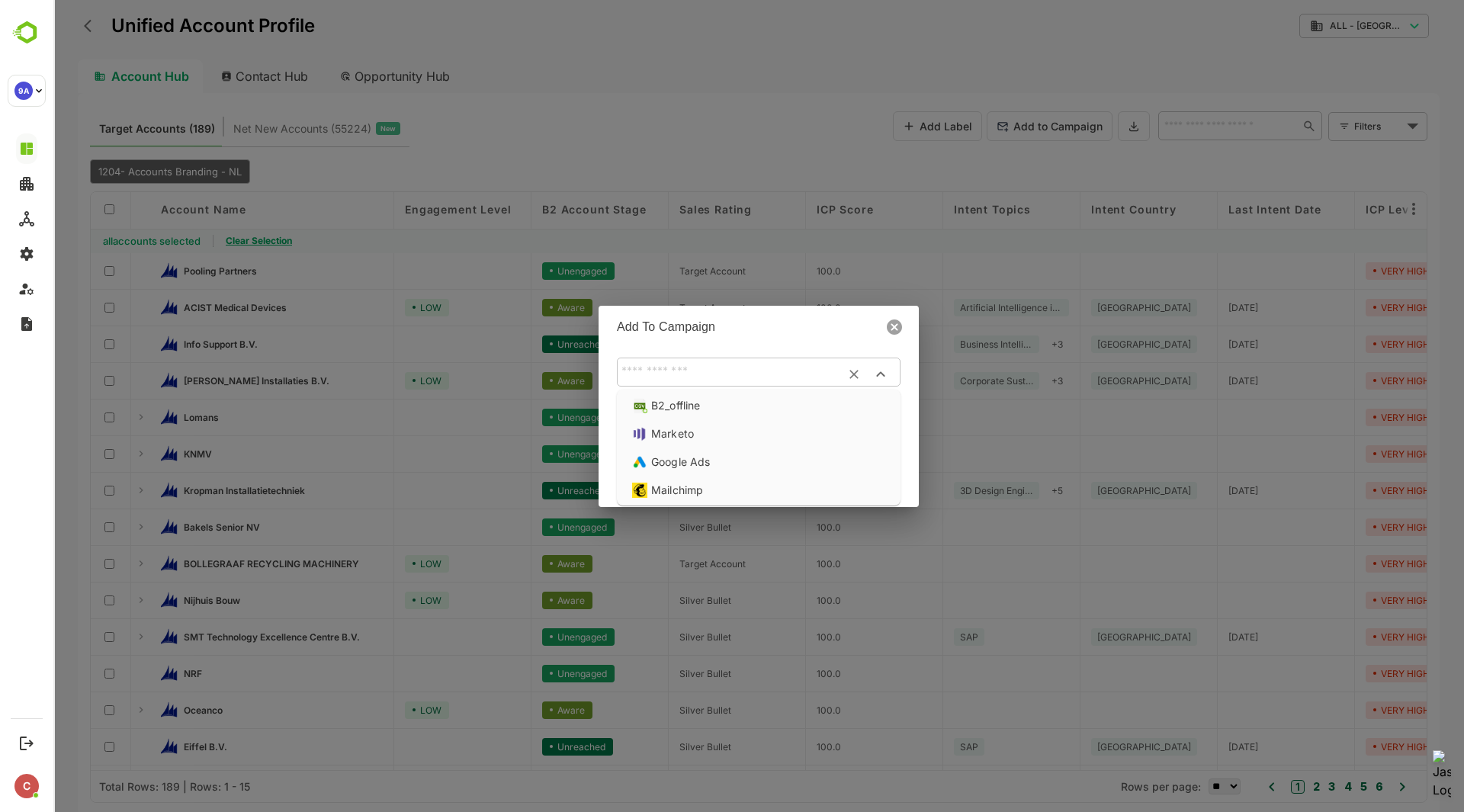
click at [801, 361] on input "text" at bounding box center [758, 372] width 284 height 26
click at [897, 327] on icon at bounding box center [894, 327] width 15 height 15
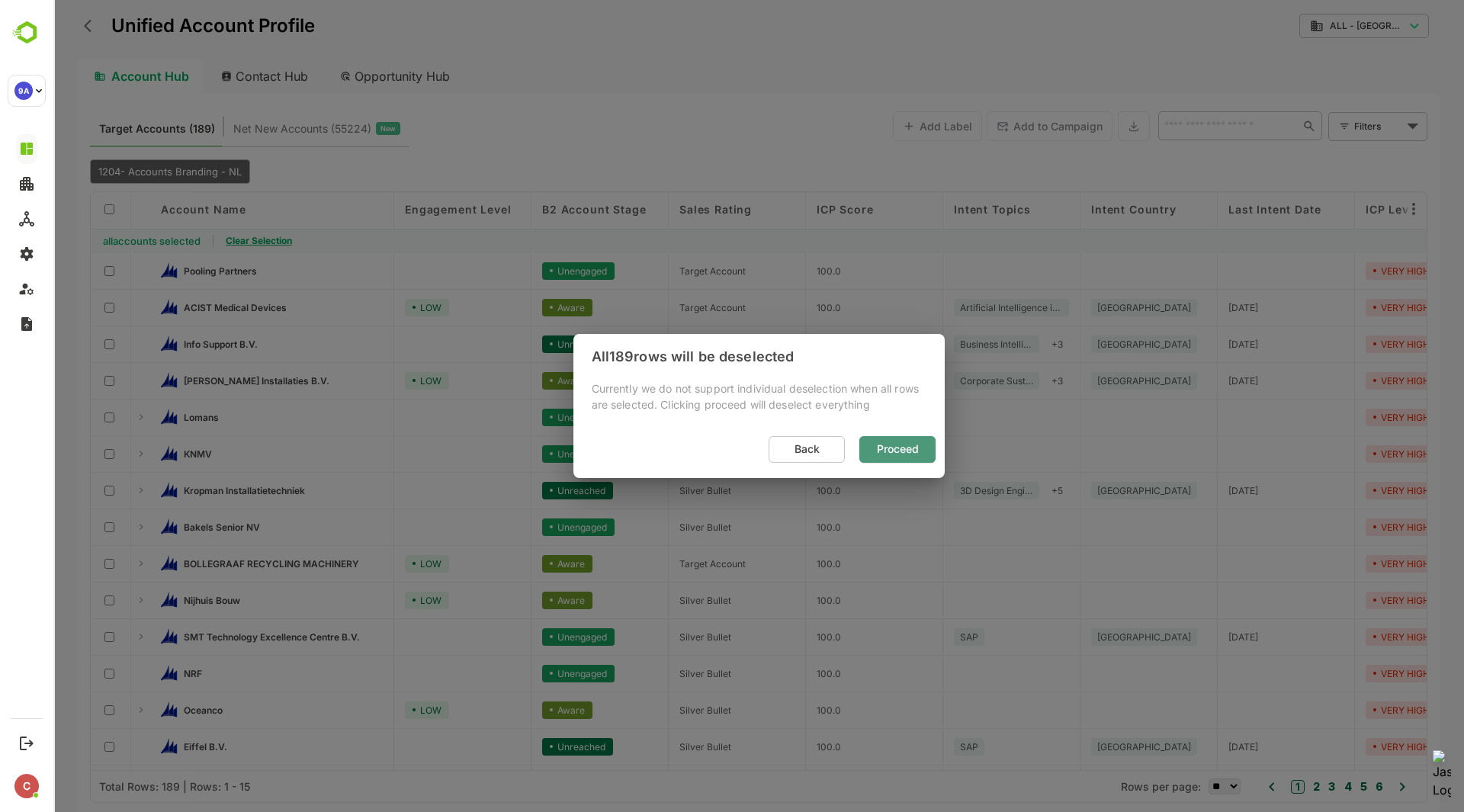
click at [886, 448] on span "Proceed" at bounding box center [897, 449] width 52 height 20
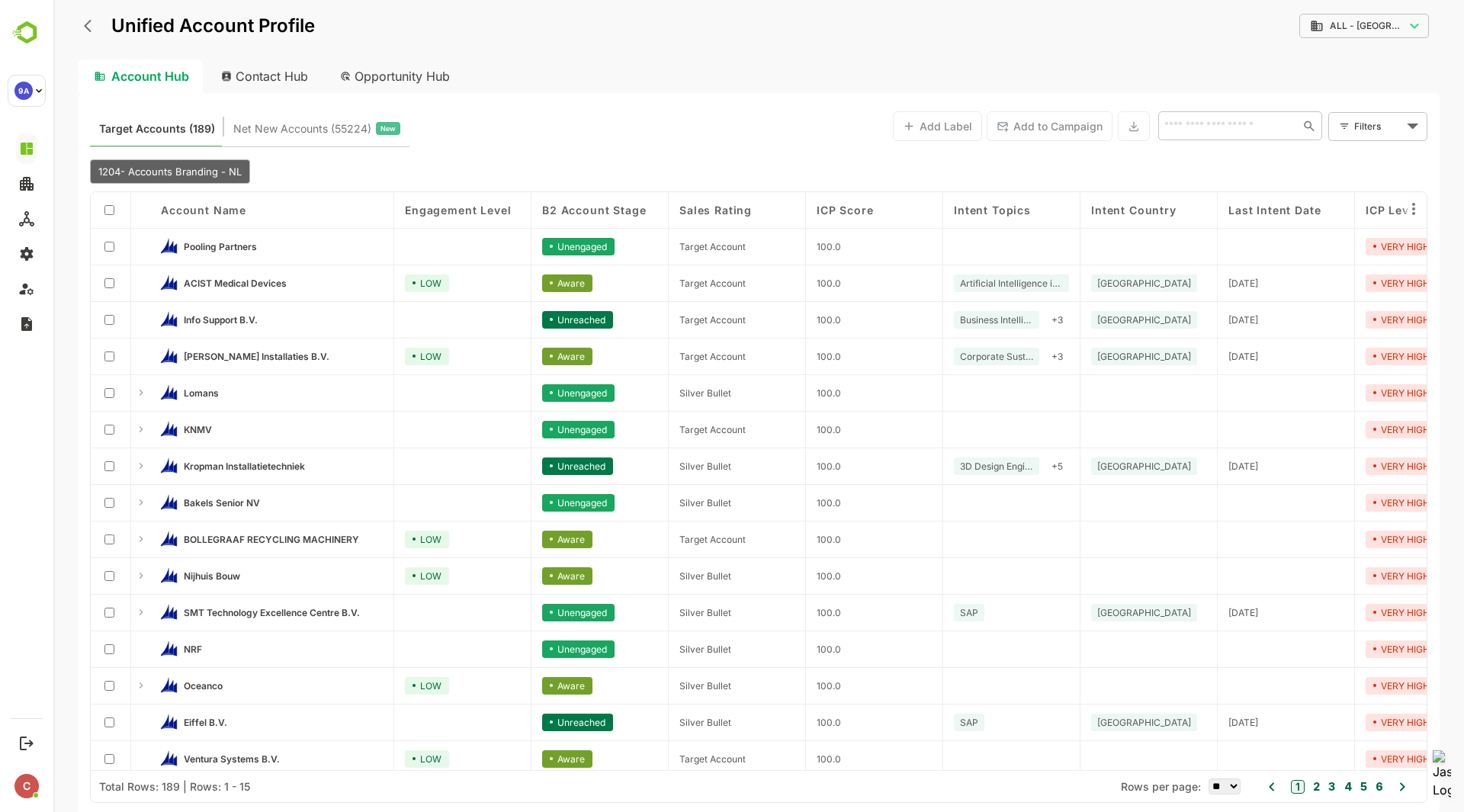
click at [654, 161] on div "1204- Accounts Branding - NL" at bounding box center [717, 172] width 1254 height 25
click at [323, 133] on span "Net New Accounts ( 55224 )" at bounding box center [302, 129] width 138 height 20
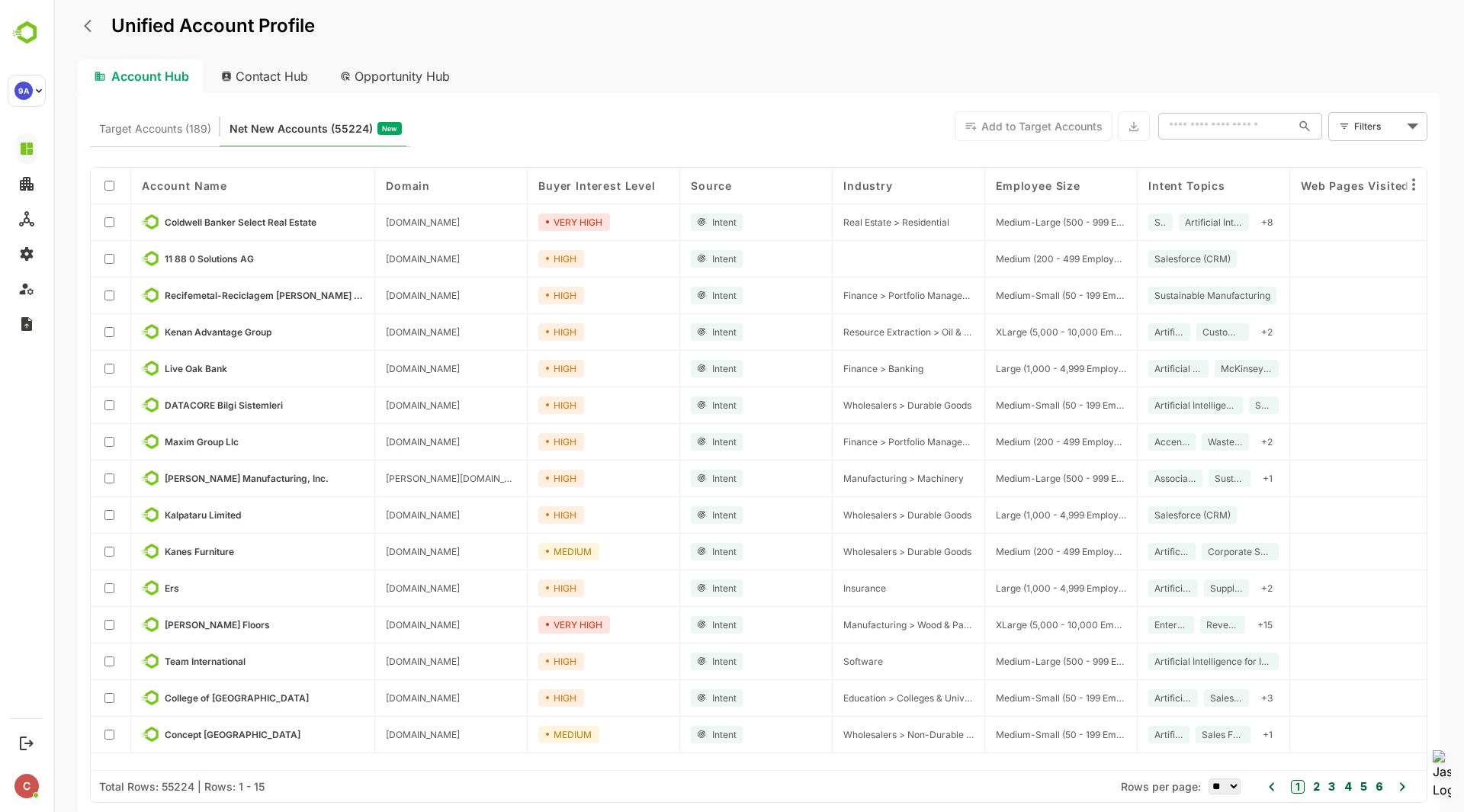
click at [1383, 138] on body "Unified Account Profile Account Hub Contact Hub Opportunity Hub Target Accounts…" at bounding box center [759, 406] width 1410 height 812
click at [1383, 156] on span "New Filter" at bounding box center [1380, 160] width 46 height 18
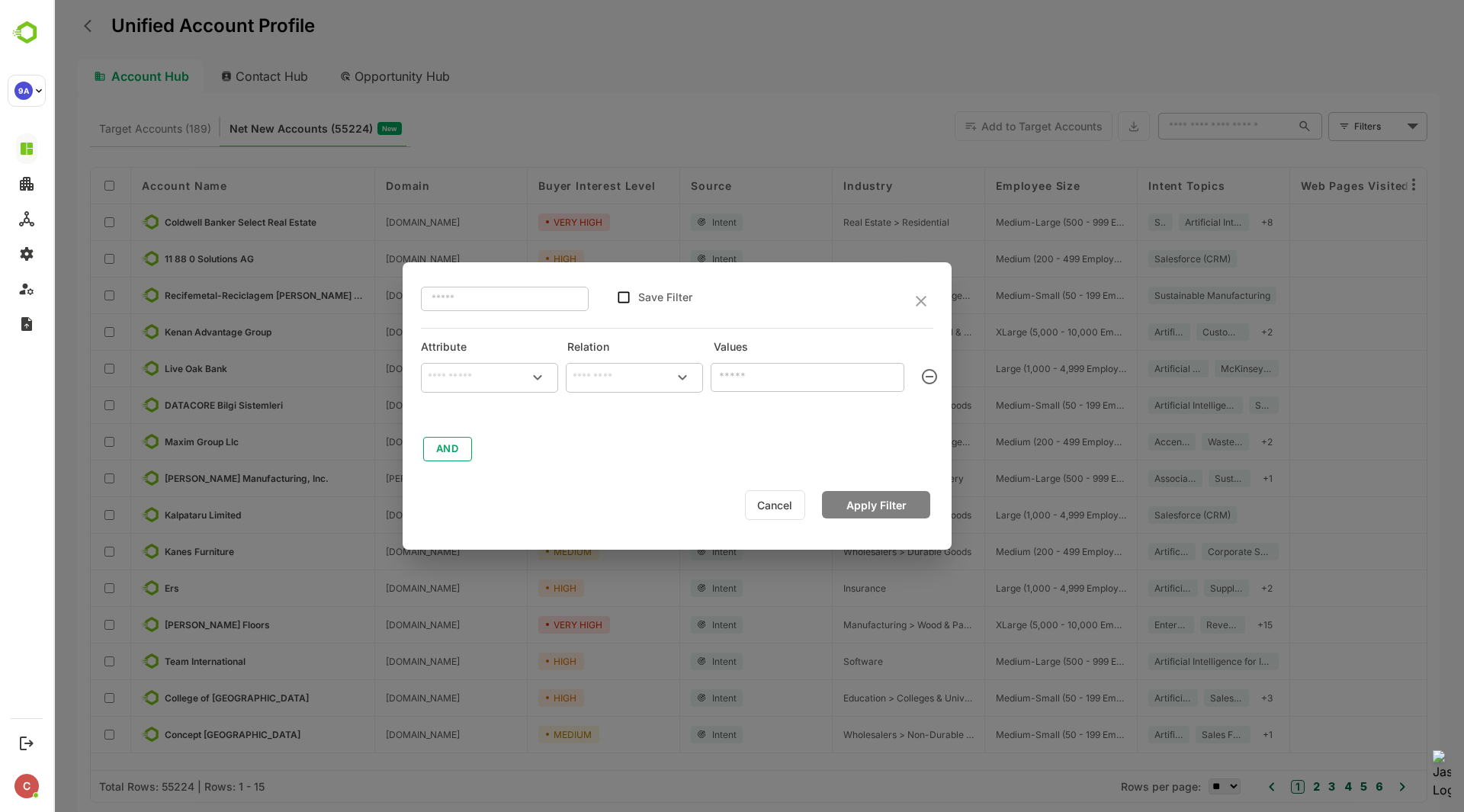
click at [450, 374] on input "text" at bounding box center [490, 377] width 131 height 23
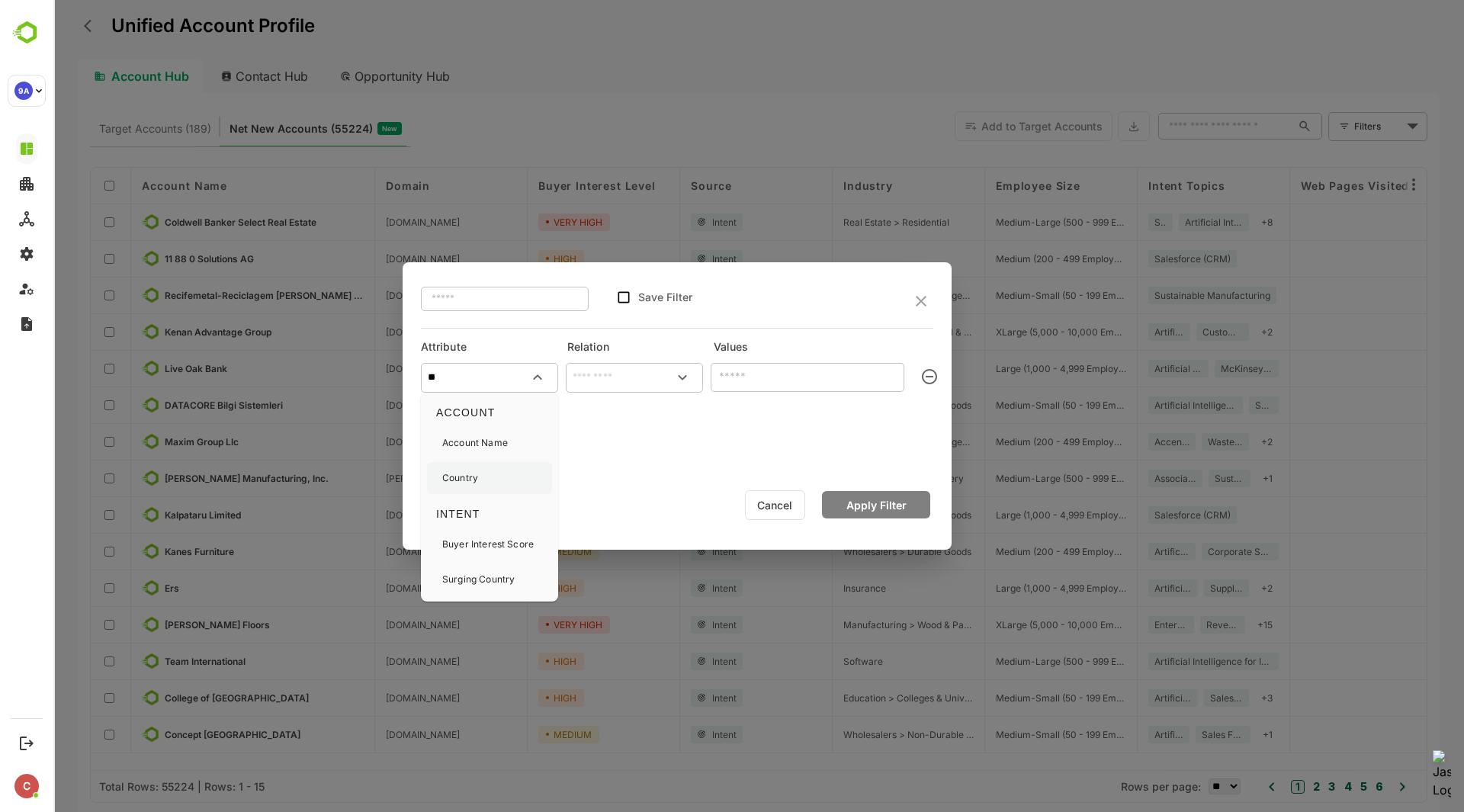
click at [485, 477] on div "Country" at bounding box center [490, 478] width 125 height 32
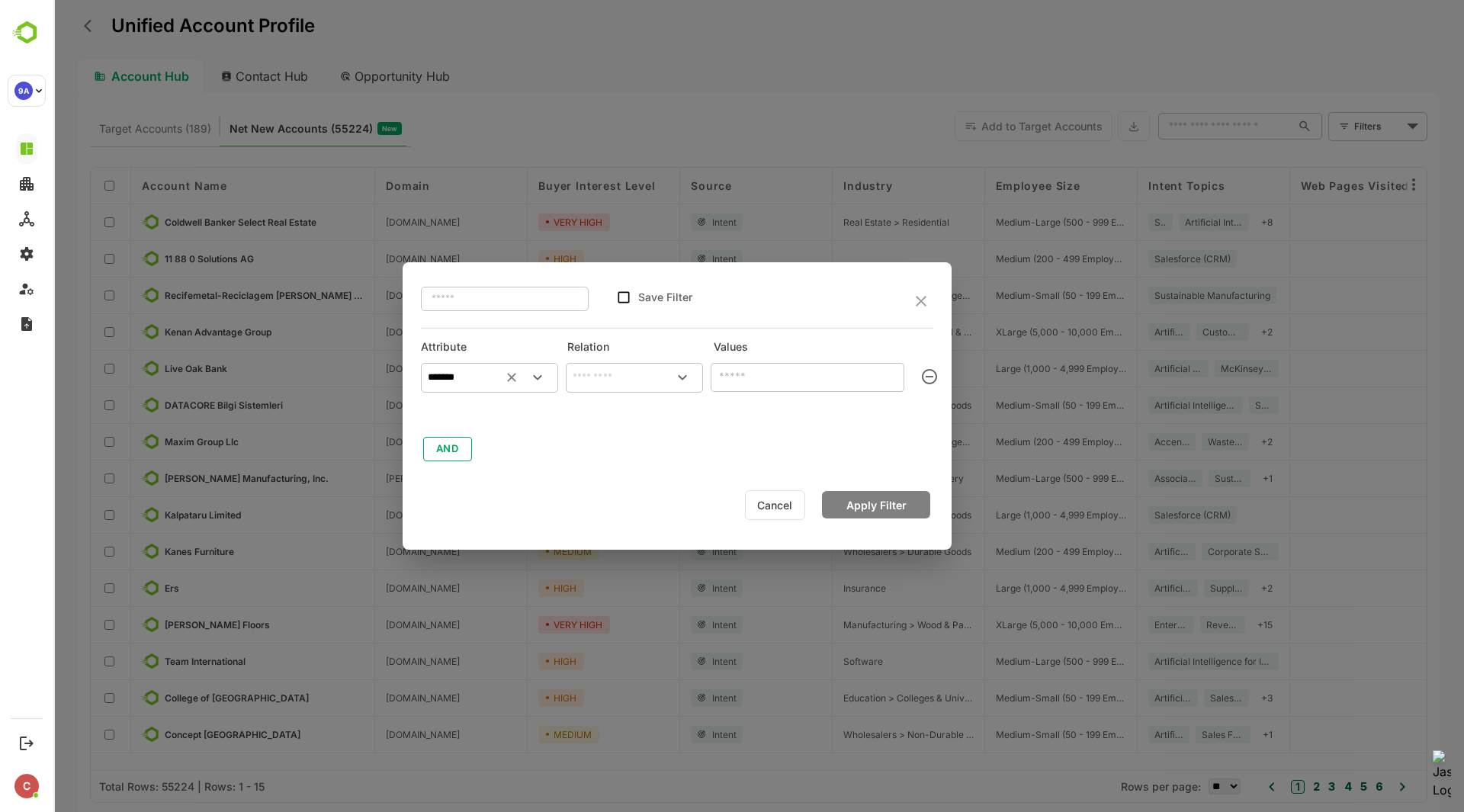
type input "*******"
click at [621, 379] on input "text" at bounding box center [634, 377] width 131 height 23
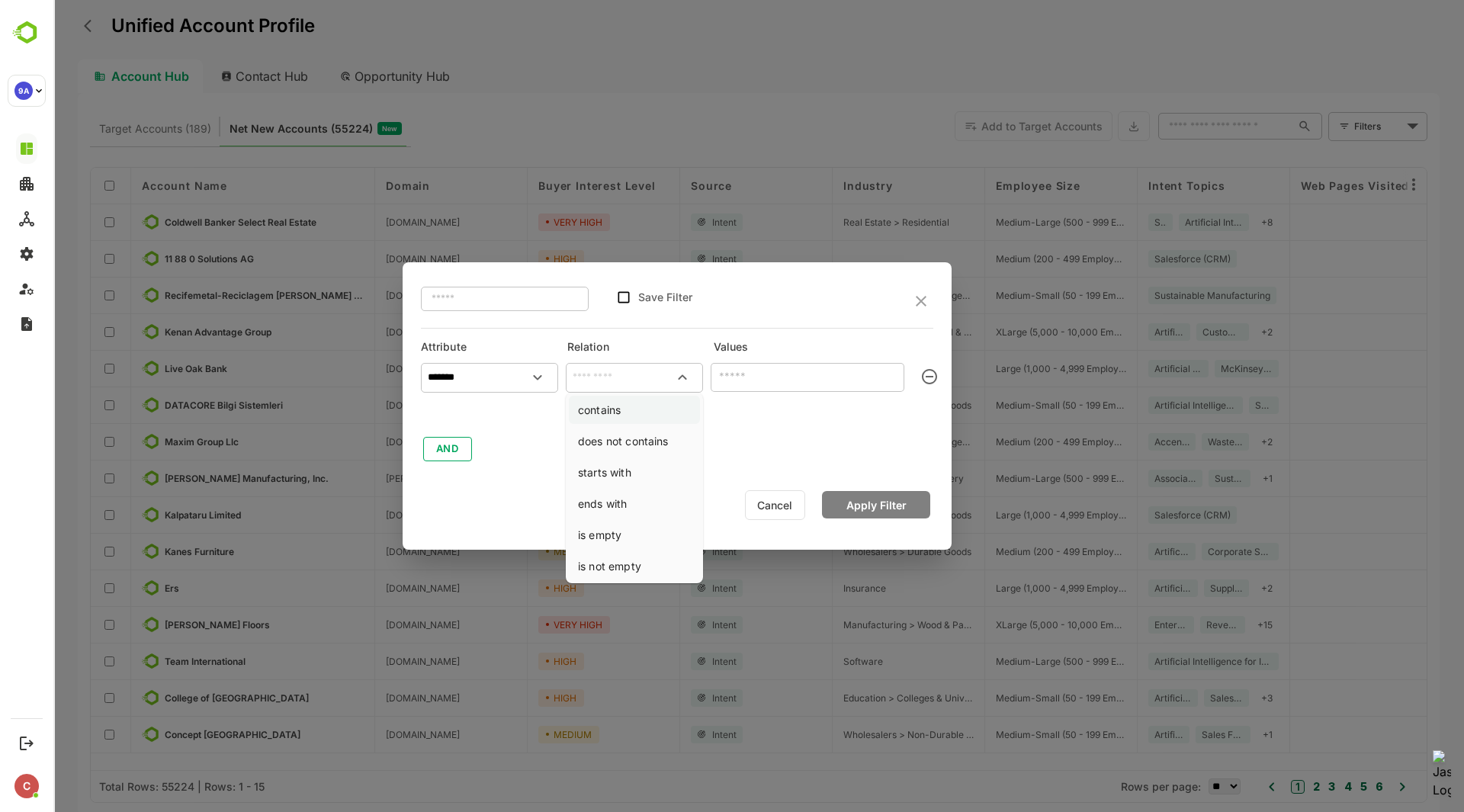
click at [626, 413] on li "contains" at bounding box center [634, 410] width 131 height 28
type input "********"
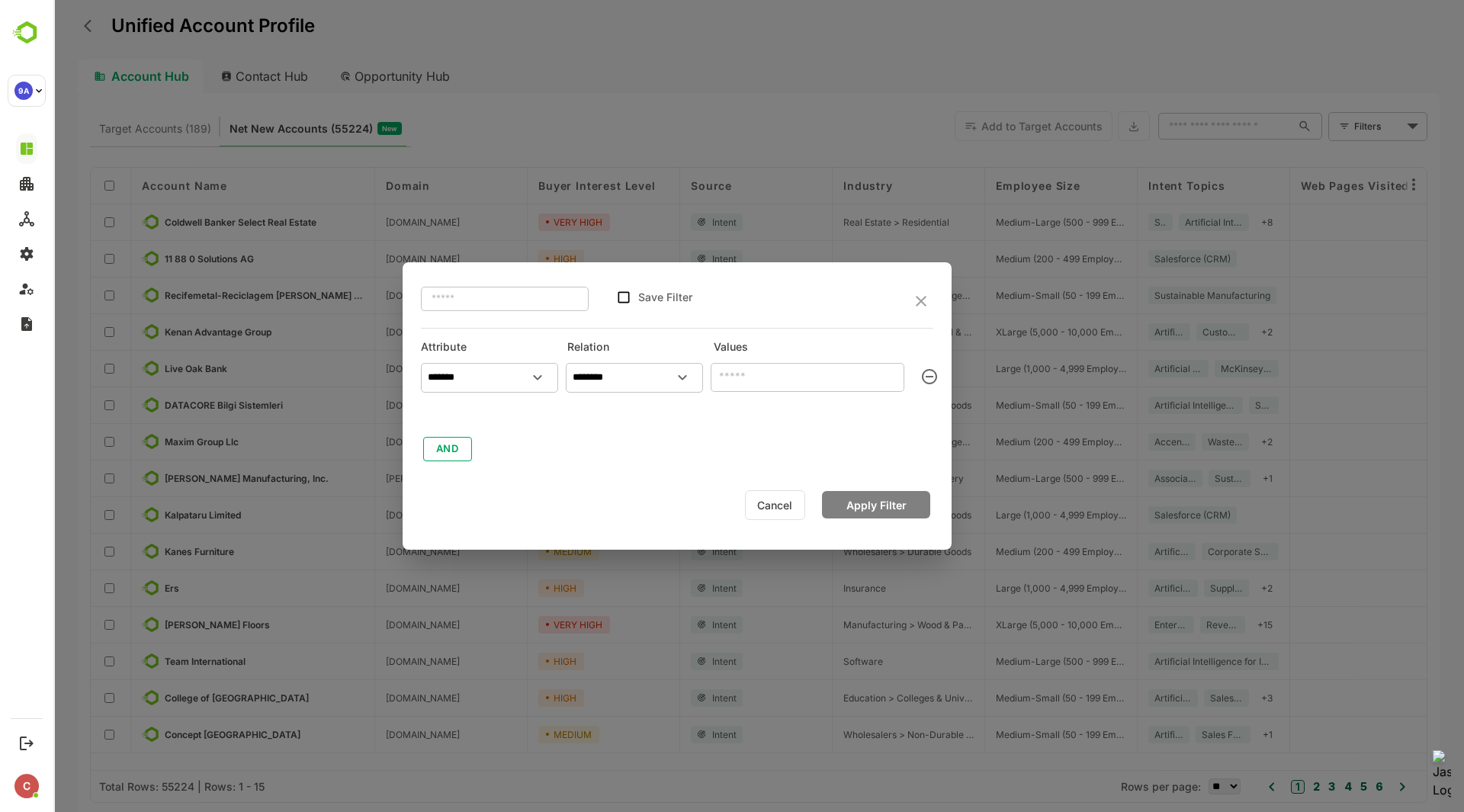
click at [764, 386] on input "text" at bounding box center [807, 377] width 194 height 30
type input "**********"
click at [875, 509] on button "Apply Filter" at bounding box center [876, 505] width 109 height 27
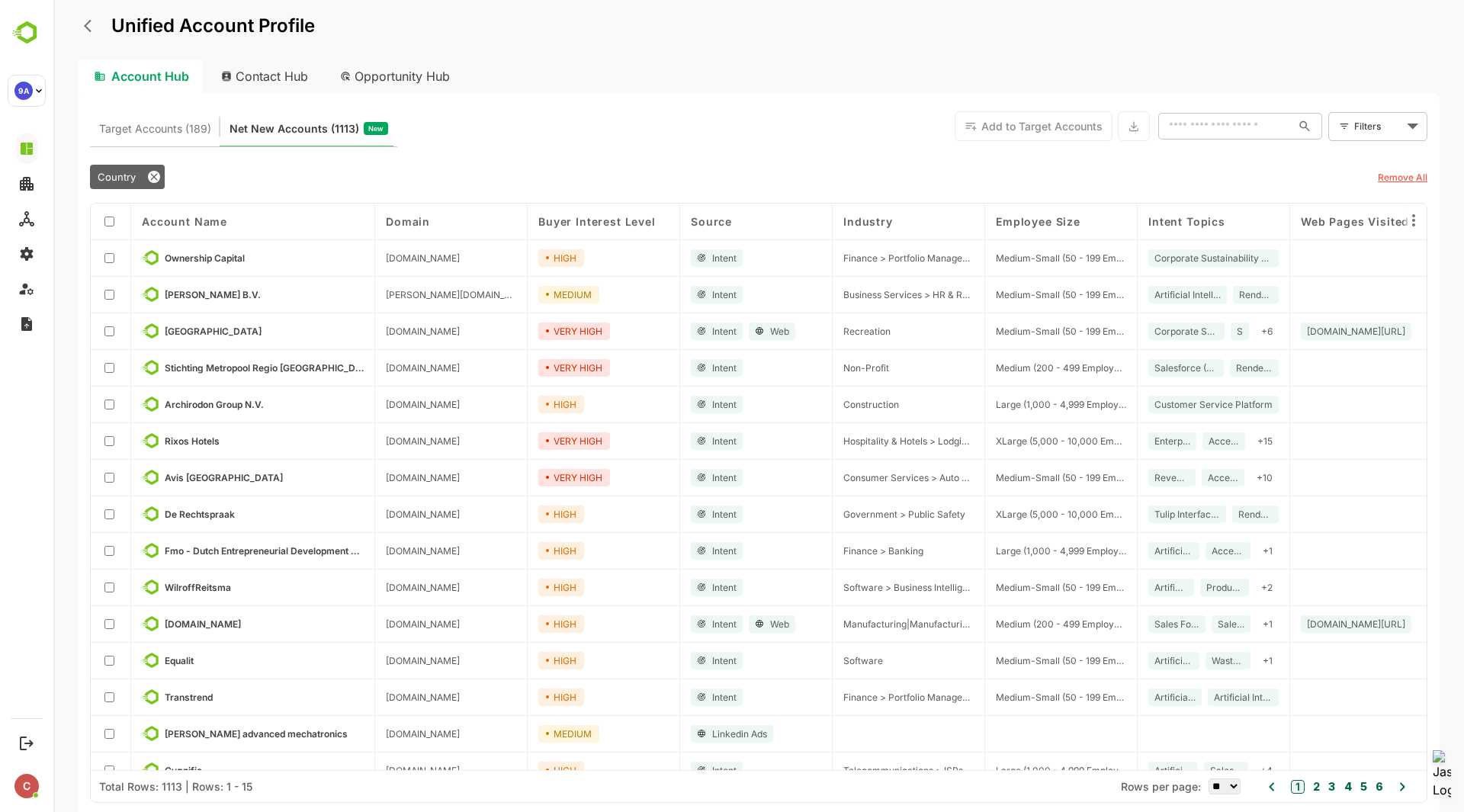
click at [1391, 121] on body "Unified Account Profile Account Hub Contact Hub Opportunity Hub Target Accounts…" at bounding box center [759, 406] width 1410 height 812
click at [1355, 158] on li "New Filter" at bounding box center [1378, 160] width 92 height 27
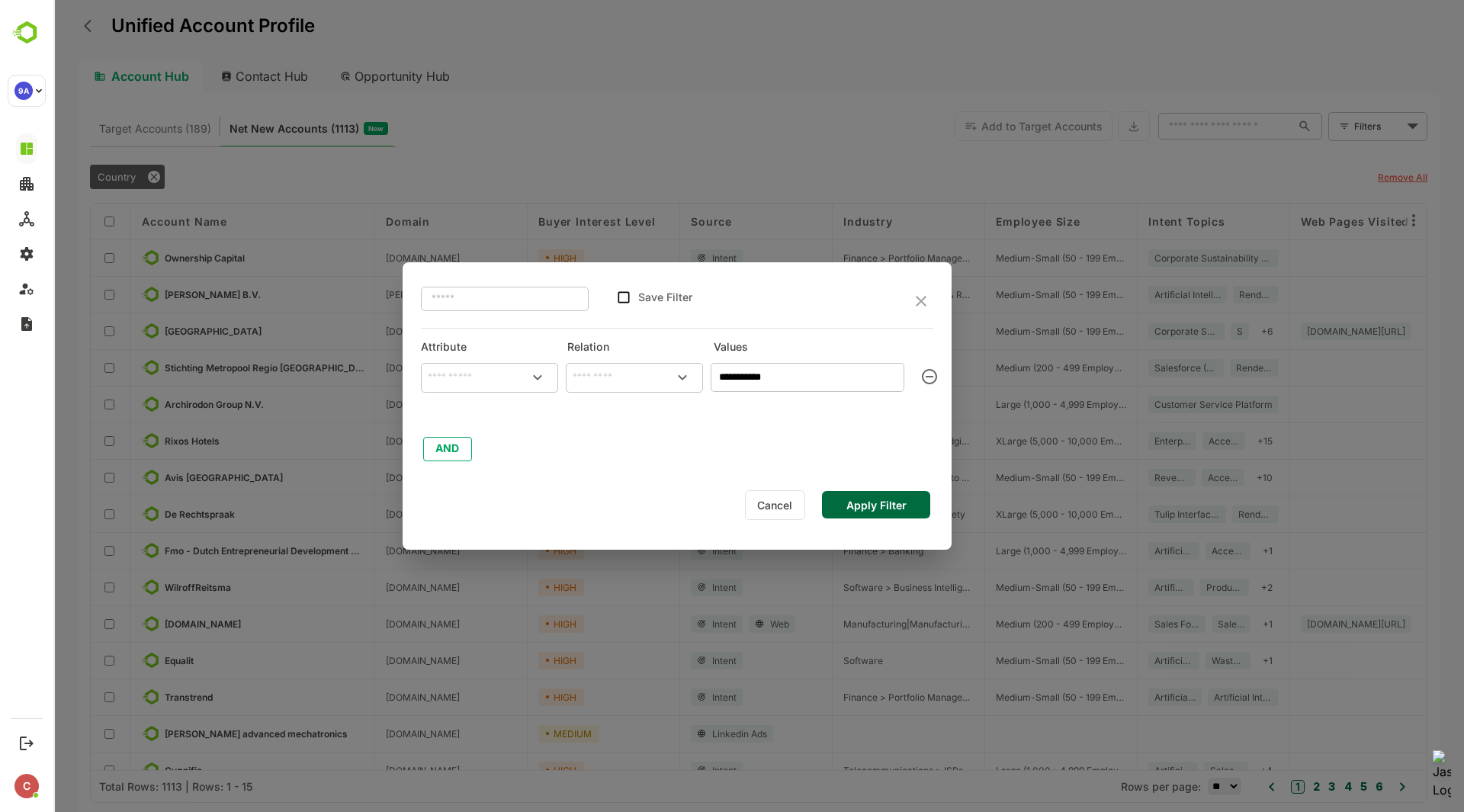
type input "*******"
type input "********"
click at [459, 451] on button "AND" at bounding box center [447, 449] width 49 height 25
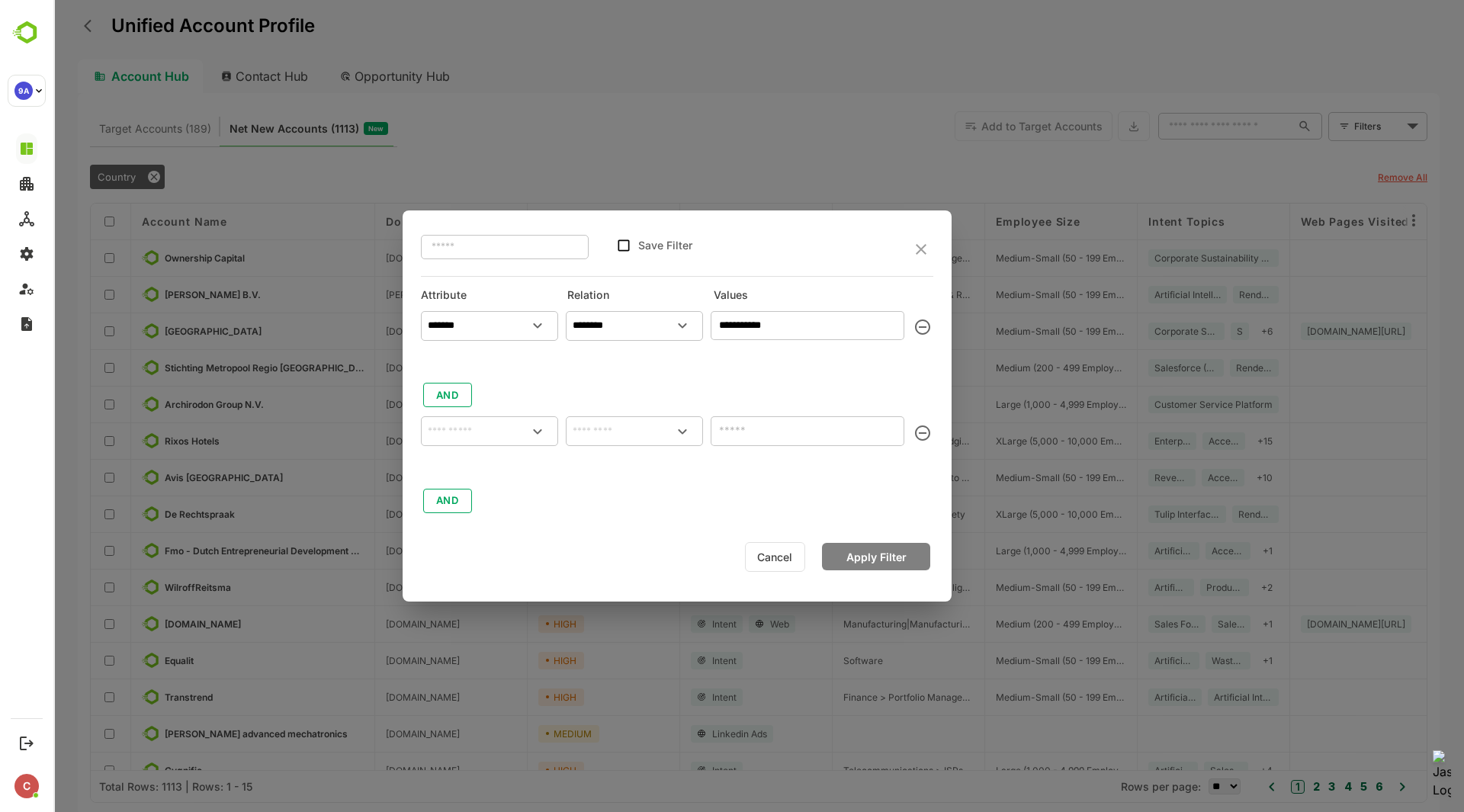
click at [485, 444] on div "​" at bounding box center [490, 430] width 137 height 30
click at [476, 495] on p "Industry" at bounding box center [460, 496] width 36 height 14
type input "********"
click at [649, 404] on div "**********" at bounding box center [677, 410] width 513 height 211
click at [645, 423] on input "text" at bounding box center [634, 431] width 131 height 23
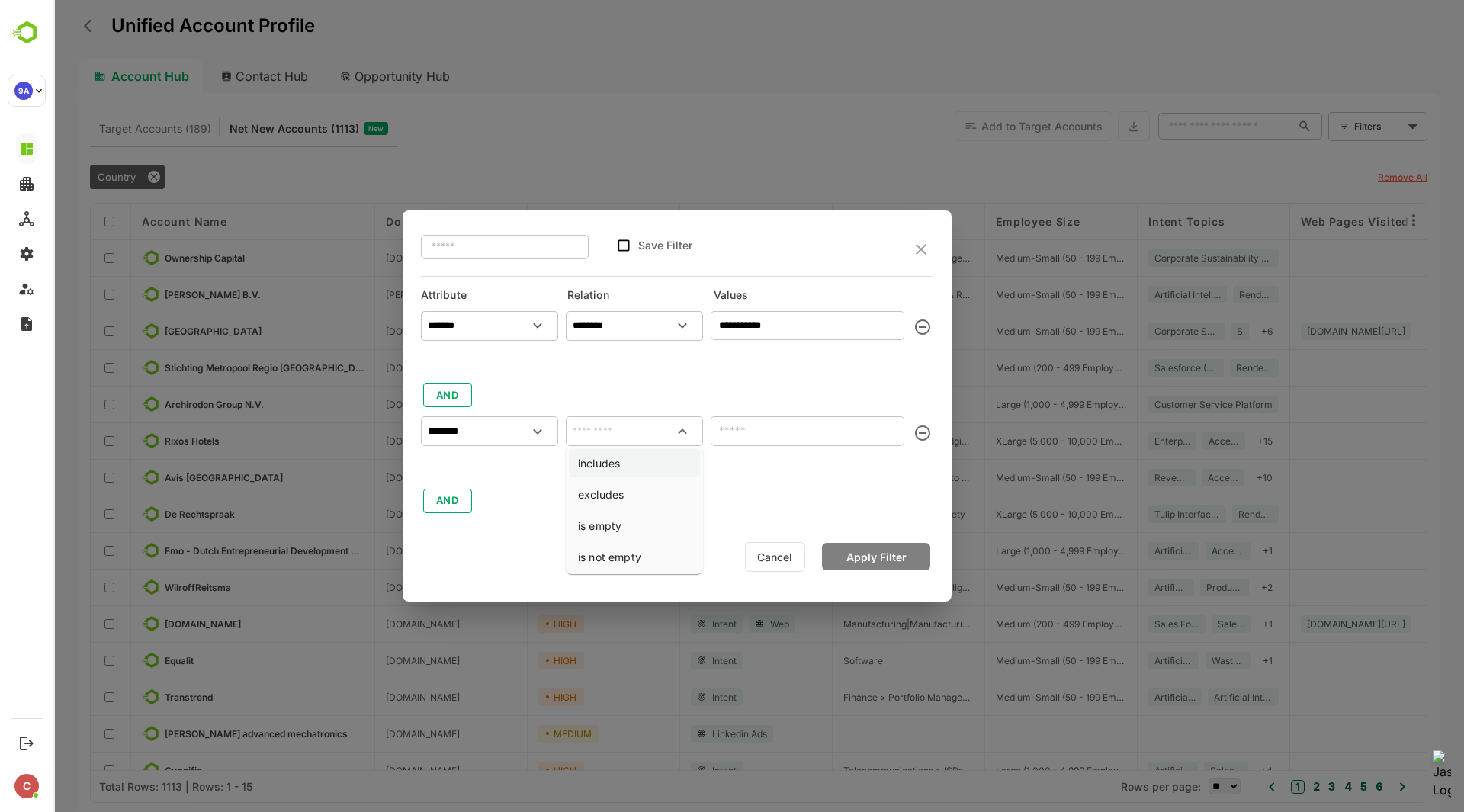
click at [633, 464] on li "includes" at bounding box center [634, 462] width 131 height 28
type input "********"
click at [756, 428] on input "text" at bounding box center [795, 430] width 160 height 18
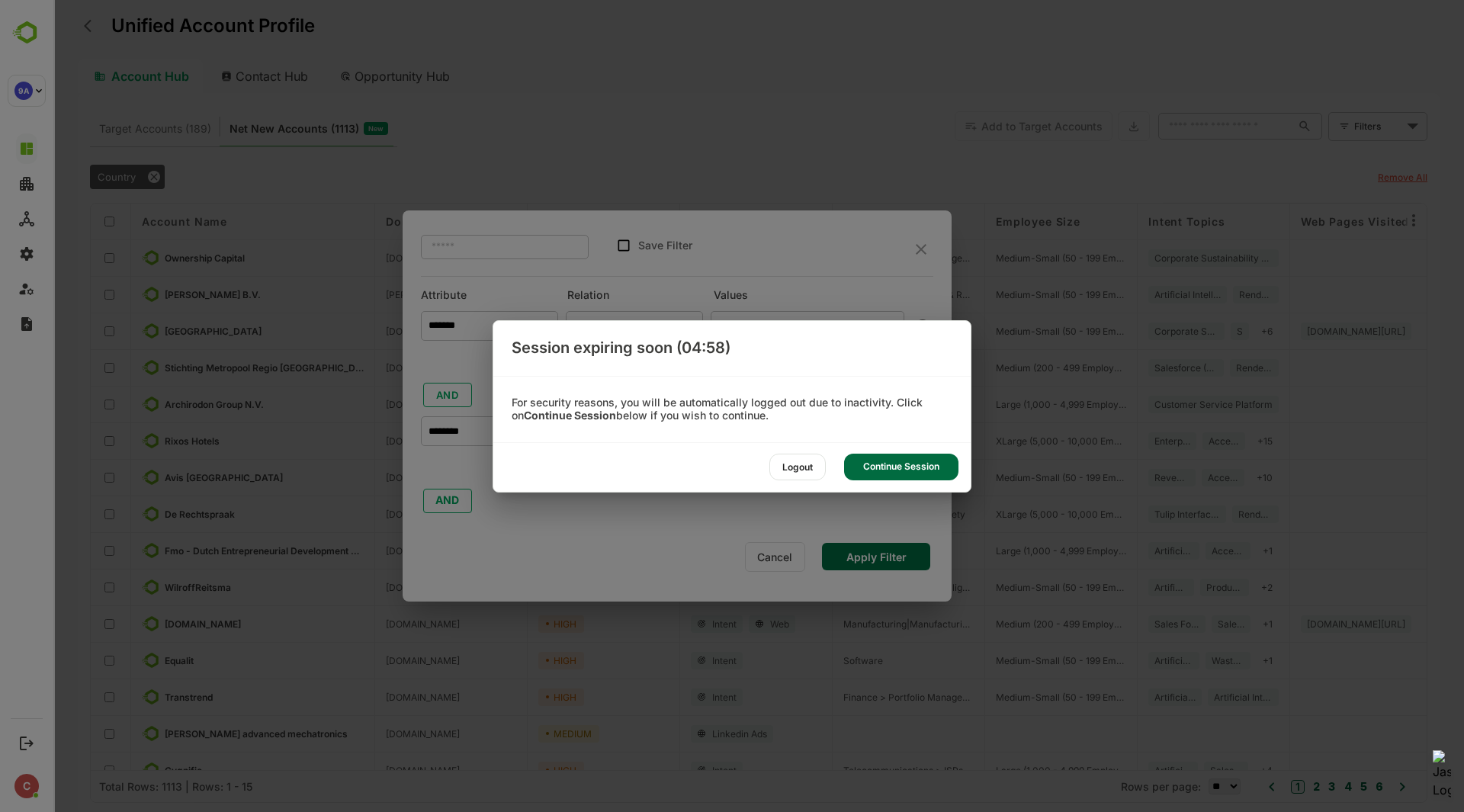
click at [889, 461] on div "Continue Session" at bounding box center [901, 466] width 114 height 26
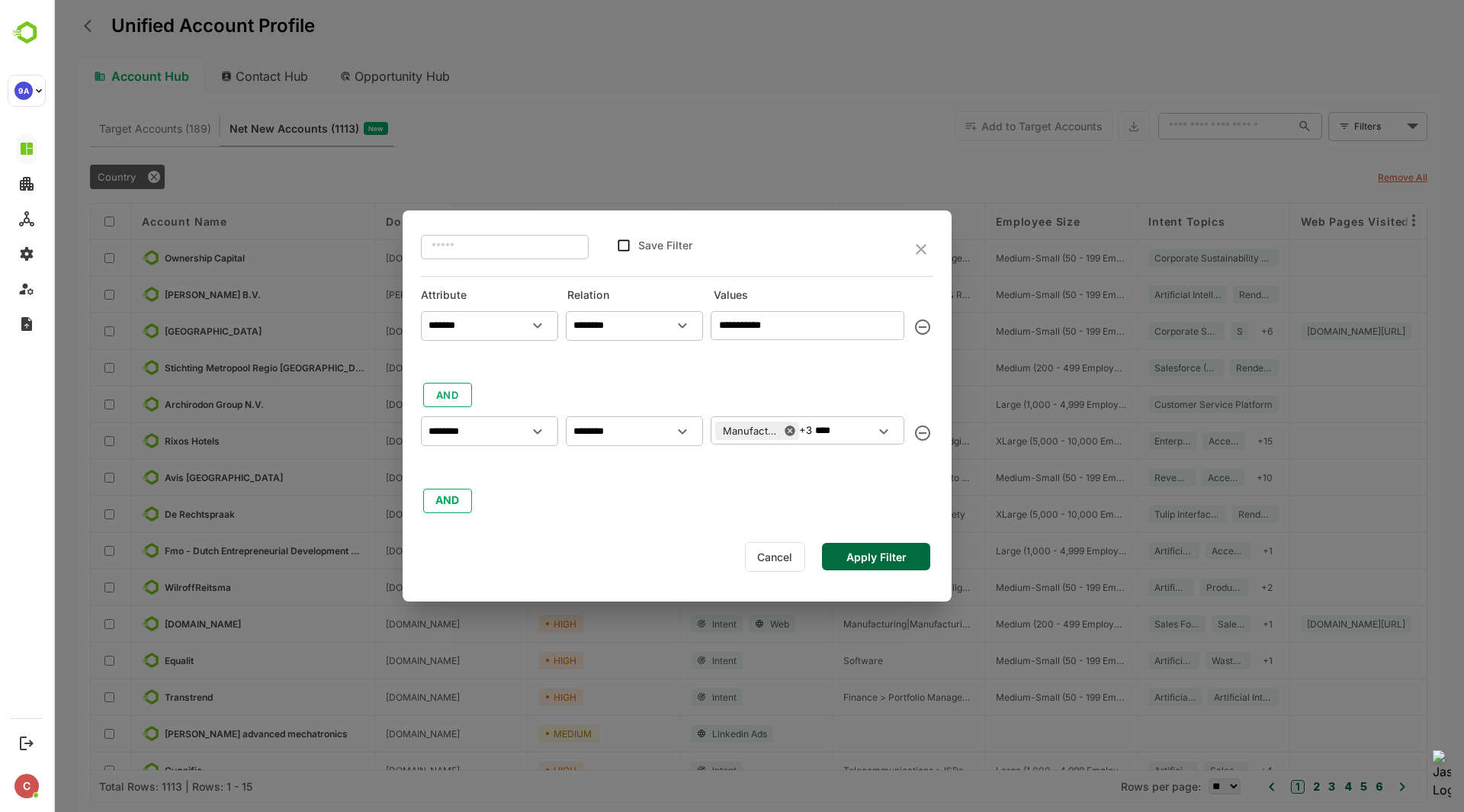
click at [883, 430] on icon "Open" at bounding box center [884, 431] width 9 height 6
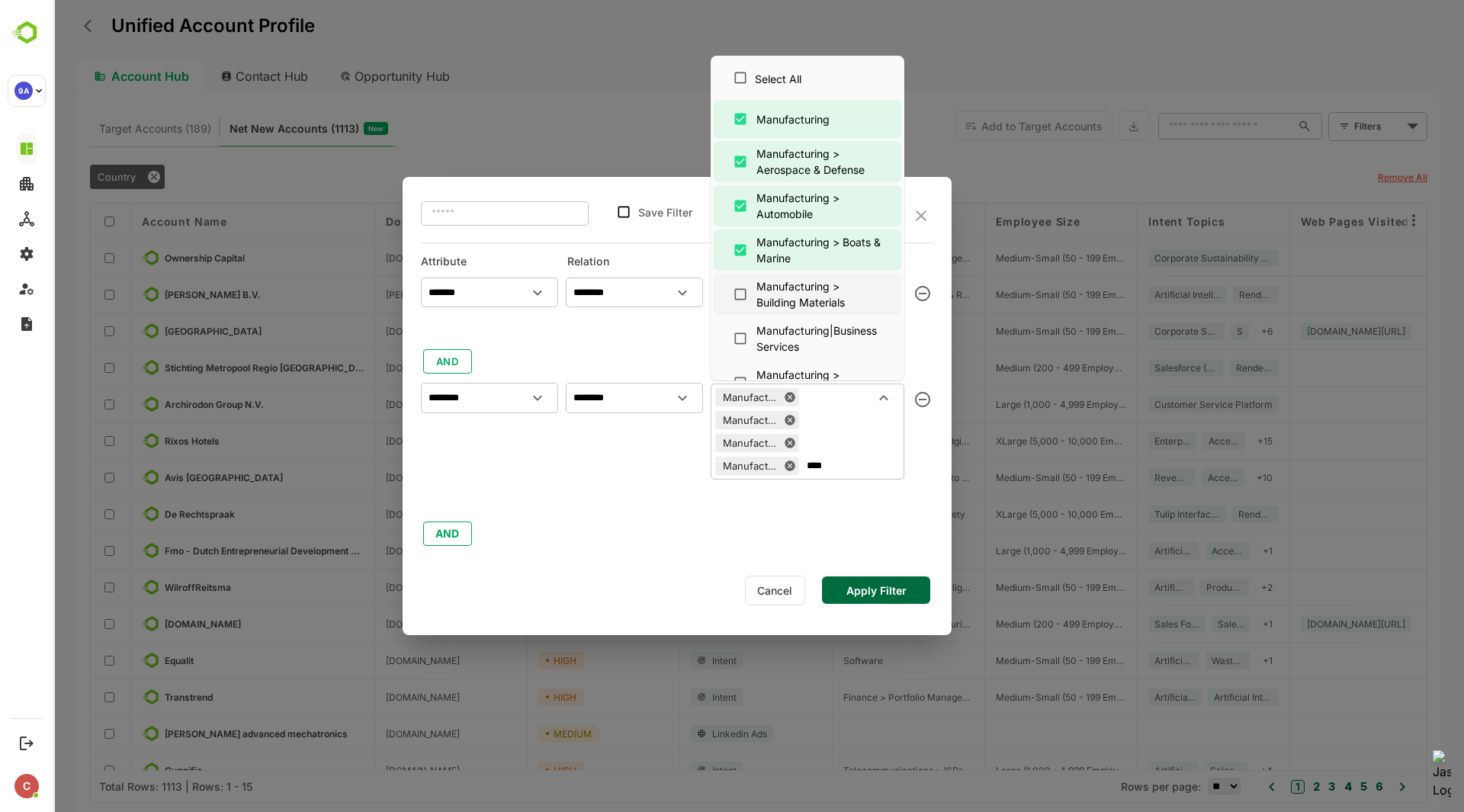
click at [794, 296] on div "Manufacturing > Building Materials" at bounding box center [819, 295] width 125 height 32
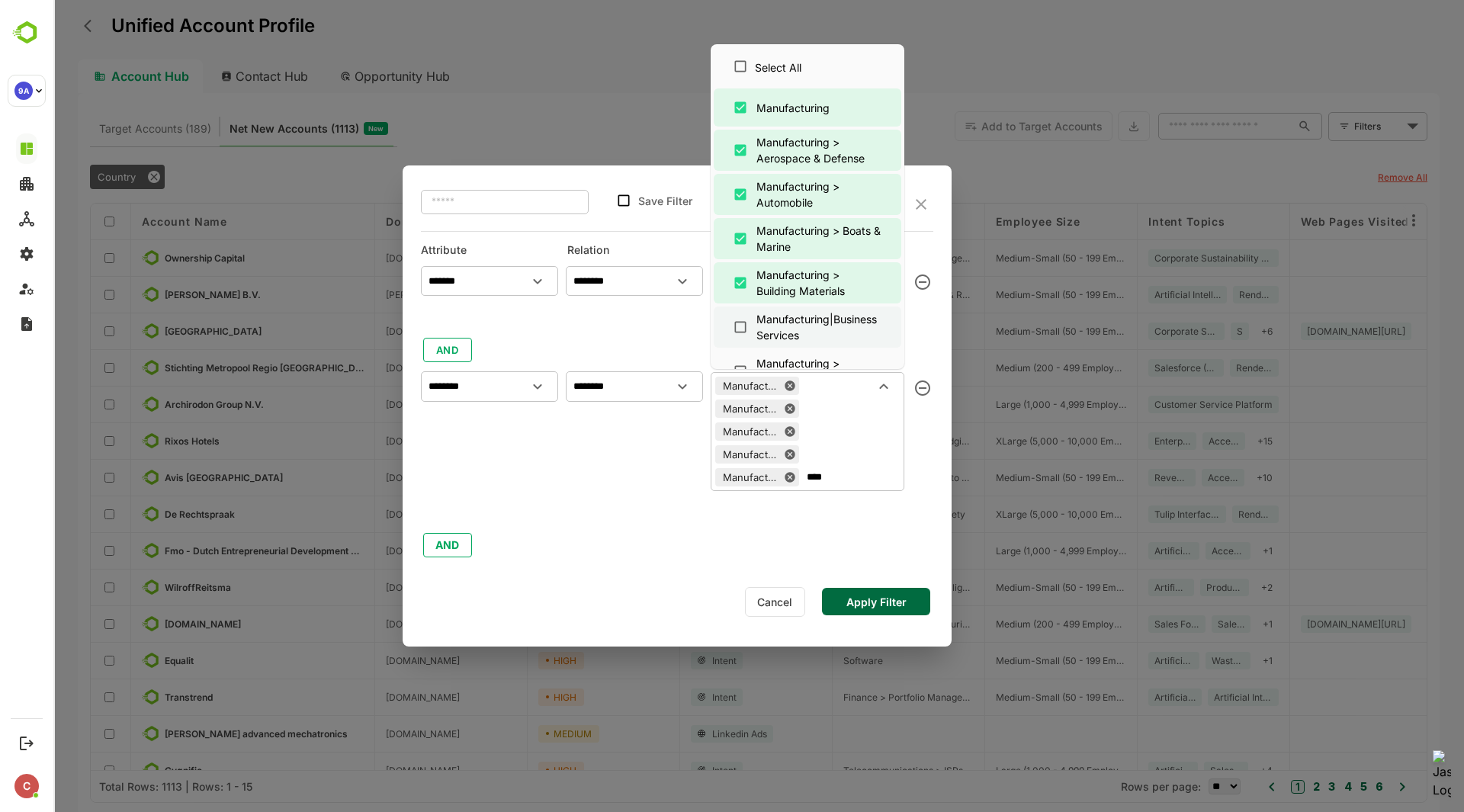
click at [792, 331] on div "Manufacturing|Business Services" at bounding box center [819, 327] width 125 height 32
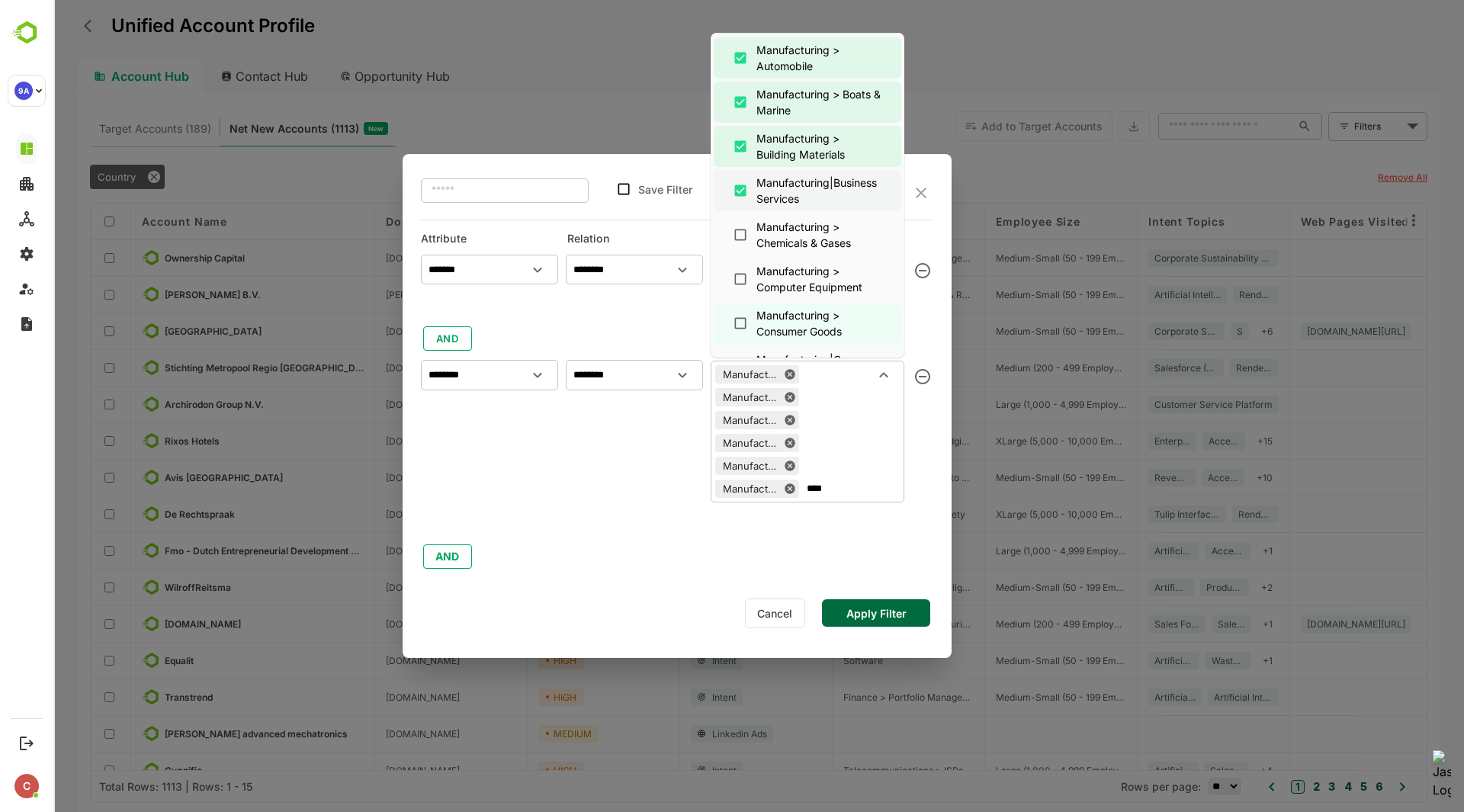
scroll to position [126, 0]
click at [790, 244] on div "Manufacturing > Chemicals & Gases" at bounding box center [819, 234] width 125 height 32
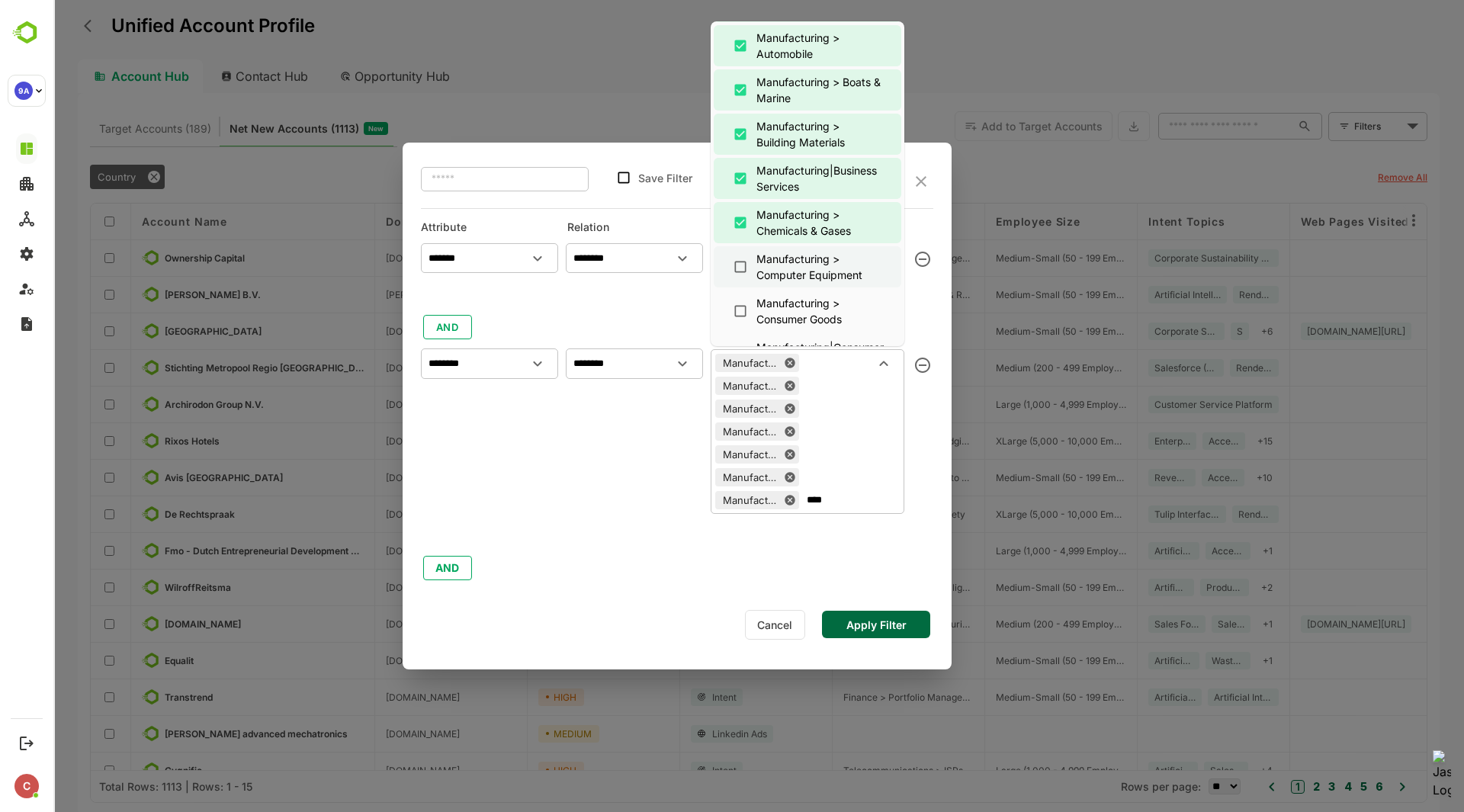
click at [795, 278] on div "Manufacturing > Computer Equipment" at bounding box center [819, 267] width 125 height 32
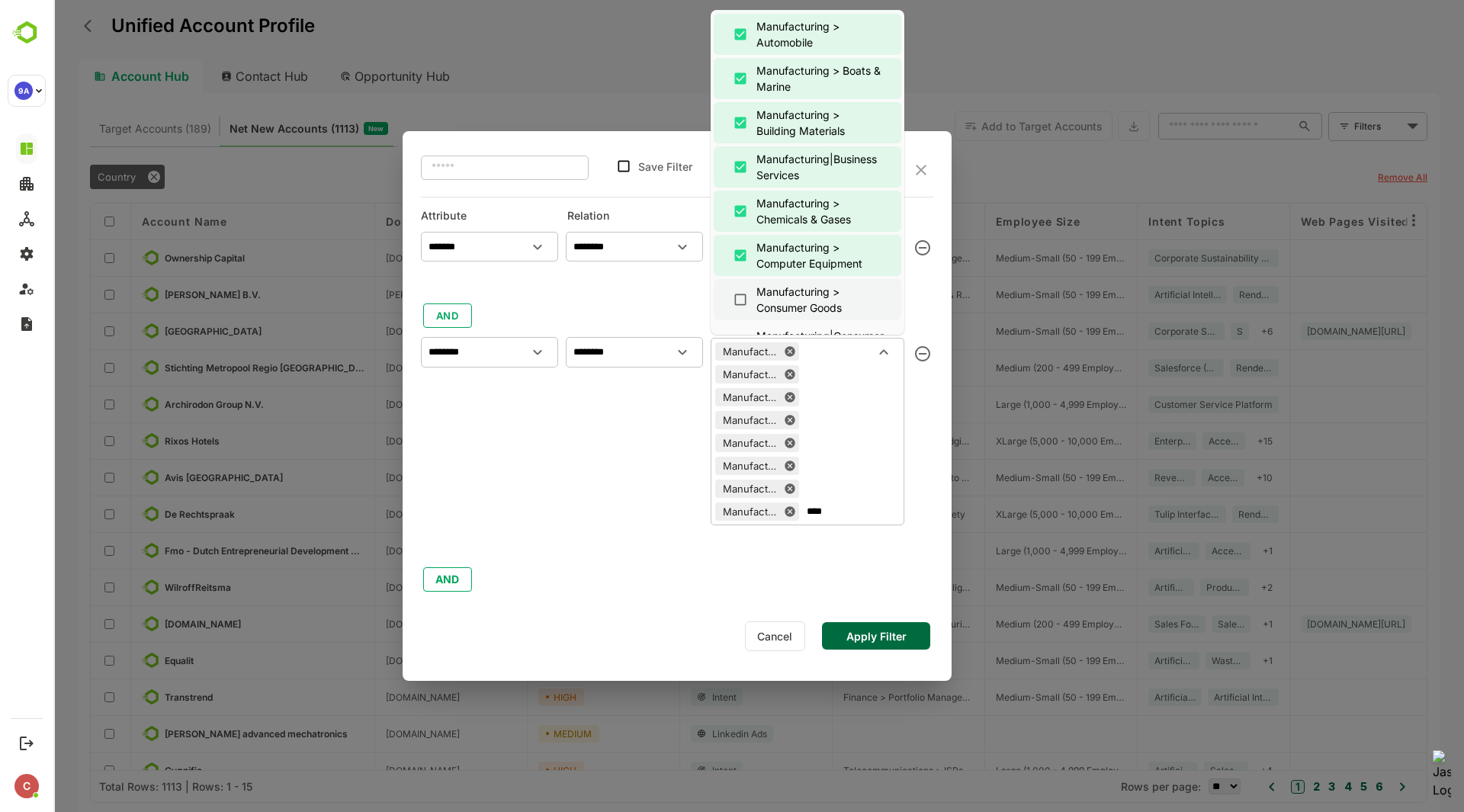
click at [795, 300] on div "Manufacturing > Consumer Goods" at bounding box center [819, 299] width 125 height 32
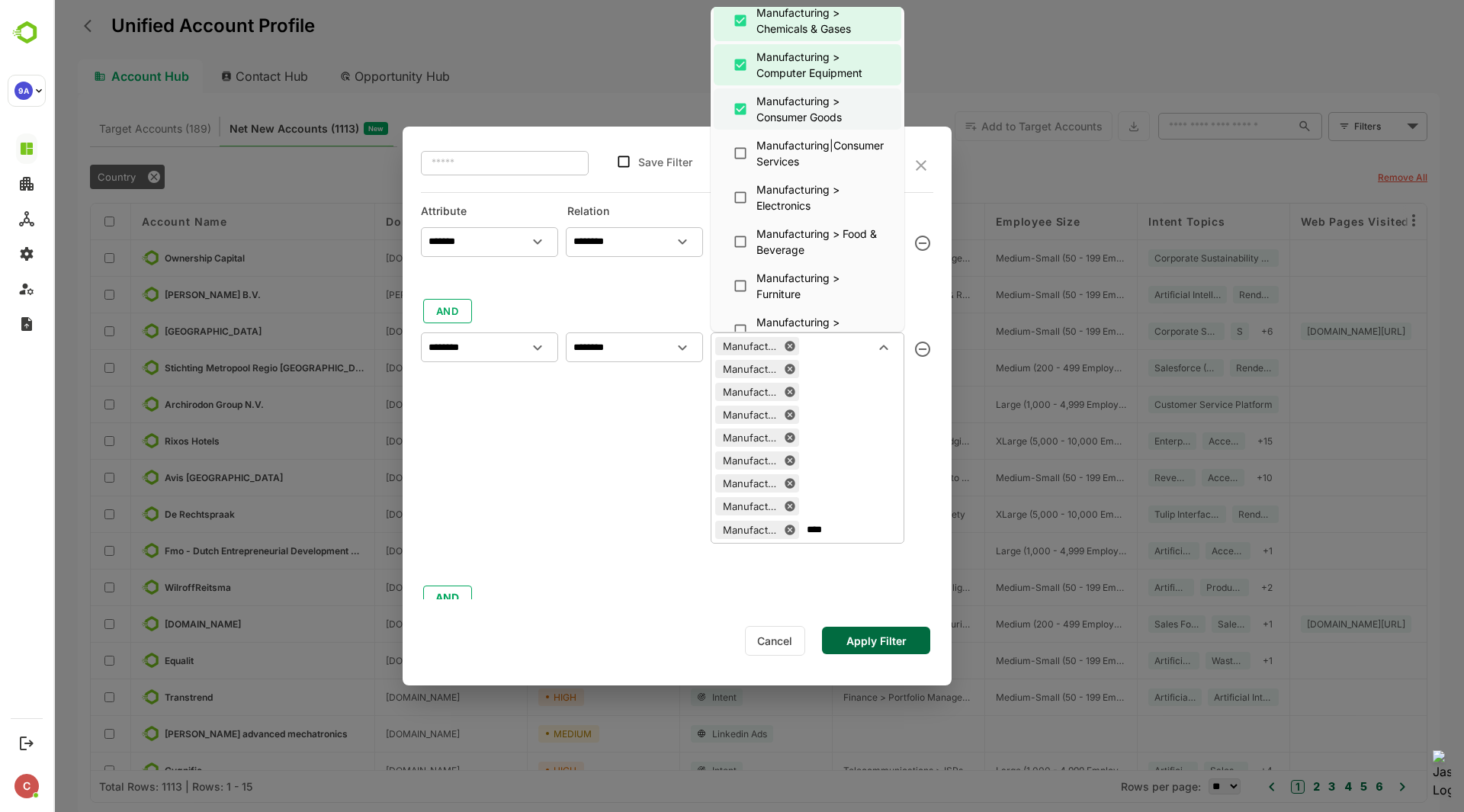
scroll to position [315, 0]
click at [799, 138] on div "Manufacturing|Consumer Services" at bounding box center [819, 152] width 127 height 32
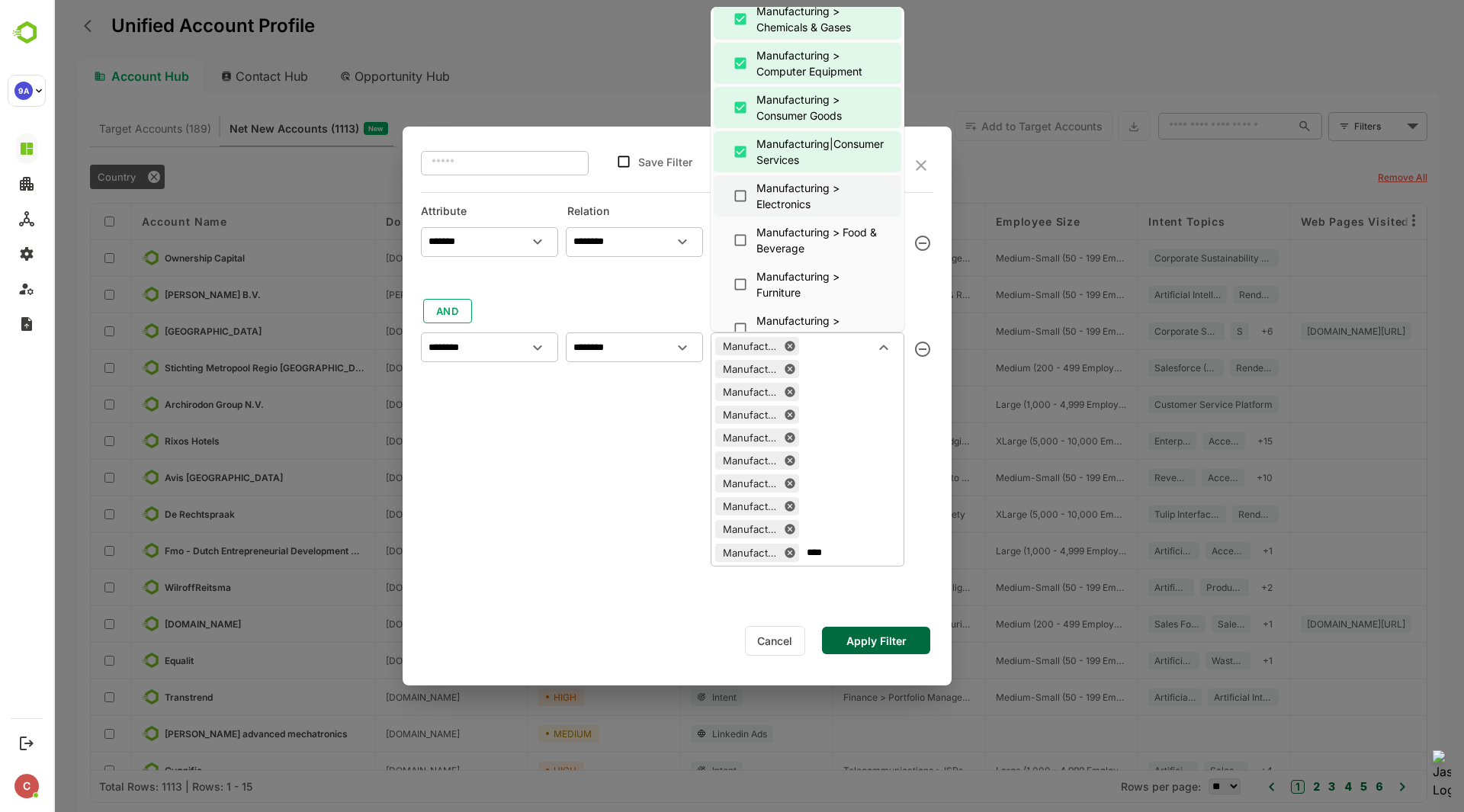
click at [796, 193] on div "Manufacturing > Electronics" at bounding box center [819, 196] width 125 height 32
click at [788, 244] on div "Manufacturing > Food & Beverage" at bounding box center [819, 240] width 125 height 32
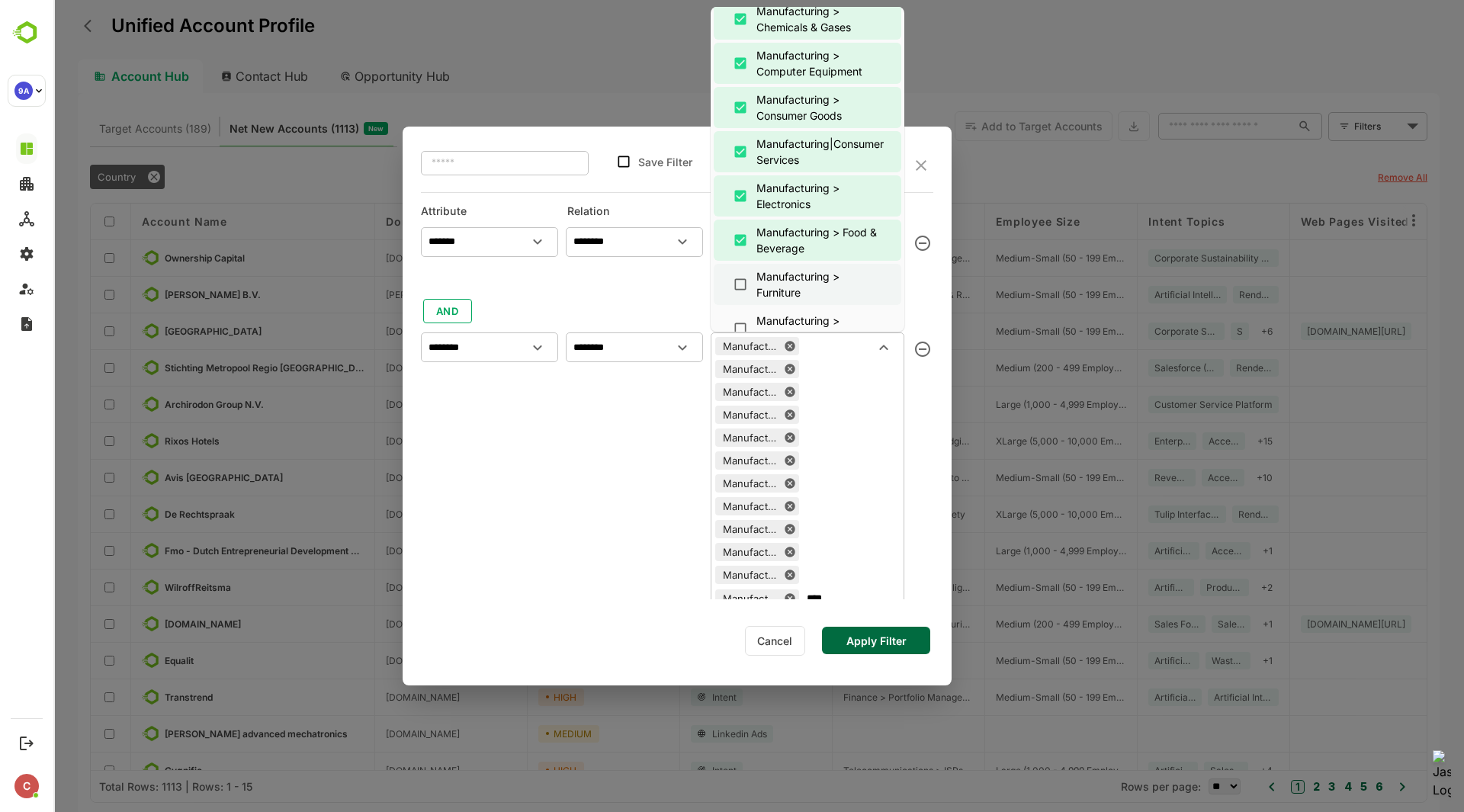
click at [780, 295] on div "Manufacturing > Furniture" at bounding box center [819, 284] width 125 height 32
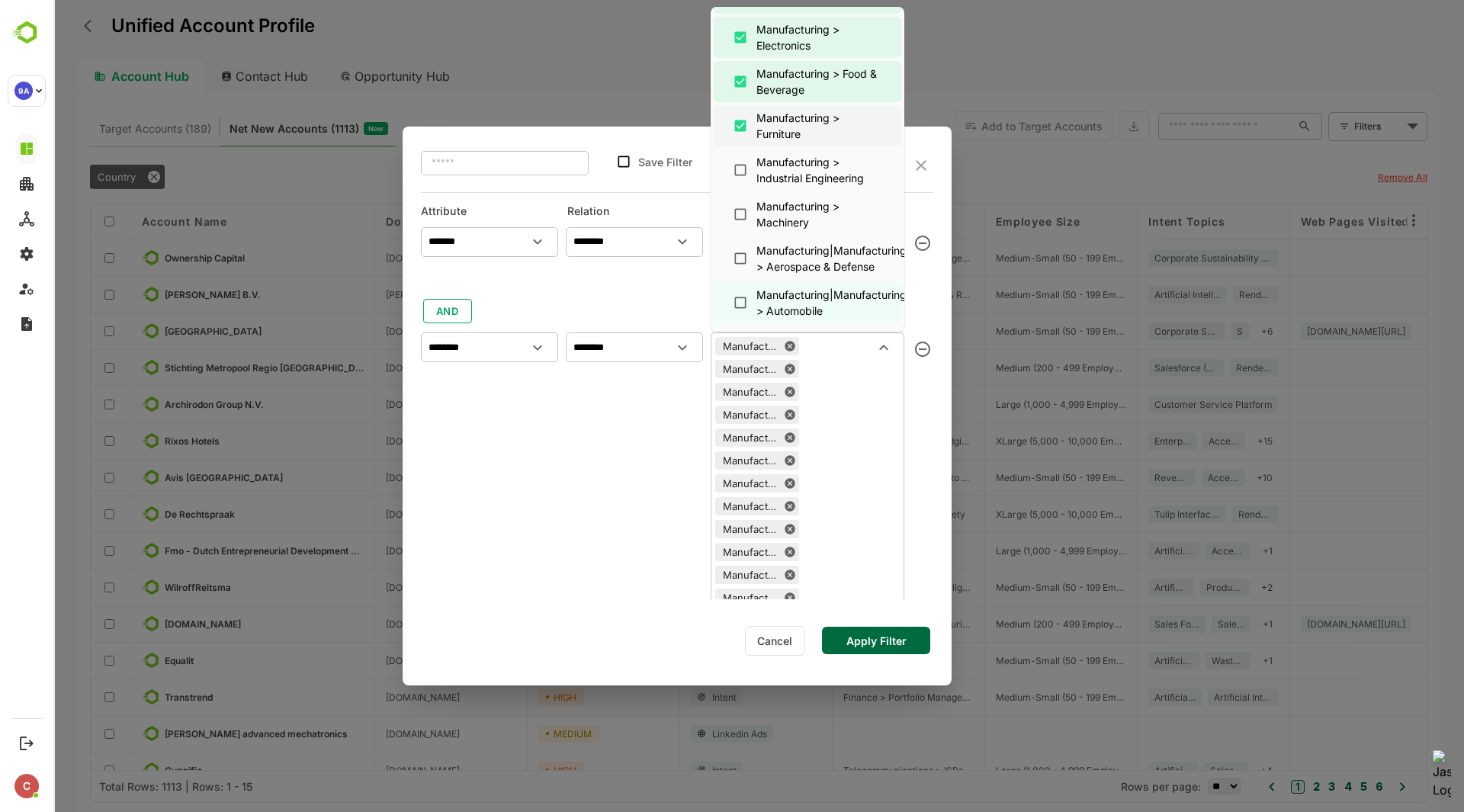
scroll to position [474, 0]
click at [793, 167] on div "Manufacturing > Industrial Engineering" at bounding box center [819, 169] width 125 height 32
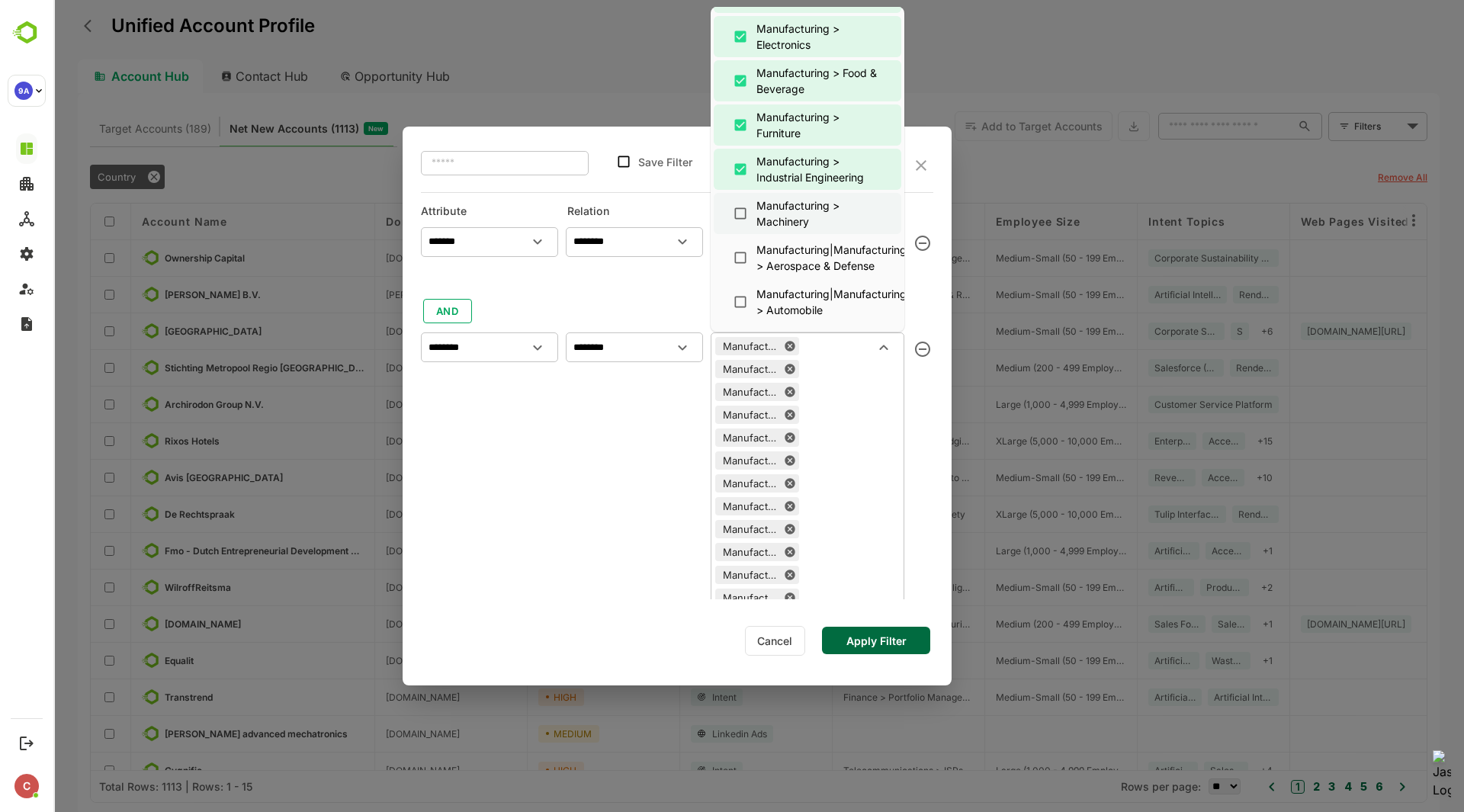
click at [785, 224] on div "Manufacturing > Machinery" at bounding box center [819, 213] width 125 height 32
click at [782, 261] on div "Manufacturing|Manufacturing > Aerospace & Defense" at bounding box center [831, 258] width 150 height 32
click at [780, 303] on div "Manufacturing|Manufacturing > Automobile" at bounding box center [831, 302] width 150 height 32
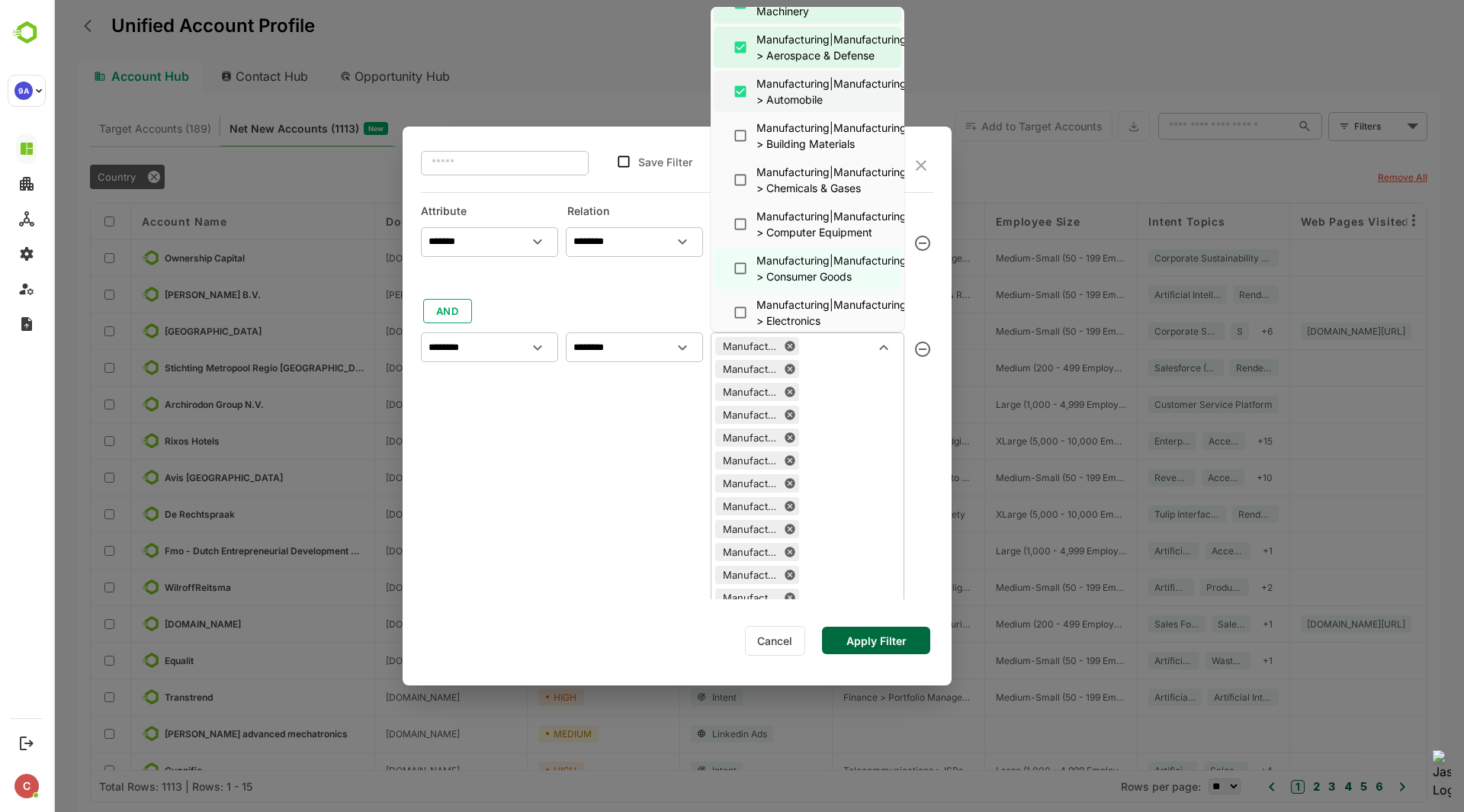
scroll to position [685, 0]
click at [799, 131] on div "Manufacturing|Manufacturing > Building Materials" at bounding box center [831, 135] width 150 height 32
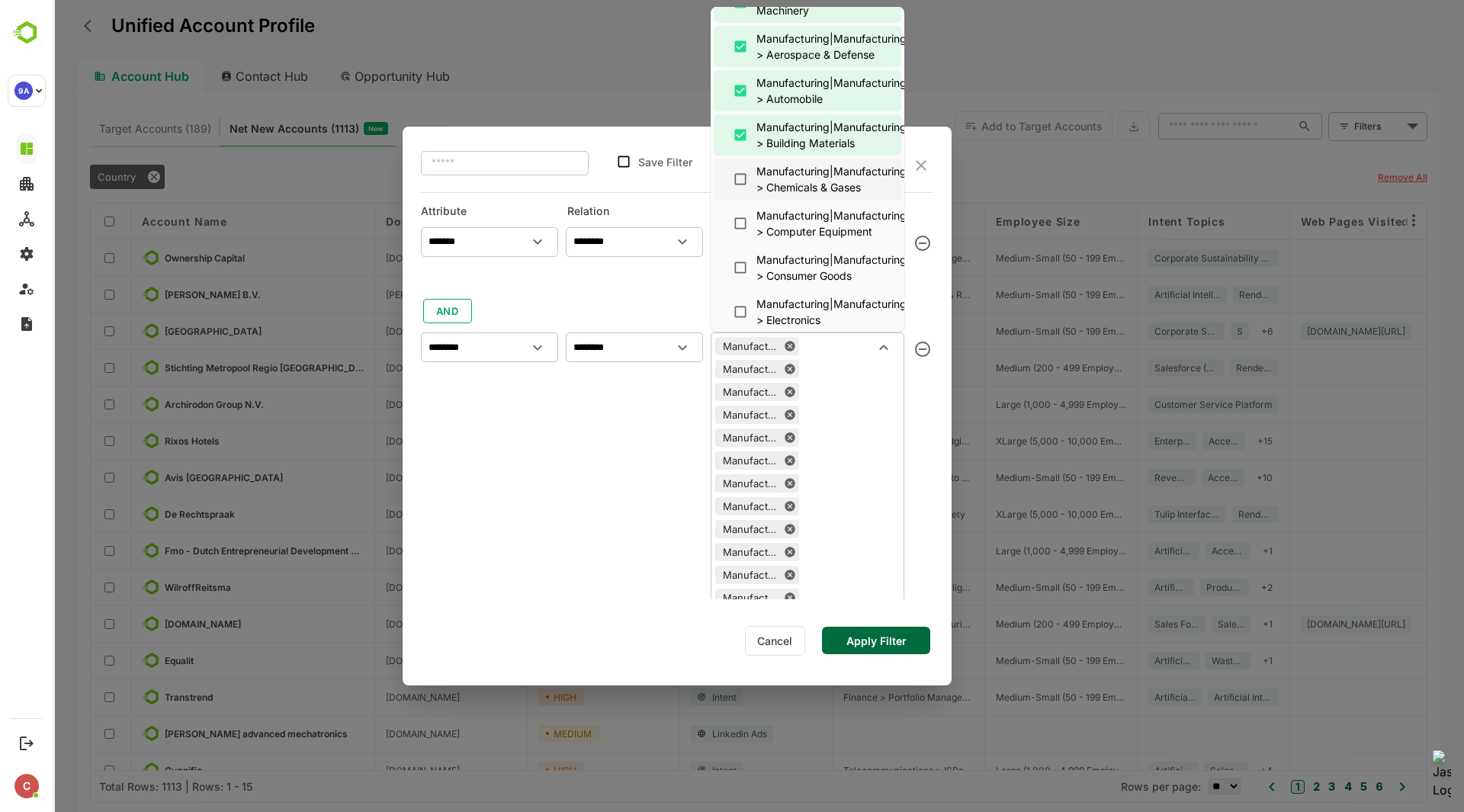
click at [792, 185] on div "Manufacturing|Manufacturing > Chemicals & Gases" at bounding box center [831, 179] width 150 height 32
click at [787, 231] on div "Manufacturing|Manufacturing > Computer Equipment" at bounding box center [831, 224] width 150 height 32
click at [784, 271] on div "Manufacturing|Manufacturing > Consumer Goods" at bounding box center [831, 267] width 150 height 32
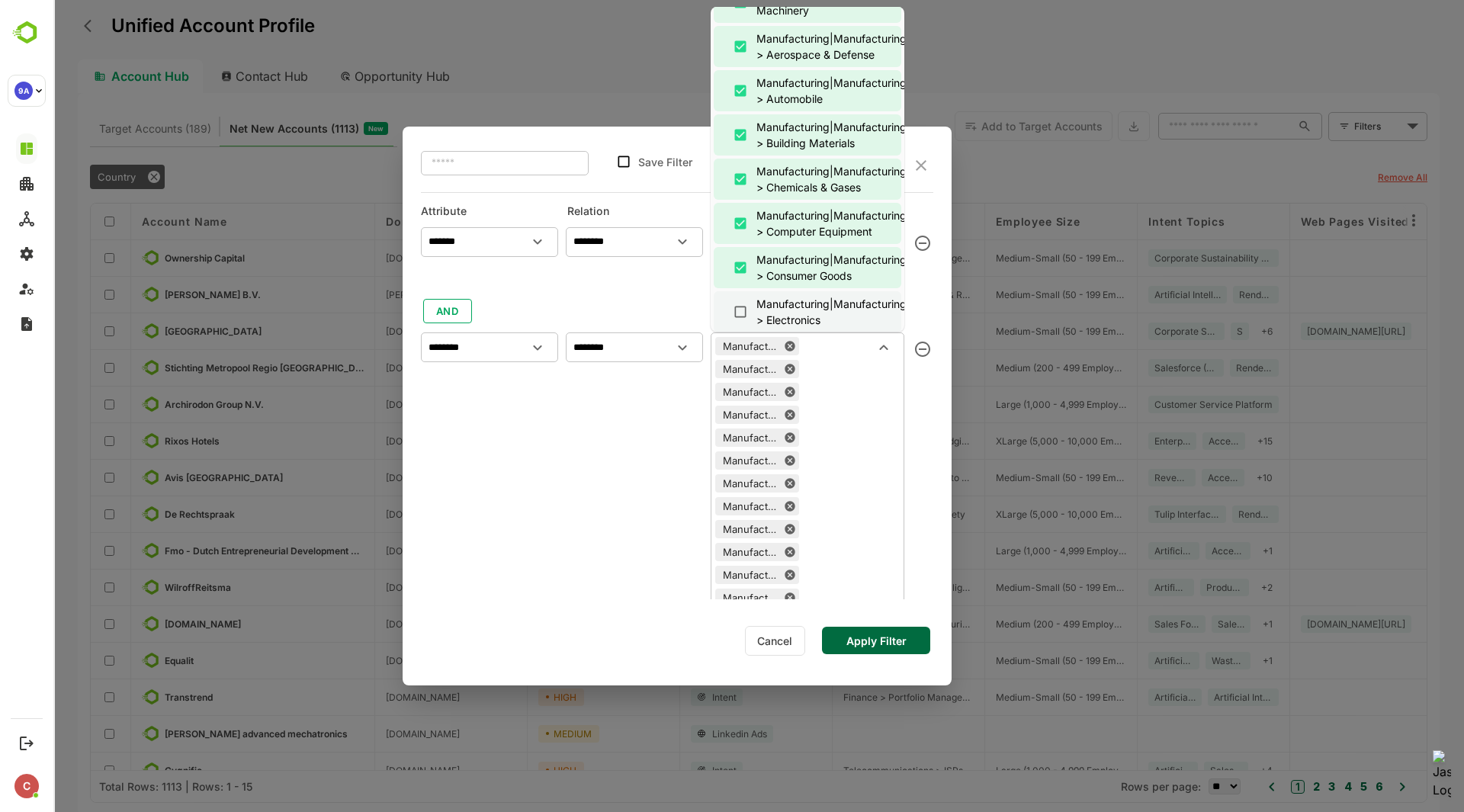
click at [782, 306] on div "Manufacturing|Manufacturing > Electronics" at bounding box center [831, 311] width 150 height 32
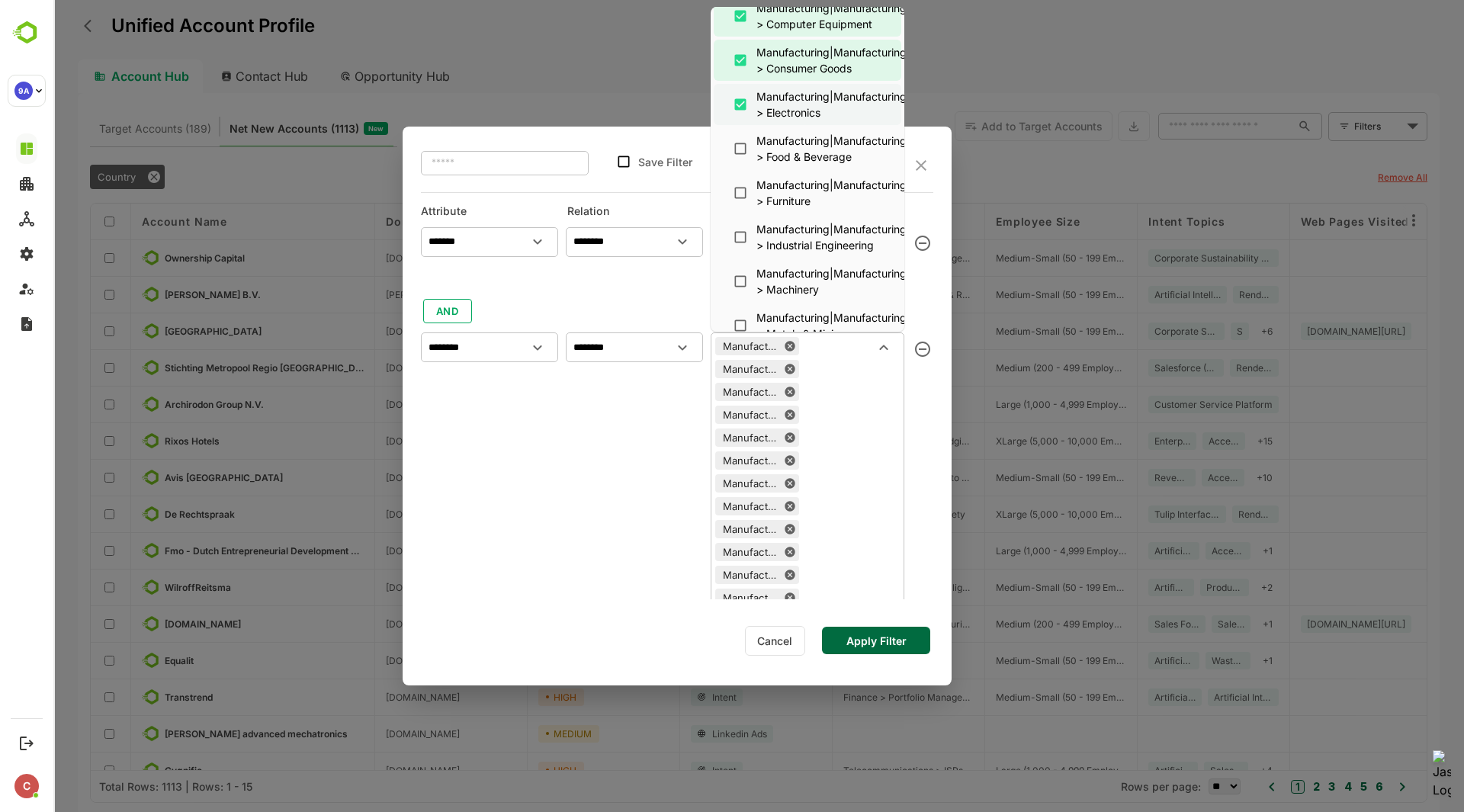
scroll to position [894, 0]
click at [798, 134] on div "Manufacturing|Manufacturing > Food & Beverage" at bounding box center [831, 147] width 150 height 32
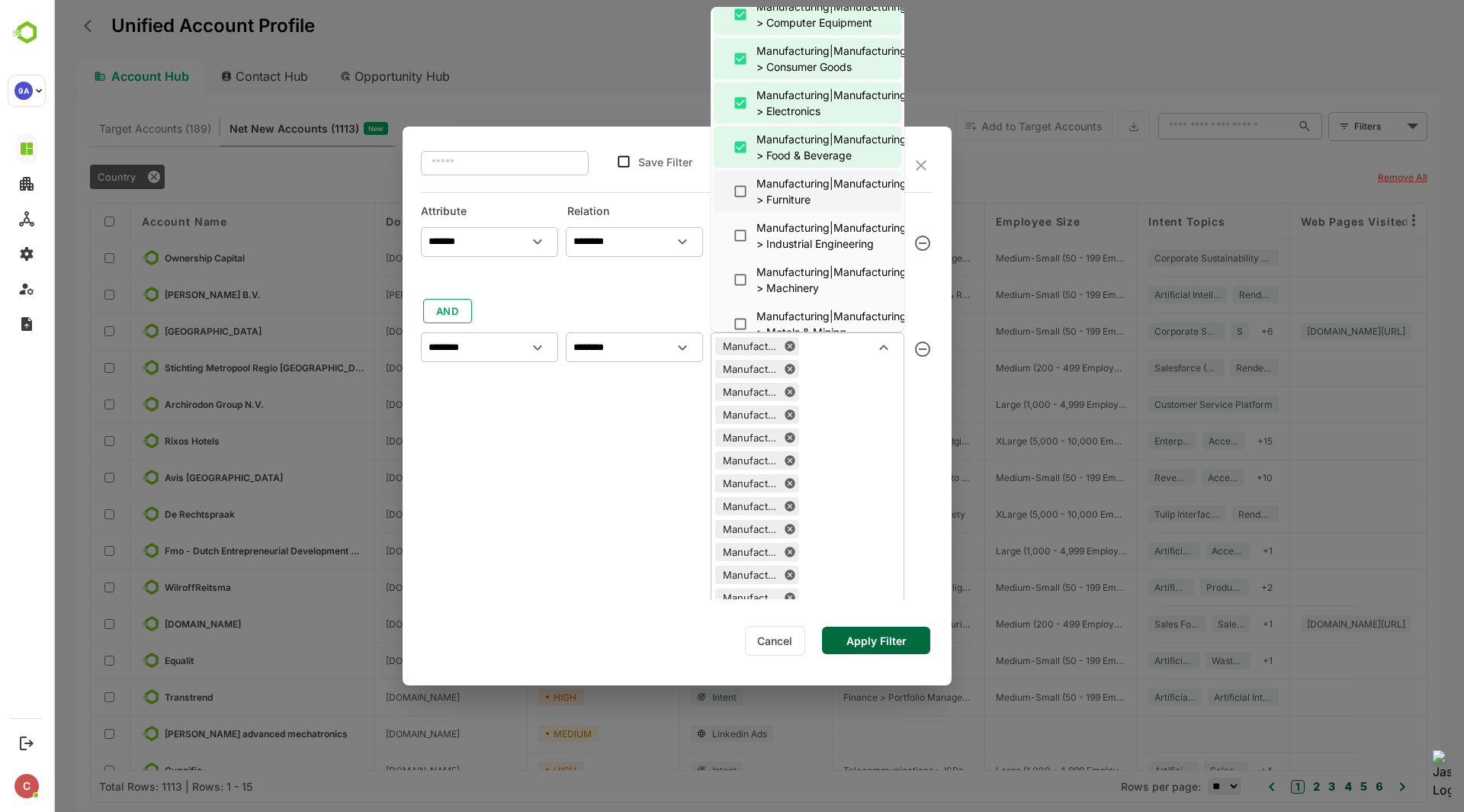
click at [795, 200] on div "Manufacturing|Manufacturing > Furniture" at bounding box center [831, 192] width 150 height 32
click at [791, 238] on div "Manufacturing|Manufacturing > Industrial Engineering" at bounding box center [831, 236] width 150 height 32
click at [788, 283] on div "Manufacturing|Manufacturing > Machinery" at bounding box center [831, 279] width 150 height 32
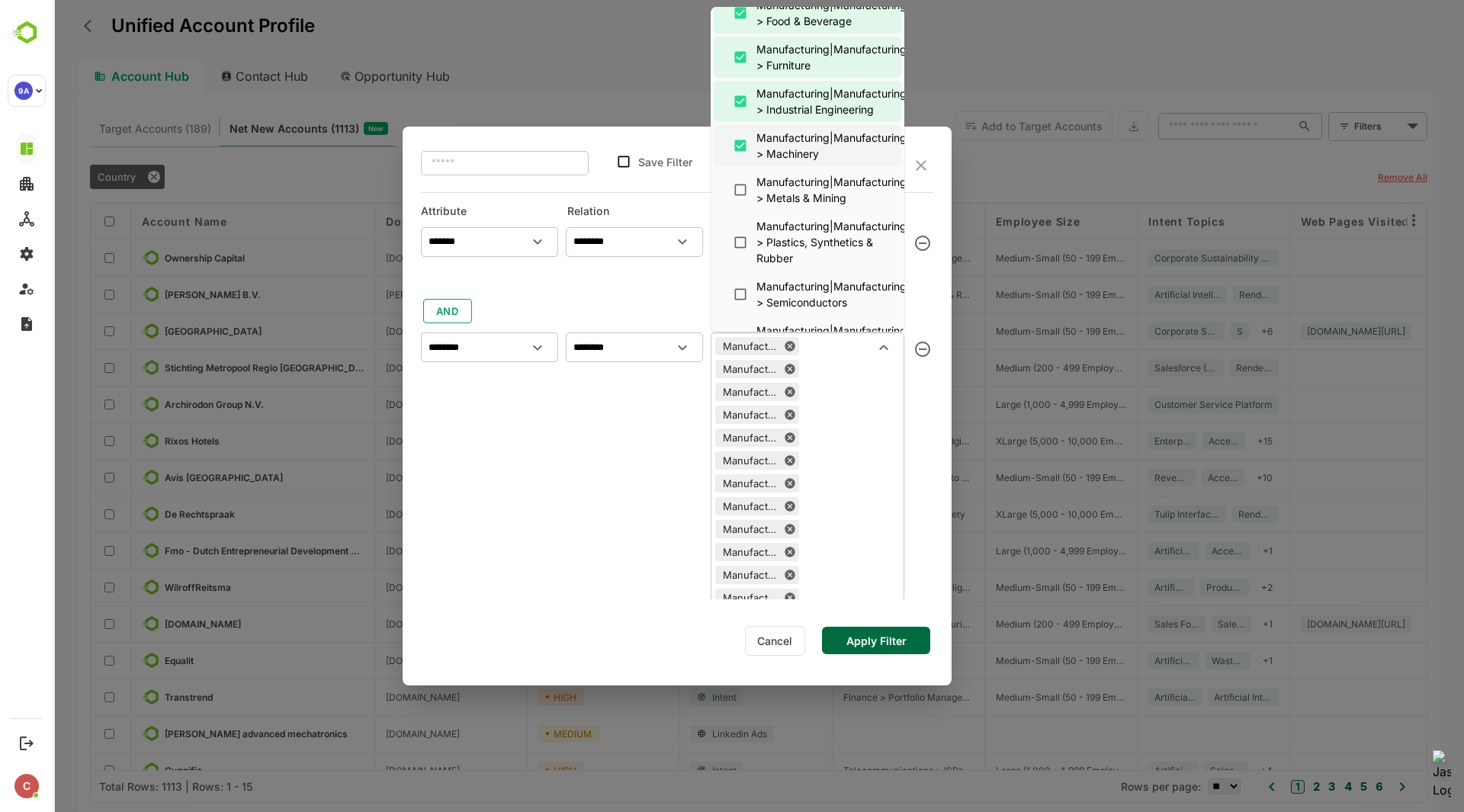
scroll to position [1031, 0]
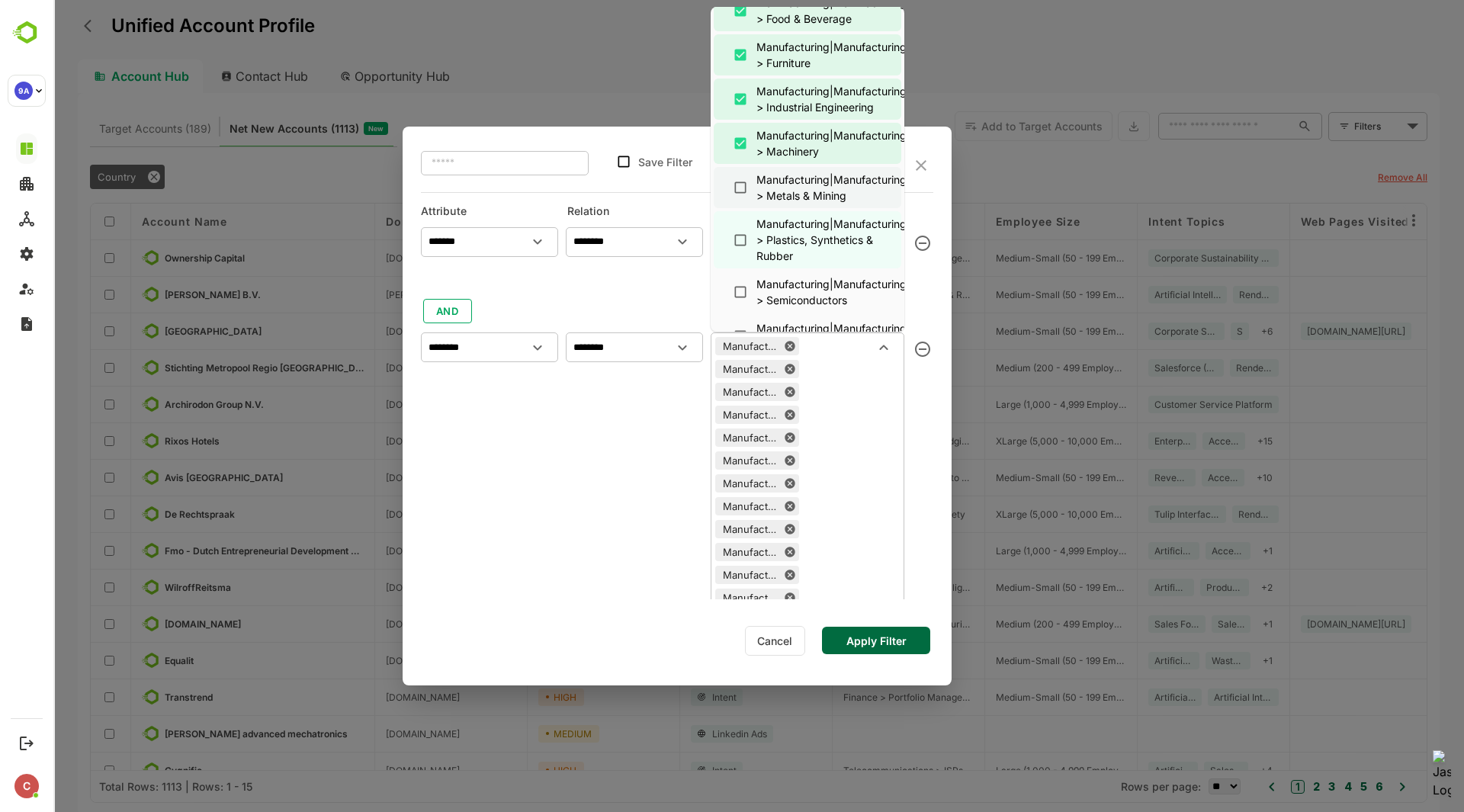
click at [799, 188] on div "Manufacturing|Manufacturing > Metals & Mining" at bounding box center [831, 188] width 150 height 32
click at [795, 246] on div "Manufacturing|Manufacturing > Plastics, Synthetics & Rubber" at bounding box center [831, 240] width 150 height 48
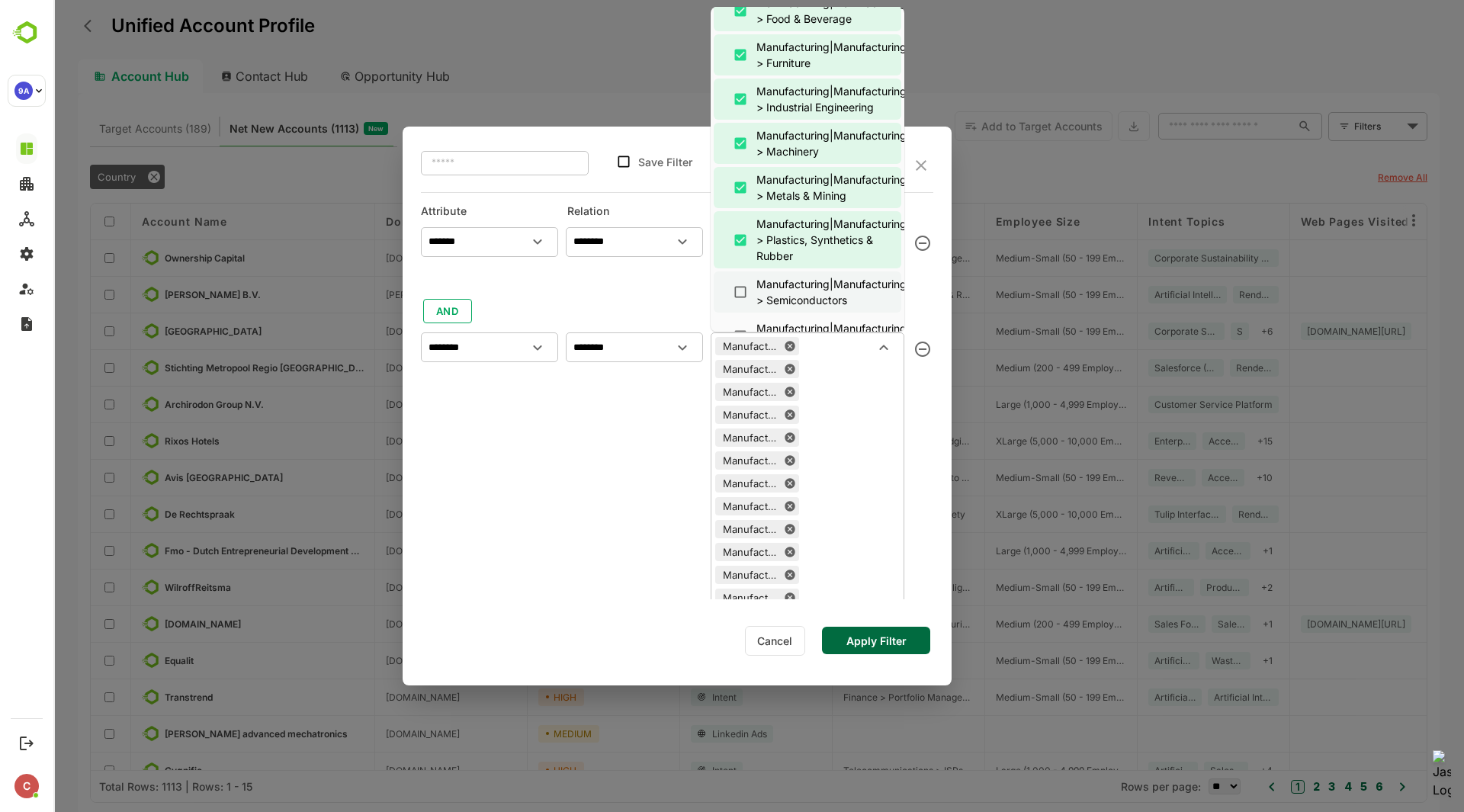
click at [792, 276] on div "Manufacturing|Manufacturing > Semiconductors" at bounding box center [831, 292] width 150 height 32
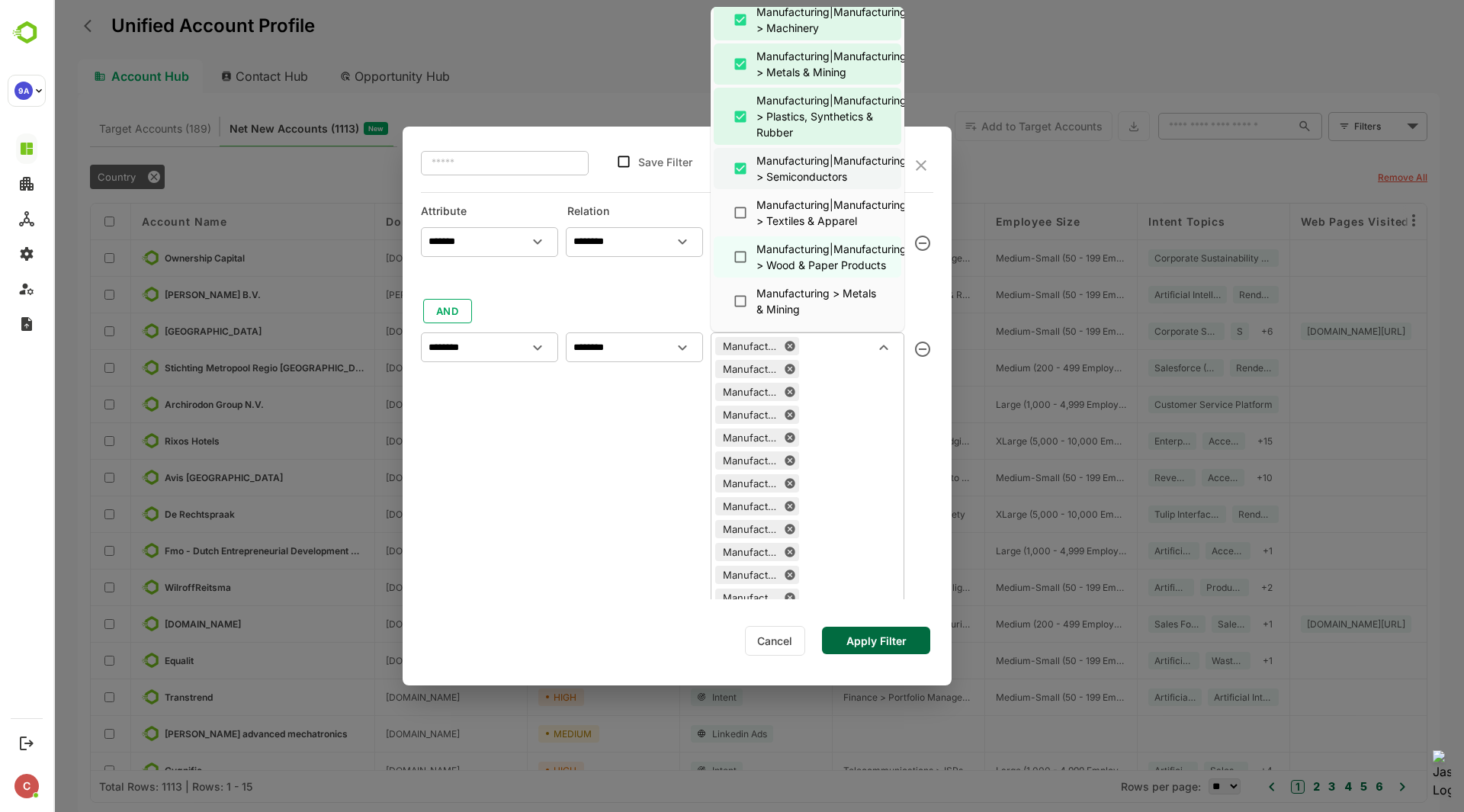
scroll to position [1155, 0]
click at [792, 190] on ul "Select All Manufacturing Manufacturing > Aerospace & Defense Manufacturing > Au…" at bounding box center [807, 169] width 194 height 325
click at [792, 209] on div "Manufacturing|Manufacturing > Textiles & Apparel" at bounding box center [831, 212] width 150 height 32
click at [785, 261] on div "Manufacturing|Manufacturing > Wood & Paper Products" at bounding box center [831, 256] width 150 height 32
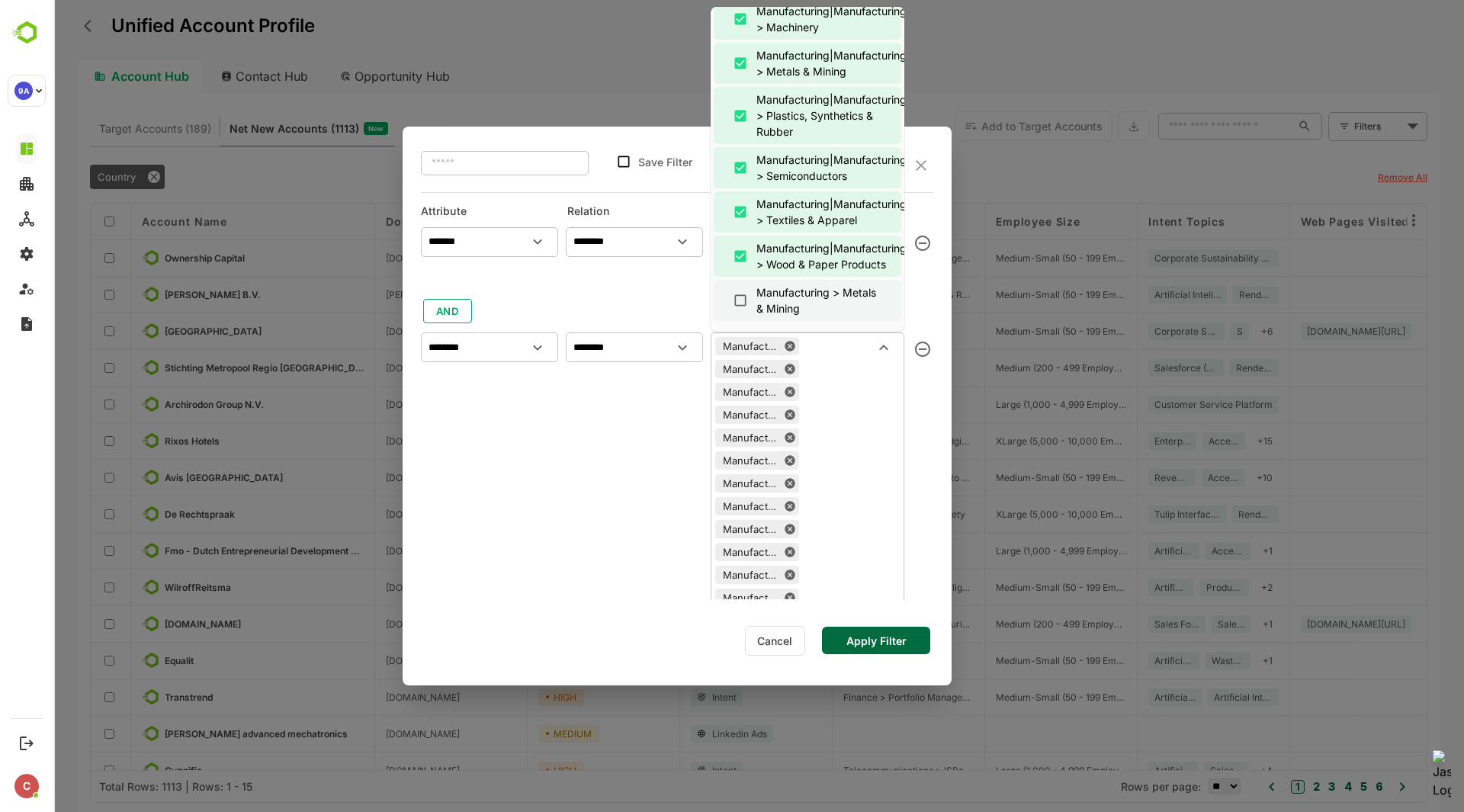
click at [781, 298] on div "Manufacturing > Metals & Mining" at bounding box center [819, 300] width 125 height 32
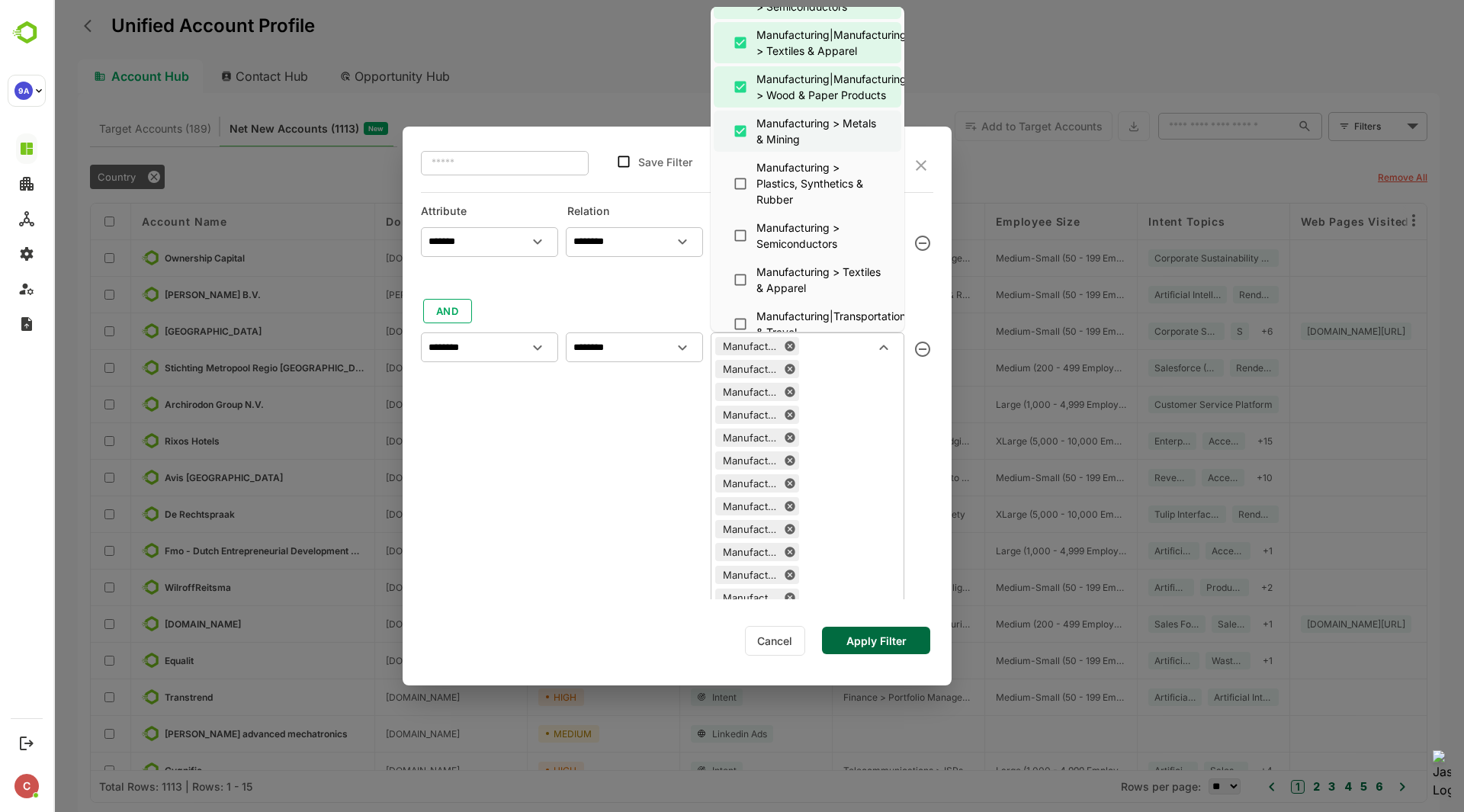
scroll to position [1329, 0]
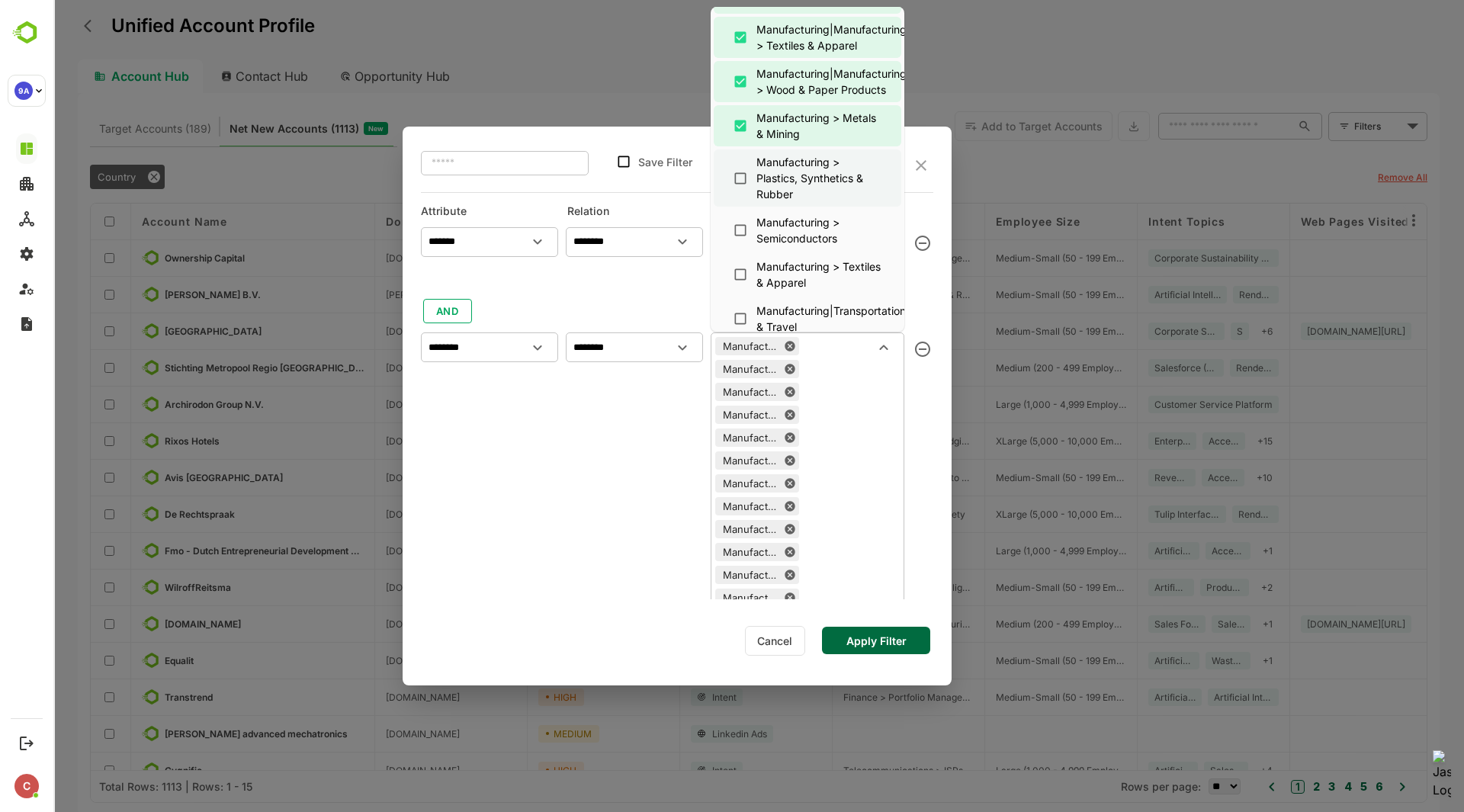
click at [786, 162] on div "Manufacturing > Plastics, Synthetics & Rubber" at bounding box center [819, 178] width 125 height 48
click at [772, 235] on div "Manufacturing > Semiconductors" at bounding box center [819, 230] width 125 height 32
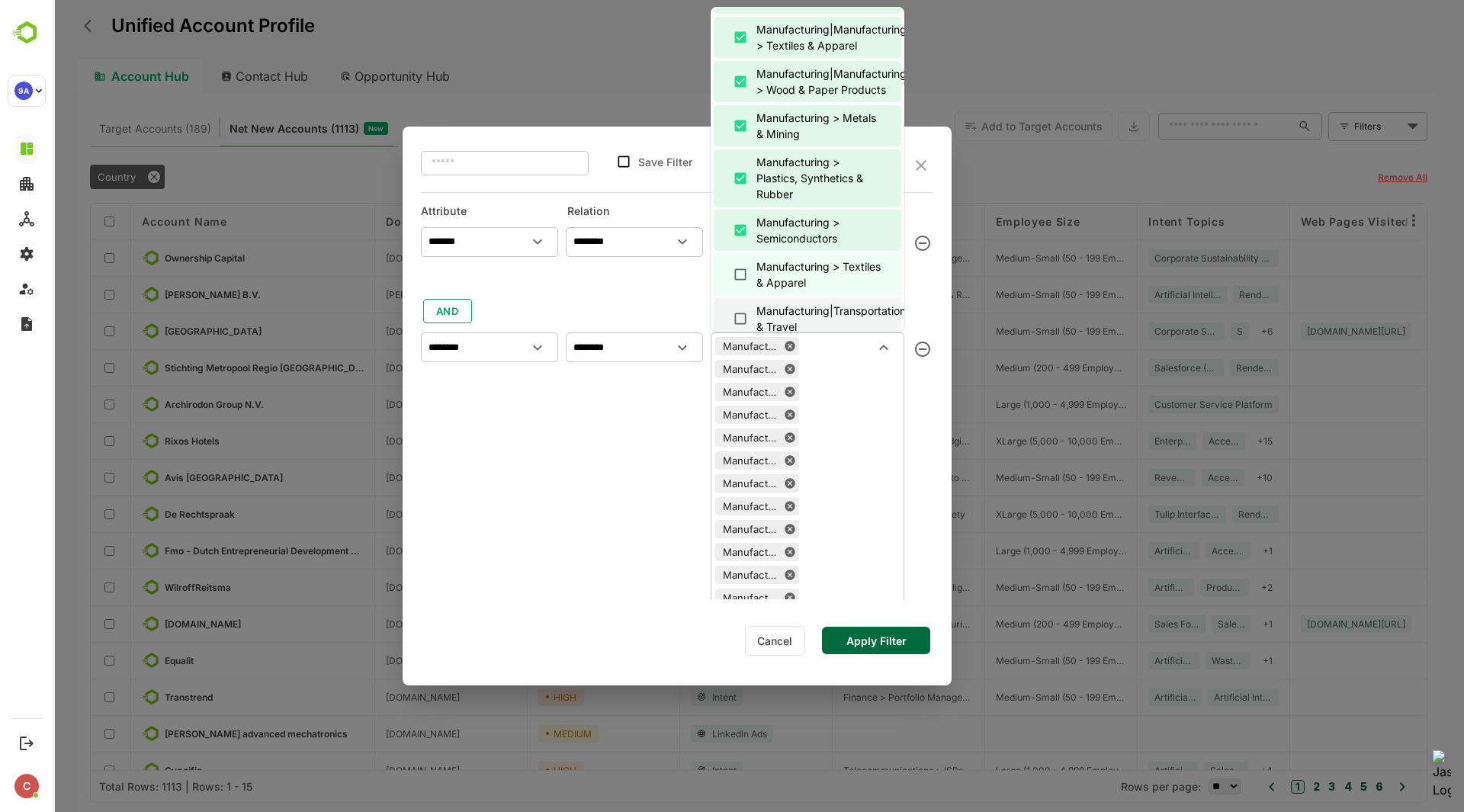
click at [760, 298] on li "Manufacturing|Transportation & Travel" at bounding box center [807, 319] width 188 height 42
click at [764, 287] on div "Manufacturing > Textiles & Apparel" at bounding box center [819, 275] width 125 height 32
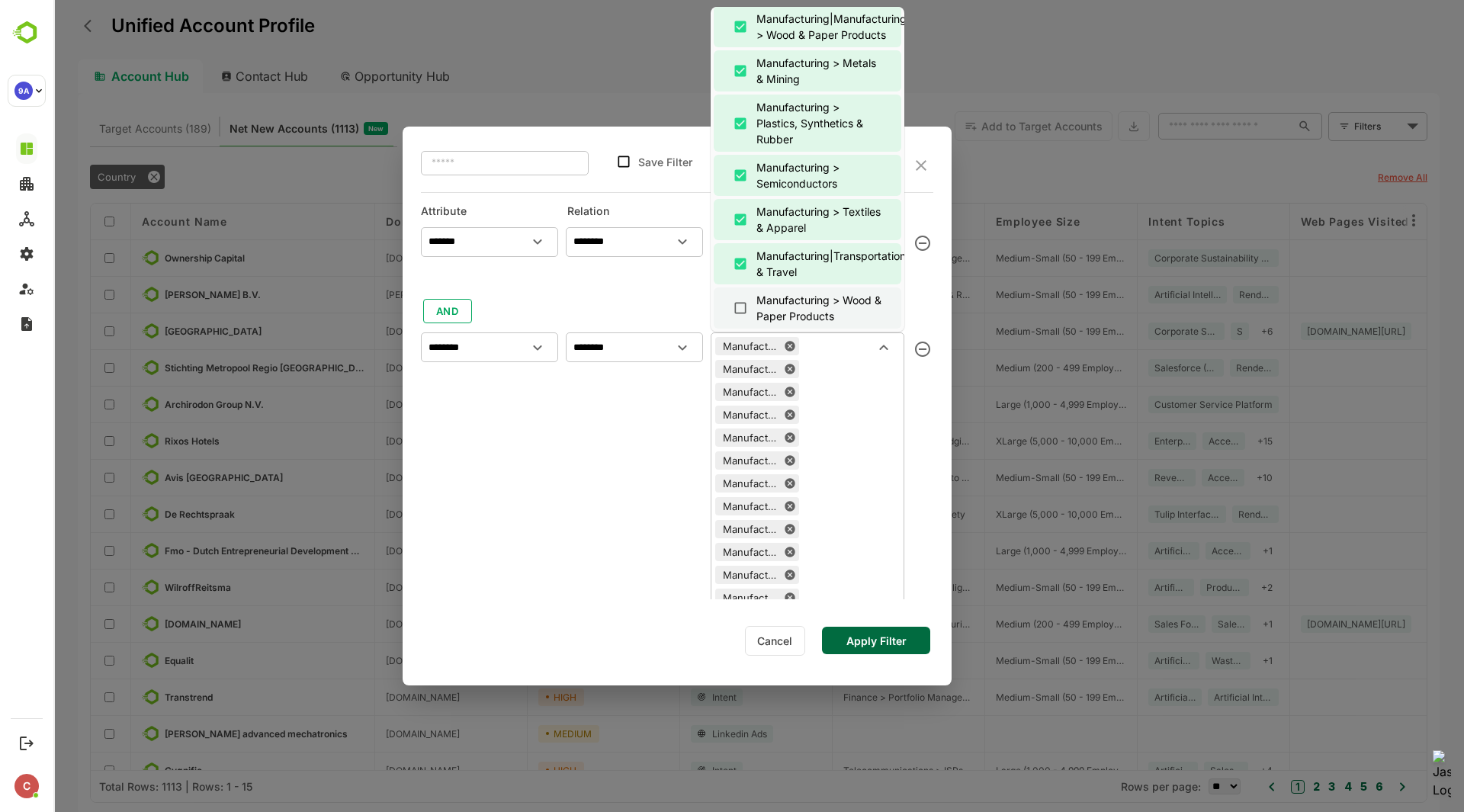
click at [780, 301] on div "Manufacturing > Wood & Paper Products" at bounding box center [819, 308] width 125 height 32
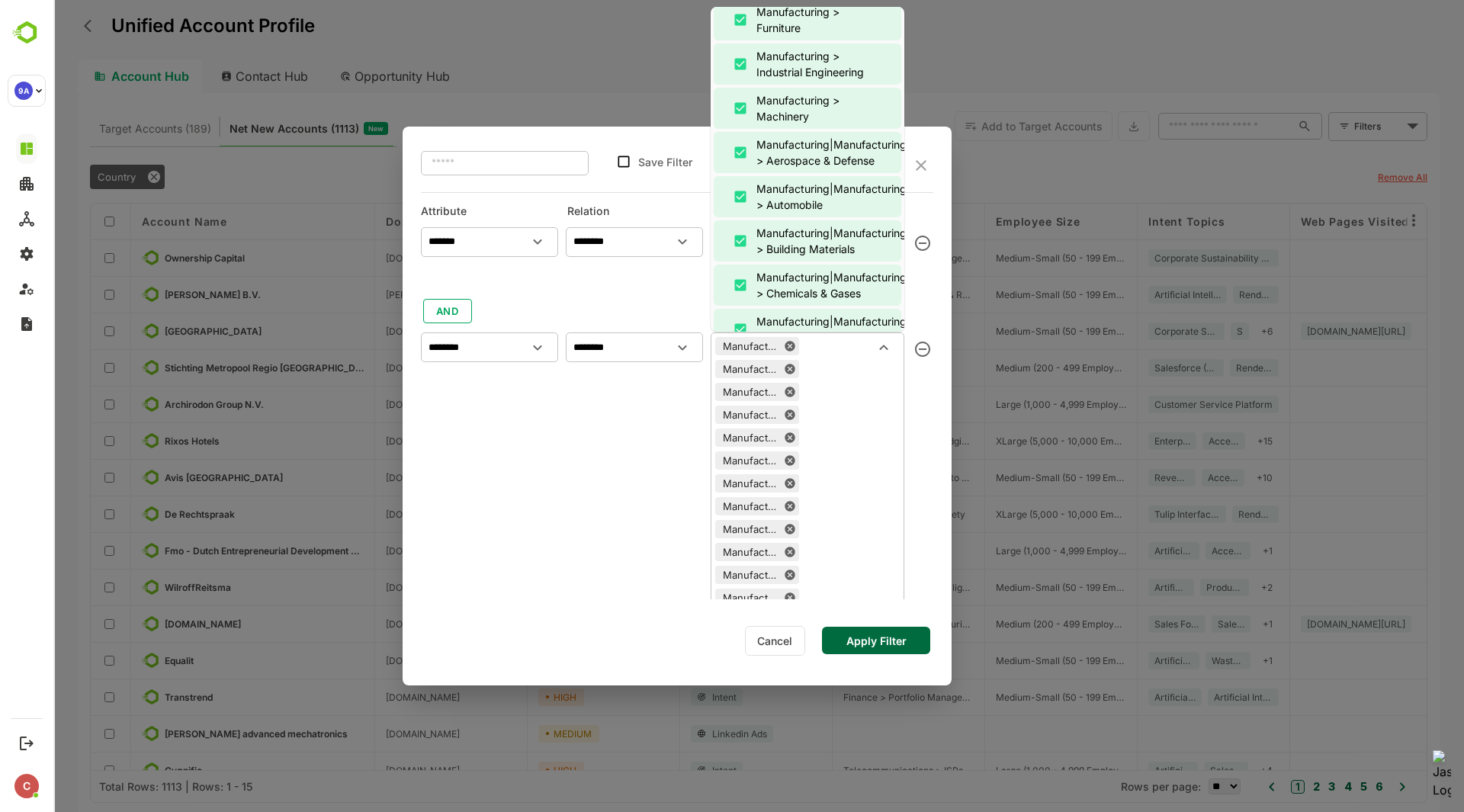
scroll to position [0, 0]
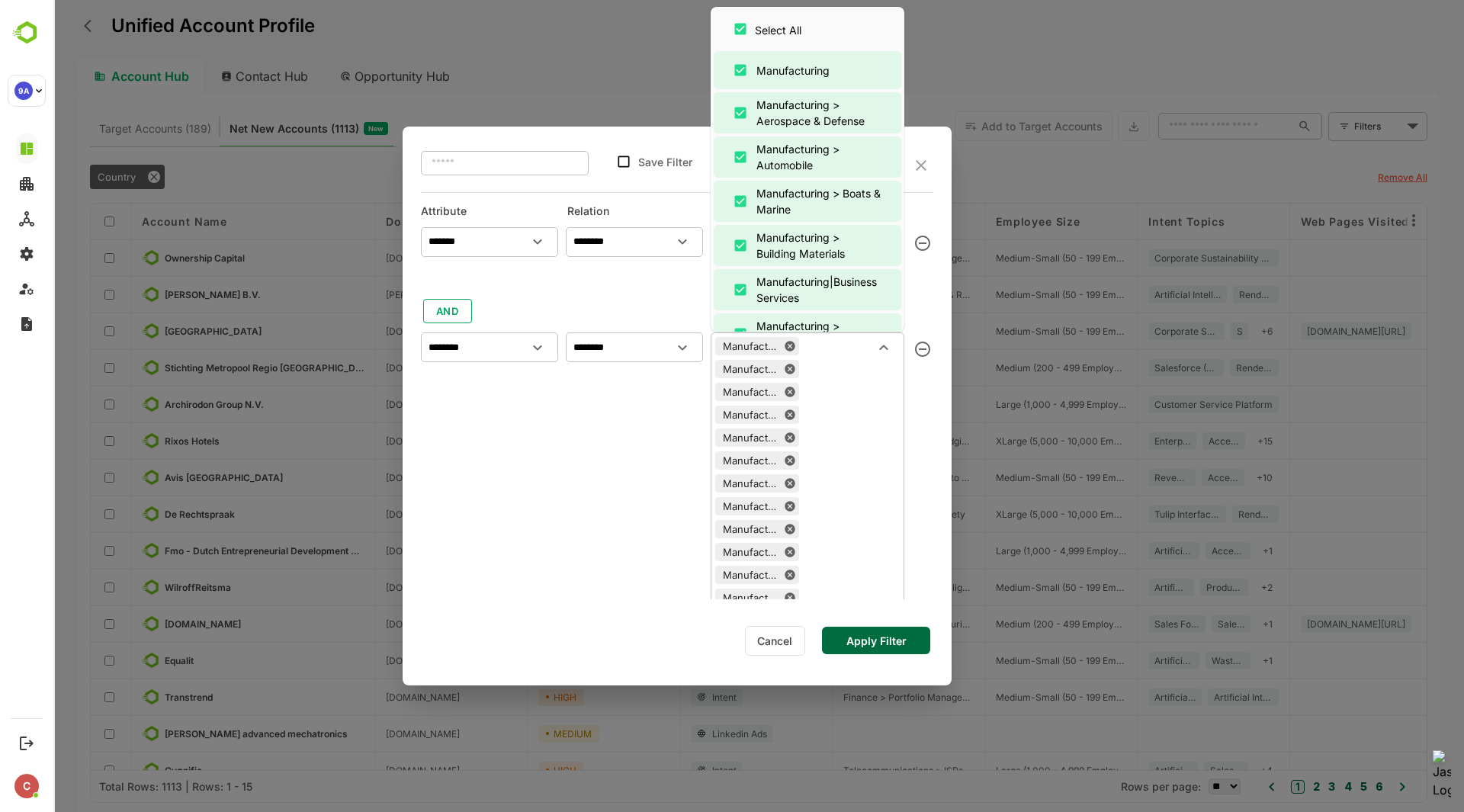
click at [860, 444] on div "Manufacturing Manufacturing > Aerospace & Defense Manufacturing > Automobile Ma…" at bounding box center [807, 758] width 194 height 851
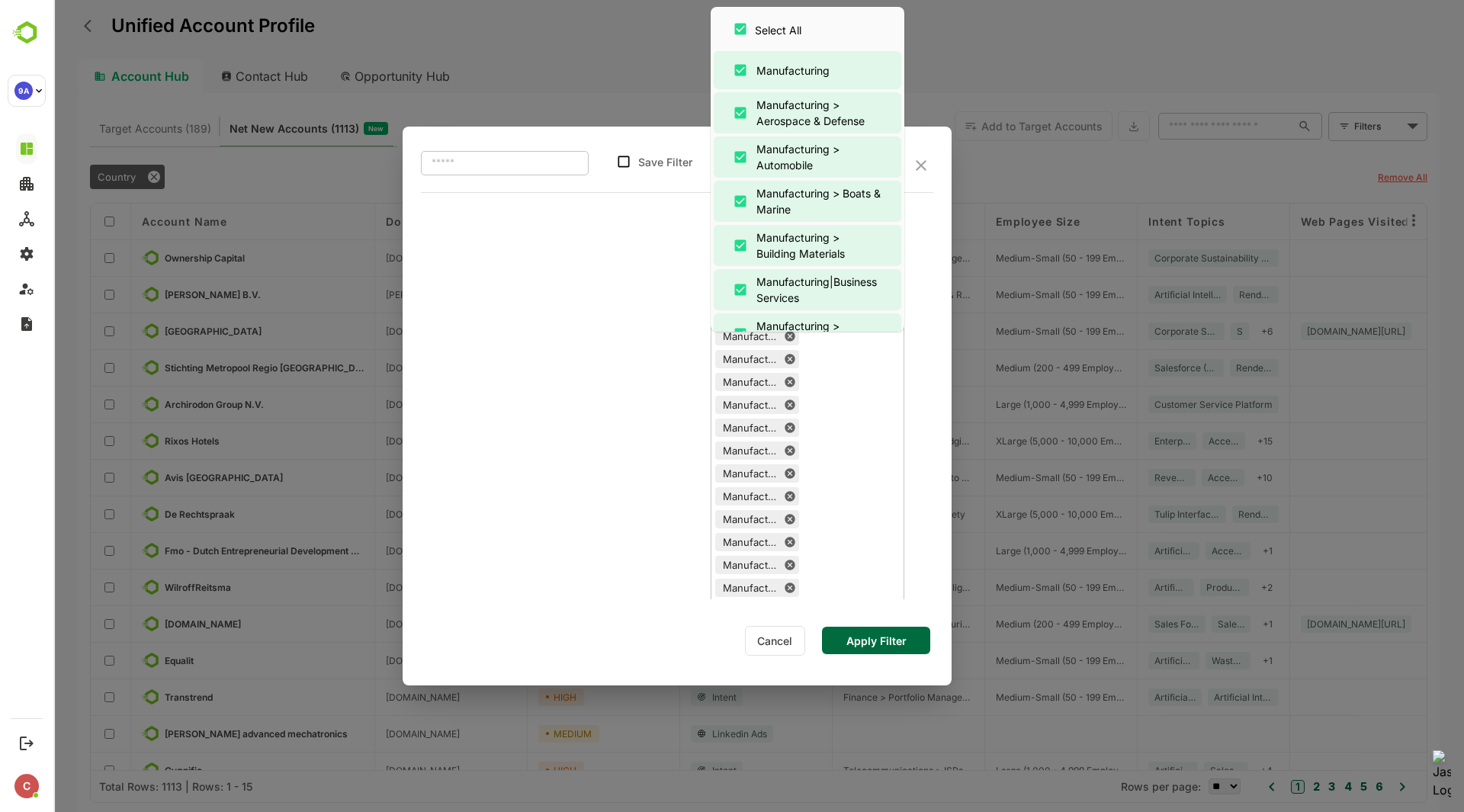
scroll to position [653, 0]
click at [835, 514] on input "****" at bounding box center [839, 516] width 71 height 18
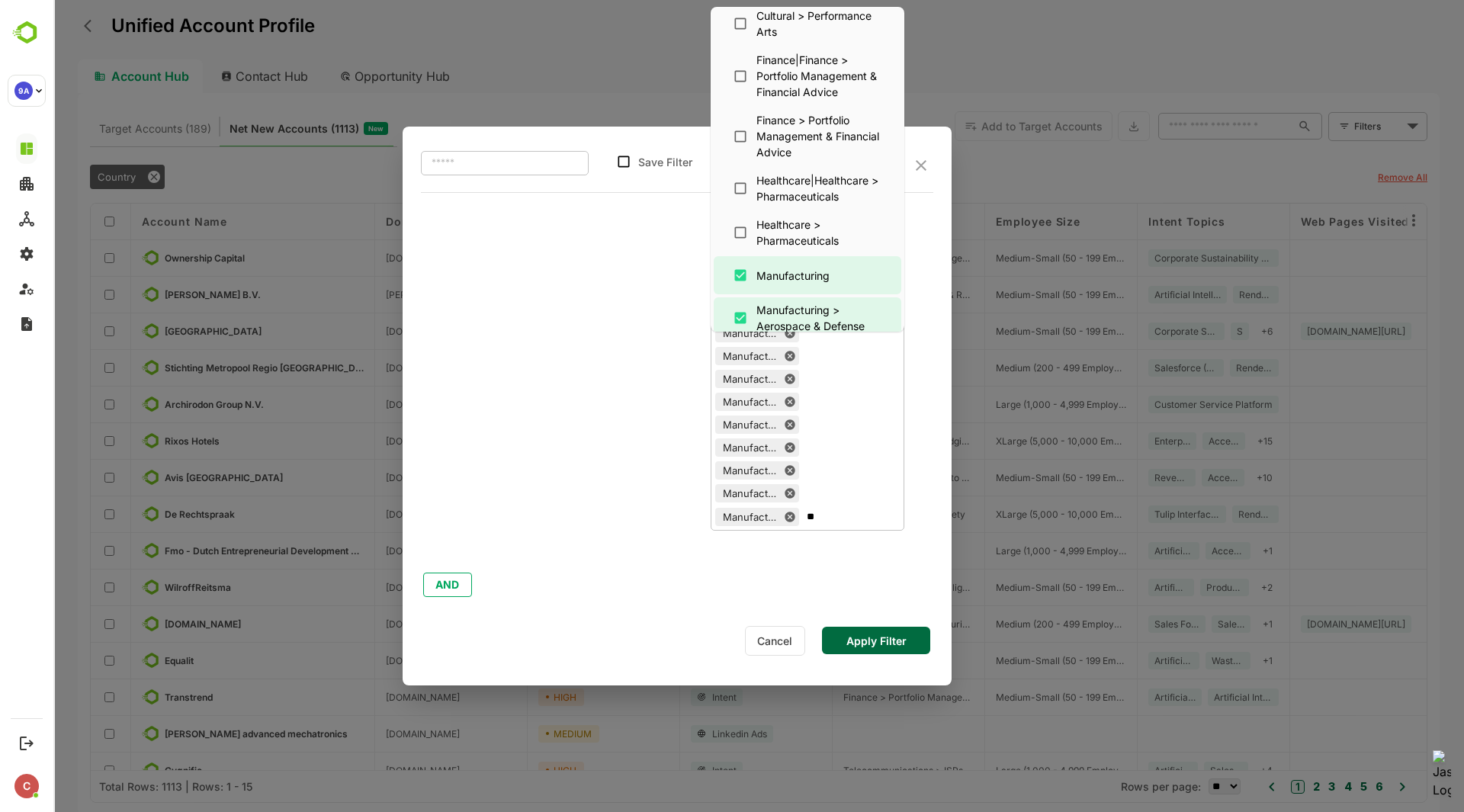
type input "*"
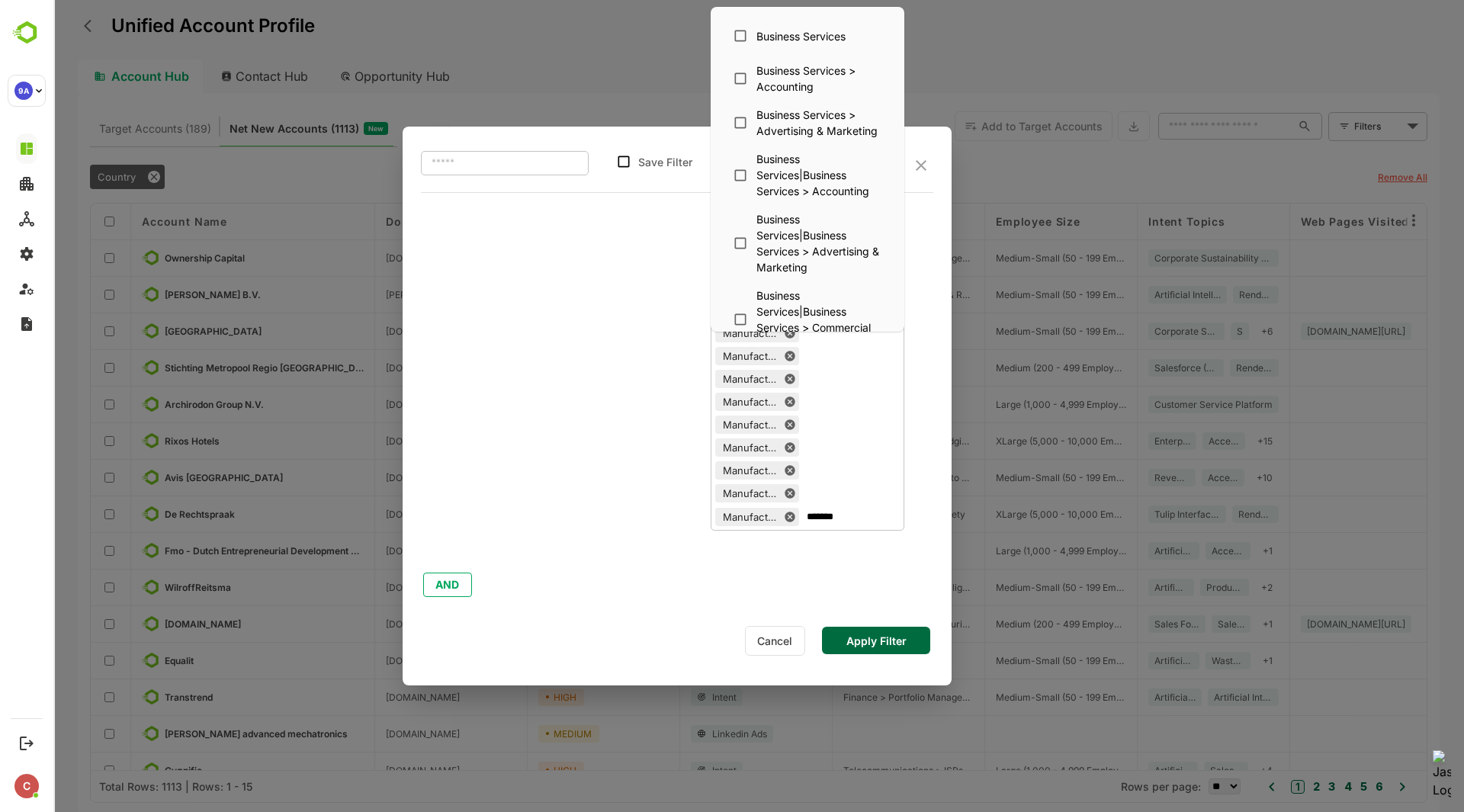
scroll to position [28, 0]
click at [775, 85] on div "Business Services > Accounting" at bounding box center [819, 85] width 125 height 32
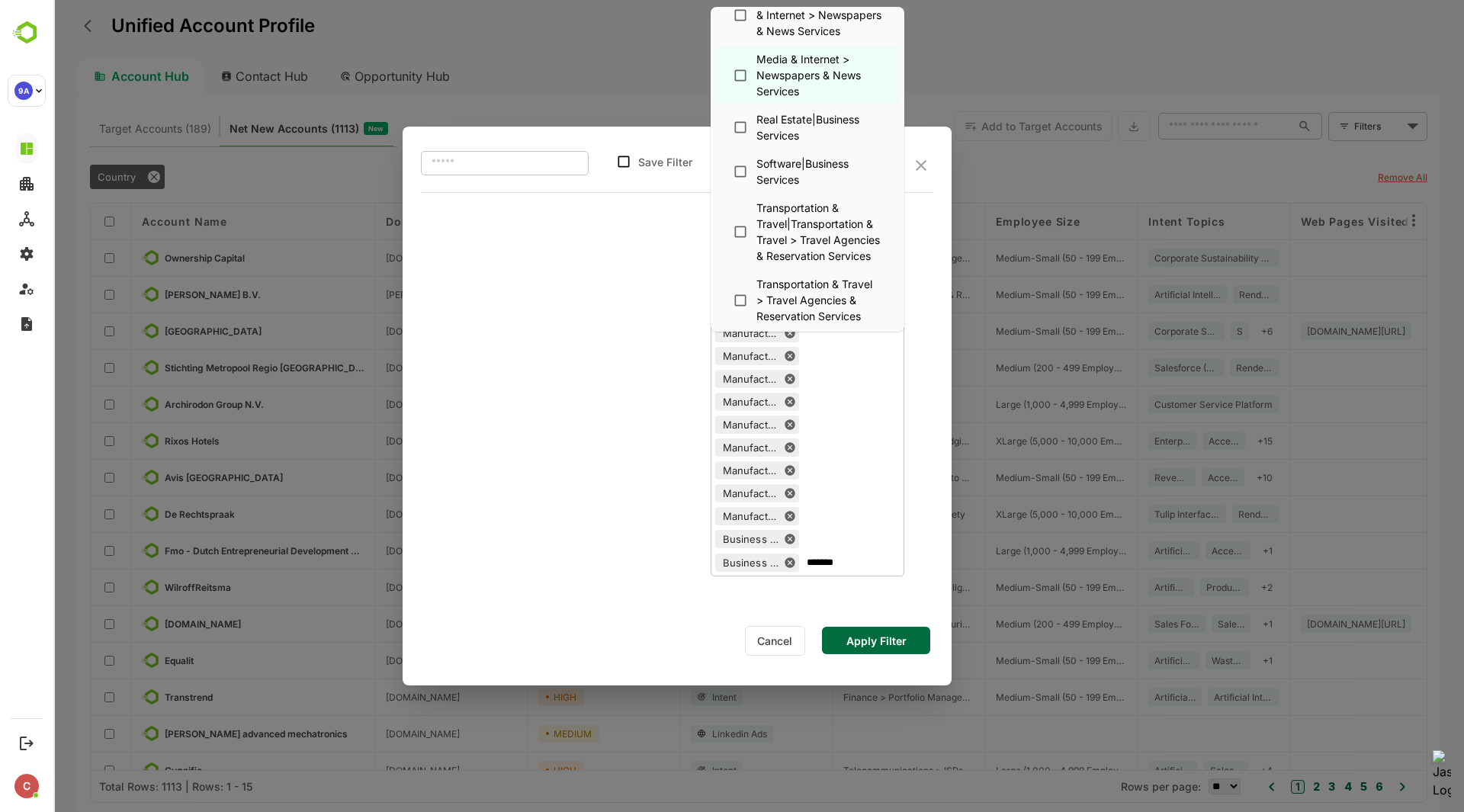
scroll to position [2022, 0]
click at [855, 570] on input "*******" at bounding box center [839, 561] width 71 height 18
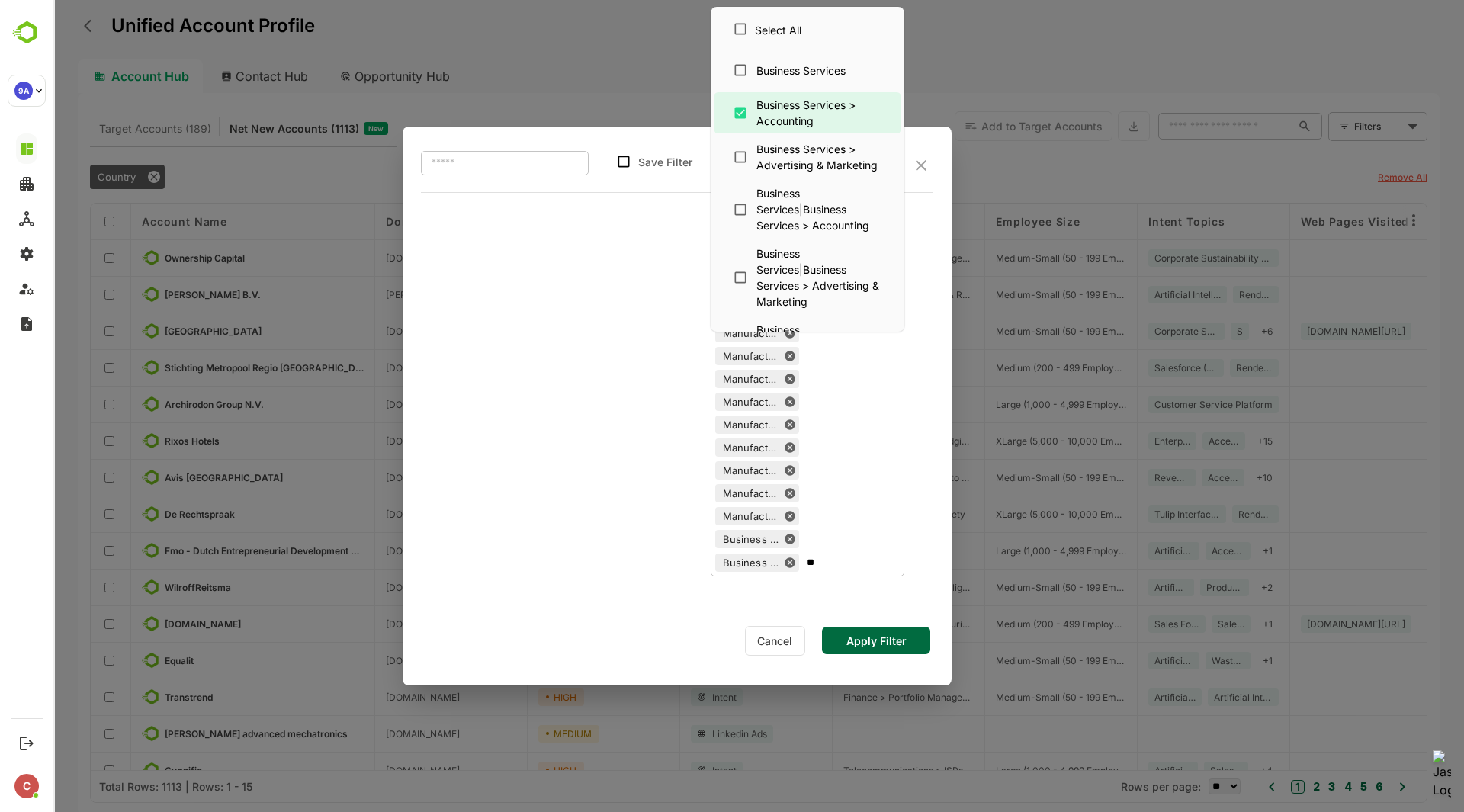
type input "*"
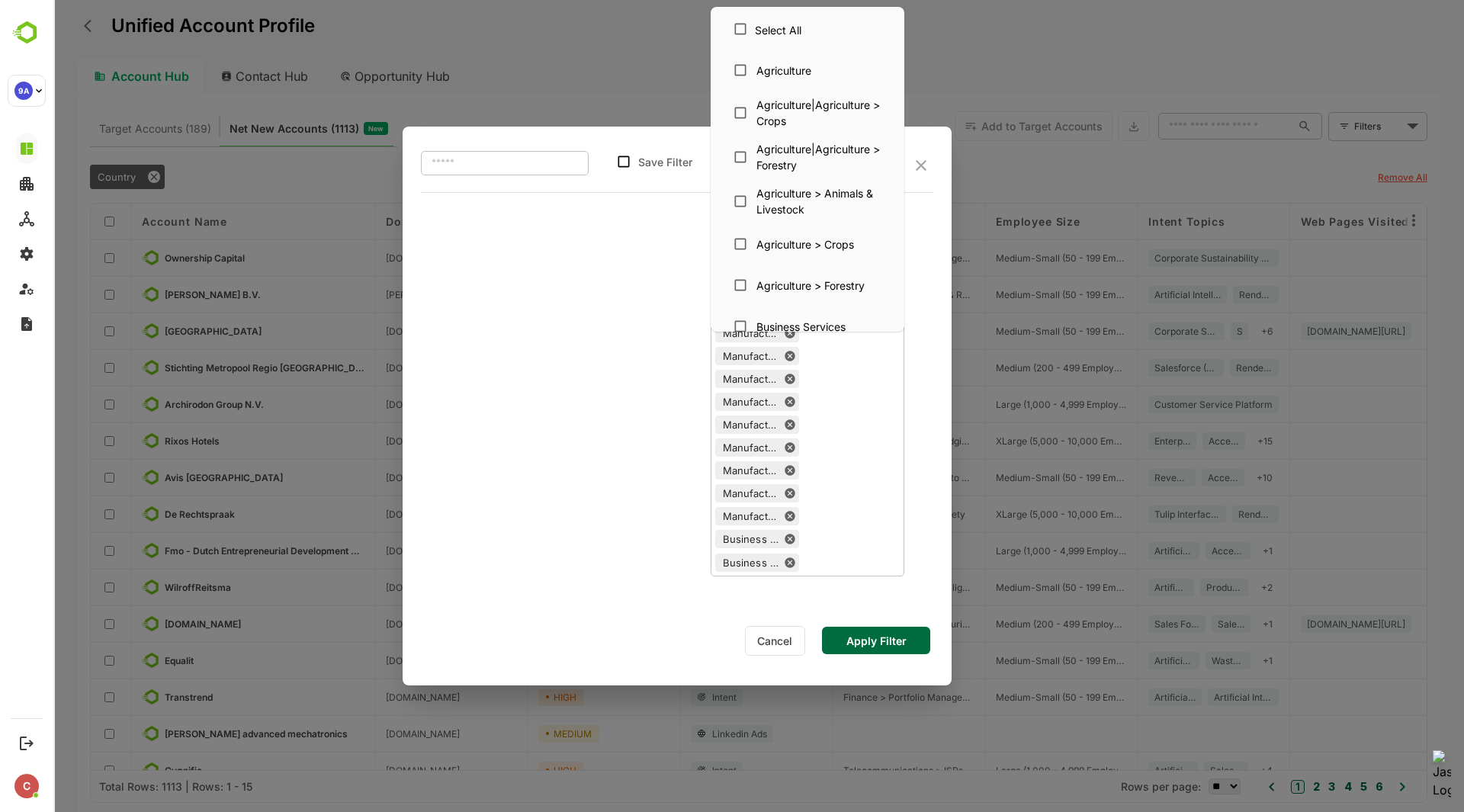
scroll to position [5067, 0]
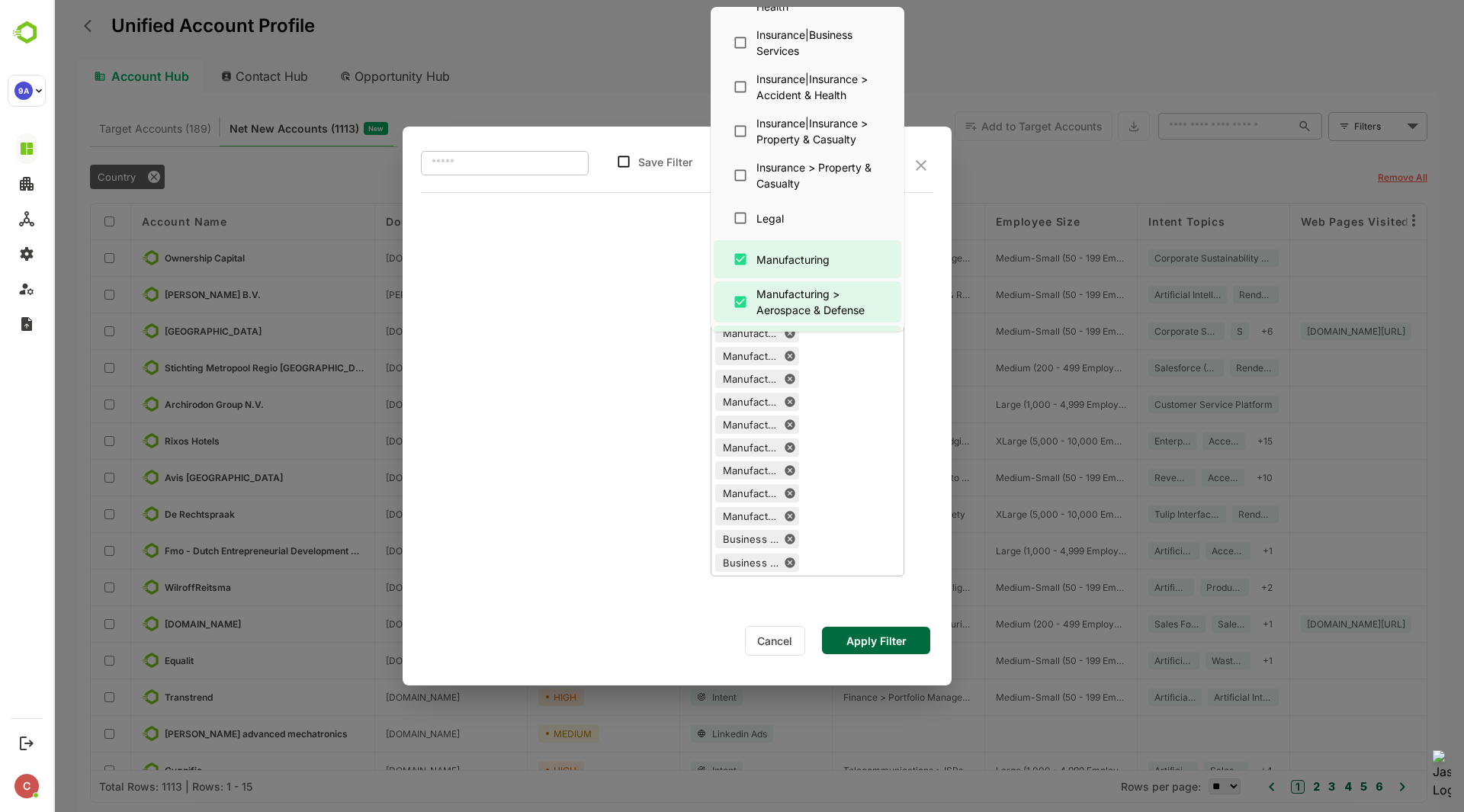
click at [886, 636] on div "**********" at bounding box center [677, 406] width 598 height 812
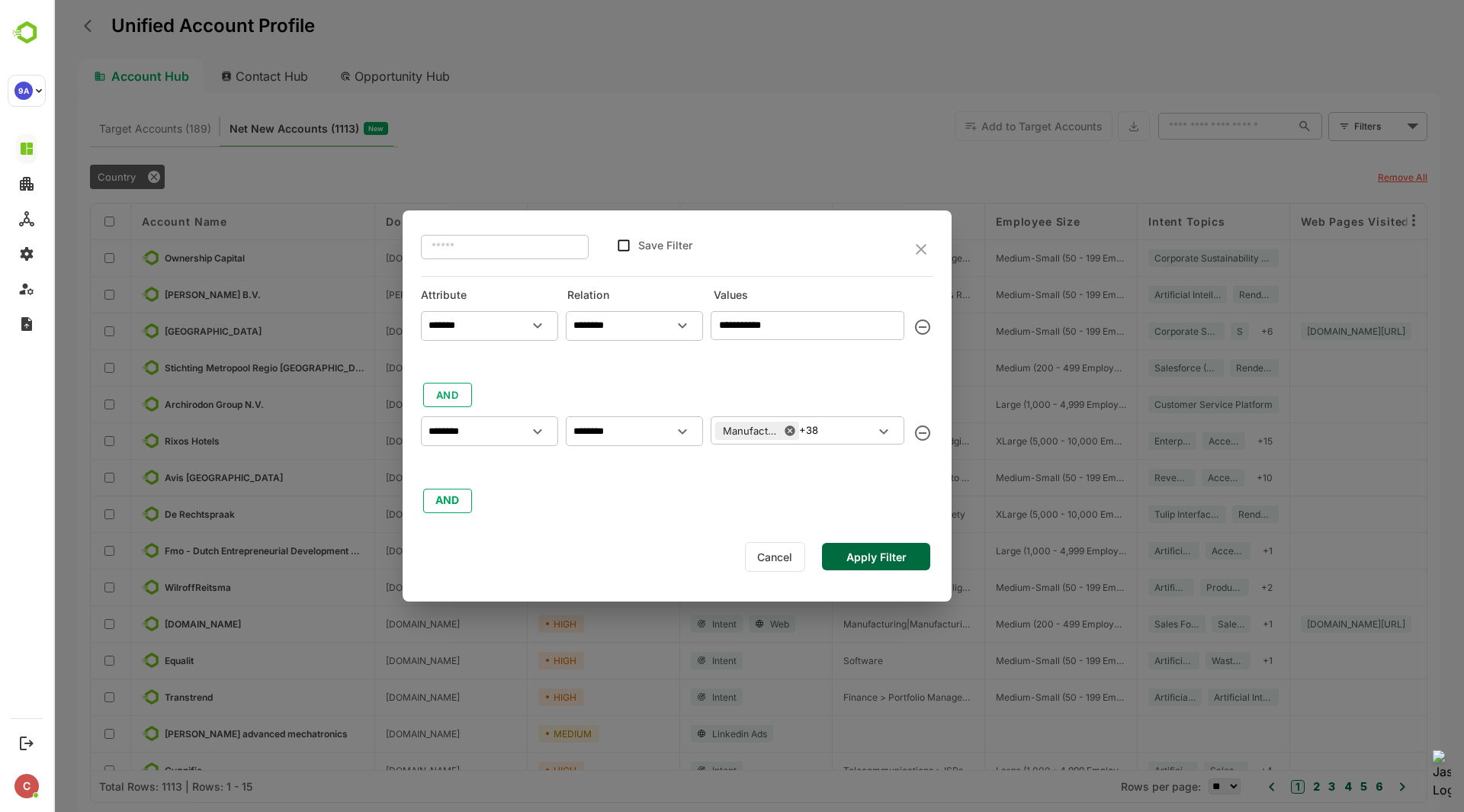
click at [883, 560] on button "Apply Filter" at bounding box center [876, 557] width 109 height 27
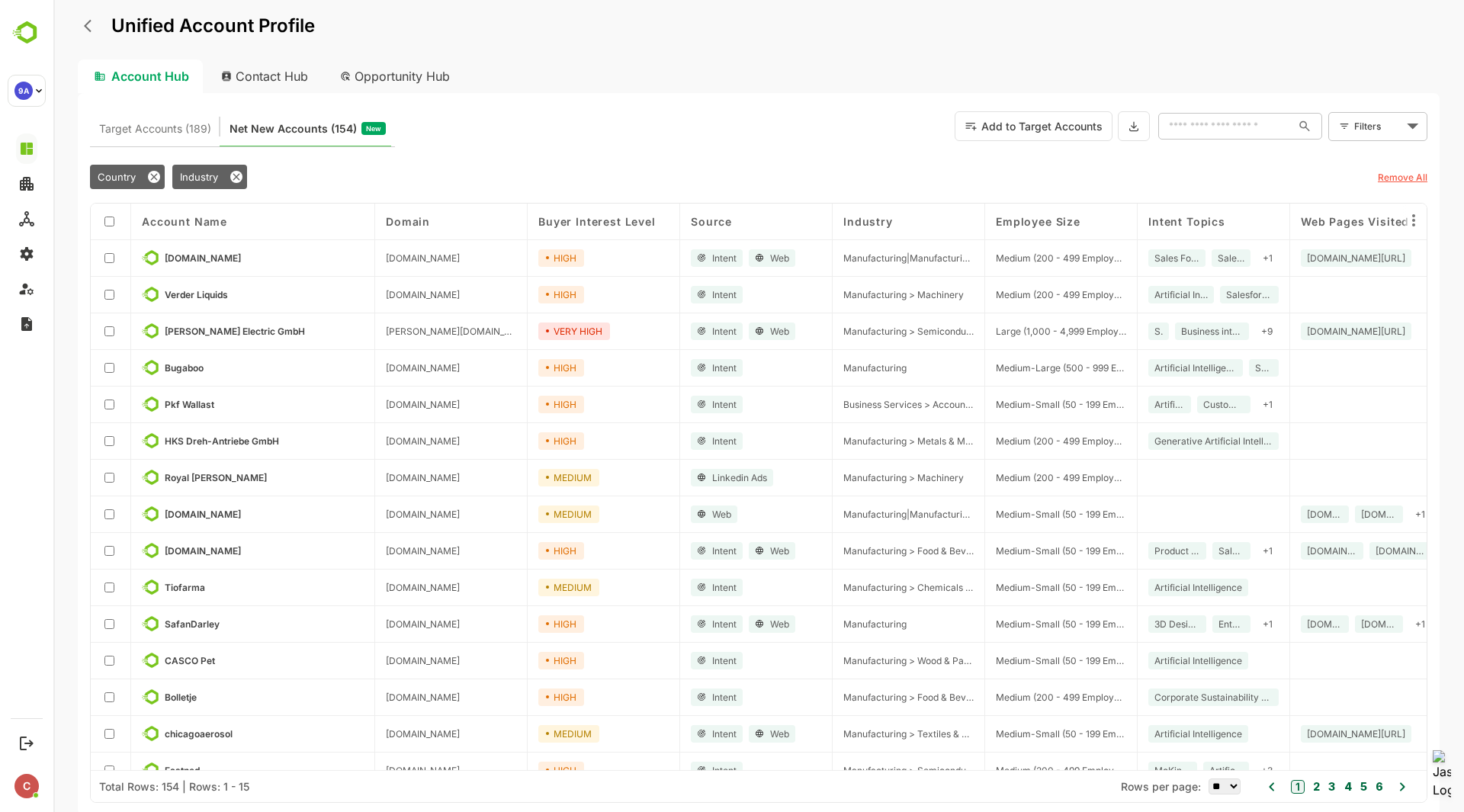
click at [85, 23] on icon "back" at bounding box center [91, 26] width 15 height 15
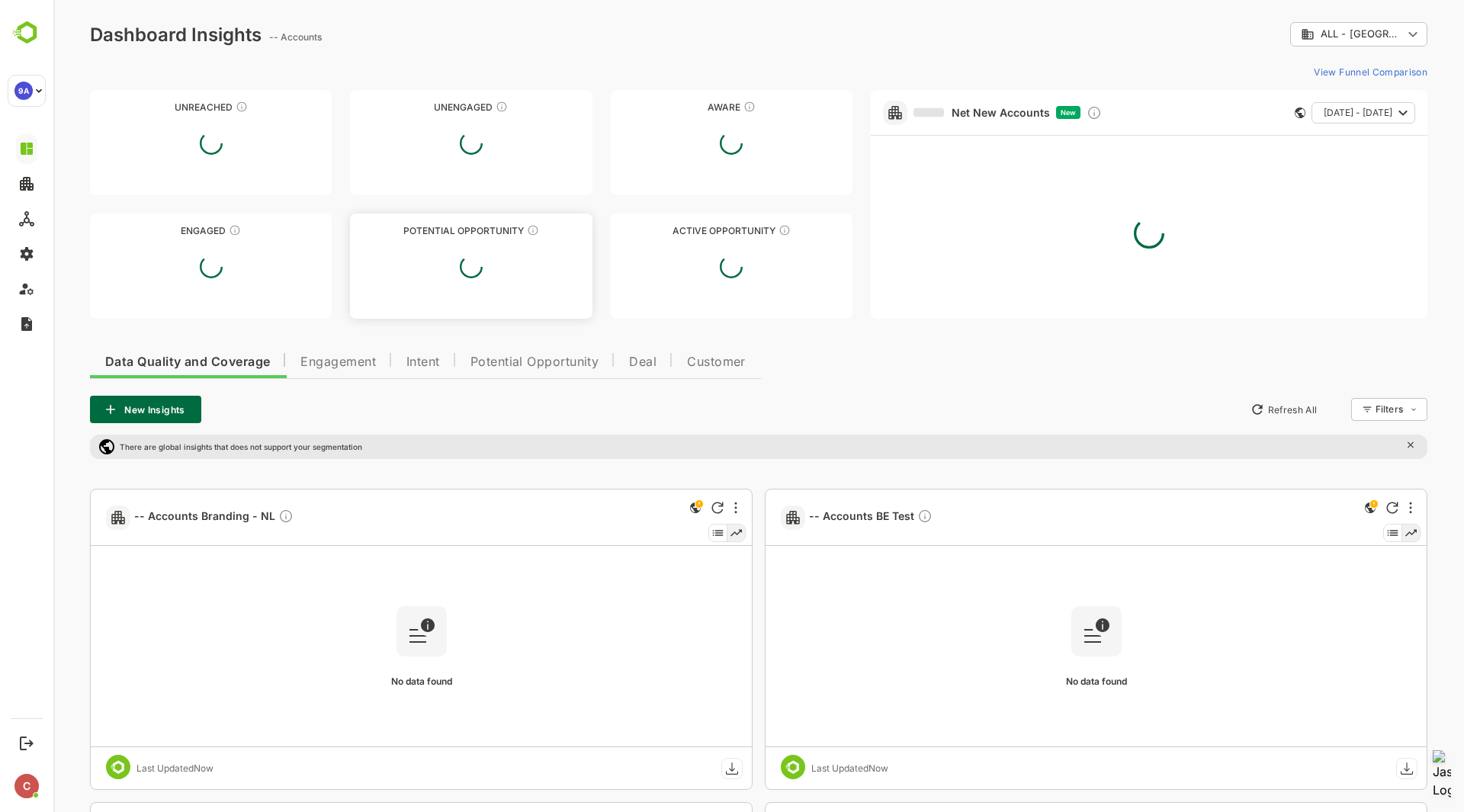
type input "**********"
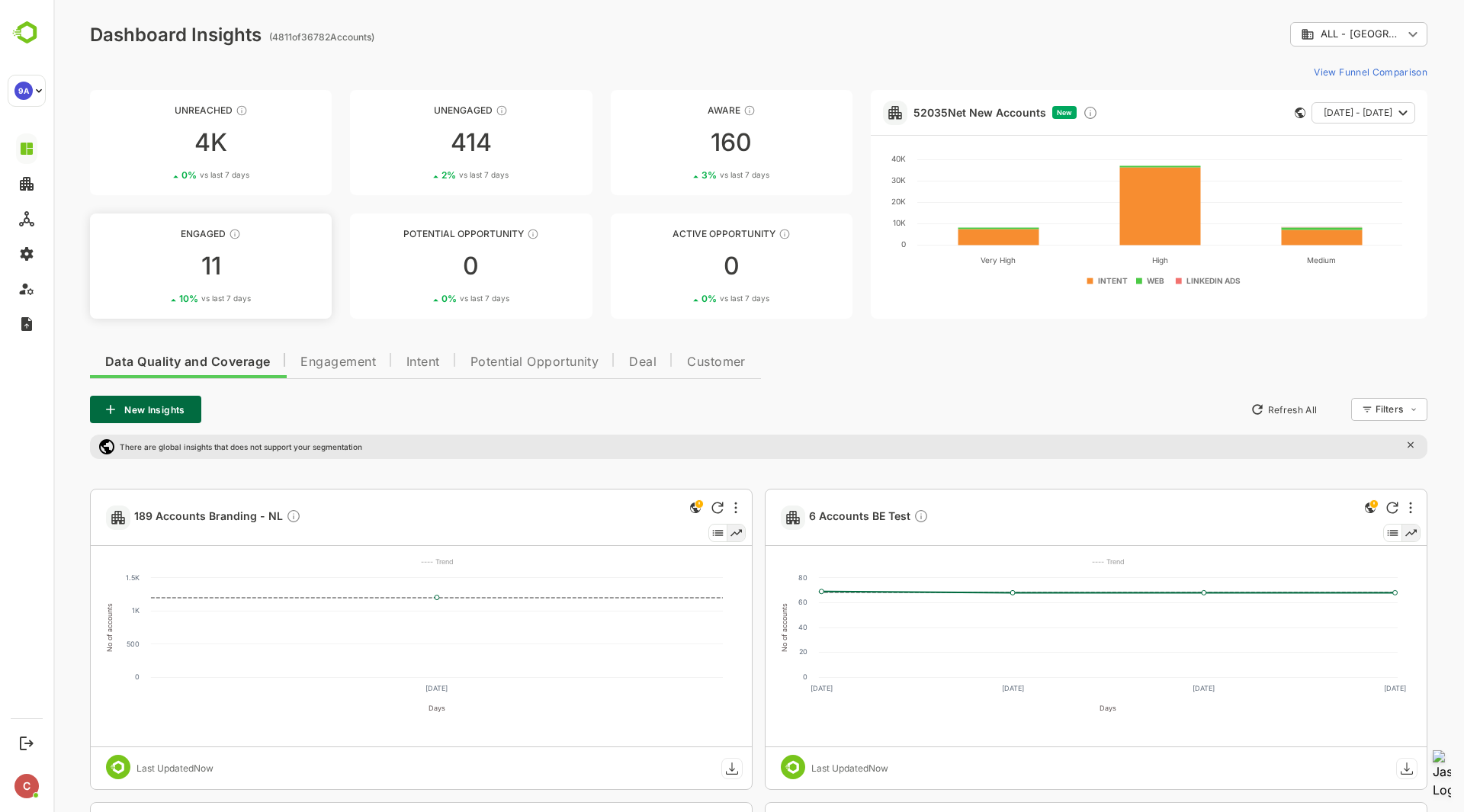
click at [200, 236] on div "Engaged" at bounding box center [211, 233] width 242 height 11
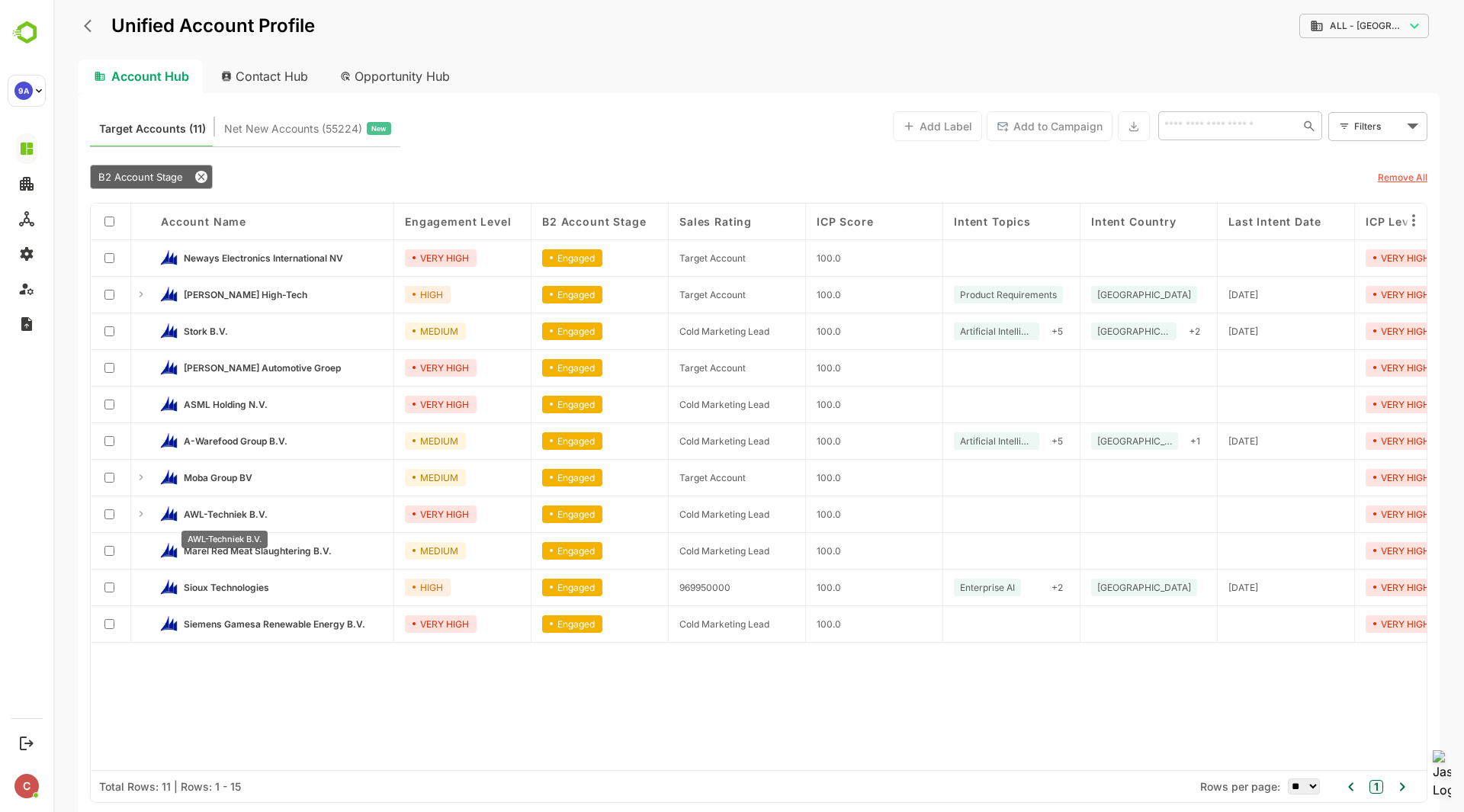
click at [231, 512] on span "AWL-Techniek B.V." at bounding box center [225, 514] width 84 height 11
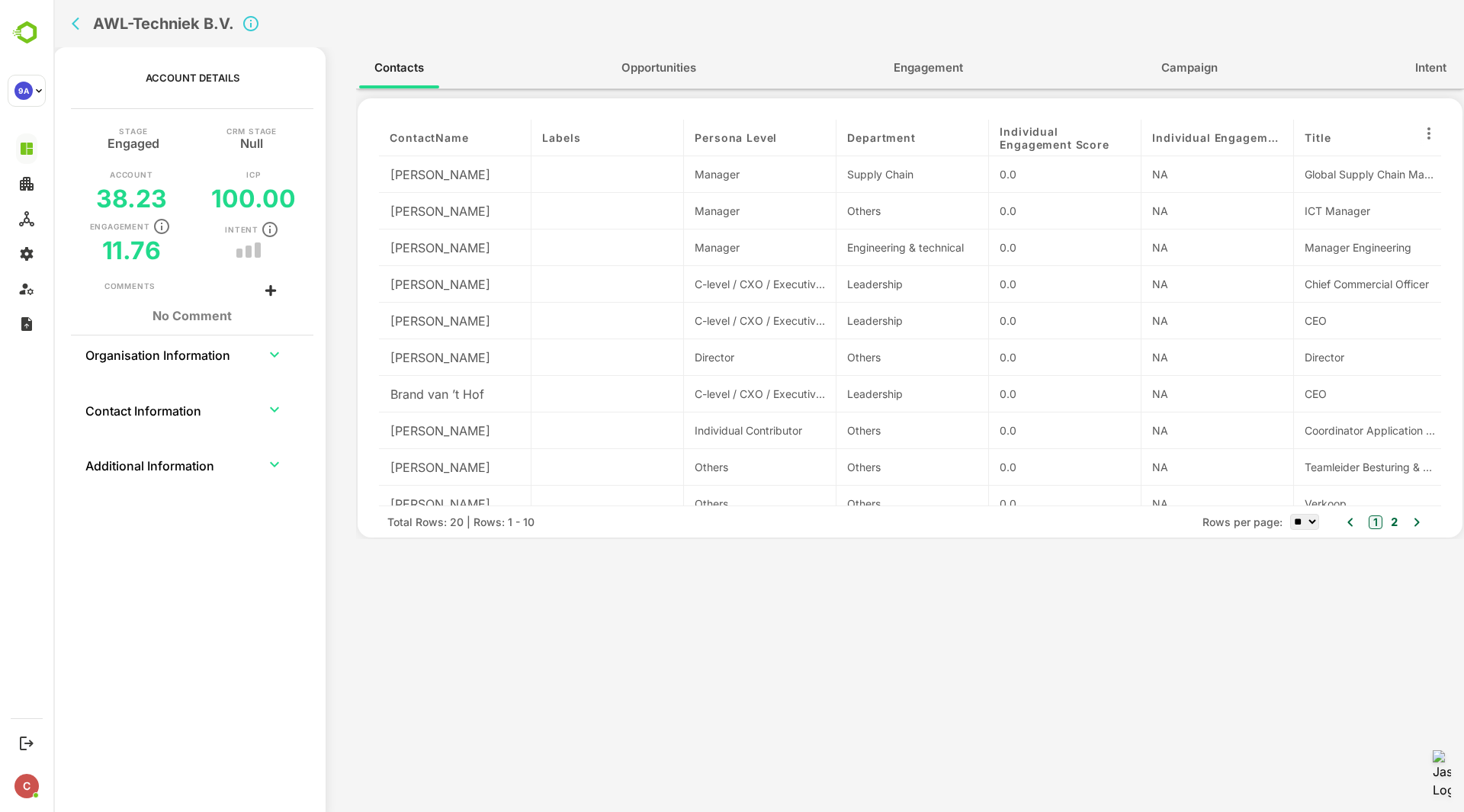
click at [950, 66] on span "Engagement" at bounding box center [928, 68] width 69 height 20
